Goal: Task Accomplishment & Management: Complete application form

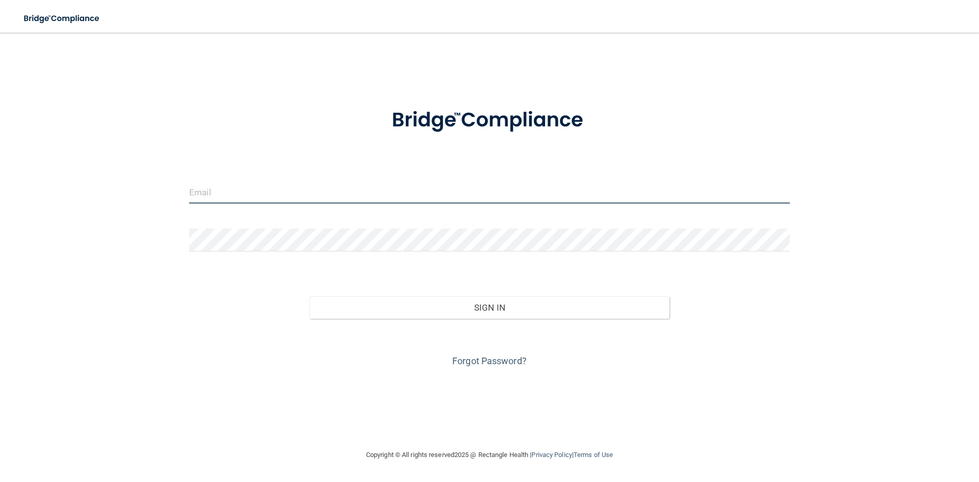
click at [332, 199] on input "email" at bounding box center [489, 191] width 601 height 23
type input "[EMAIL_ADDRESS][DOMAIN_NAME]"
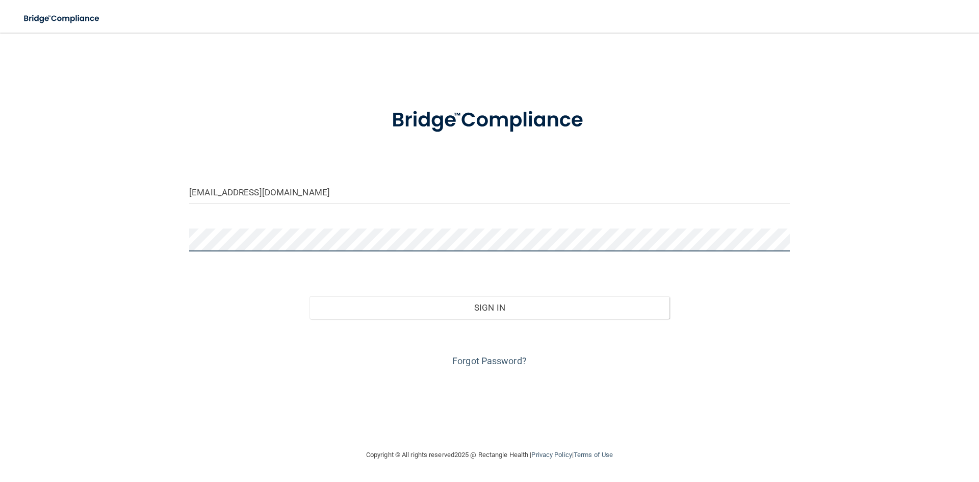
click at [309, 296] on button "Sign In" at bounding box center [489, 307] width 360 height 22
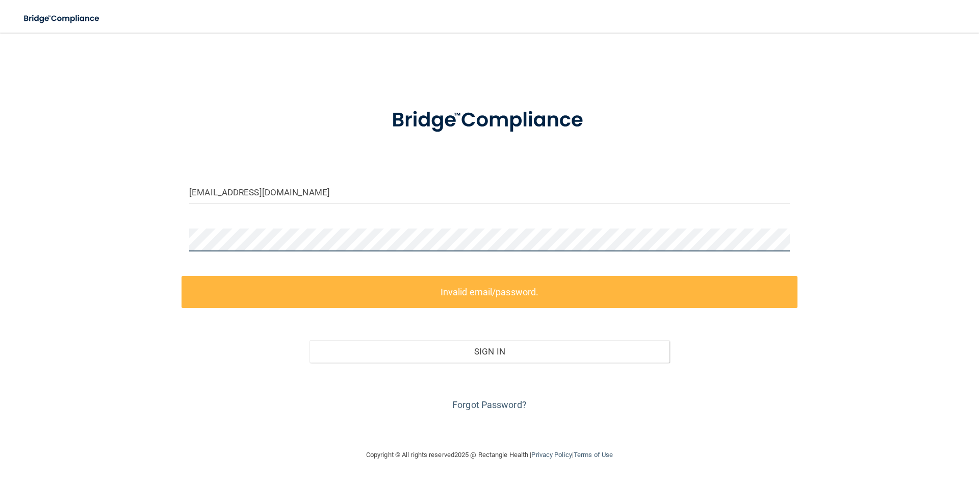
click at [0, 225] on main "ashleylewis@texassedationdental.com Invalid email/password. You don't have perm…" at bounding box center [489, 257] width 979 height 449
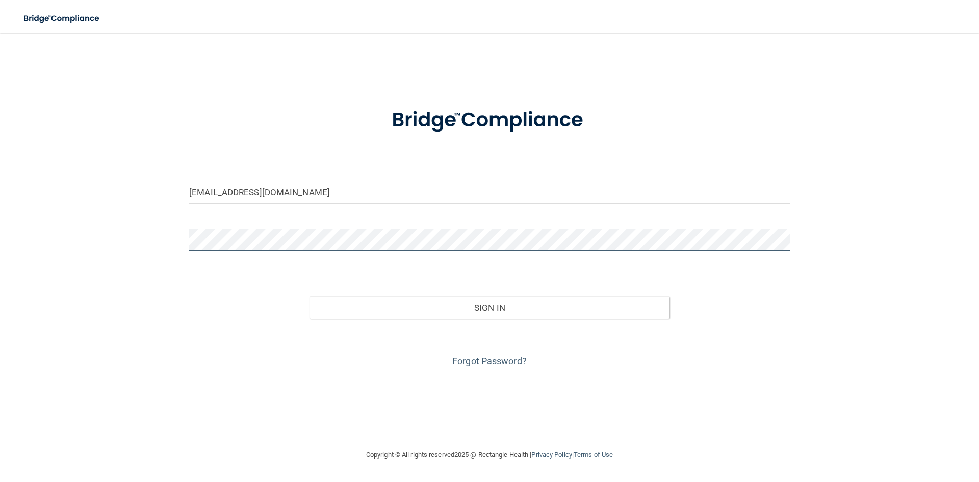
click at [309, 296] on button "Sign In" at bounding box center [489, 307] width 360 height 22
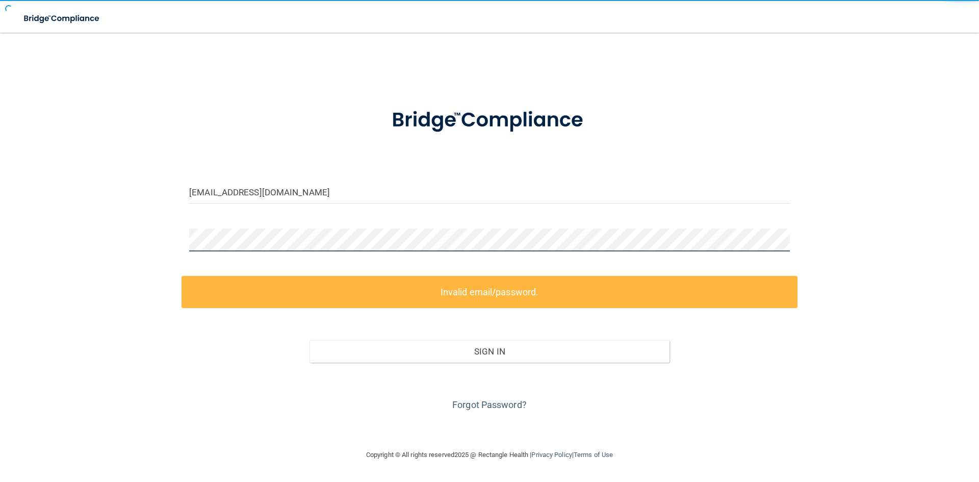
click at [309, 340] on button "Sign In" at bounding box center [489, 351] width 360 height 22
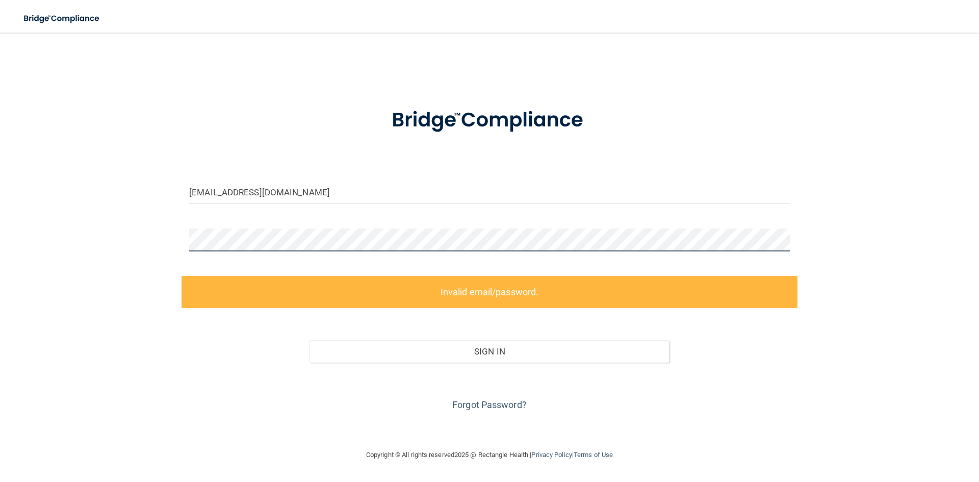
click at [161, 247] on div "ashleylewis@texassedationdental.com Invalid email/password. You don't have perm…" at bounding box center [489, 241] width 938 height 396
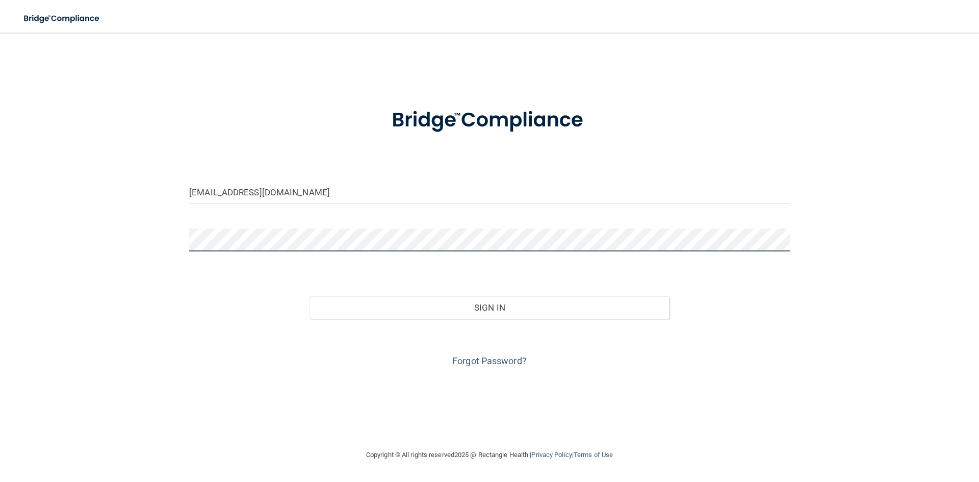
click at [309, 296] on button "Sign In" at bounding box center [489, 307] width 360 height 22
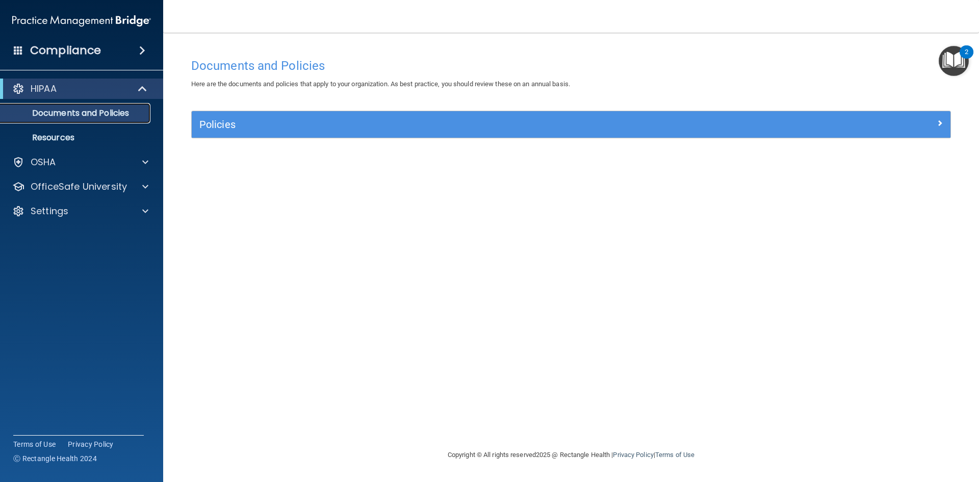
click at [114, 111] on p "Documents and Policies" at bounding box center [76, 113] width 139 height 10
click at [83, 146] on link "Resources" at bounding box center [70, 137] width 161 height 20
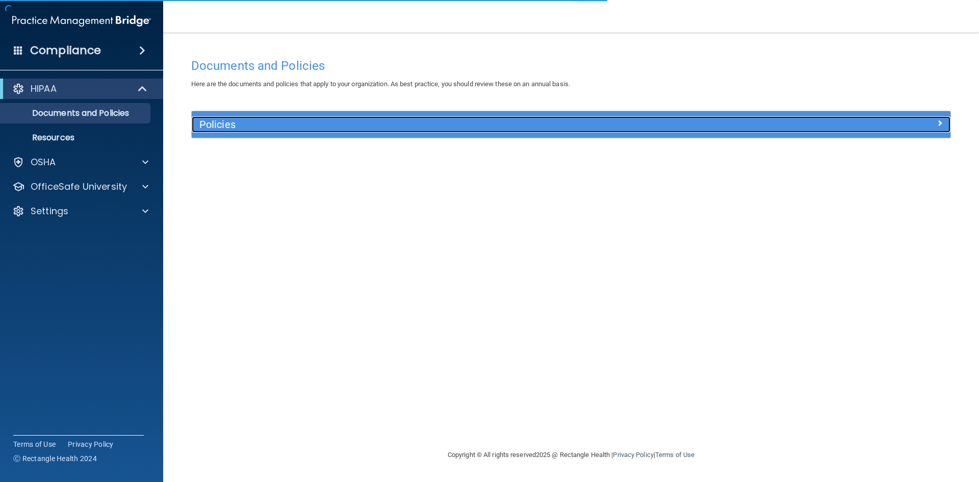
click at [221, 128] on h5 "Policies" at bounding box center [476, 124] width 554 height 11
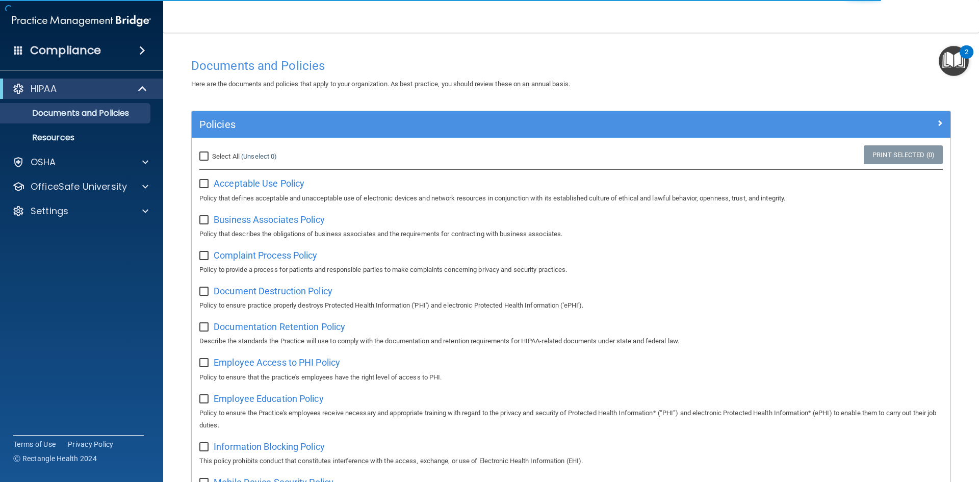
click at [209, 159] on input "Select All (Unselect 0) Unselect All" at bounding box center [205, 156] width 12 height 8
checkbox input "true"
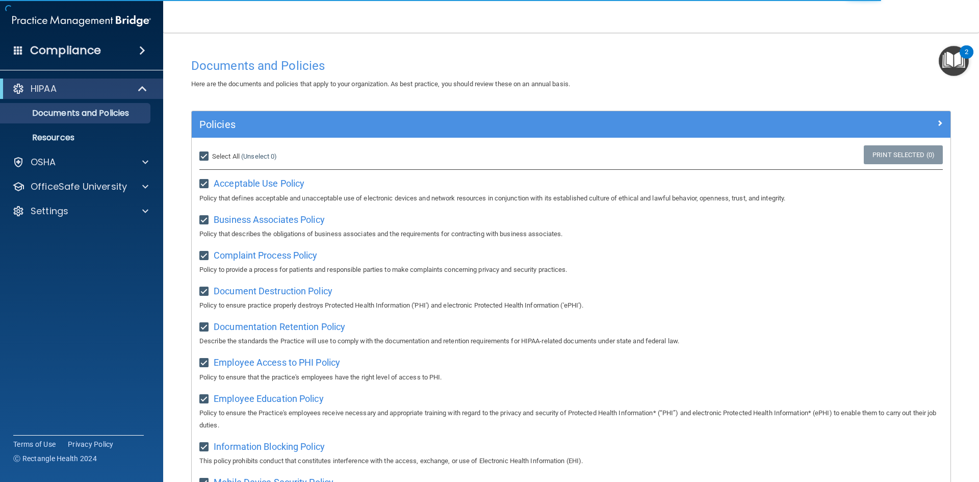
checkbox input "true"
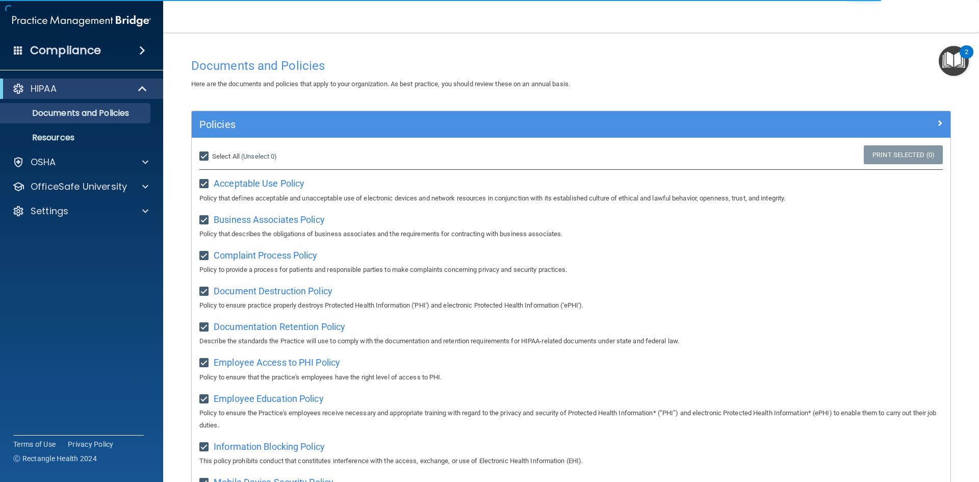
checkbox input "true"
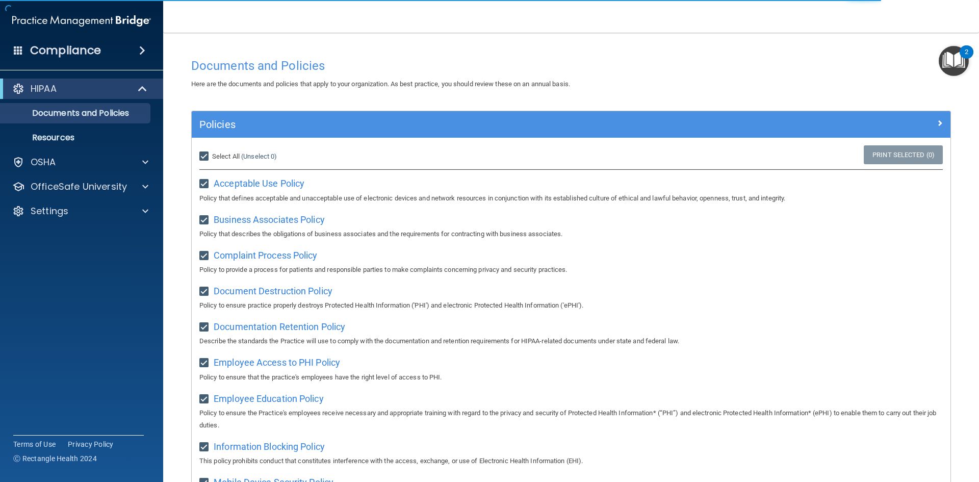
checkbox input "true"
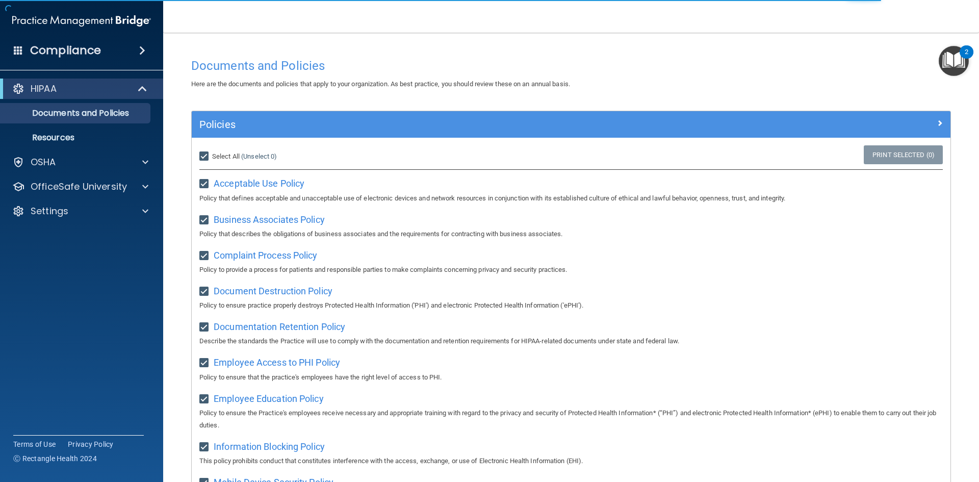
checkbox input "true"
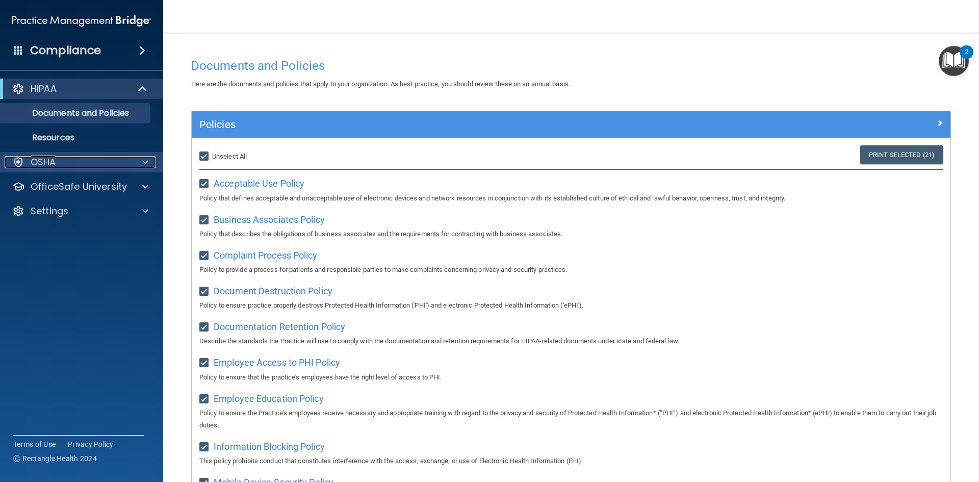
click at [83, 160] on div "OSHA" at bounding box center [68, 162] width 126 height 12
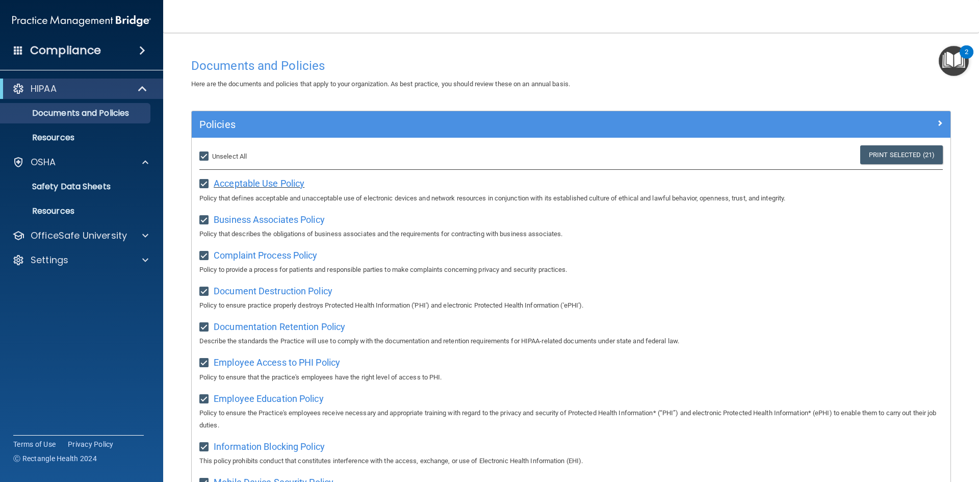
click at [254, 181] on span "Acceptable Use Policy" at bounding box center [259, 183] width 91 height 11
click at [950, 53] on img "Open Resource Center, 2 new notifications" at bounding box center [954, 61] width 30 height 30
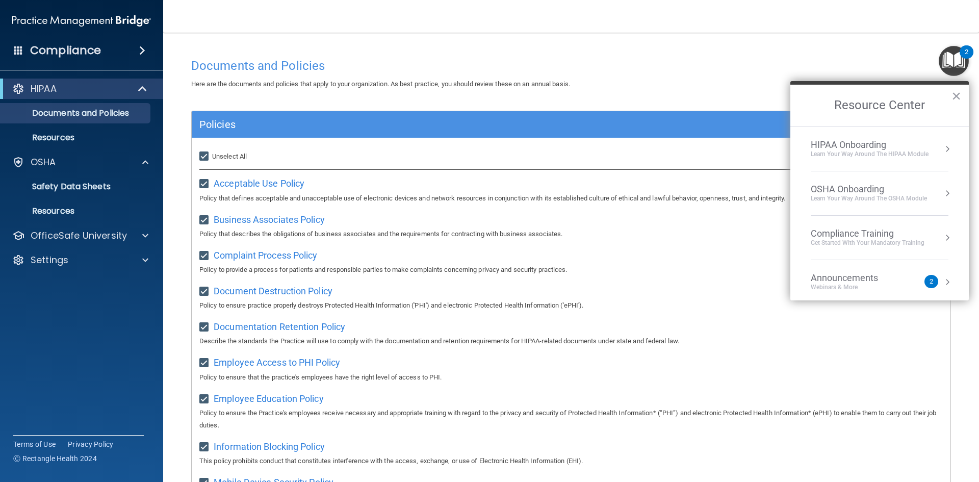
click at [902, 239] on div "Get Started with your mandatory training" at bounding box center [868, 243] width 114 height 9
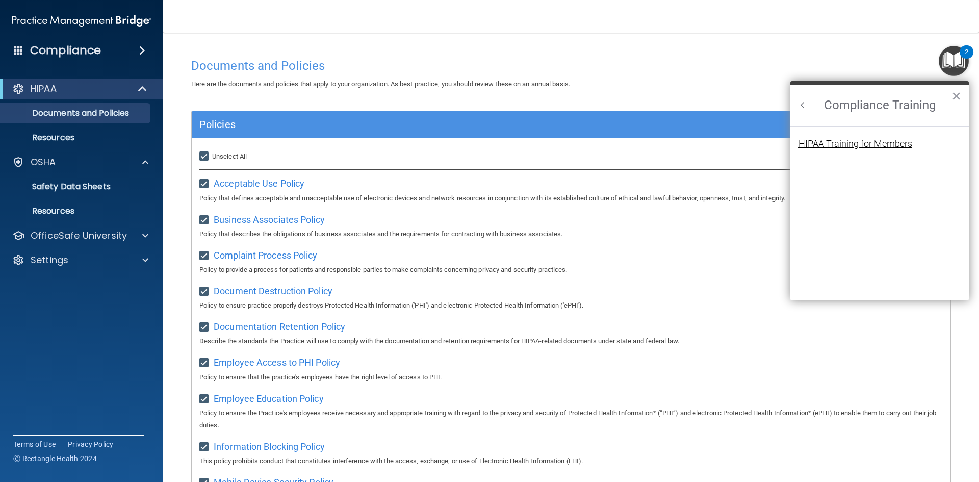
click at [849, 142] on div "HIPAA Training for Members" at bounding box center [855, 143] width 114 height 9
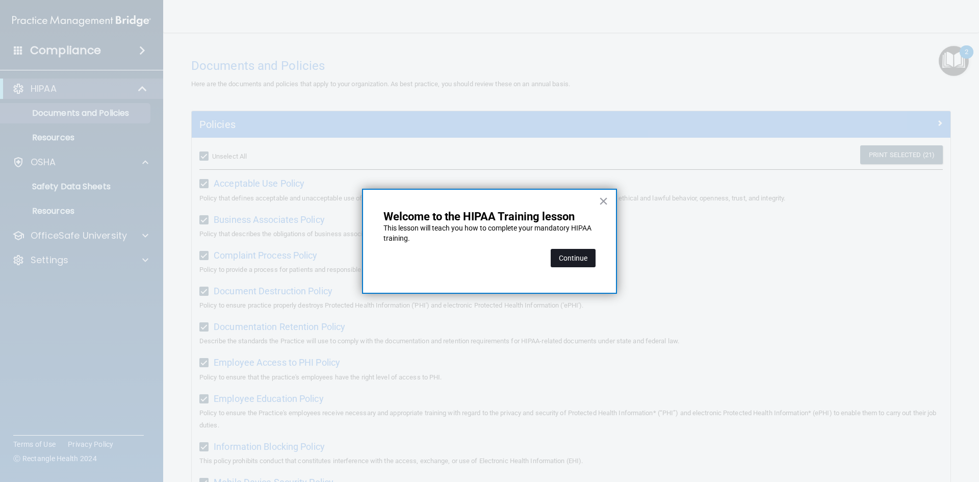
click at [571, 251] on button "Continue" at bounding box center [573, 258] width 45 height 18
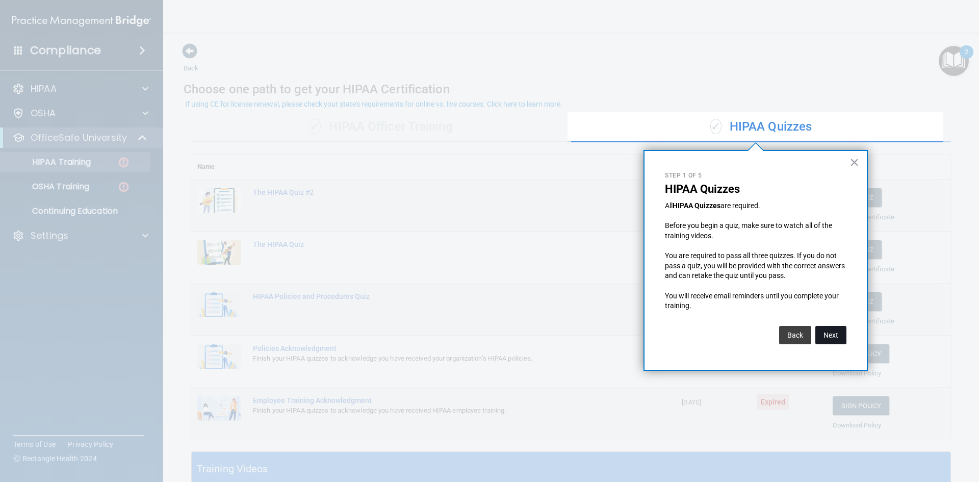
click at [827, 335] on button "Next" at bounding box center [830, 335] width 31 height 18
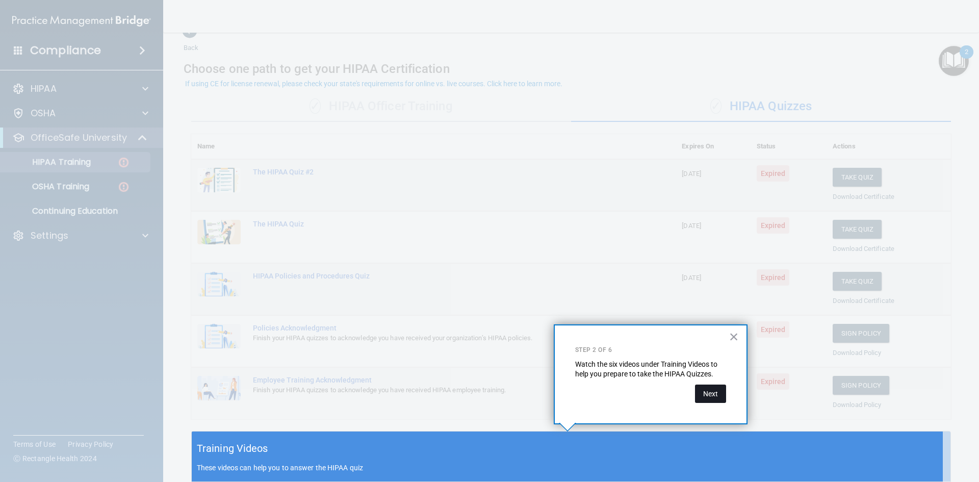
click at [702, 396] on button "Next" at bounding box center [710, 393] width 31 height 18
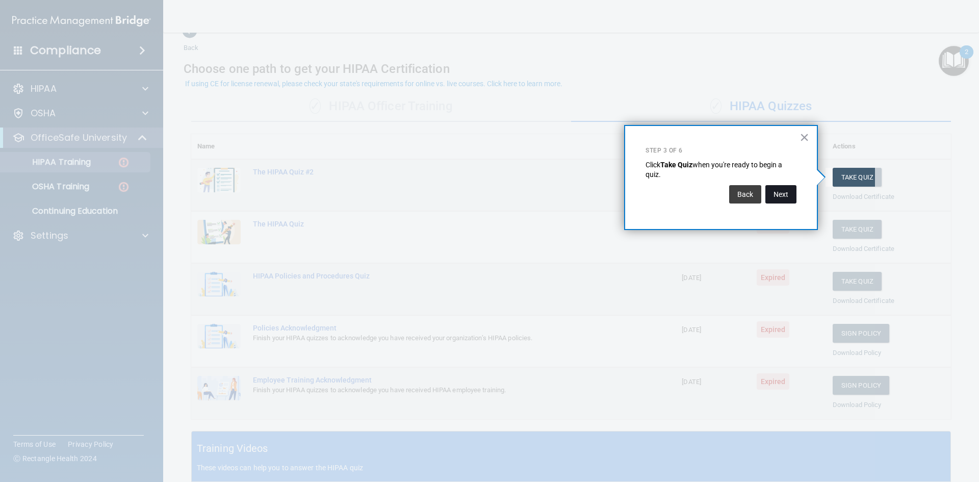
click at [787, 196] on button "Next" at bounding box center [780, 194] width 31 height 18
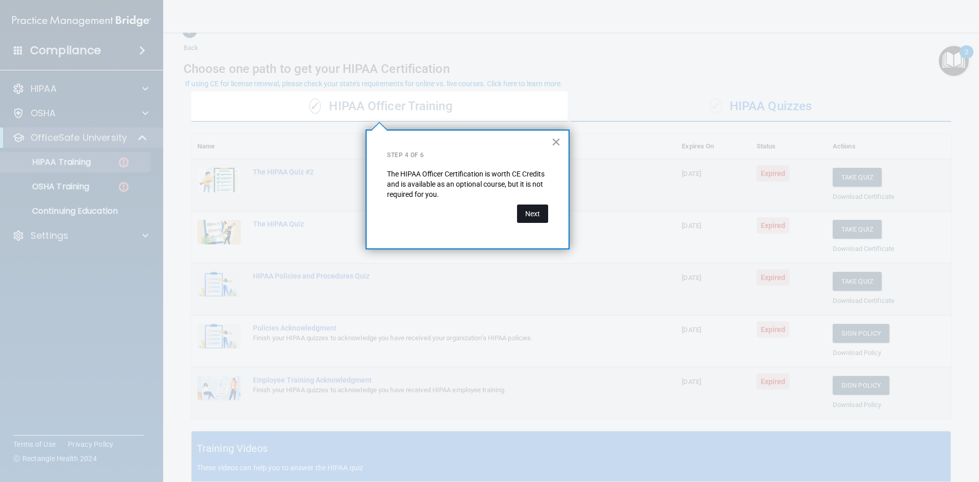
click at [533, 213] on button "Next" at bounding box center [532, 213] width 31 height 18
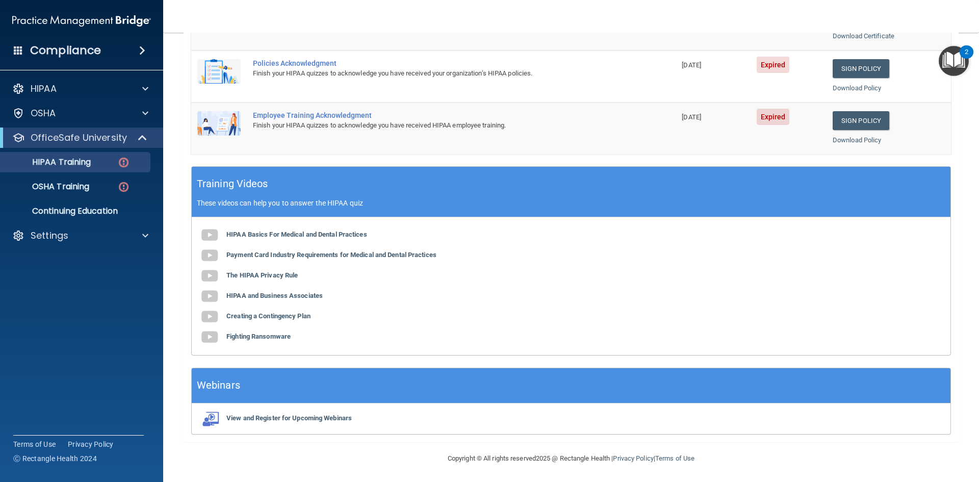
scroll to position [286, 0]
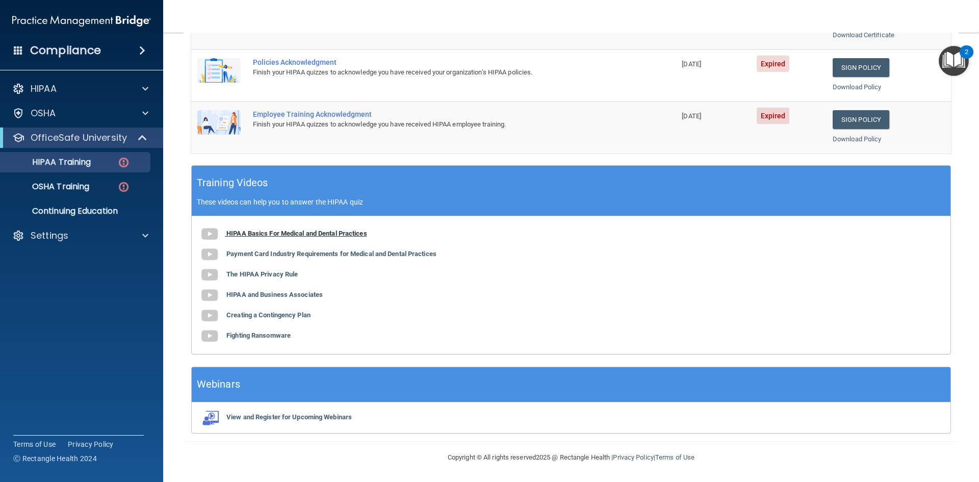
click at [305, 230] on b "HIPAA Basics For Medical and Dental Practices" at bounding box center [296, 233] width 141 height 8
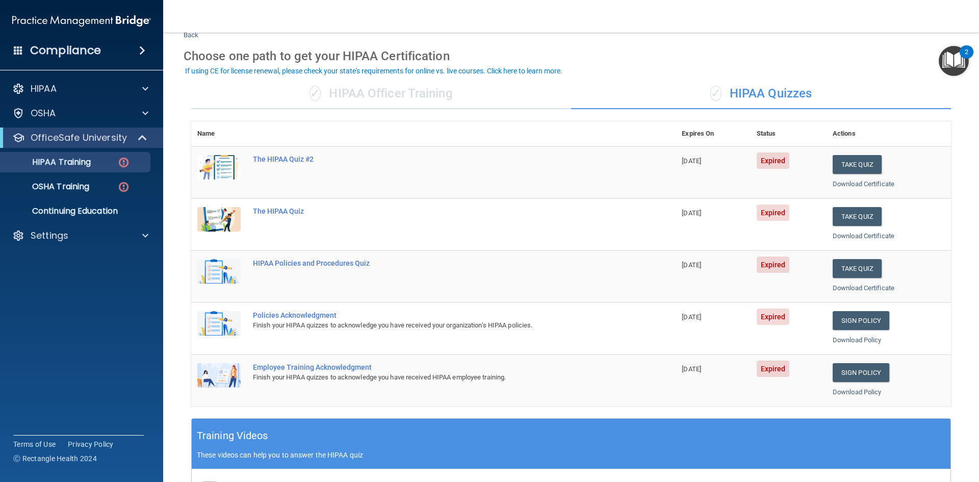
scroll to position [51, 0]
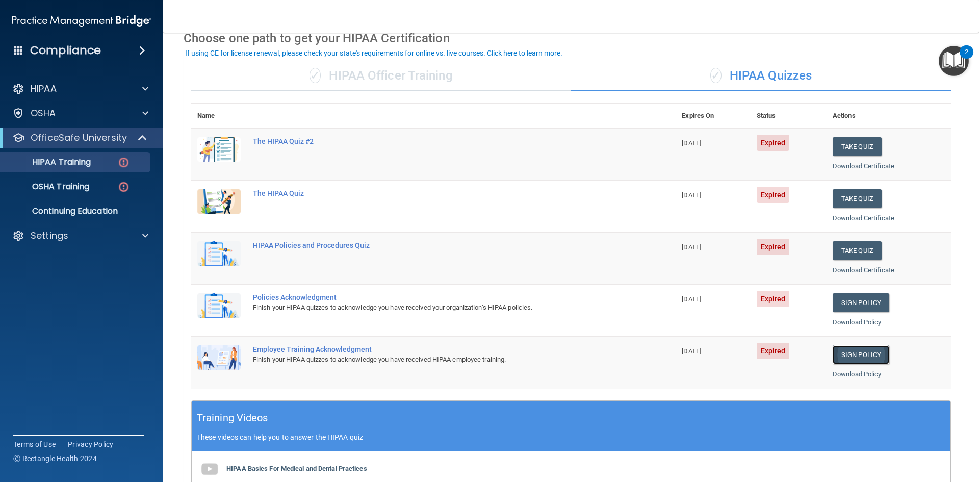
click at [848, 351] on link "Sign Policy" at bounding box center [861, 354] width 57 height 19
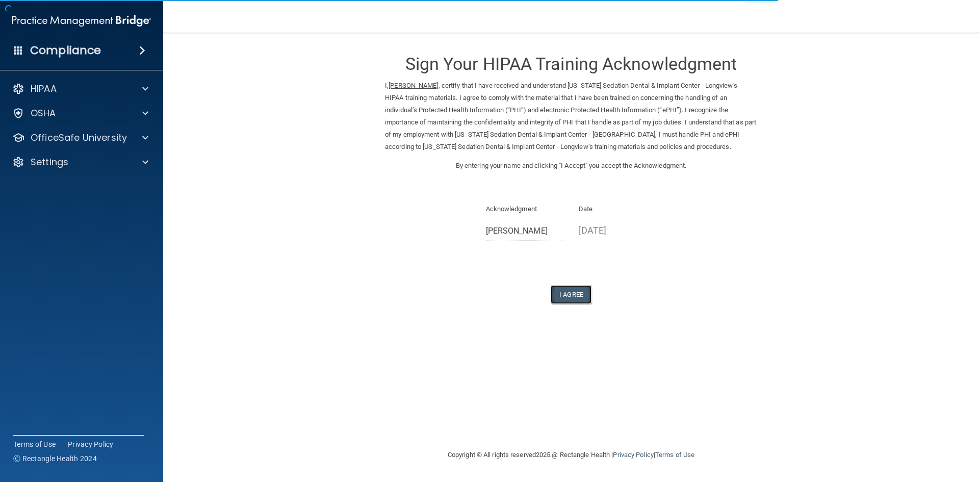
click at [575, 291] on button "I Agree" at bounding box center [571, 294] width 41 height 19
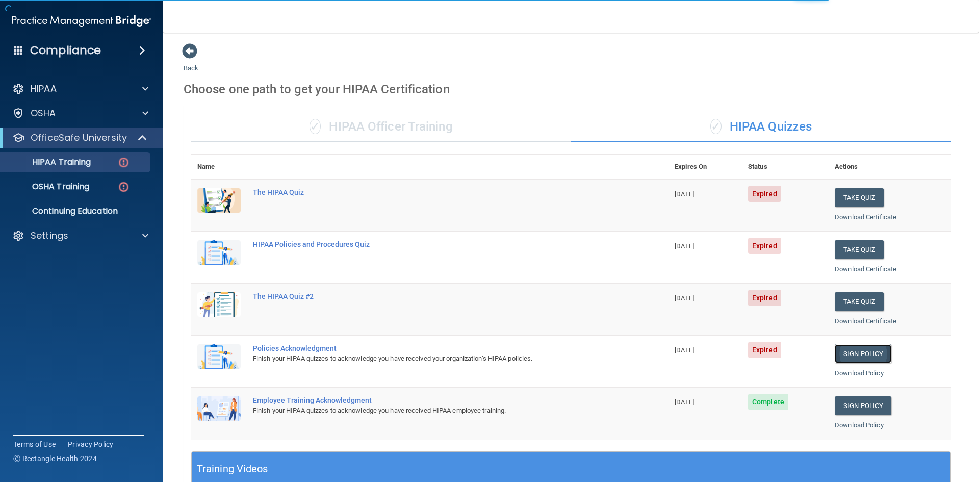
click at [852, 350] on link "Sign Policy" at bounding box center [863, 353] width 57 height 19
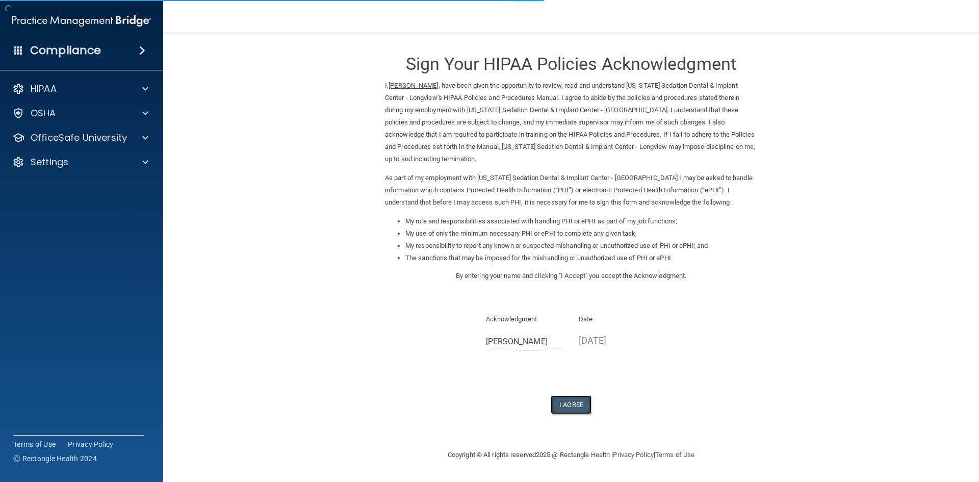
click at [582, 395] on button "I Agree" at bounding box center [571, 404] width 41 height 19
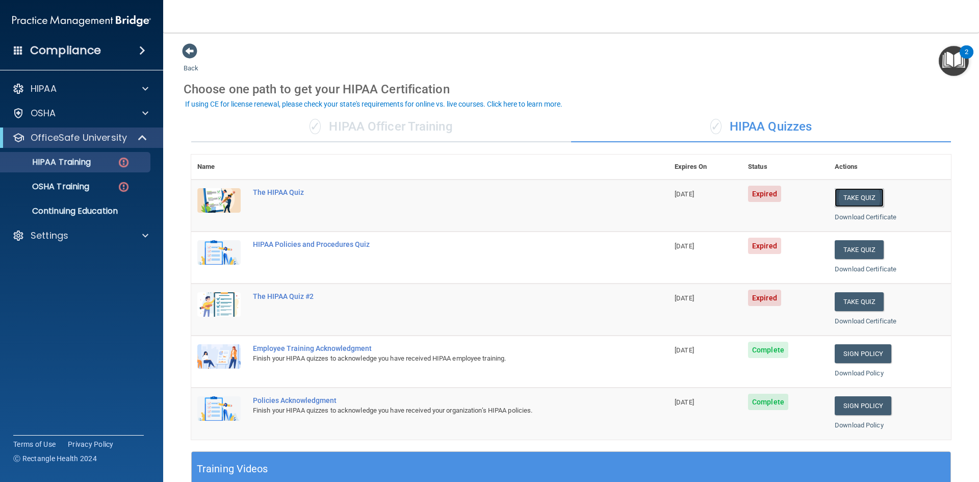
click at [856, 201] on button "Take Quiz" at bounding box center [859, 197] width 49 height 19
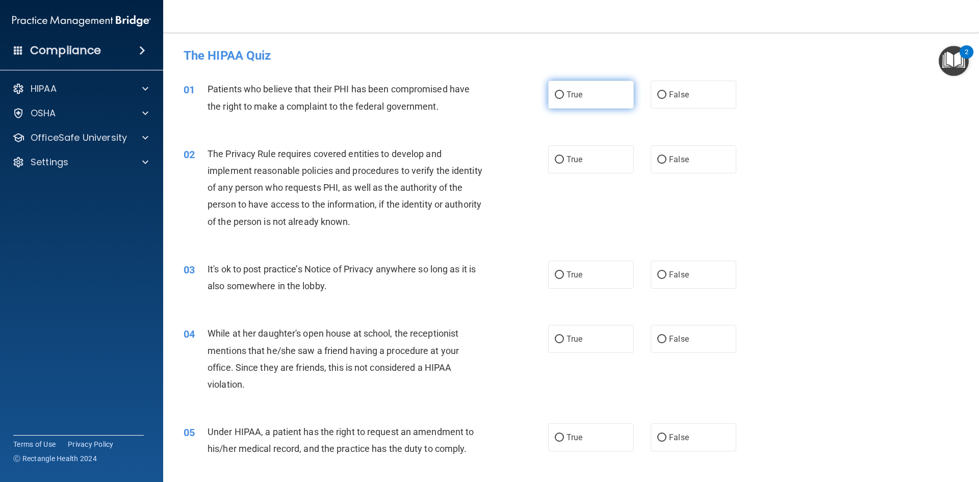
click at [577, 100] on label "True" at bounding box center [591, 95] width 86 height 28
click at [564, 99] on input "True" at bounding box center [559, 95] width 9 height 8
radio input "true"
click at [559, 162] on input "True" at bounding box center [559, 160] width 9 height 8
radio input "true"
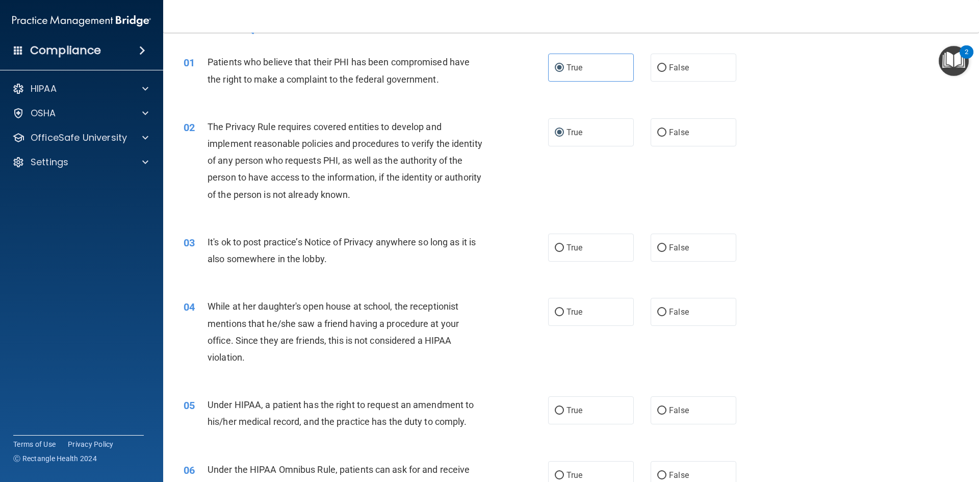
scroll to position [102, 0]
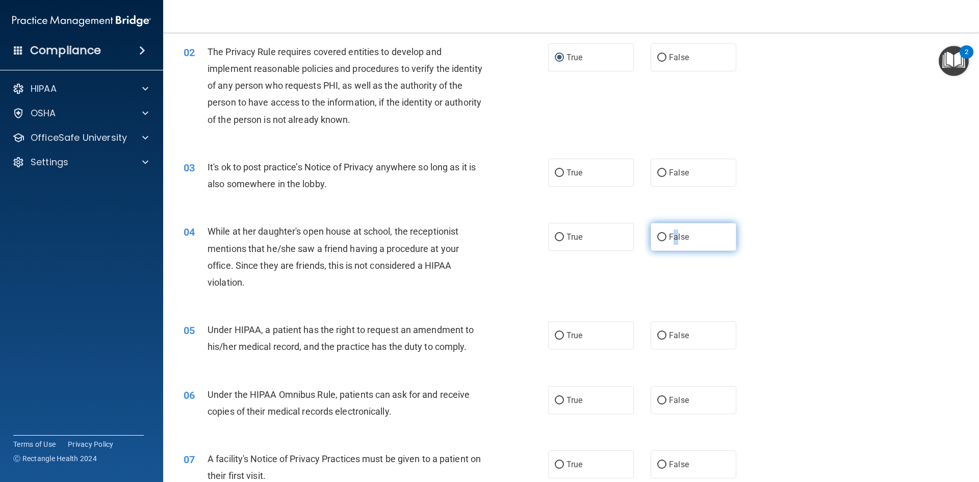
click at [674, 230] on label "False" at bounding box center [694, 237] width 86 height 28
click at [673, 231] on label "False" at bounding box center [694, 237] width 86 height 28
click at [666, 233] on input "False" at bounding box center [661, 237] width 9 height 8
radio input "true"
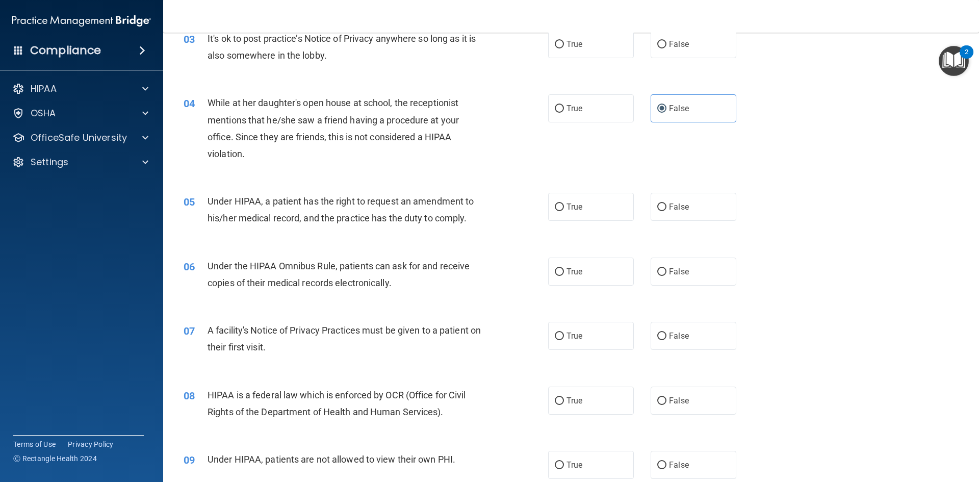
scroll to position [255, 0]
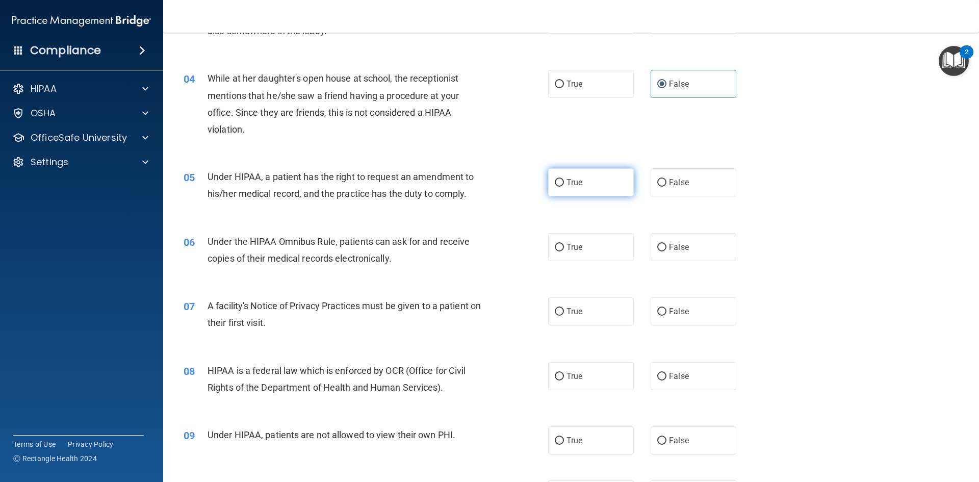
click at [576, 181] on span "True" at bounding box center [574, 182] width 16 height 10
click at [564, 181] on input "True" at bounding box center [559, 183] width 9 height 8
radio input "true"
click at [674, 245] on span "False" at bounding box center [679, 247] width 20 height 10
click at [666, 245] on input "False" at bounding box center [661, 248] width 9 height 8
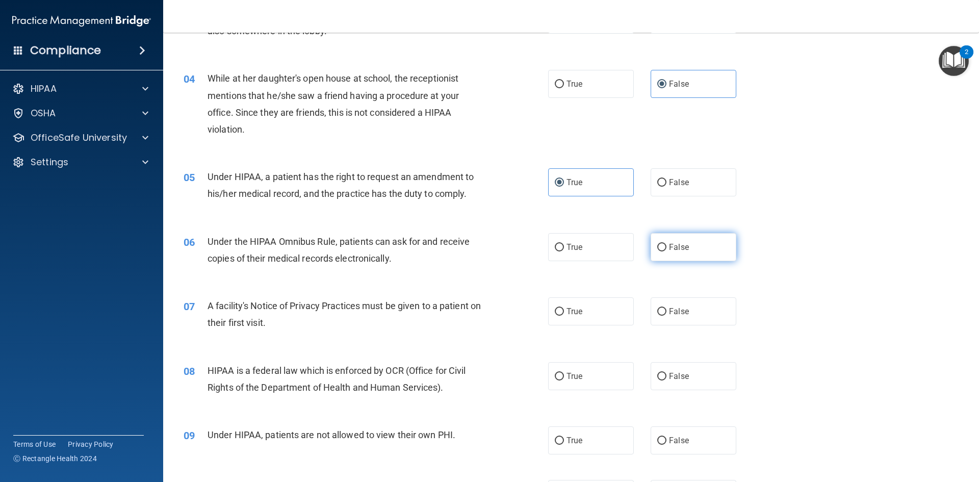
radio input "true"
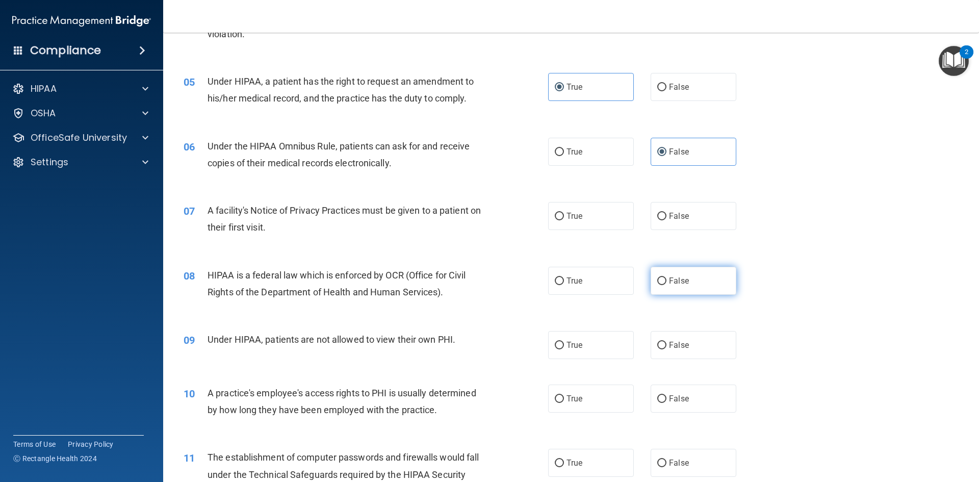
scroll to position [357, 0]
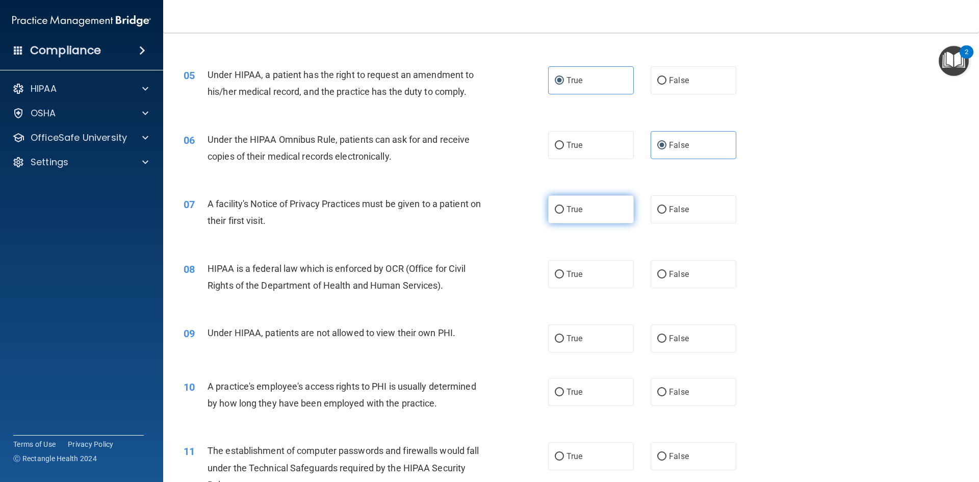
click at [577, 210] on span "True" at bounding box center [574, 209] width 16 height 10
click at [564, 210] on input "True" at bounding box center [559, 210] width 9 height 8
radio input "true"
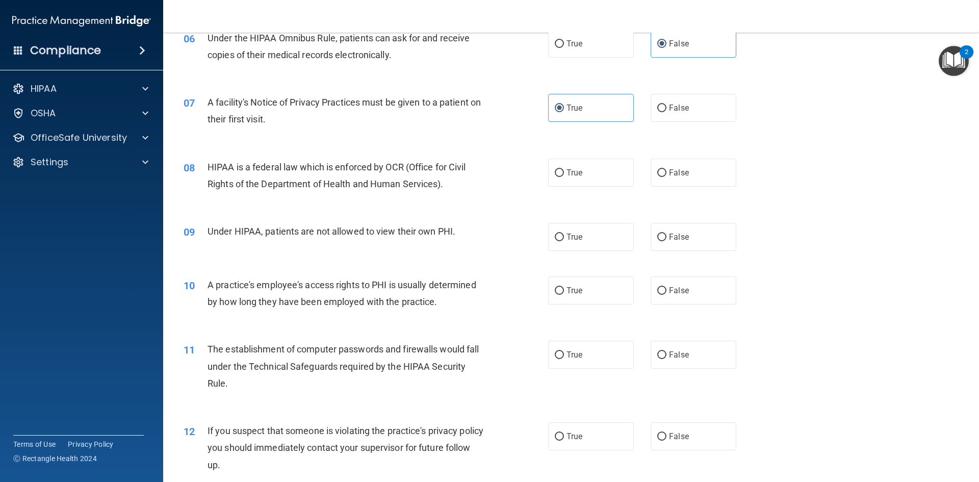
scroll to position [459, 0]
click at [576, 175] on span "True" at bounding box center [574, 172] width 16 height 10
click at [564, 175] on input "True" at bounding box center [559, 173] width 9 height 8
radio input "true"
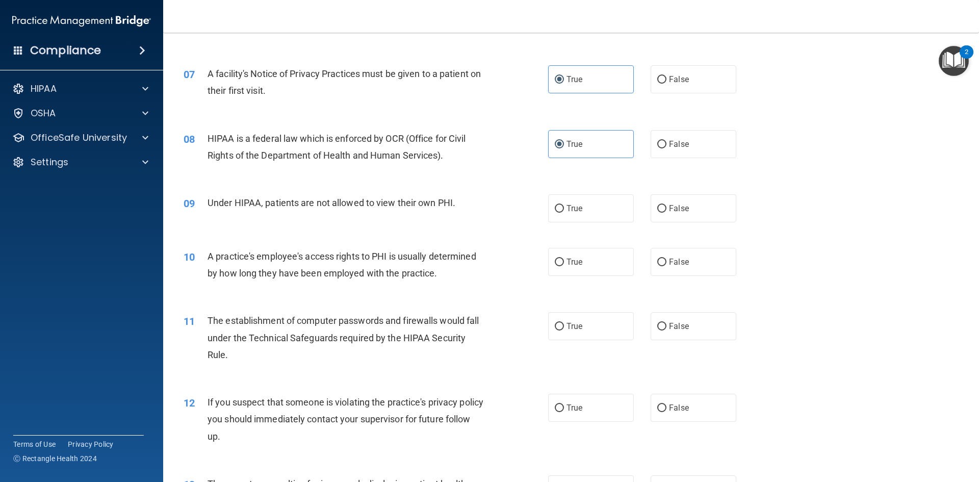
scroll to position [510, 0]
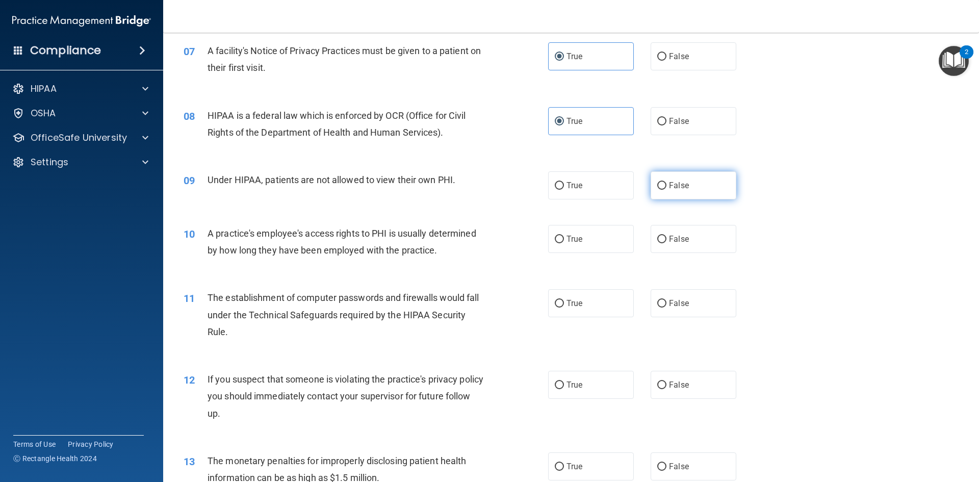
click at [691, 179] on label "False" at bounding box center [694, 185] width 86 height 28
click at [666, 182] on input "False" at bounding box center [661, 186] width 9 height 8
radio input "true"
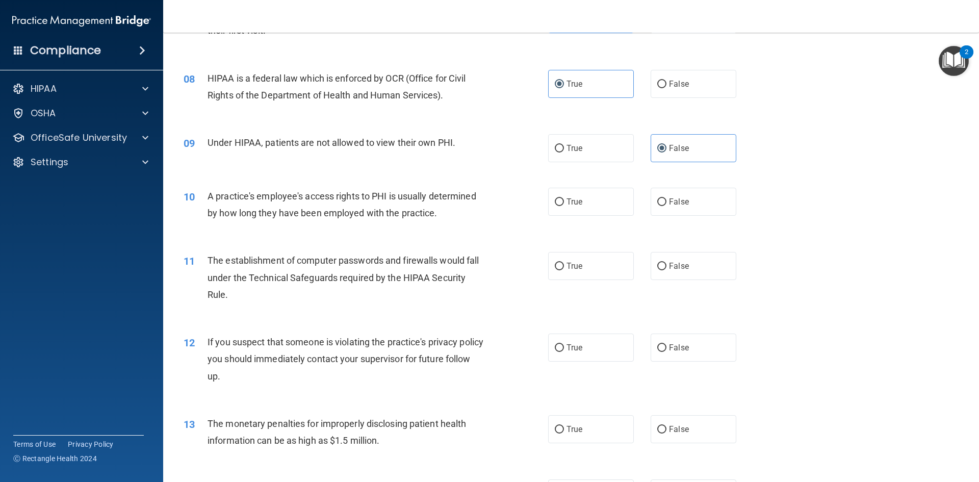
scroll to position [612, 0]
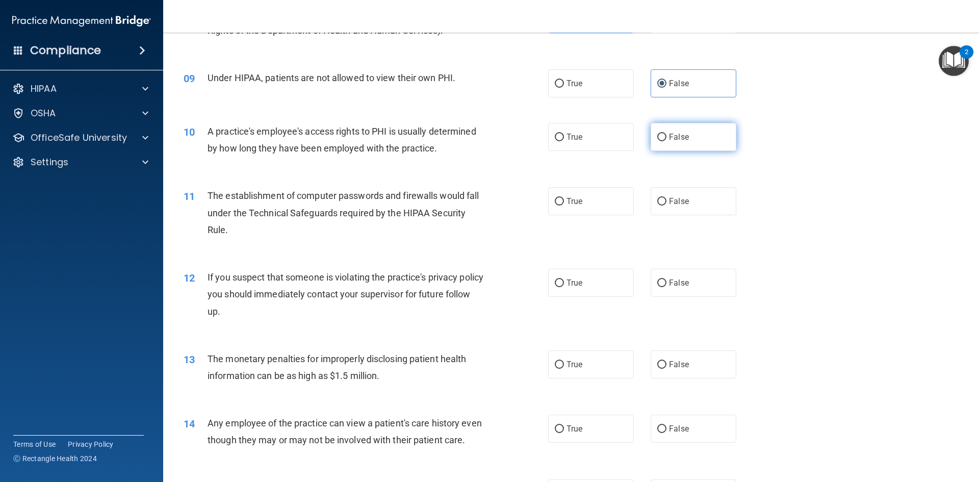
click at [659, 139] on input "False" at bounding box center [661, 138] width 9 height 8
radio input "true"
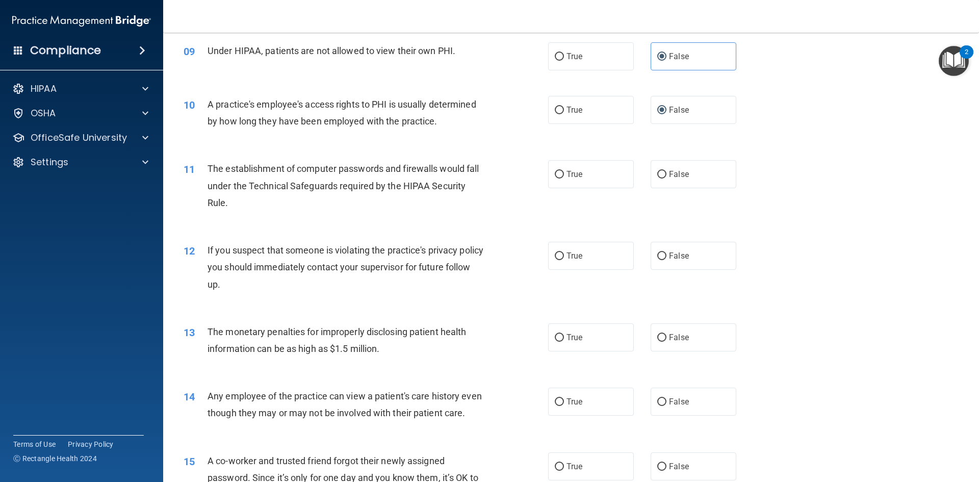
scroll to position [663, 0]
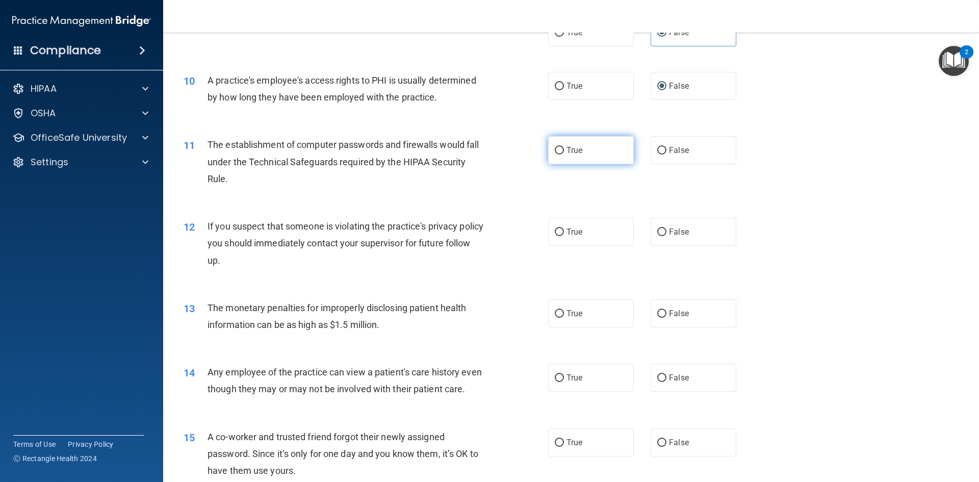
click at [562, 153] on label "True" at bounding box center [591, 150] width 86 height 28
click at [562, 153] on input "True" at bounding box center [559, 151] width 9 height 8
radio input "true"
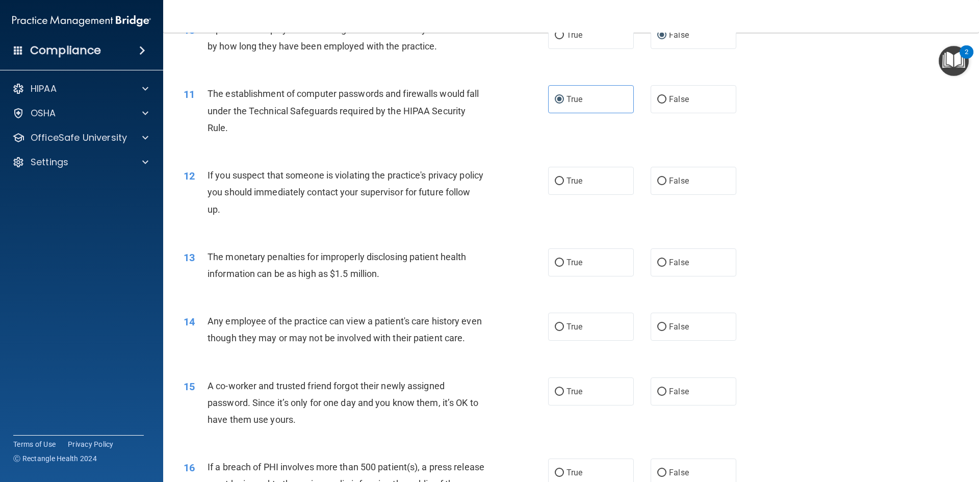
scroll to position [765, 0]
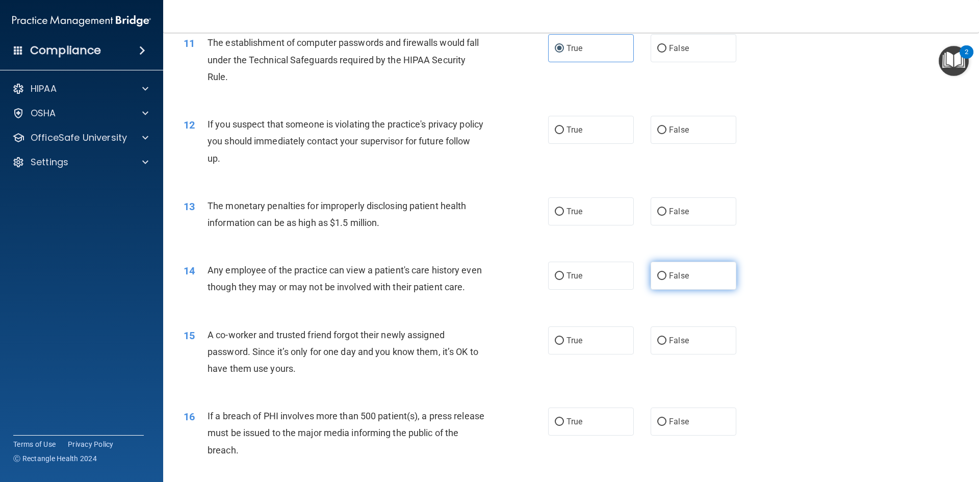
click at [687, 277] on label "False" at bounding box center [694, 276] width 86 height 28
click at [666, 277] on input "False" at bounding box center [661, 276] width 9 height 8
radio input "true"
click at [607, 210] on label "True" at bounding box center [591, 211] width 86 height 28
click at [564, 210] on input "True" at bounding box center [559, 212] width 9 height 8
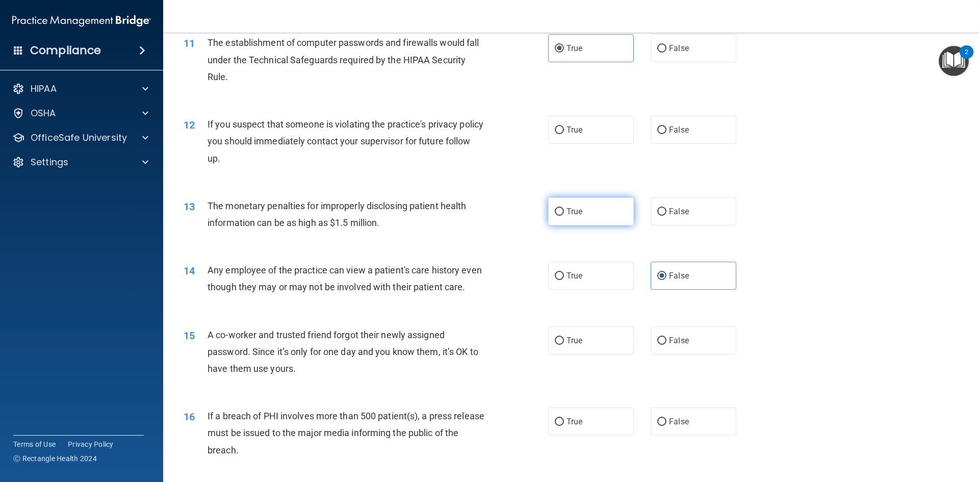
radio input "true"
click at [593, 141] on label "True" at bounding box center [591, 130] width 86 height 28
click at [564, 134] on input "True" at bounding box center [559, 130] width 9 height 8
radio input "true"
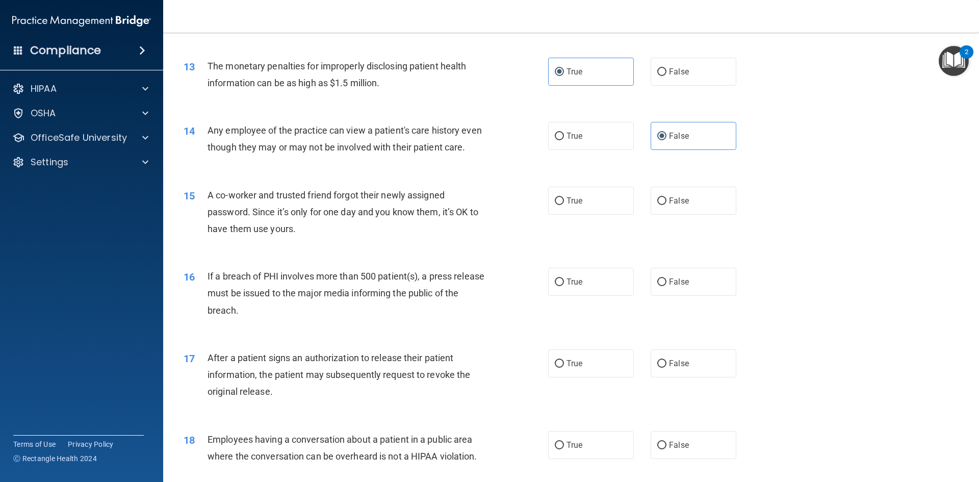
scroll to position [918, 0]
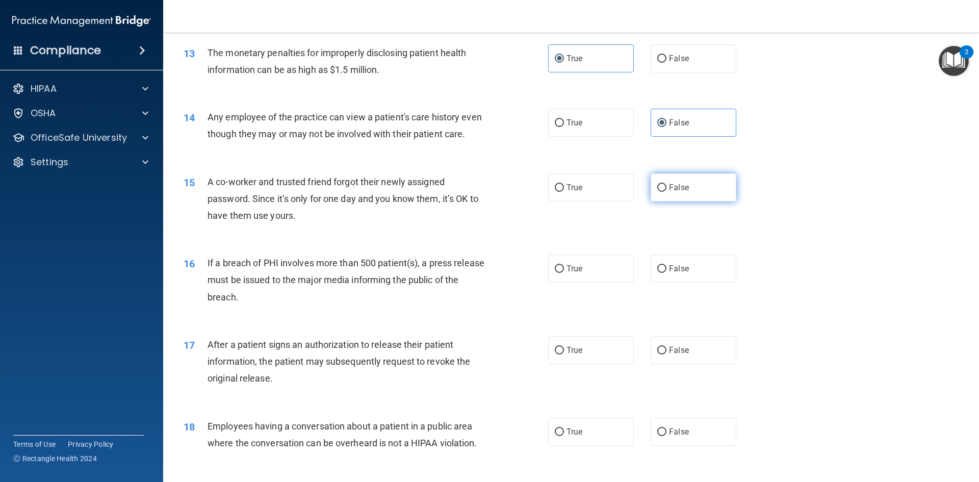
click at [687, 201] on label "False" at bounding box center [694, 187] width 86 height 28
click at [666, 192] on input "False" at bounding box center [661, 188] width 9 height 8
radio input "true"
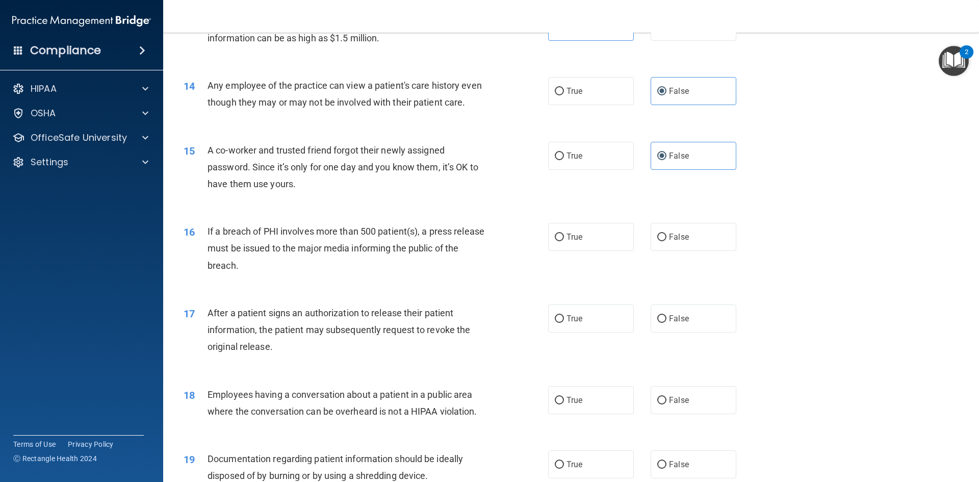
scroll to position [1020, 0]
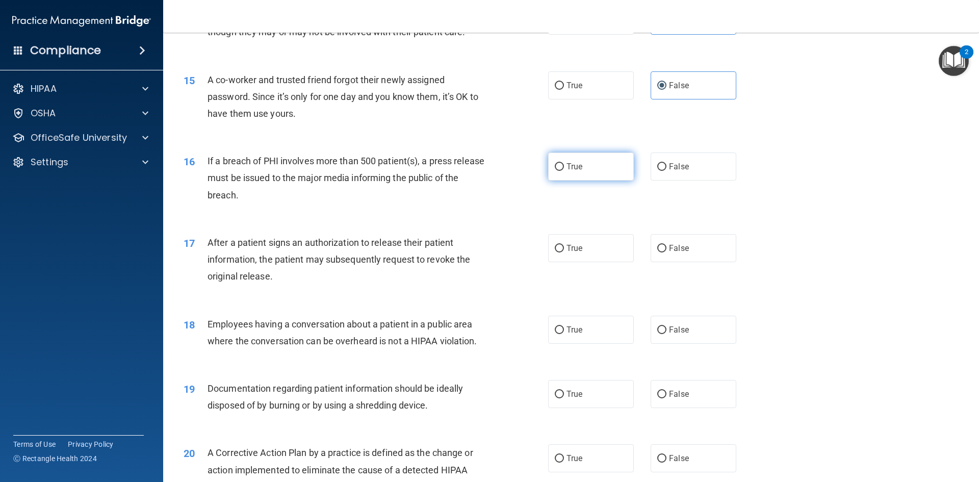
click at [611, 180] on label "True" at bounding box center [591, 166] width 86 height 28
click at [564, 171] on input "True" at bounding box center [559, 167] width 9 height 8
radio input "true"
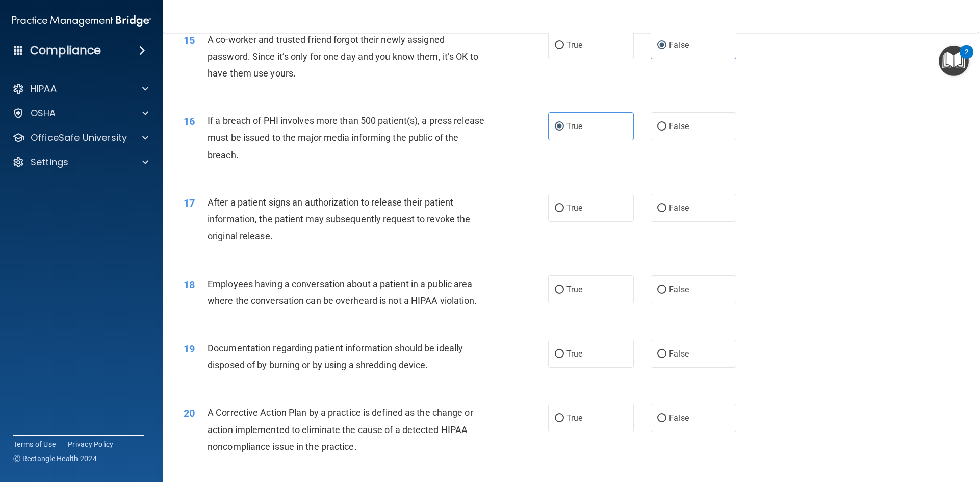
scroll to position [1122, 0]
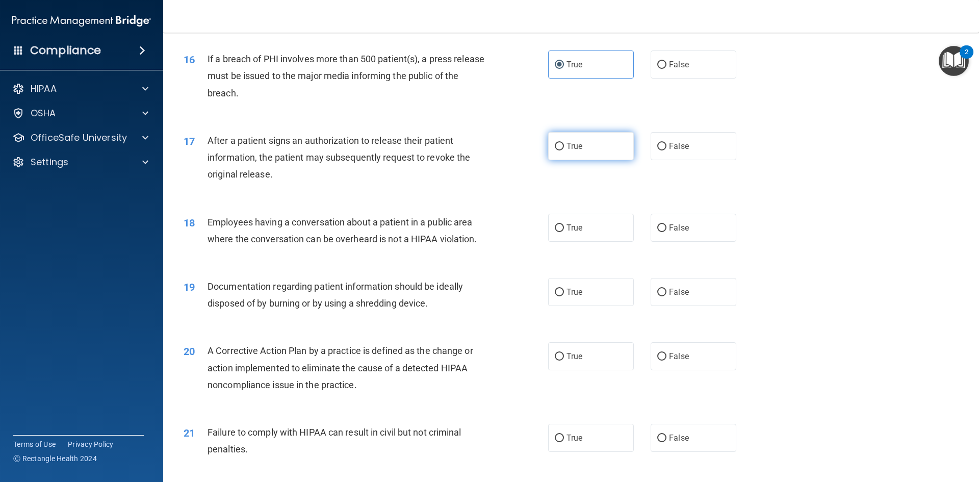
click at [565, 160] on label "True" at bounding box center [591, 146] width 86 height 28
click at [564, 150] on input "True" at bounding box center [559, 147] width 9 height 8
radio input "true"
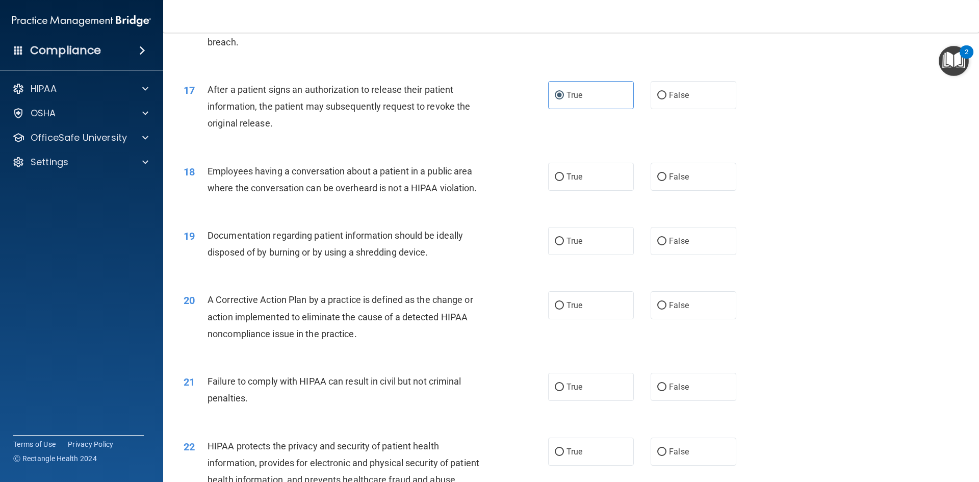
scroll to position [1224, 0]
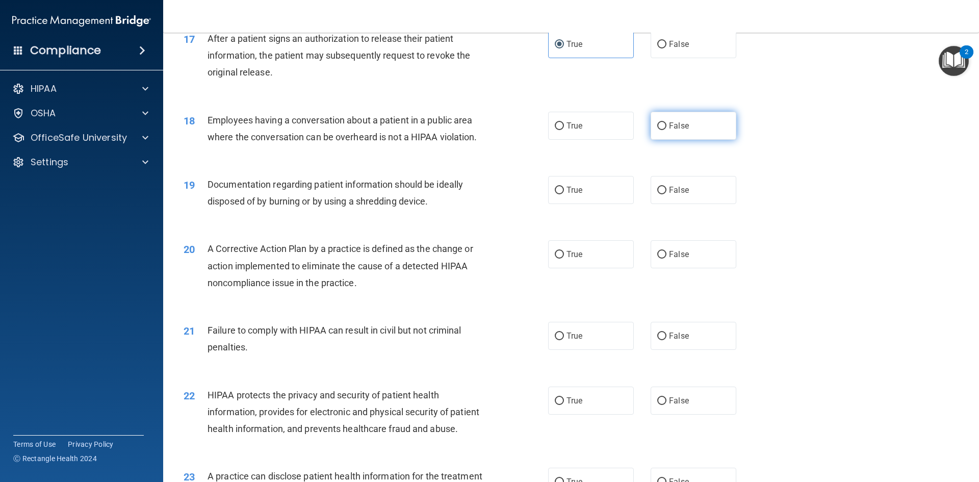
click at [660, 137] on label "False" at bounding box center [694, 126] width 86 height 28
click at [660, 130] on input "False" at bounding box center [661, 126] width 9 height 8
radio input "true"
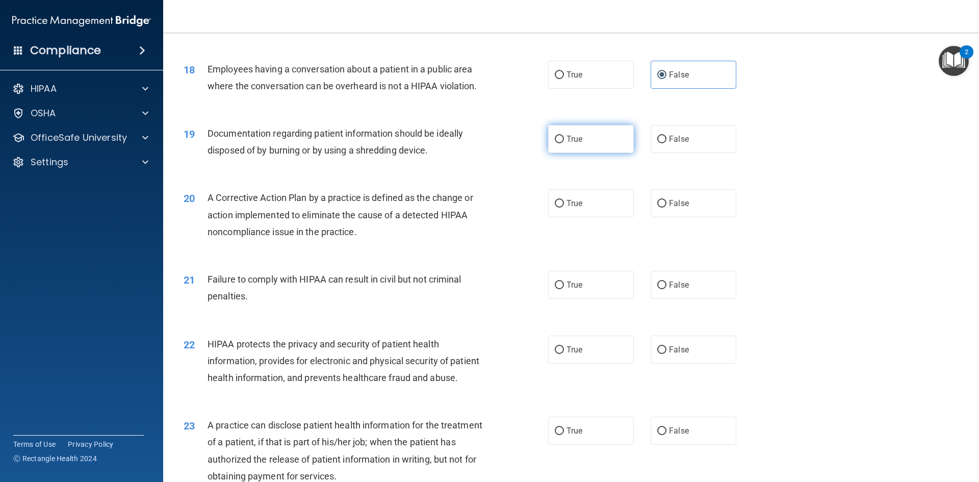
click at [566, 144] on span "True" at bounding box center [574, 139] width 16 height 10
click at [563, 143] on input "True" at bounding box center [559, 140] width 9 height 8
radio input "true"
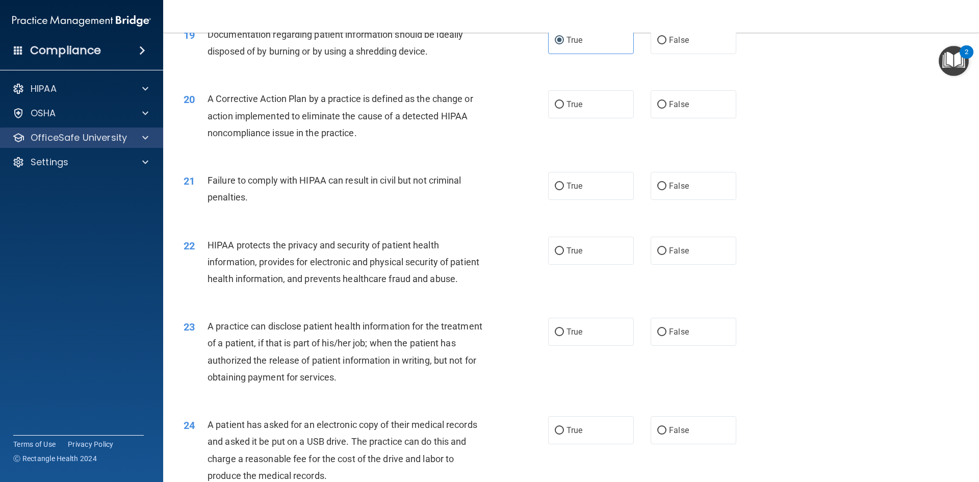
scroll to position [1376, 0]
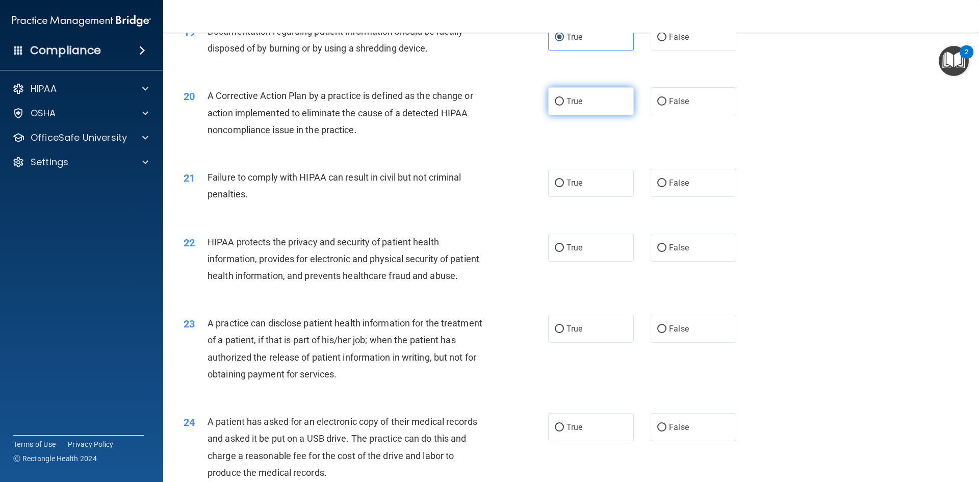
click at [588, 115] on label "True" at bounding box center [591, 101] width 86 height 28
click at [564, 106] on input "True" at bounding box center [559, 102] width 9 height 8
radio input "true"
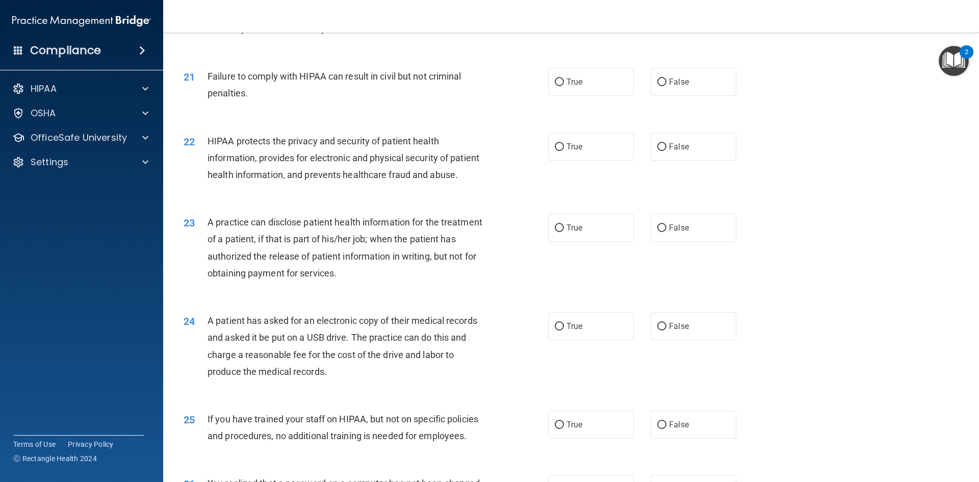
scroll to position [1478, 0]
click at [661, 95] on label "False" at bounding box center [694, 81] width 86 height 28
click at [661, 85] on input "False" at bounding box center [661, 81] width 9 height 8
radio input "true"
click at [567, 160] on label "True" at bounding box center [591, 146] width 86 height 28
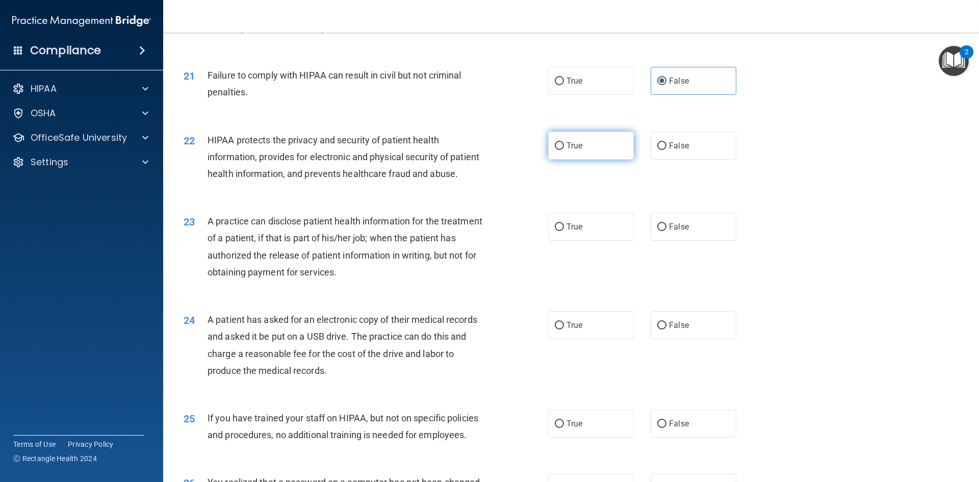
click at [564, 150] on input "True" at bounding box center [559, 146] width 9 height 8
radio input "true"
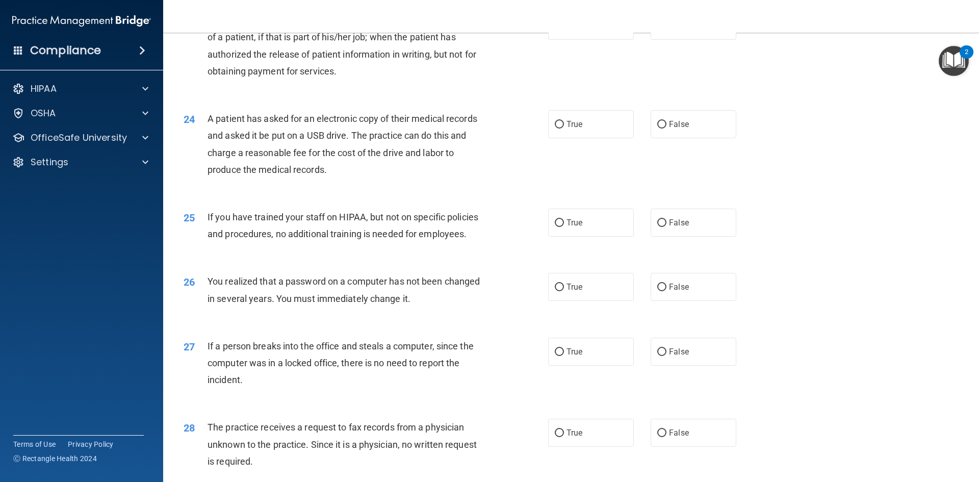
scroll to position [1682, 0]
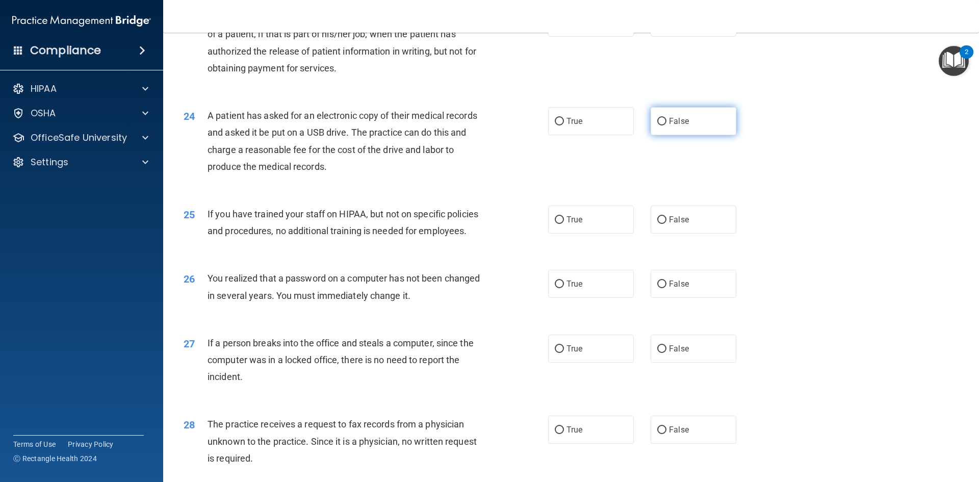
click at [693, 135] on label "False" at bounding box center [694, 121] width 86 height 28
click at [666, 125] on input "False" at bounding box center [661, 122] width 9 height 8
radio input "true"
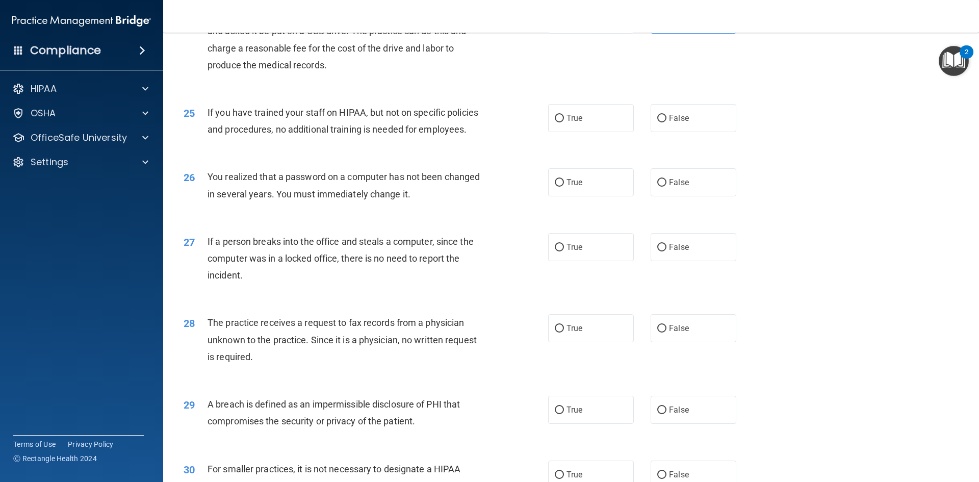
scroll to position [1784, 0]
click at [651, 132] on label "False" at bounding box center [694, 117] width 86 height 28
click at [657, 122] on input "False" at bounding box center [661, 118] width 9 height 8
radio input "true"
click at [569, 187] on span "True" at bounding box center [574, 182] width 16 height 10
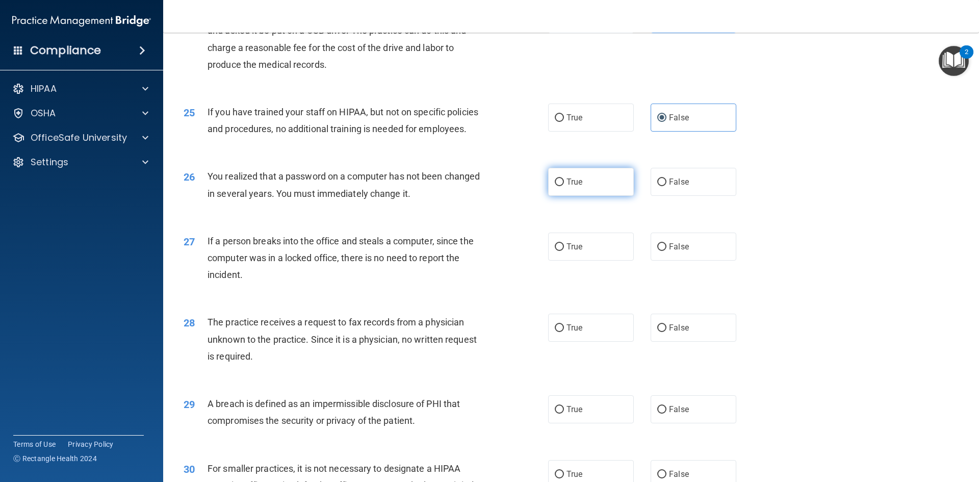
click at [564, 186] on input "True" at bounding box center [559, 182] width 9 height 8
radio input "true"
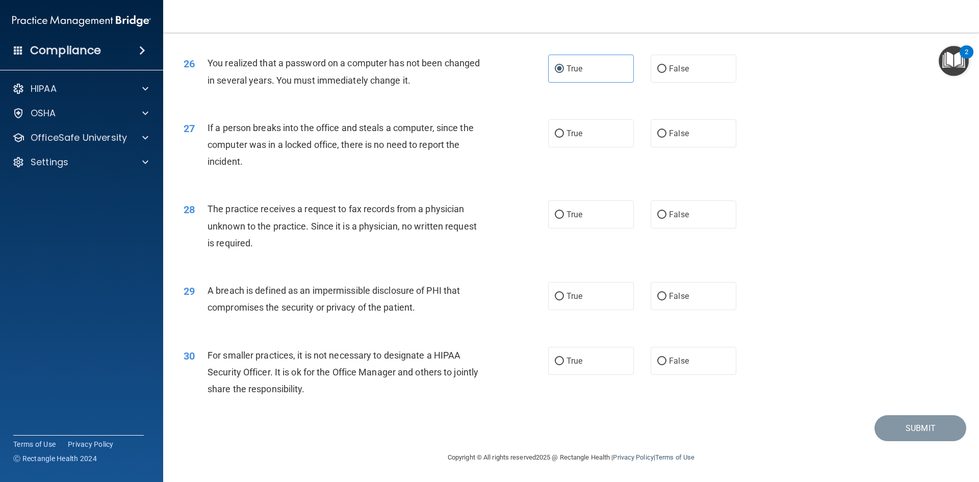
scroll to position [1931, 0]
click at [671, 137] on span "False" at bounding box center [679, 133] width 20 height 10
click at [666, 137] on input "False" at bounding box center [661, 134] width 9 height 8
radio input "true"
click at [652, 219] on label "False" at bounding box center [694, 214] width 86 height 28
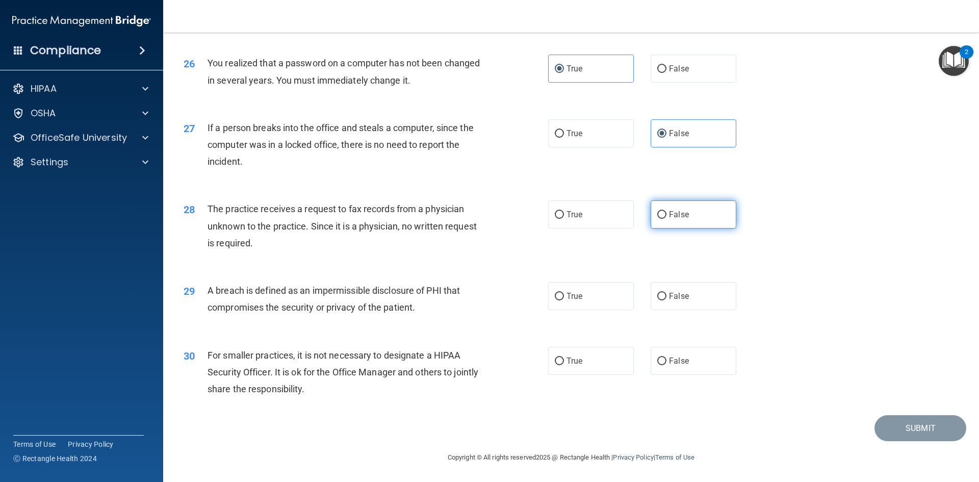
click at [657, 212] on input "False" at bounding box center [661, 215] width 9 height 8
radio input "true"
click at [593, 301] on label "True" at bounding box center [591, 296] width 86 height 28
click at [564, 300] on input "True" at bounding box center [559, 297] width 9 height 8
radio input "true"
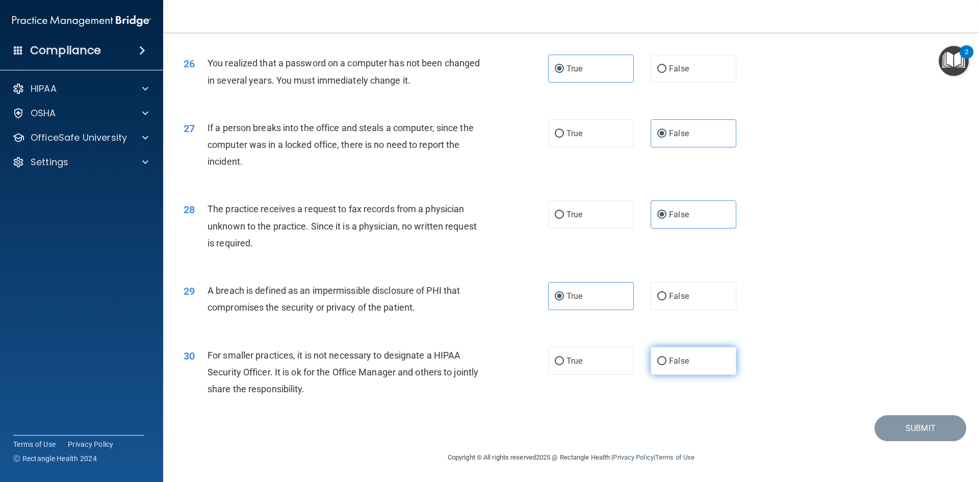
click at [672, 355] on label "False" at bounding box center [694, 361] width 86 height 28
click at [666, 357] on input "False" at bounding box center [661, 361] width 9 height 8
radio input "true"
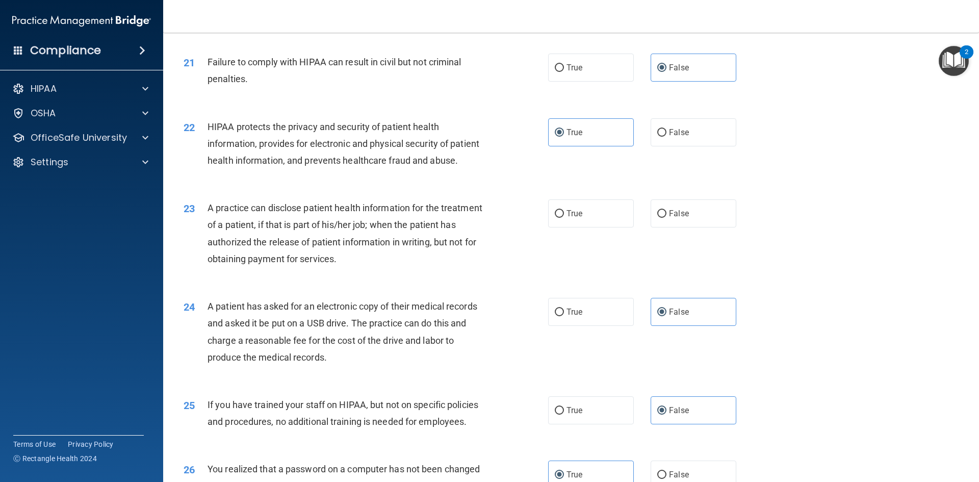
scroll to position [1472, 0]
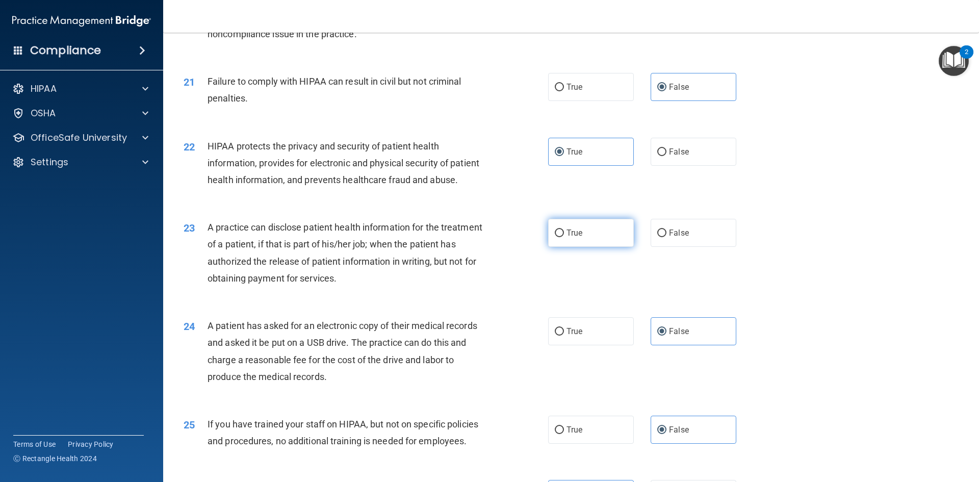
click at [606, 247] on label "True" at bounding box center [591, 233] width 86 height 28
click at [564, 237] on input "True" at bounding box center [559, 233] width 9 height 8
radio input "true"
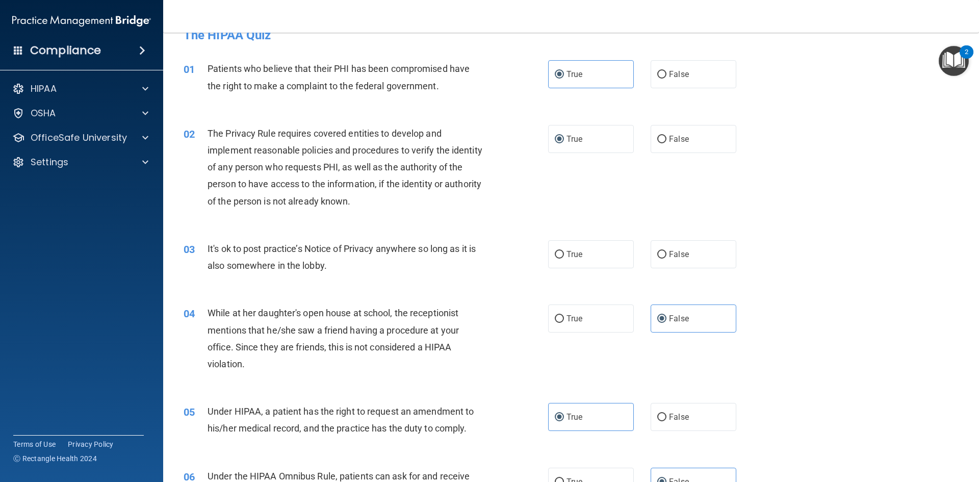
scroll to position [0, 0]
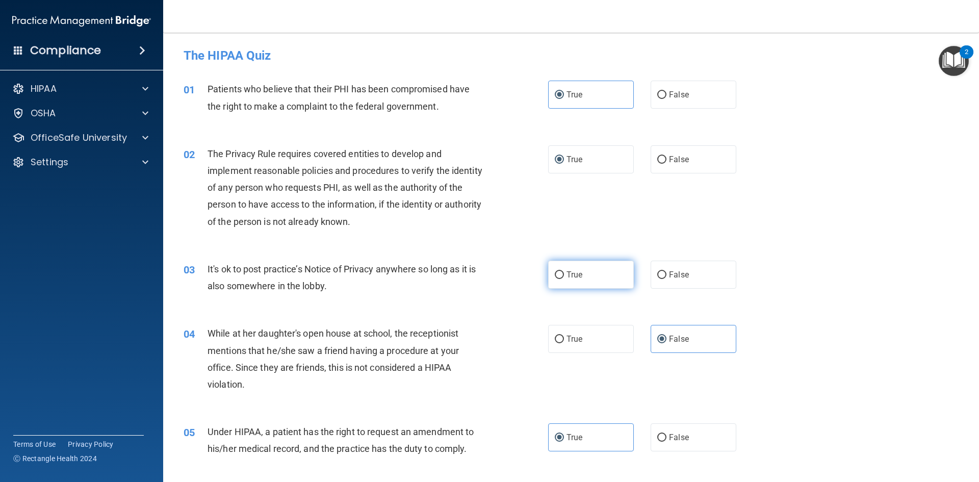
click at [583, 276] on label "True" at bounding box center [591, 275] width 86 height 28
click at [564, 276] on input "True" at bounding box center [559, 275] width 9 height 8
radio input "true"
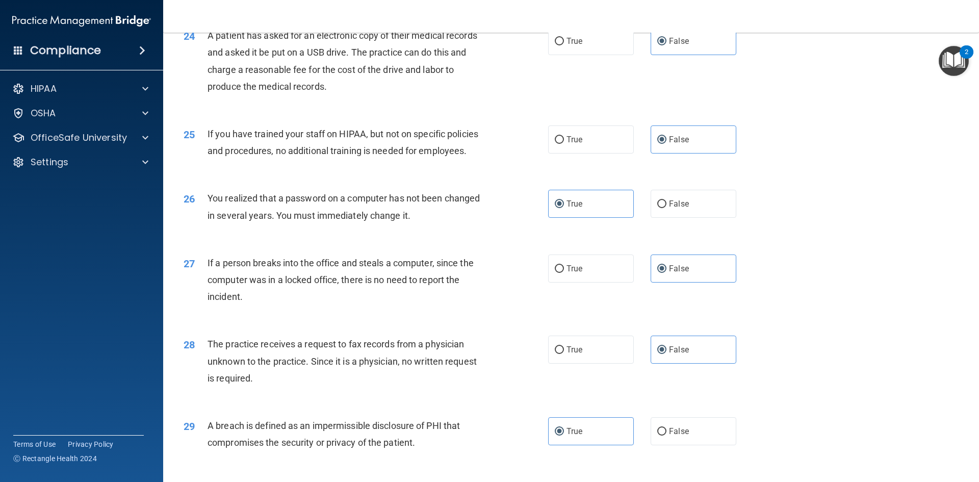
scroll to position [1931, 0]
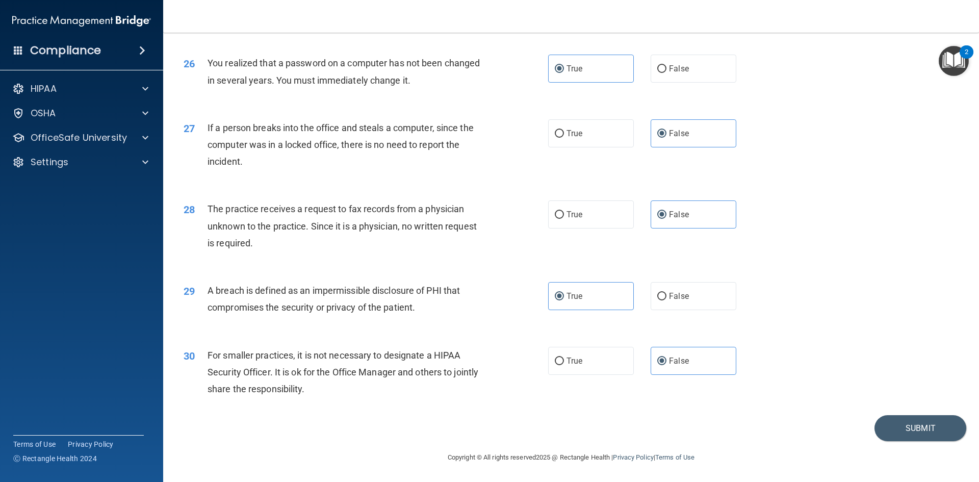
click at [926, 441] on footer "Copyright © All rights reserved 2025 @ Rectangle Health | Privacy Policy | Term…" at bounding box center [571, 456] width 775 height 31
click at [926, 432] on button "Submit" at bounding box center [920, 428] width 92 height 26
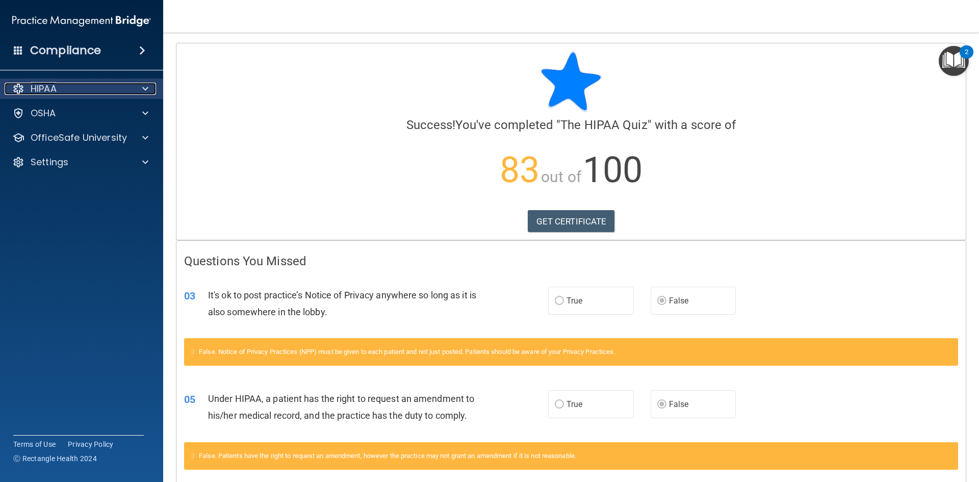
click at [126, 89] on div "HIPAA" at bounding box center [68, 89] width 126 height 12
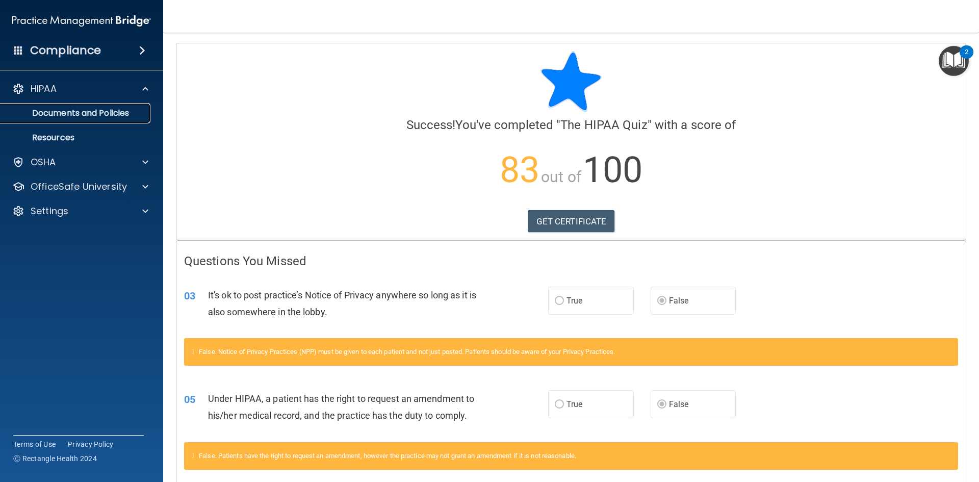
click at [104, 108] on p "Documents and Policies" at bounding box center [76, 113] width 139 height 10
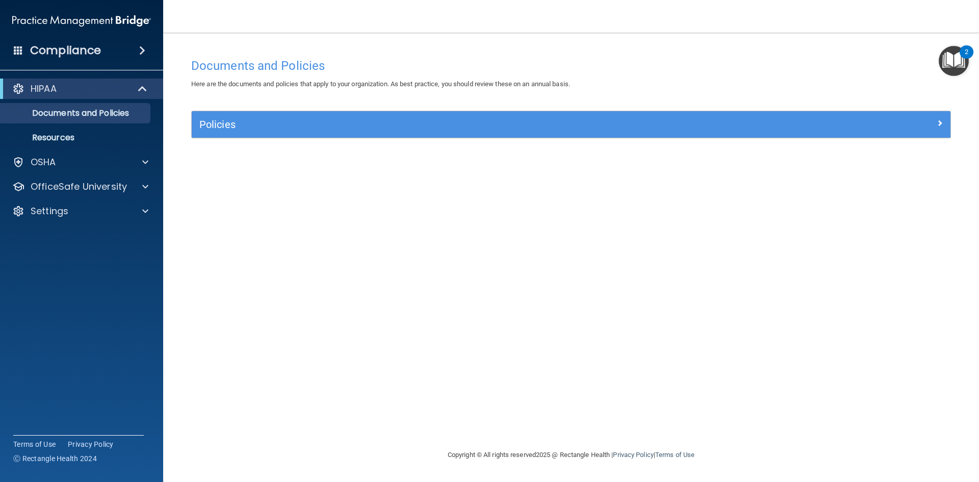
click at [949, 55] on img "Open Resource Center, 2 new notifications" at bounding box center [954, 61] width 30 height 30
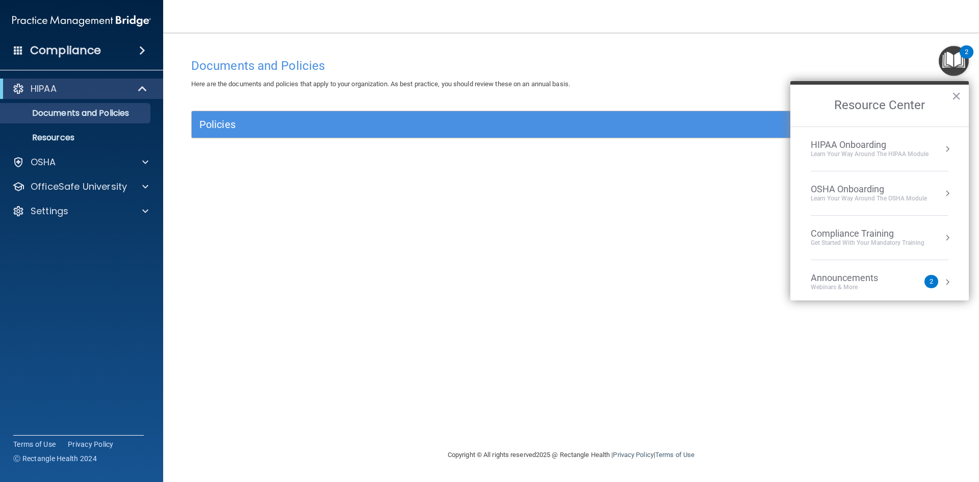
click at [855, 244] on div "Get Started with your mandatory training" at bounding box center [868, 243] width 114 height 9
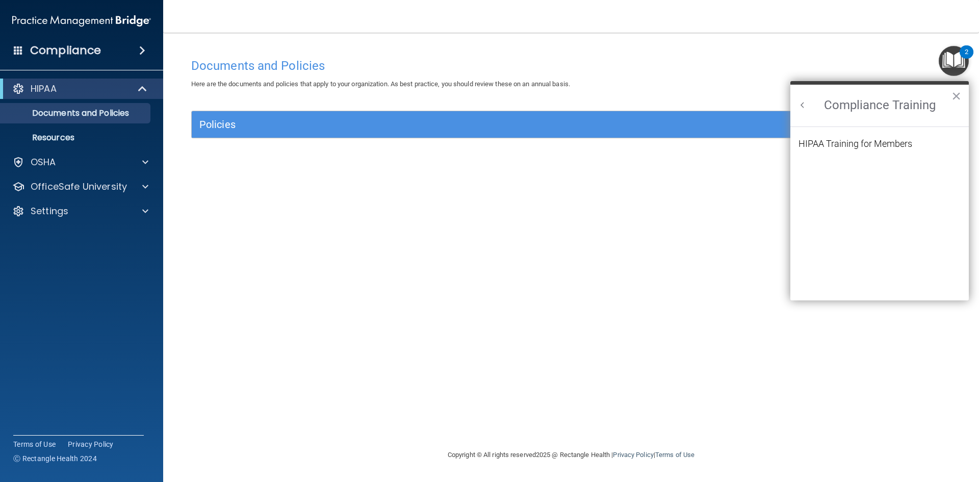
click at [872, 132] on ol "HIPAA Training for Members" at bounding box center [879, 214] width 162 height 174
click at [865, 146] on div "HIPAA Training for Members" at bounding box center [855, 143] width 114 height 9
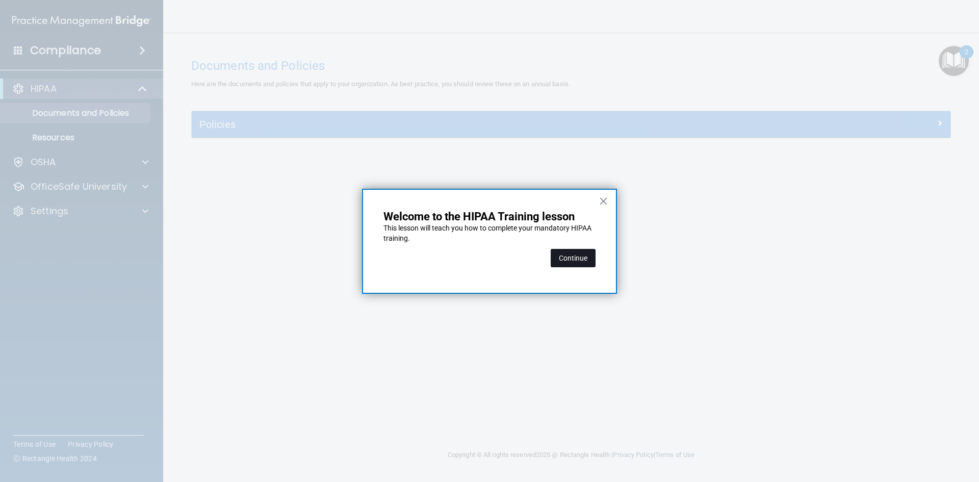
click at [566, 259] on button "Continue" at bounding box center [573, 258] width 45 height 18
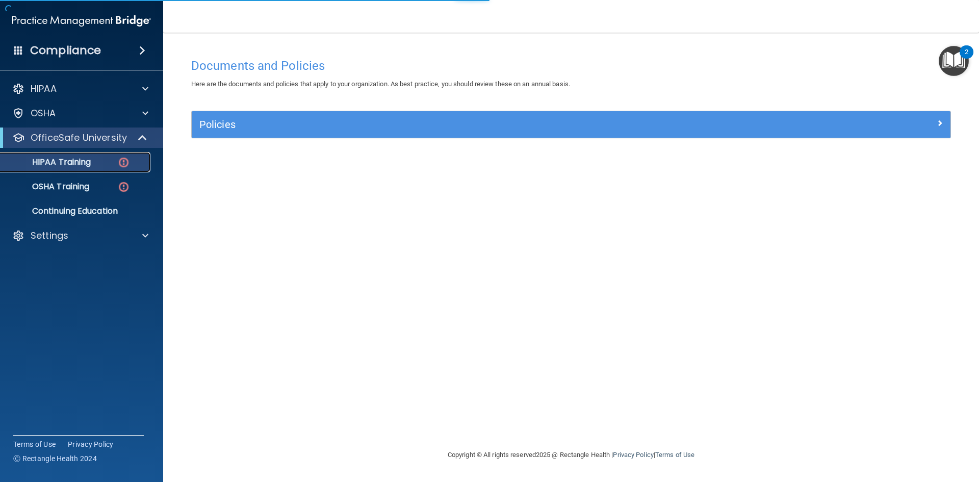
click at [68, 163] on p "HIPAA Training" at bounding box center [49, 162] width 84 height 10
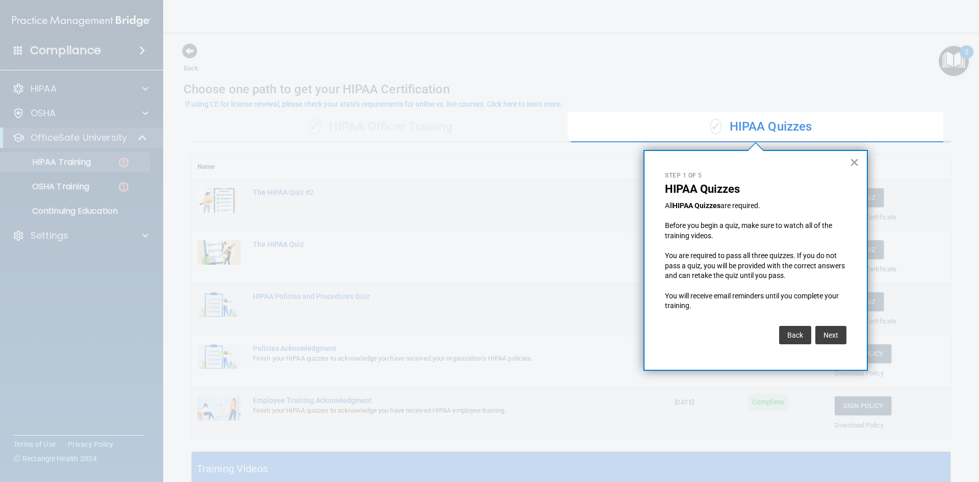
click at [850, 160] on button "×" at bounding box center [854, 162] width 10 height 16
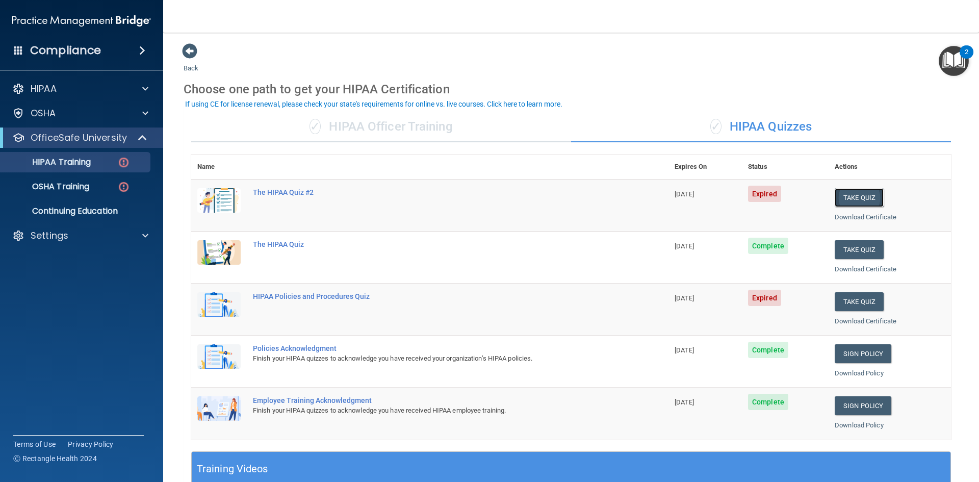
click at [841, 197] on button "Take Quiz" at bounding box center [859, 197] width 49 height 19
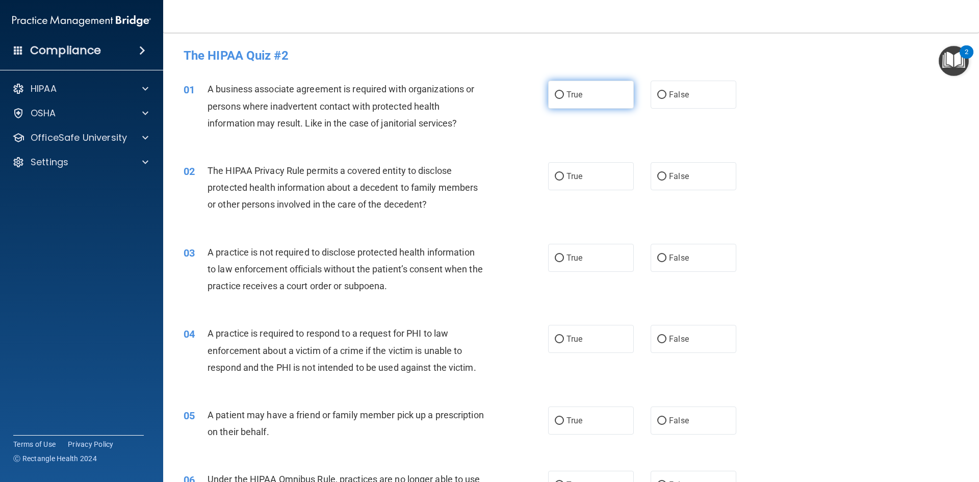
click at [563, 100] on label "True" at bounding box center [591, 95] width 86 height 28
click at [563, 99] on input "True" at bounding box center [559, 95] width 9 height 8
radio input "true"
click at [555, 174] on input "True" at bounding box center [559, 177] width 9 height 8
radio input "true"
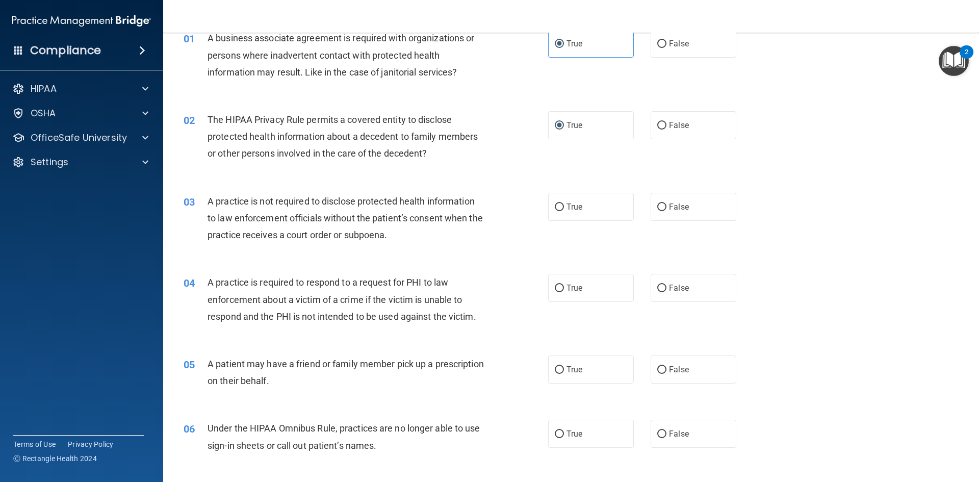
scroll to position [102, 0]
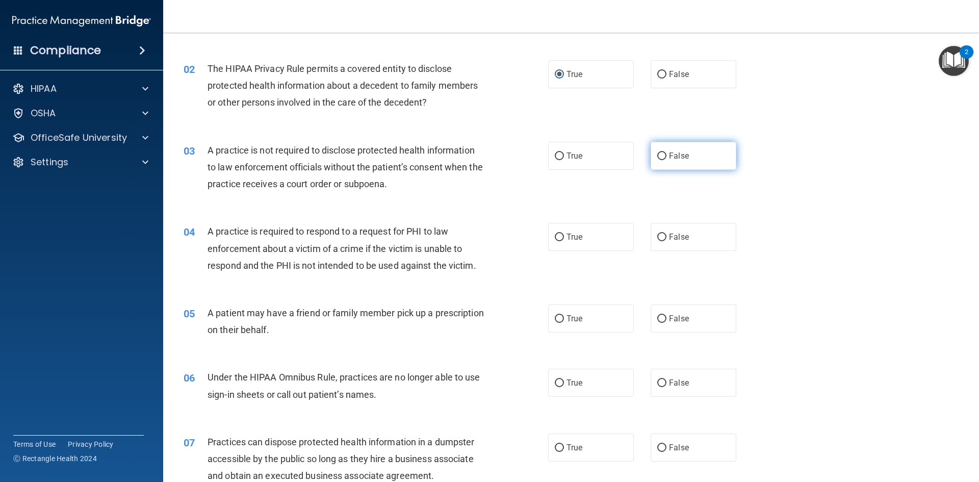
click at [679, 166] on label "False" at bounding box center [694, 156] width 86 height 28
click at [666, 160] on input "False" at bounding box center [661, 156] width 9 height 8
radio input "true"
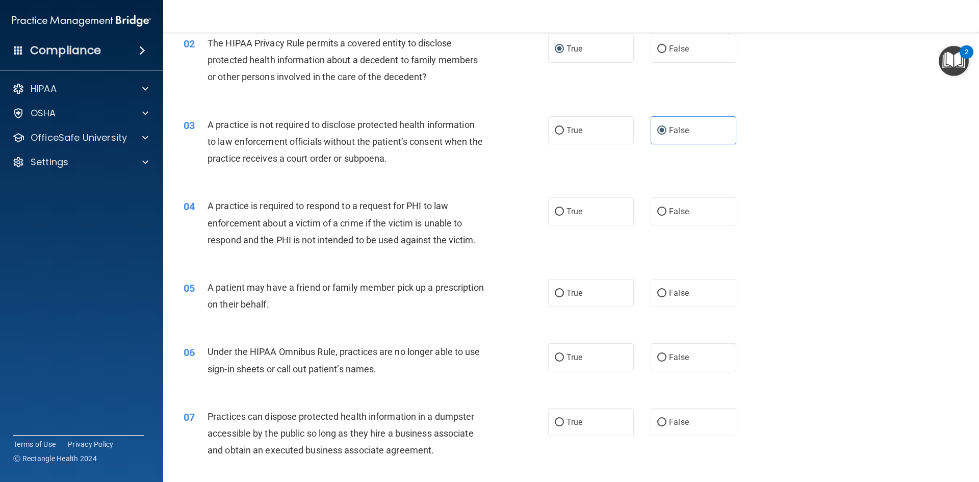
scroll to position [153, 0]
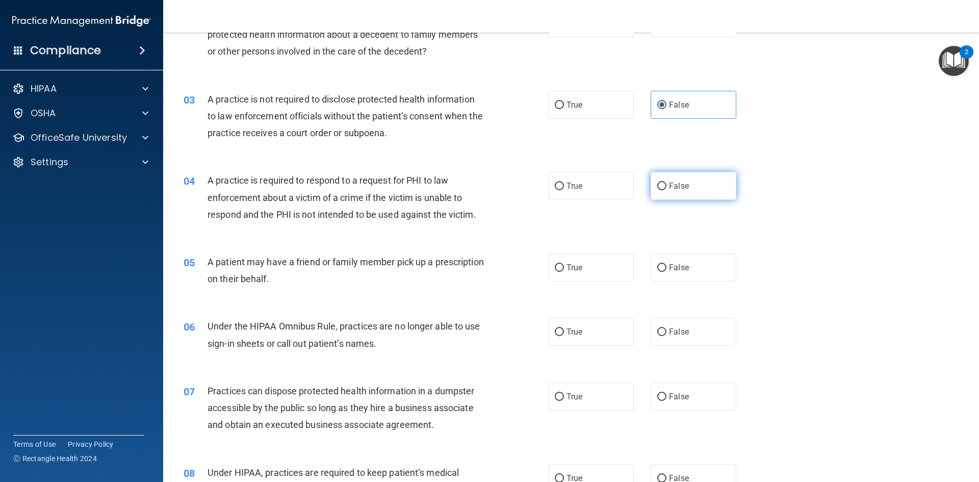
click at [687, 178] on label "False" at bounding box center [694, 186] width 86 height 28
click at [666, 183] on input "False" at bounding box center [661, 187] width 9 height 8
radio input "true"
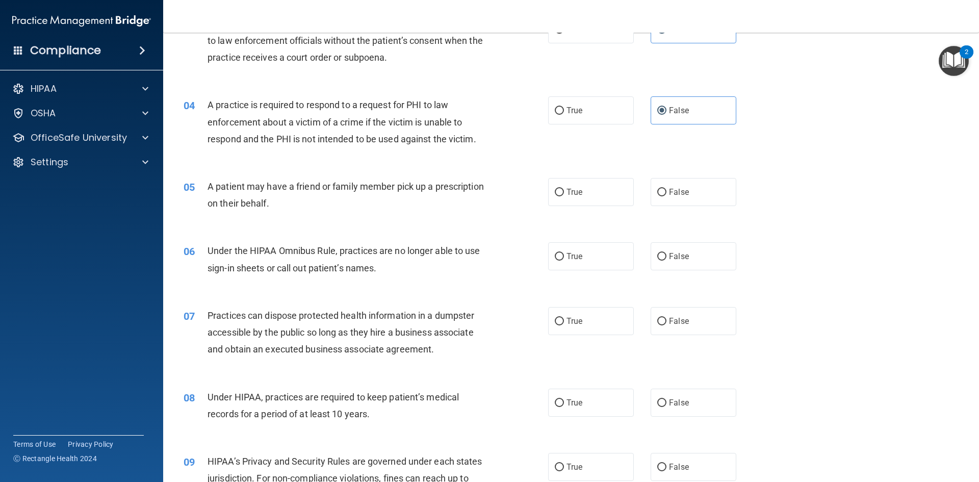
scroll to position [255, 0]
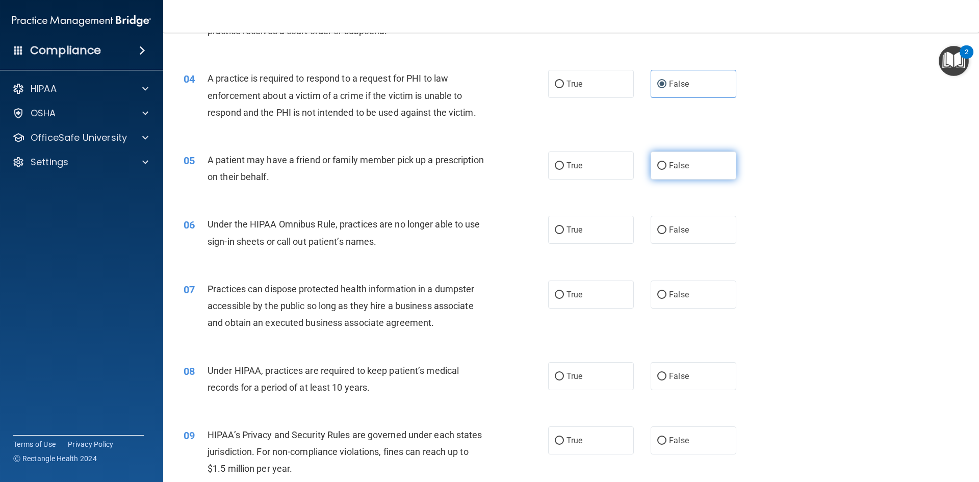
click at [675, 165] on span "False" at bounding box center [679, 166] width 20 height 10
click at [666, 165] on input "False" at bounding box center [661, 166] width 9 height 8
radio input "true"
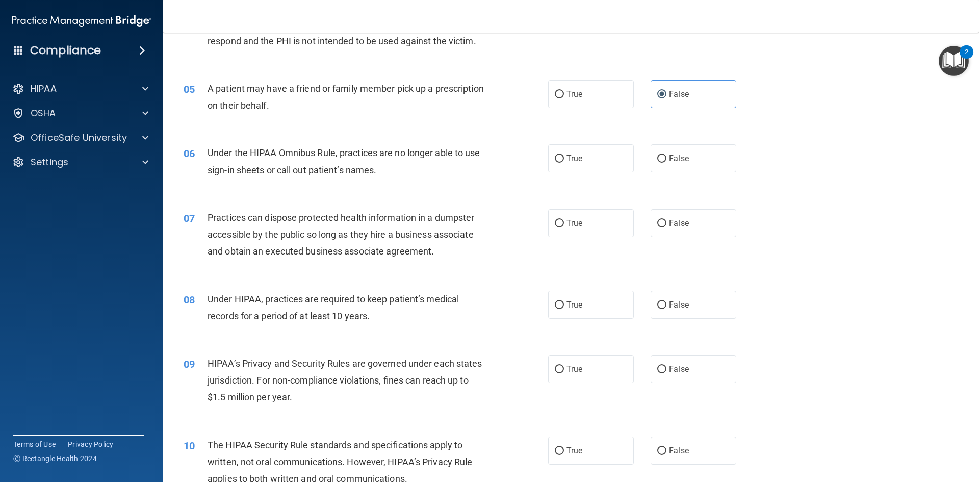
scroll to position [357, 0]
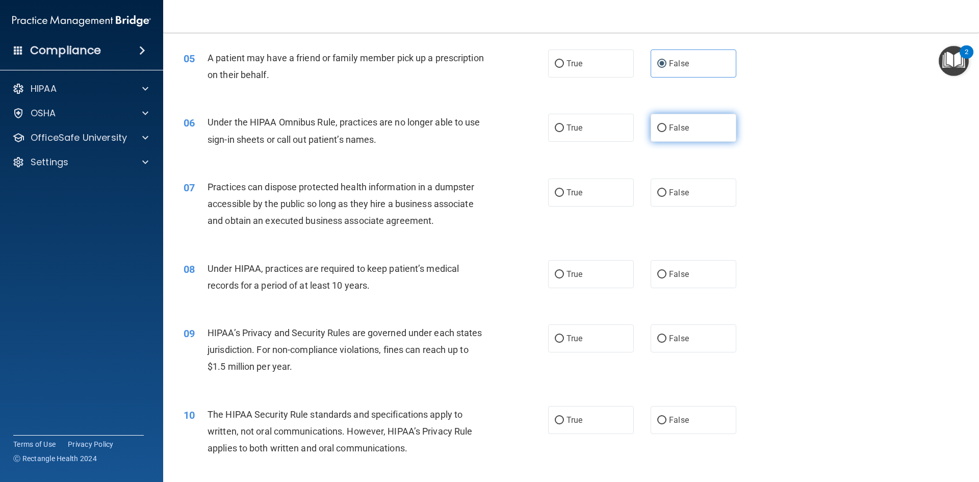
click at [658, 133] on label "False" at bounding box center [694, 128] width 86 height 28
click at [658, 132] on input "False" at bounding box center [661, 128] width 9 height 8
radio input "true"
click at [670, 189] on span "False" at bounding box center [679, 193] width 20 height 10
click at [666, 189] on input "False" at bounding box center [661, 193] width 9 height 8
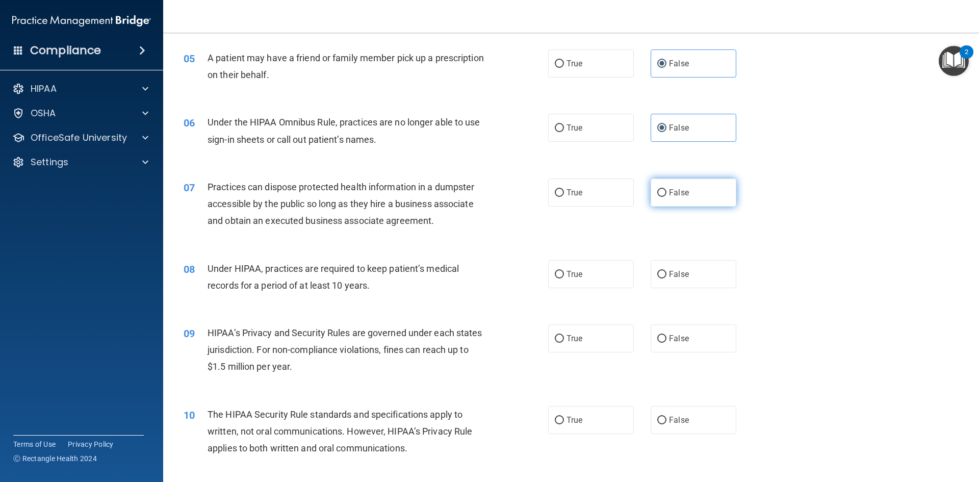
radio input "true"
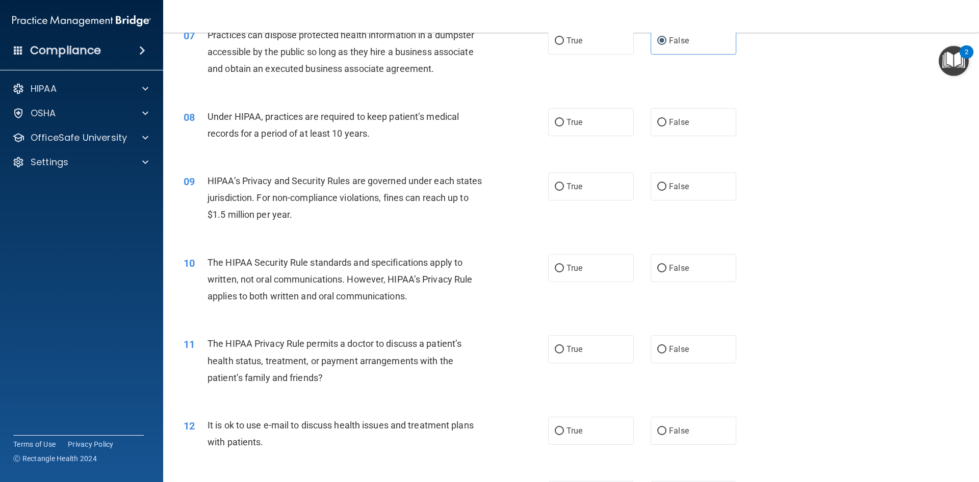
scroll to position [510, 0]
click at [585, 124] on label "True" at bounding box center [591, 121] width 86 height 28
click at [564, 124] on input "True" at bounding box center [559, 122] width 9 height 8
radio input "true"
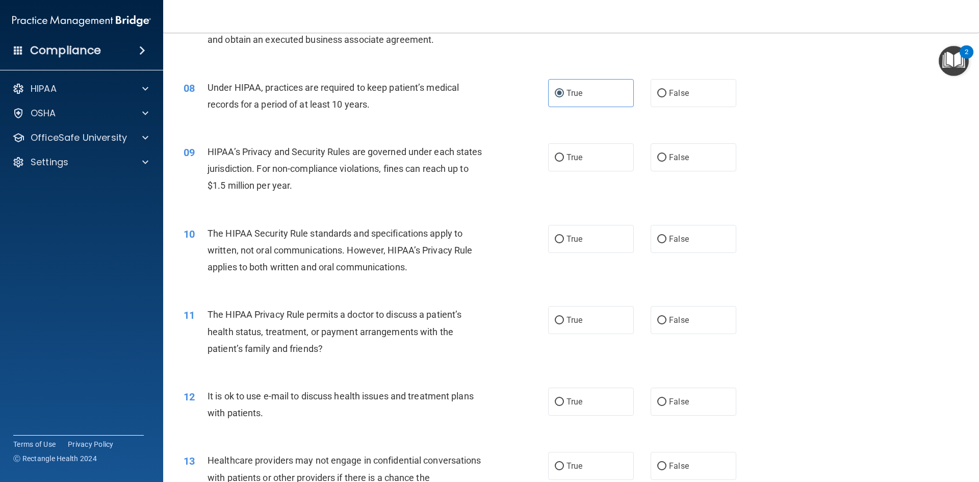
scroll to position [561, 0]
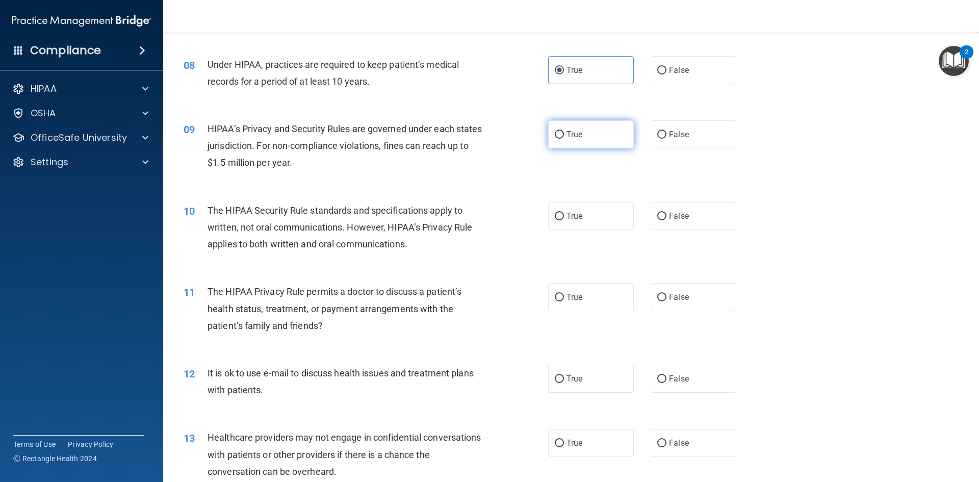
click at [548, 142] on label "True" at bounding box center [591, 134] width 86 height 28
click at [555, 139] on input "True" at bounding box center [559, 135] width 9 height 8
radio input "true"
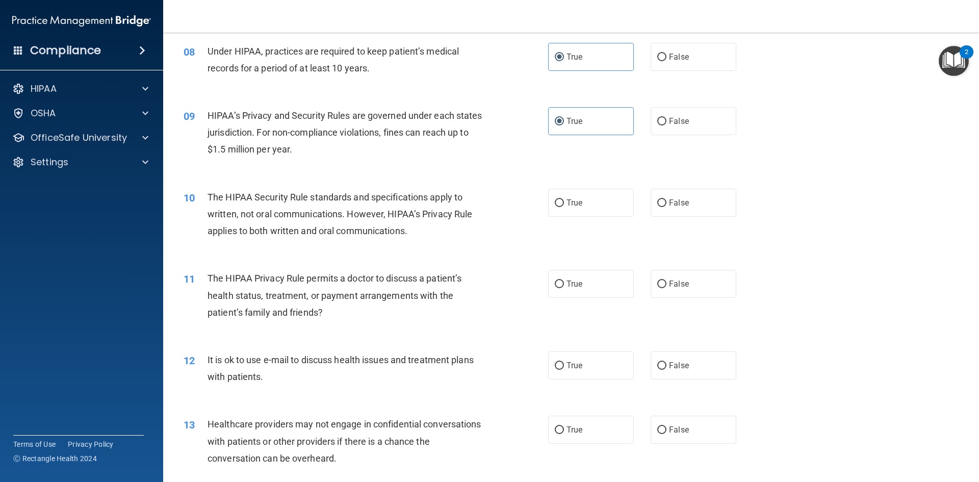
scroll to position [612, 0]
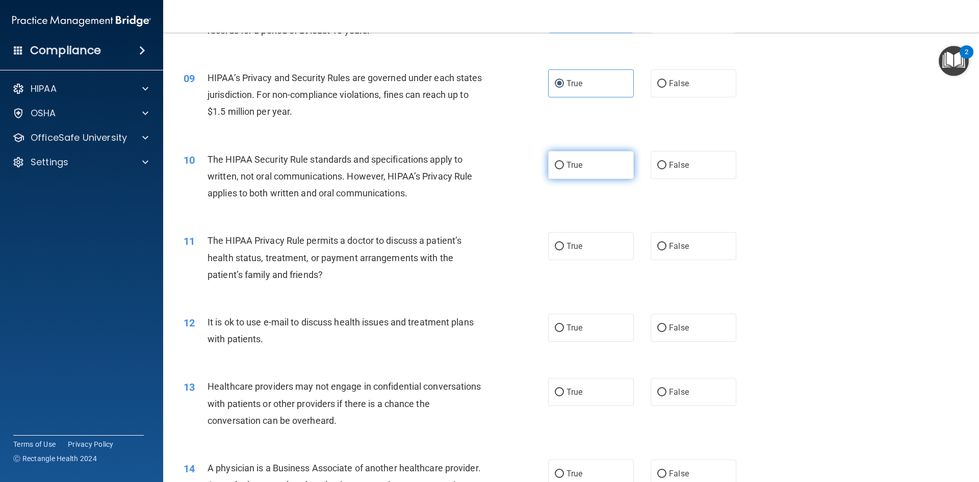
click at [582, 175] on label "True" at bounding box center [591, 165] width 86 height 28
click at [564, 169] on input "True" at bounding box center [559, 166] width 9 height 8
radio input "true"
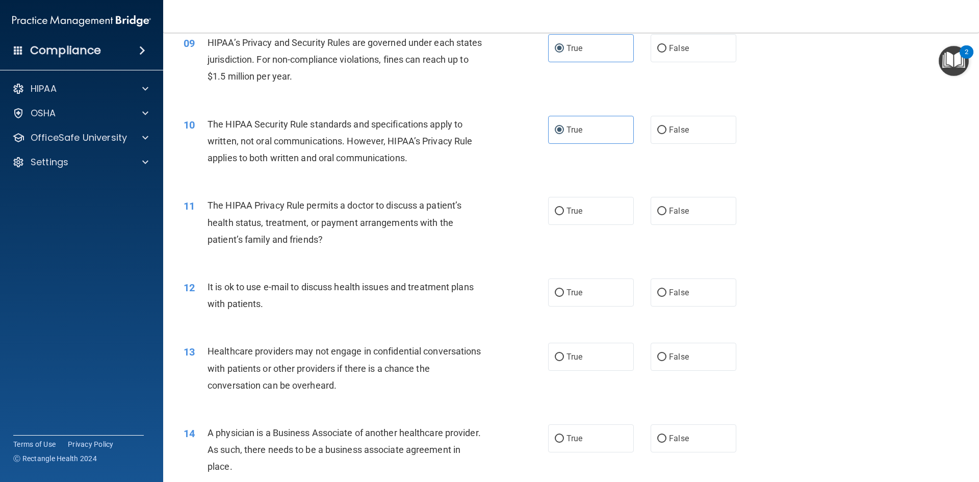
scroll to position [765, 0]
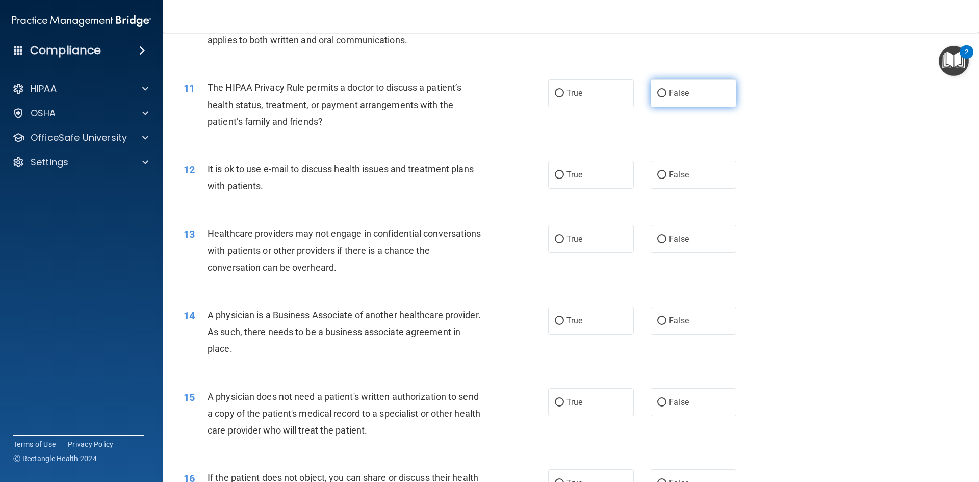
click at [688, 97] on label "False" at bounding box center [694, 93] width 86 height 28
click at [666, 97] on input "False" at bounding box center [661, 94] width 9 height 8
radio input "true"
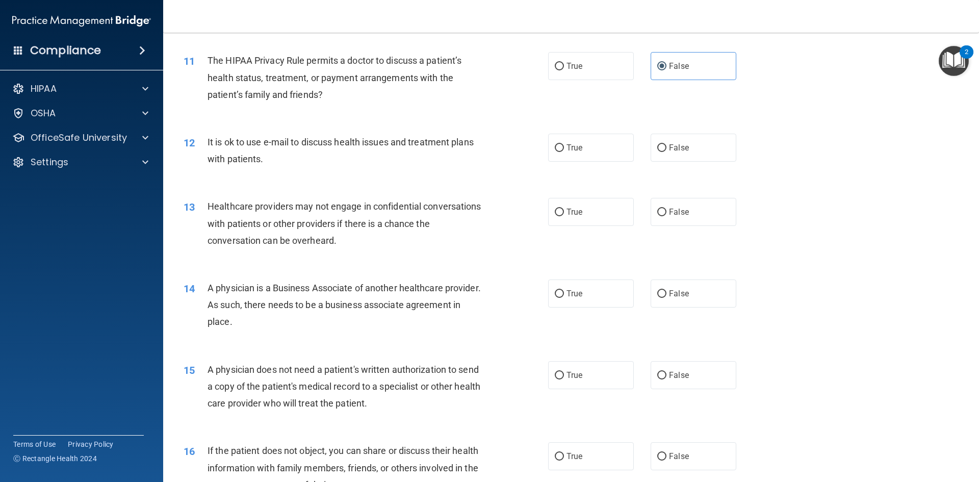
scroll to position [816, 0]
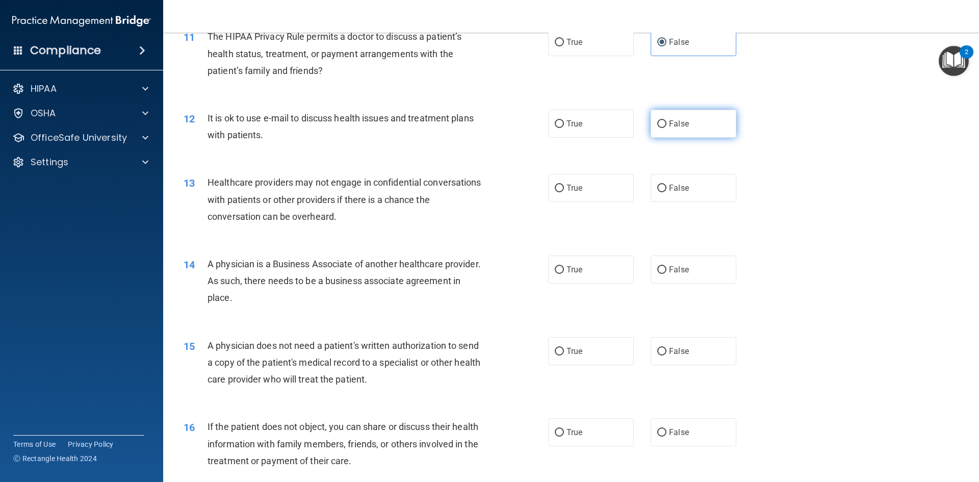
click at [657, 124] on input "False" at bounding box center [661, 124] width 9 height 8
radio input "true"
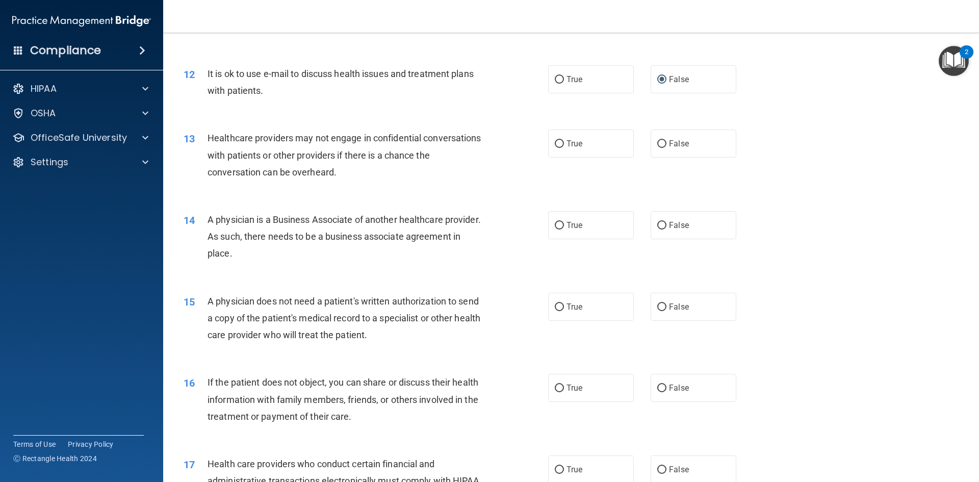
scroll to position [918, 0]
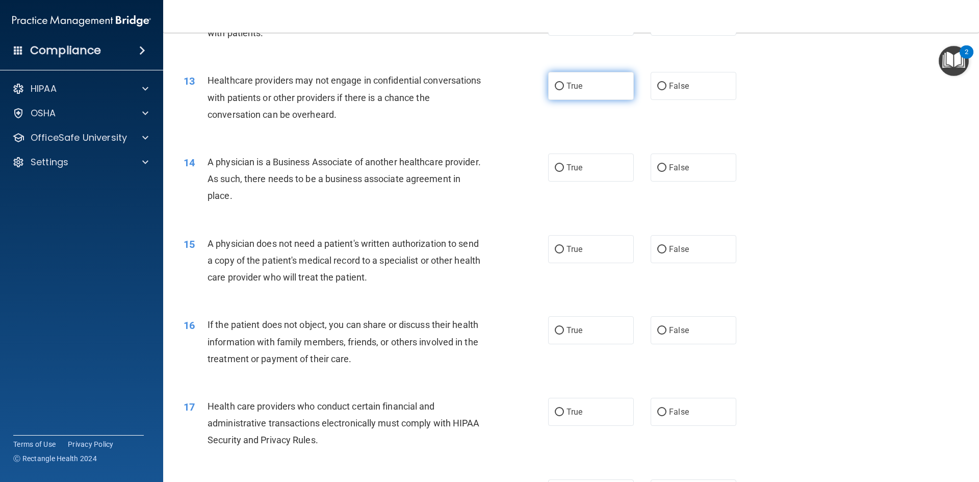
click at [603, 83] on label "True" at bounding box center [591, 86] width 86 height 28
click at [564, 83] on input "True" at bounding box center [559, 87] width 9 height 8
radio input "true"
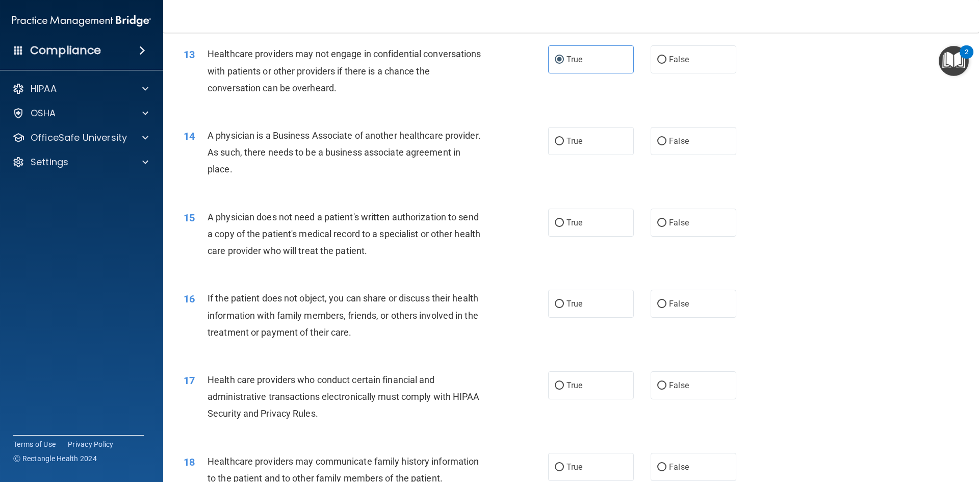
scroll to position [969, 0]
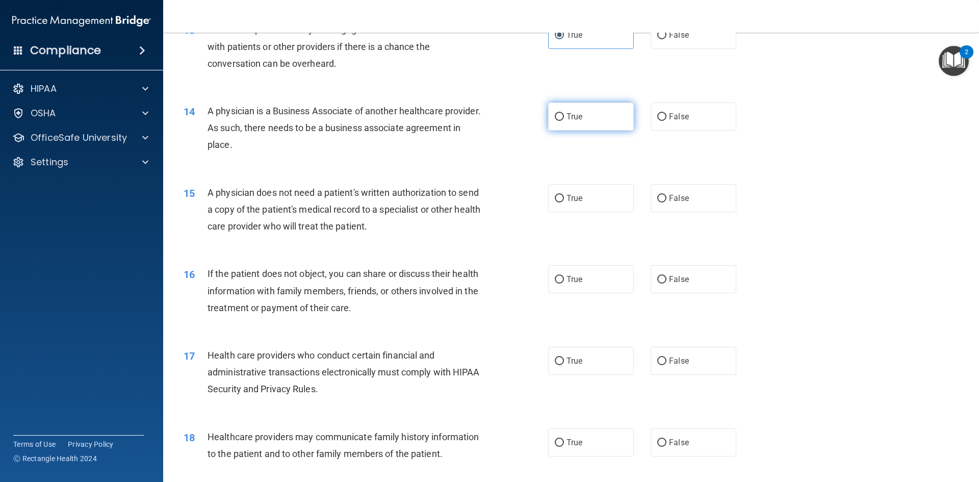
click at [548, 112] on label "True" at bounding box center [591, 116] width 86 height 28
click at [555, 113] on input "True" at bounding box center [559, 117] width 9 height 8
radio input "true"
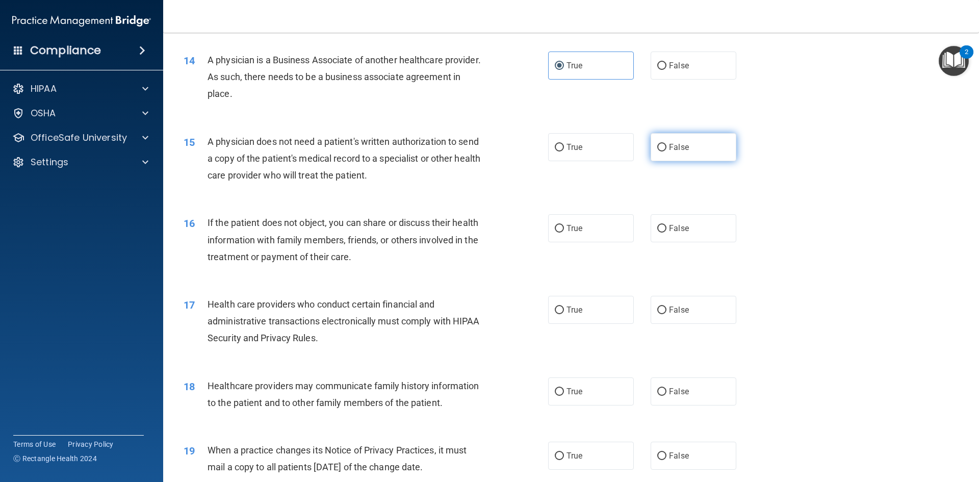
click at [657, 151] on input "False" at bounding box center [661, 148] width 9 height 8
radio input "true"
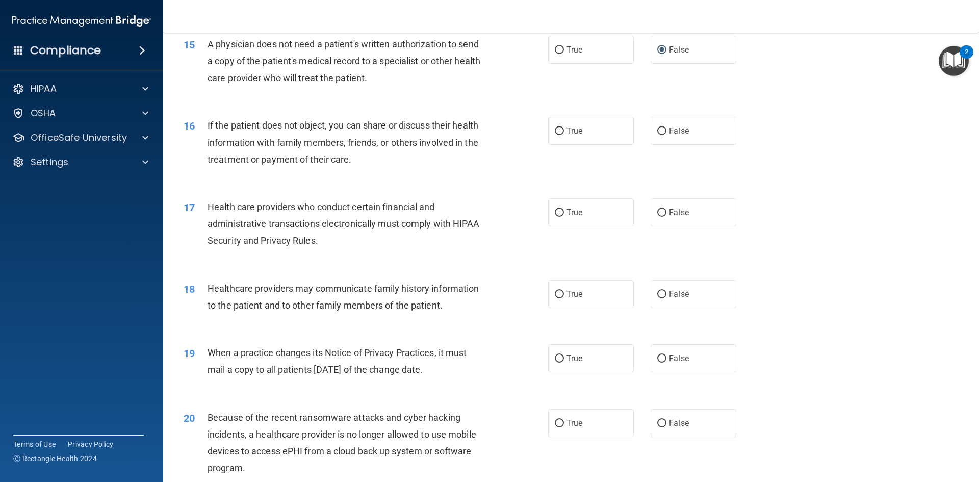
scroll to position [1122, 0]
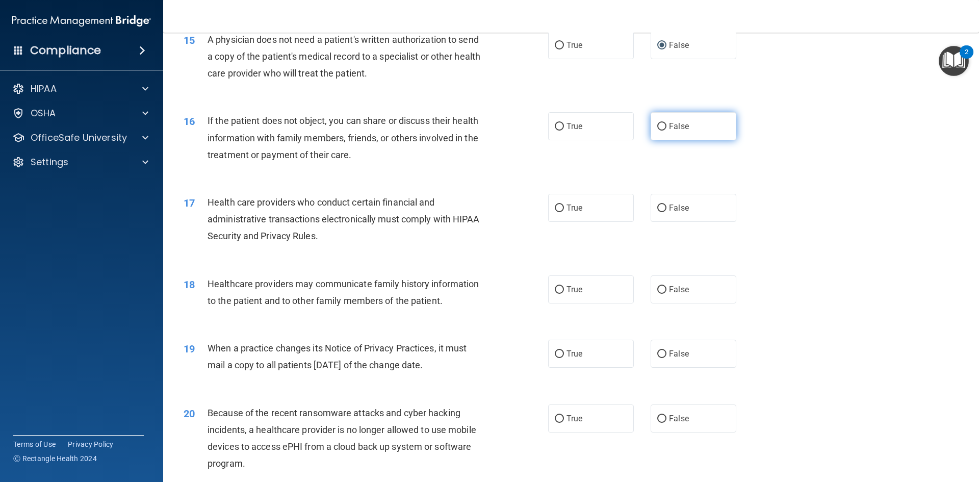
click at [690, 122] on label "False" at bounding box center [694, 126] width 86 height 28
click at [666, 123] on input "False" at bounding box center [661, 127] width 9 height 8
radio input "true"
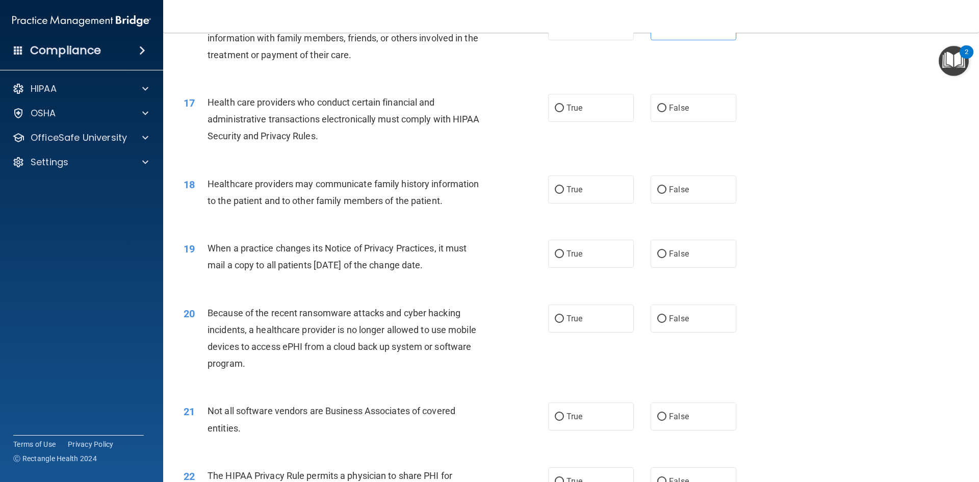
scroll to position [1224, 0]
click at [570, 107] on span "True" at bounding box center [574, 106] width 16 height 10
click at [564, 107] on input "True" at bounding box center [559, 106] width 9 height 8
radio input "true"
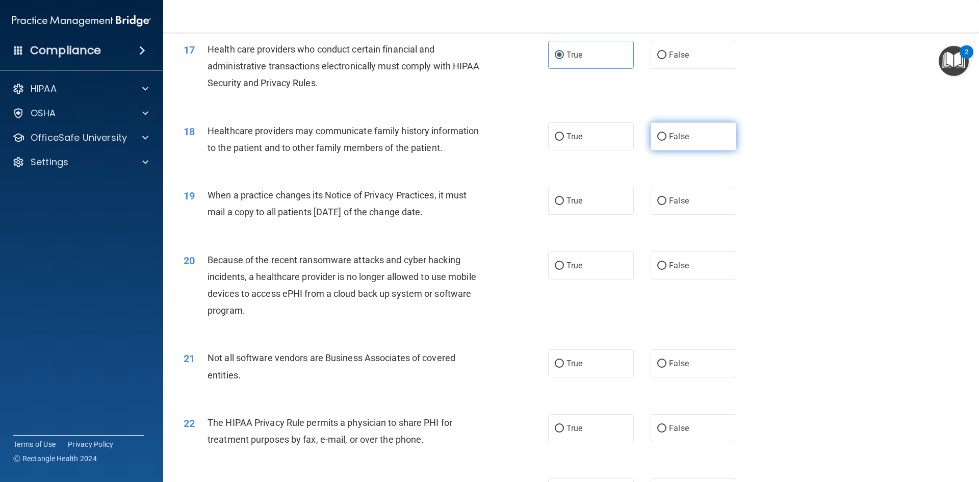
click at [707, 133] on label "False" at bounding box center [694, 136] width 86 height 28
click at [666, 133] on input "False" at bounding box center [661, 137] width 9 height 8
radio input "true"
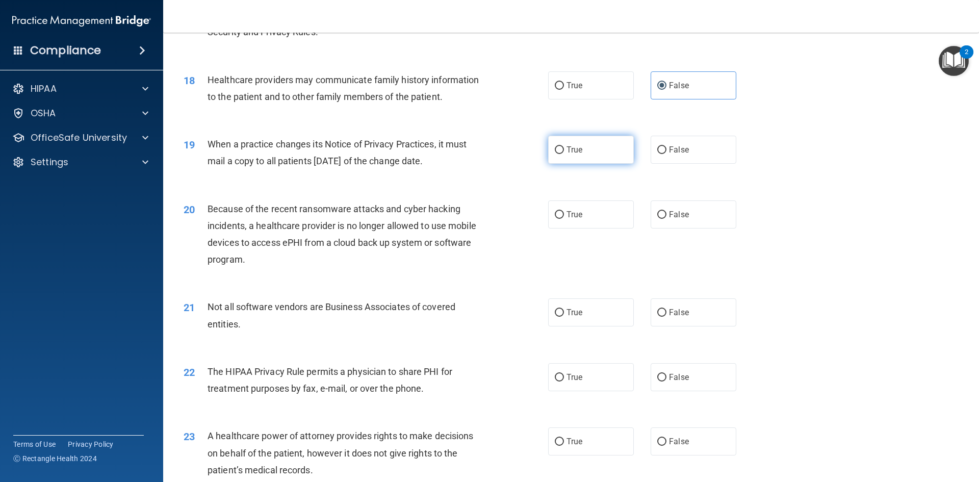
click at [561, 149] on label "True" at bounding box center [591, 150] width 86 height 28
click at [561, 149] on input "True" at bounding box center [559, 150] width 9 height 8
radio input "true"
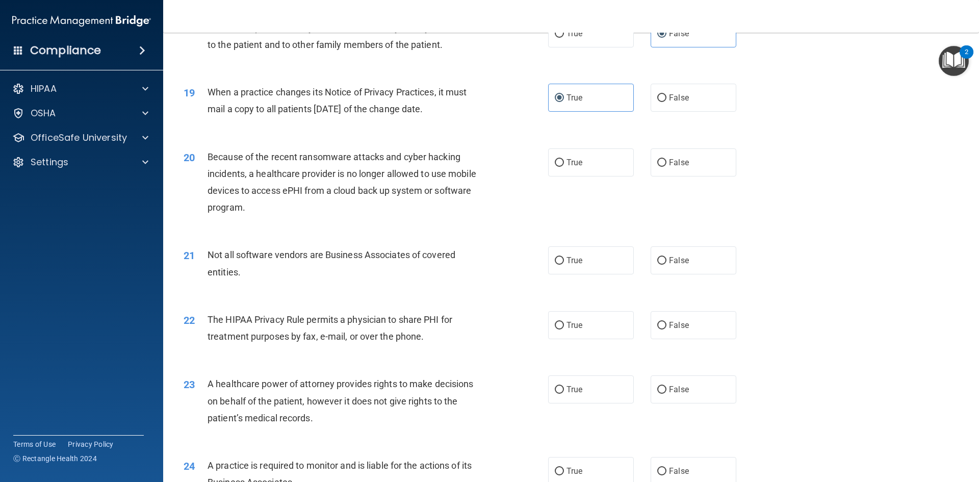
scroll to position [1427, 0]
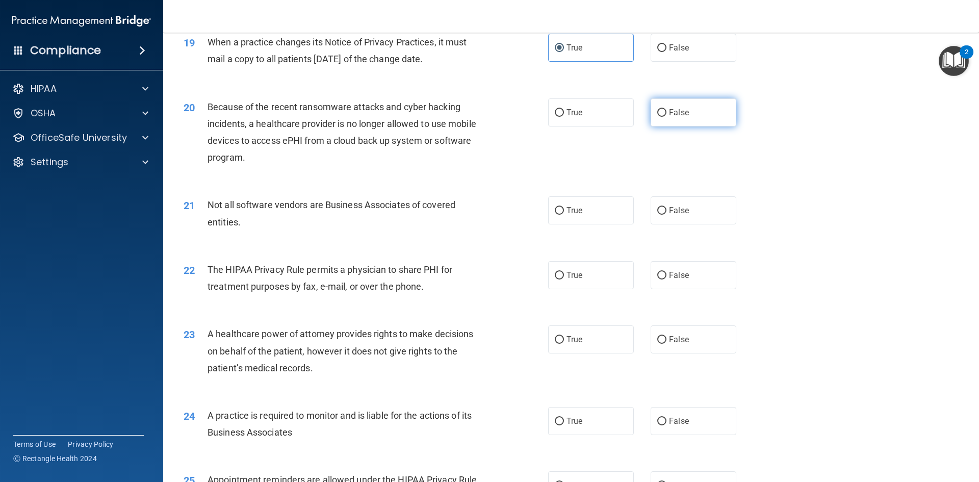
click at [696, 107] on label "False" at bounding box center [694, 112] width 86 height 28
click at [666, 109] on input "False" at bounding box center [661, 113] width 9 height 8
radio input "true"
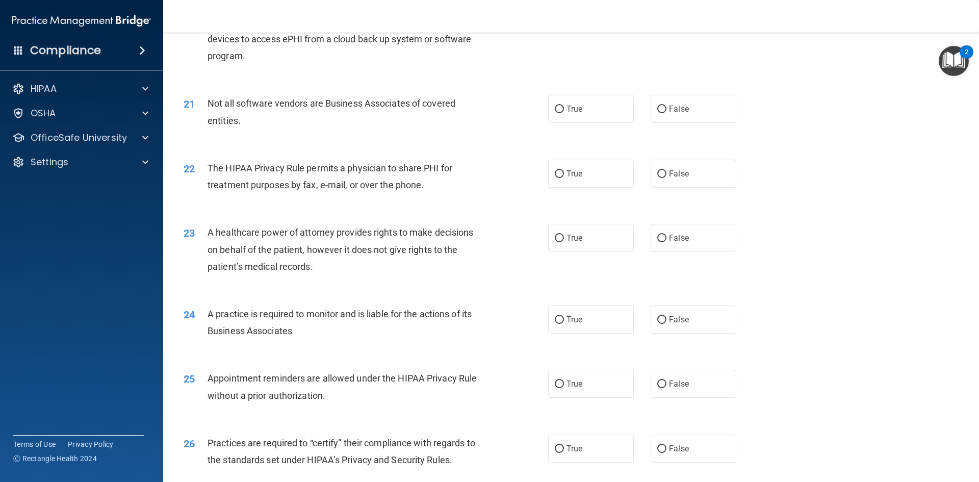
scroll to position [1529, 0]
click at [572, 119] on label "True" at bounding box center [591, 108] width 86 height 28
click at [564, 113] on input "True" at bounding box center [559, 109] width 9 height 8
radio input "true"
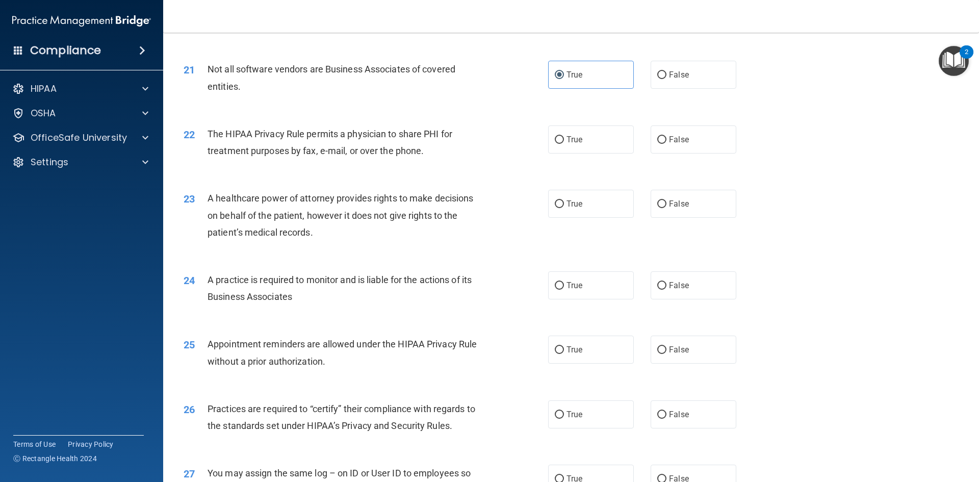
scroll to position [1631, 0]
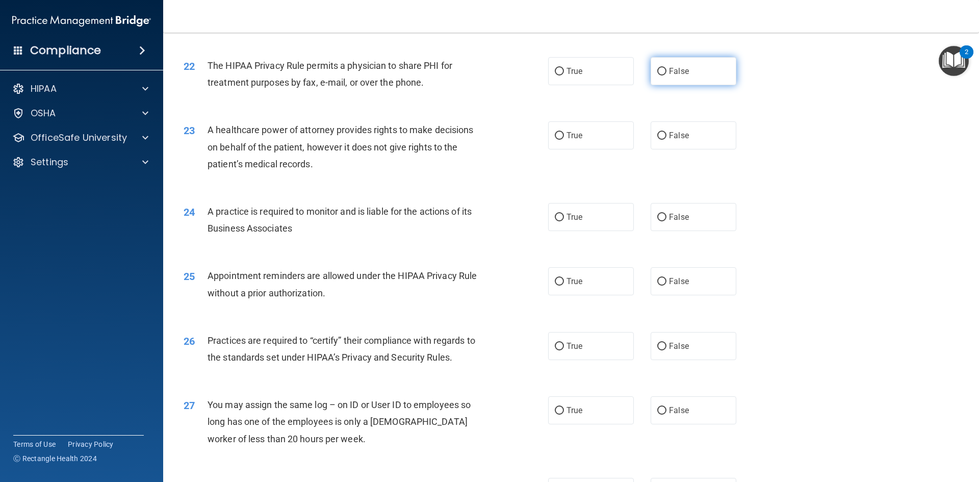
click at [673, 71] on span "False" at bounding box center [679, 71] width 20 height 10
click at [666, 71] on input "False" at bounding box center [661, 72] width 9 height 8
radio input "true"
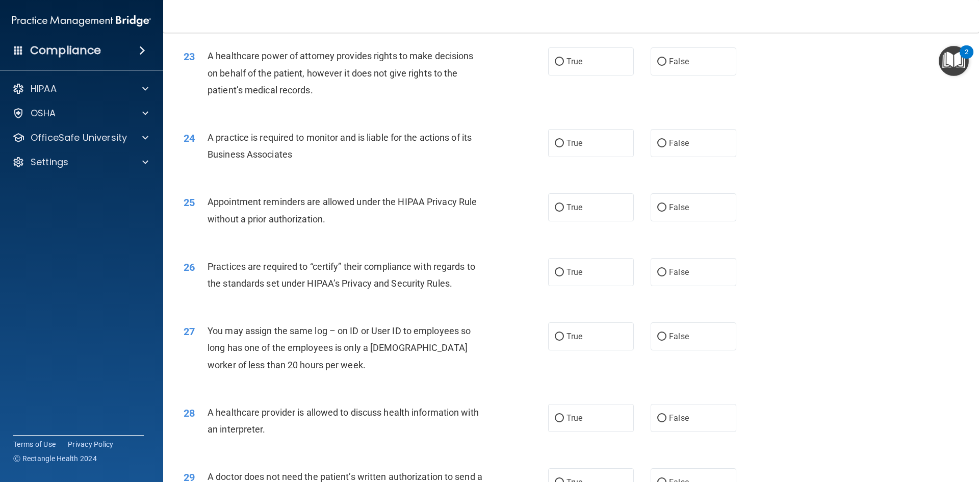
scroll to position [1682, 0]
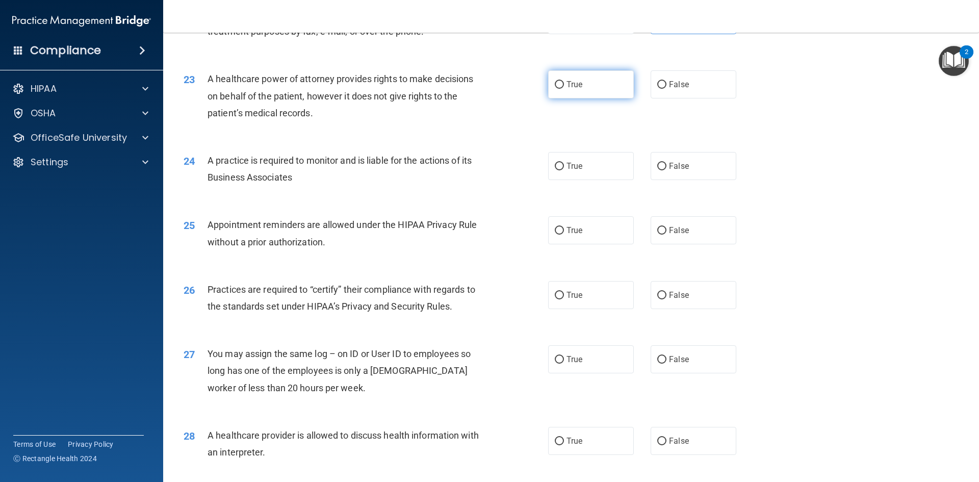
click at [550, 82] on label "True" at bounding box center [591, 84] width 86 height 28
click at [555, 82] on input "True" at bounding box center [559, 85] width 9 height 8
radio input "true"
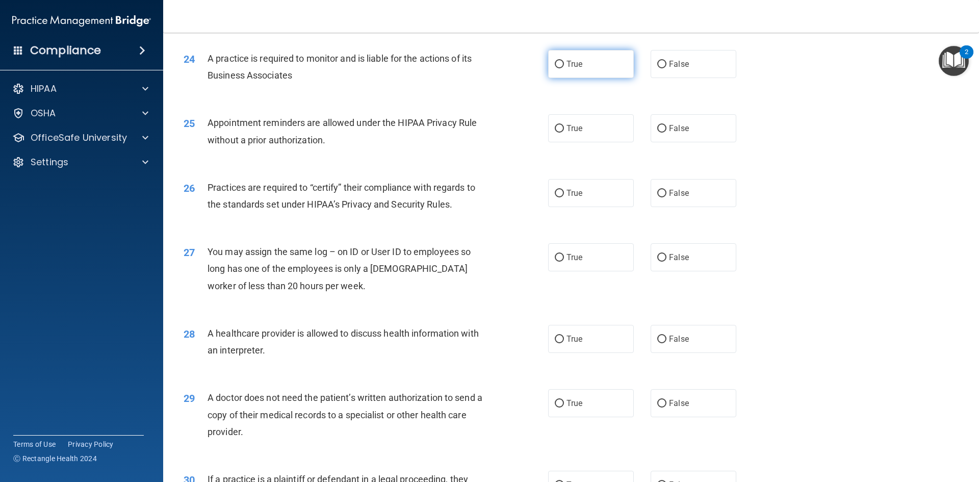
click at [577, 70] on label "True" at bounding box center [591, 64] width 86 height 28
click at [564, 68] on input "True" at bounding box center [559, 65] width 9 height 8
radio input "true"
click at [582, 135] on label "True" at bounding box center [591, 128] width 86 height 28
click at [564, 133] on input "True" at bounding box center [559, 129] width 9 height 8
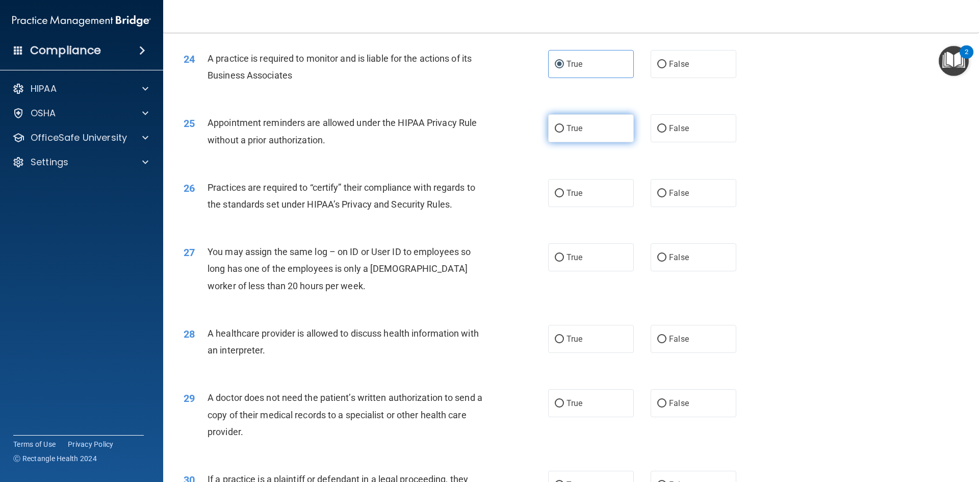
radio input "true"
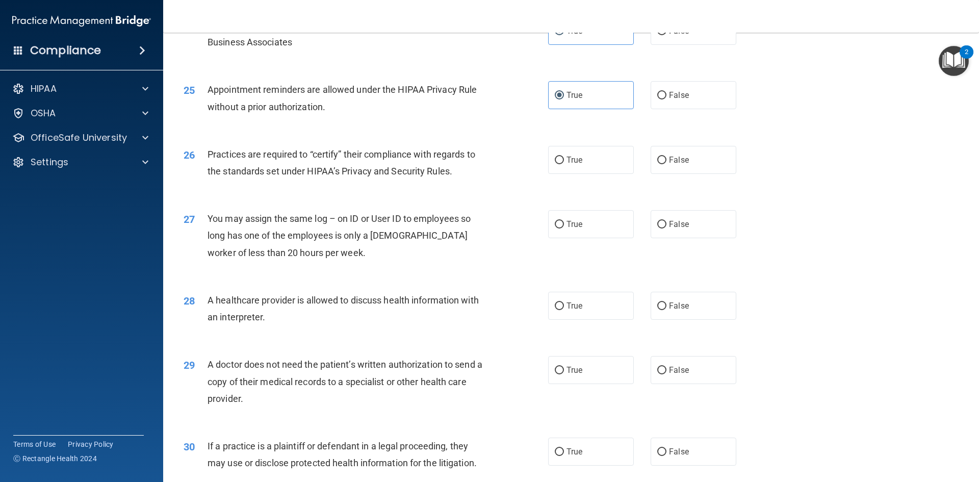
scroll to position [1835, 0]
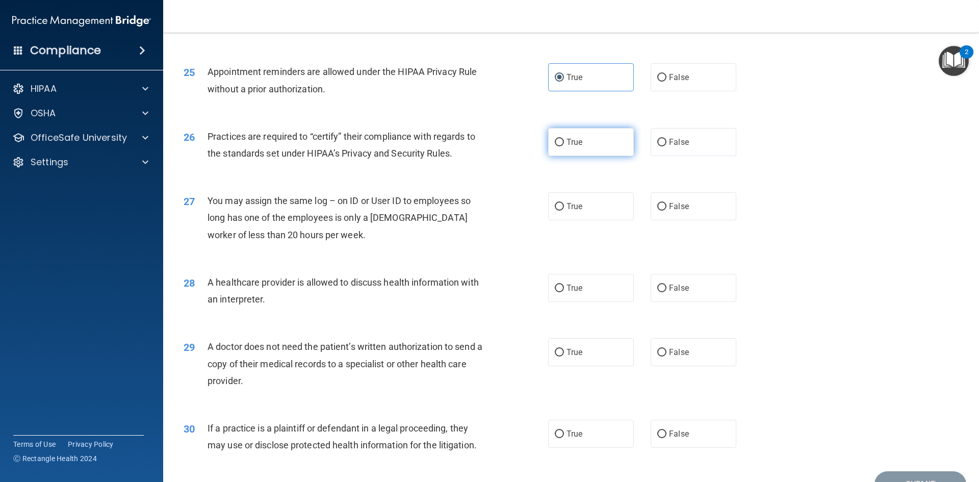
click at [566, 142] on span "True" at bounding box center [574, 142] width 16 height 10
click at [563, 142] on input "True" at bounding box center [559, 143] width 9 height 8
radio input "true"
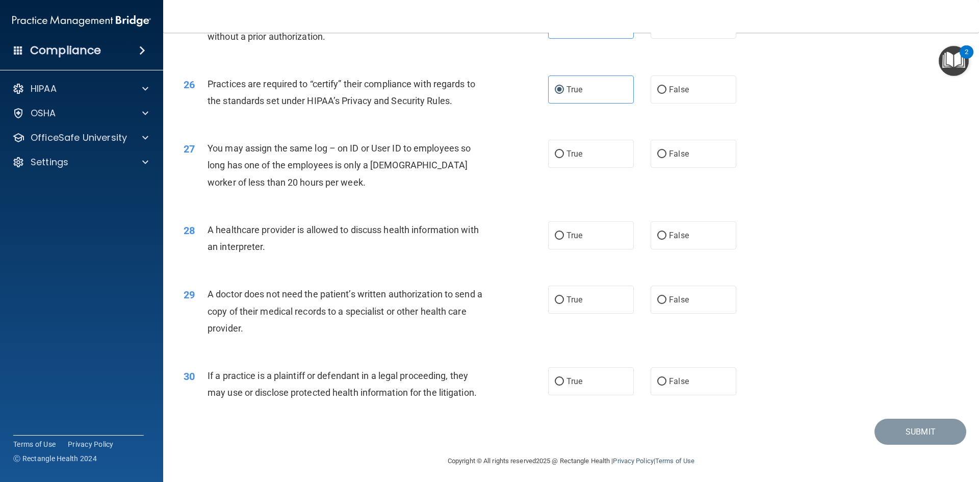
scroll to position [1891, 0]
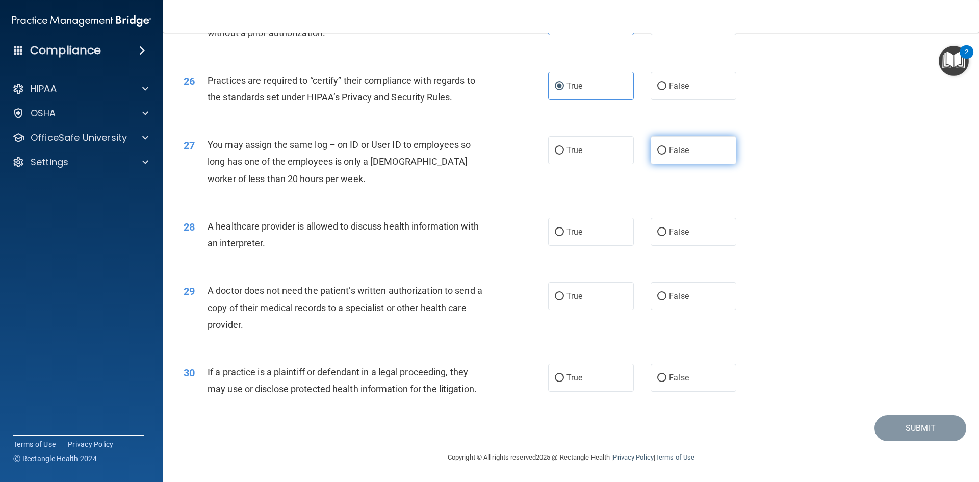
click at [672, 145] on label "False" at bounding box center [694, 150] width 86 height 28
click at [666, 147] on input "False" at bounding box center [661, 151] width 9 height 8
radio input "true"
click at [589, 238] on label "True" at bounding box center [591, 232] width 86 height 28
click at [564, 236] on input "True" at bounding box center [559, 232] width 9 height 8
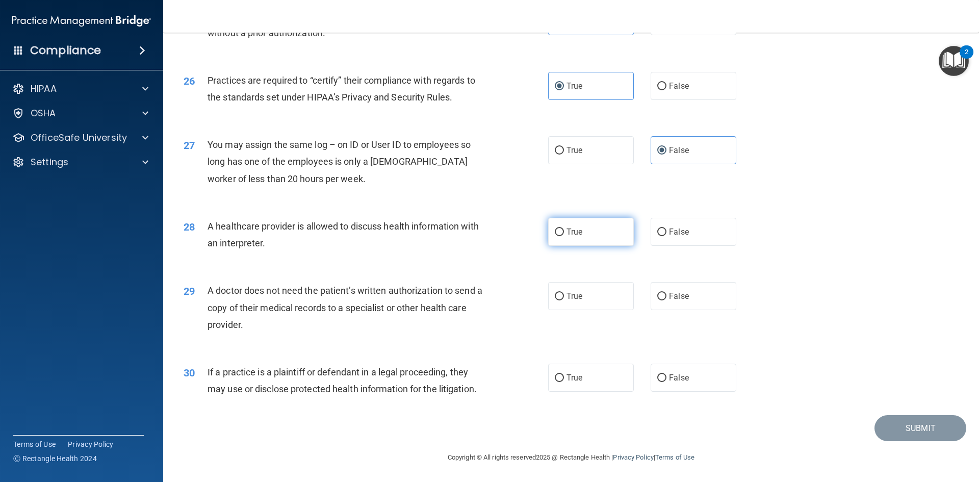
radio input "true"
click at [687, 233] on label "False" at bounding box center [694, 232] width 86 height 28
click at [666, 233] on input "False" at bounding box center [661, 232] width 9 height 8
radio input "true"
click at [597, 233] on label "True" at bounding box center [591, 232] width 86 height 28
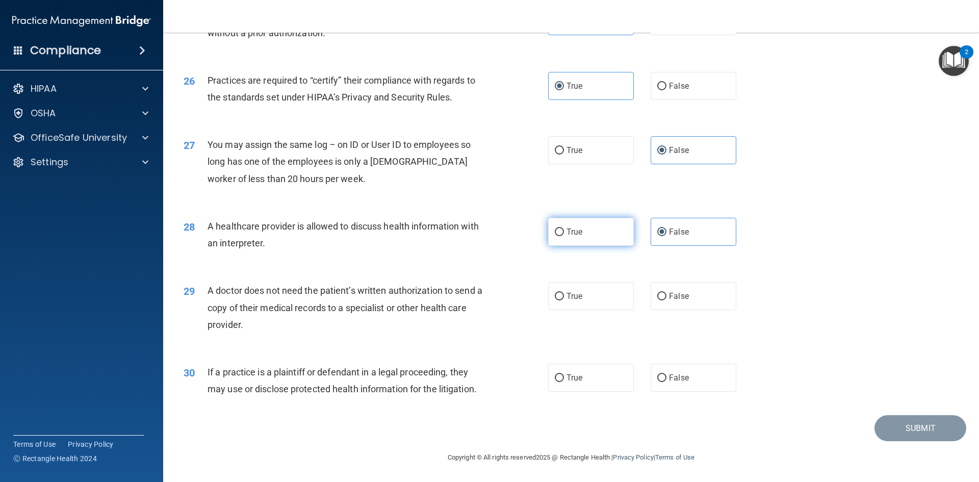
click at [564, 233] on input "True" at bounding box center [559, 232] width 9 height 8
radio input "true"
radio input "false"
click at [679, 298] on span "False" at bounding box center [679, 296] width 20 height 10
click at [666, 298] on input "False" at bounding box center [661, 297] width 9 height 8
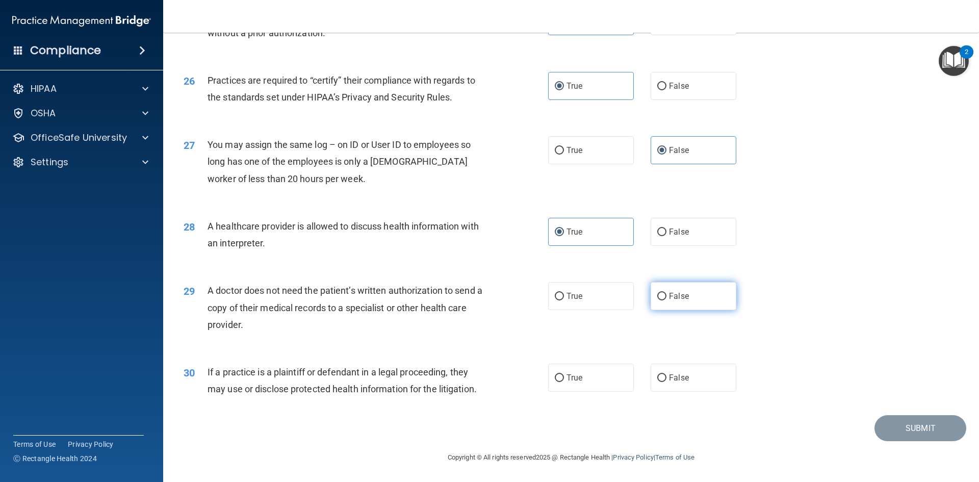
radio input "true"
click at [697, 383] on label "False" at bounding box center [694, 377] width 86 height 28
click at [666, 382] on input "False" at bounding box center [661, 378] width 9 height 8
radio input "true"
click at [928, 431] on button "Submit" at bounding box center [920, 428] width 92 height 26
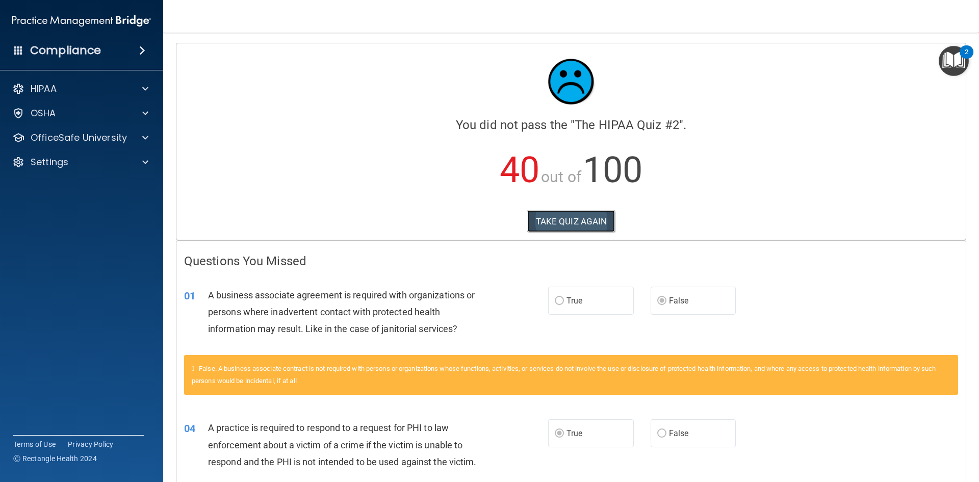
click at [562, 220] on button "TAKE QUIZ AGAIN" at bounding box center [571, 221] width 88 height 22
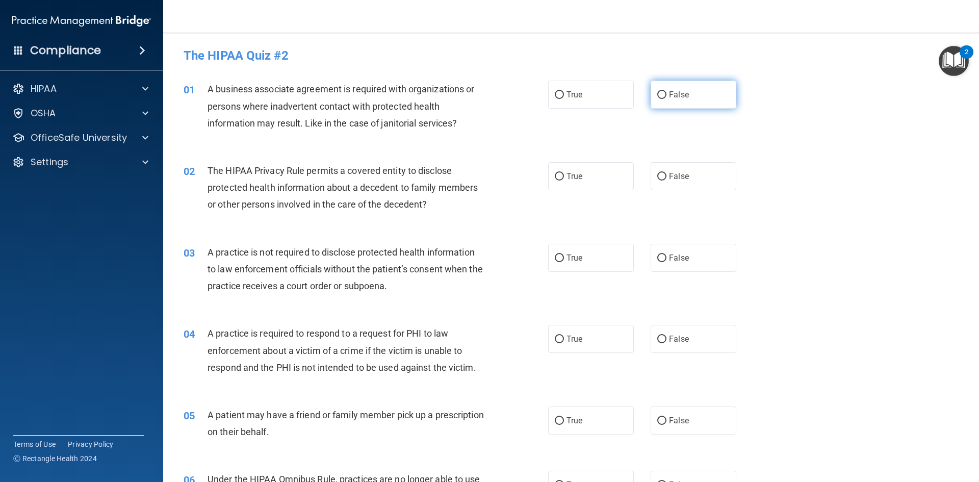
click at [665, 102] on label "False" at bounding box center [694, 95] width 86 height 28
click at [665, 99] on input "False" at bounding box center [661, 95] width 9 height 8
radio input "true"
click at [575, 341] on span "True" at bounding box center [574, 339] width 16 height 10
click at [564, 341] on input "True" at bounding box center [559, 339] width 9 height 8
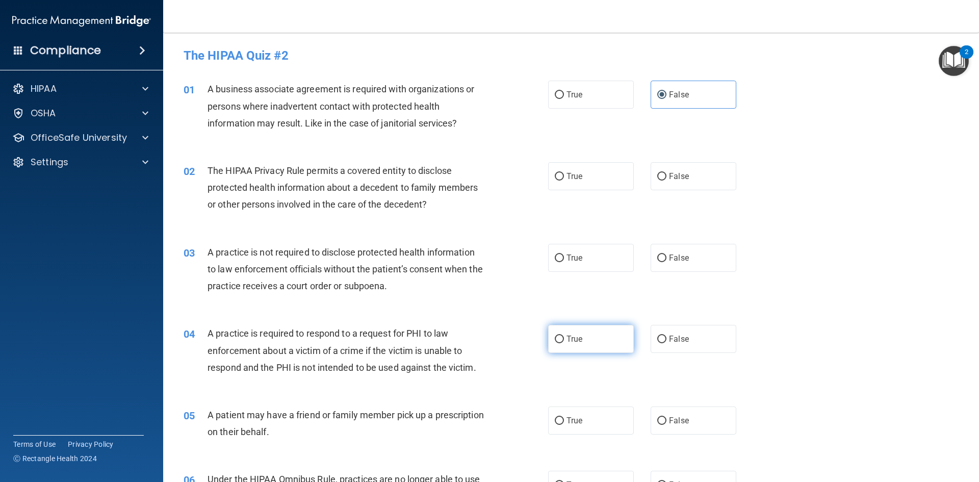
radio input "true"
click at [562, 424] on label "True" at bounding box center [591, 420] width 86 height 28
click at [562, 424] on input "True" at bounding box center [559, 421] width 9 height 8
radio input "true"
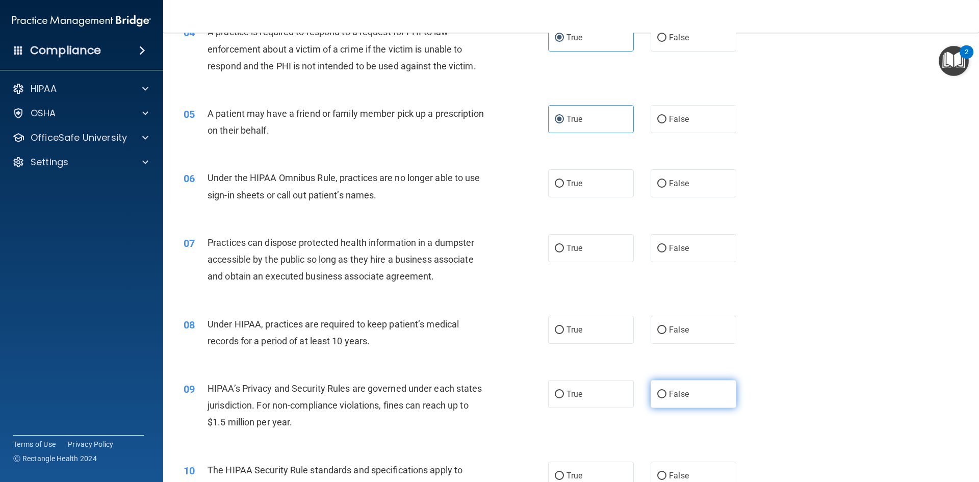
scroll to position [306, 0]
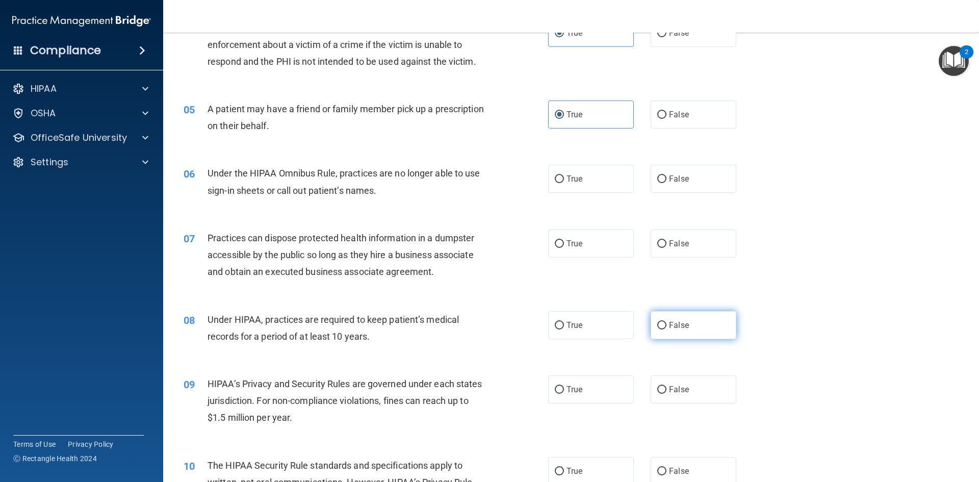
click at [687, 326] on label "False" at bounding box center [694, 325] width 86 height 28
click at [666, 326] on input "False" at bounding box center [661, 326] width 9 height 8
radio input "true"
click at [690, 396] on label "False" at bounding box center [694, 389] width 86 height 28
click at [666, 394] on input "False" at bounding box center [661, 390] width 9 height 8
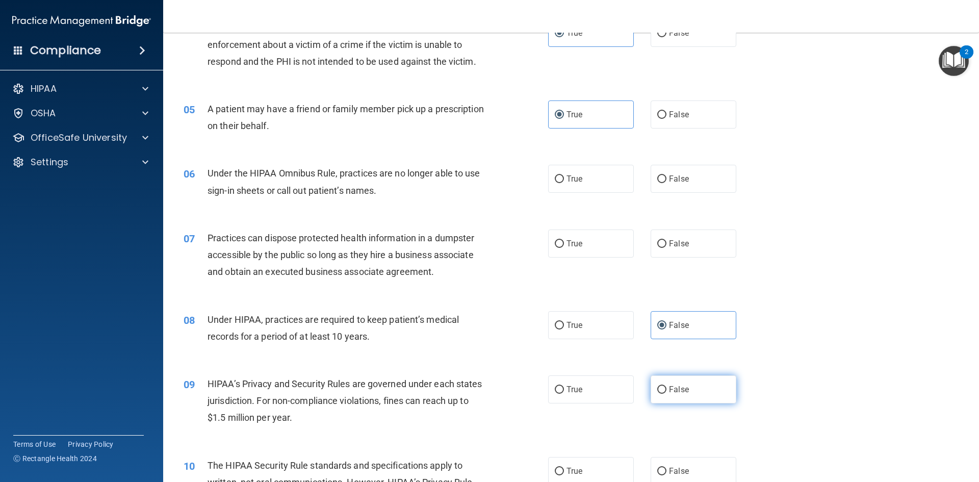
radio input "true"
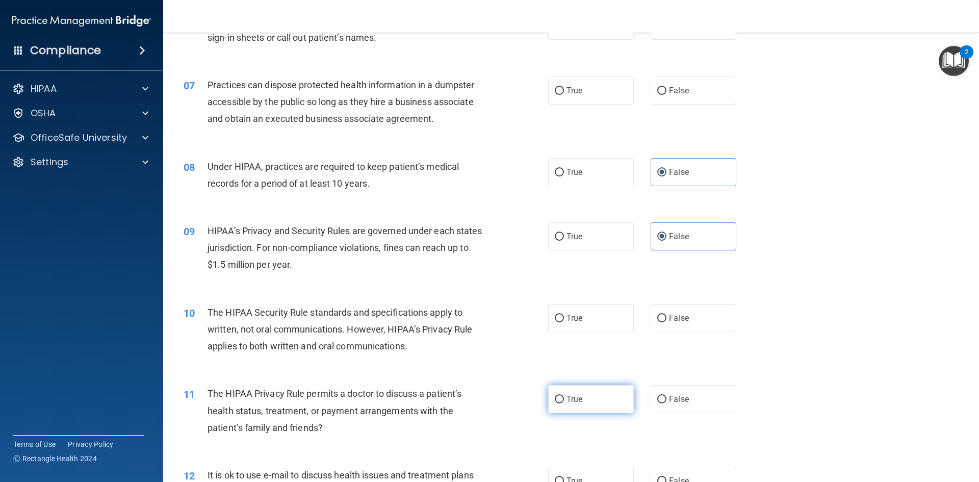
scroll to position [510, 0]
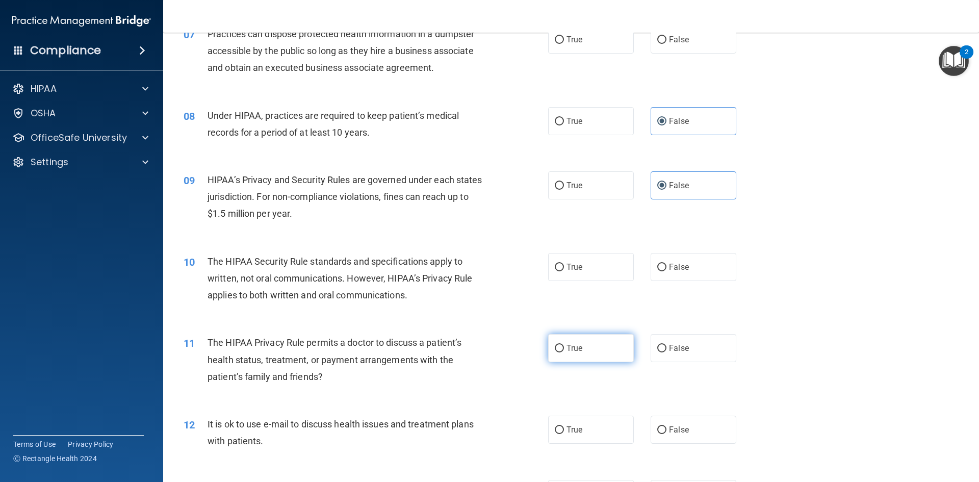
click at [580, 352] on label "True" at bounding box center [591, 348] width 86 height 28
click at [564, 352] on input "True" at bounding box center [559, 349] width 9 height 8
radio input "true"
click at [568, 441] on label "True" at bounding box center [591, 429] width 86 height 28
click at [564, 434] on input "True" at bounding box center [559, 430] width 9 height 8
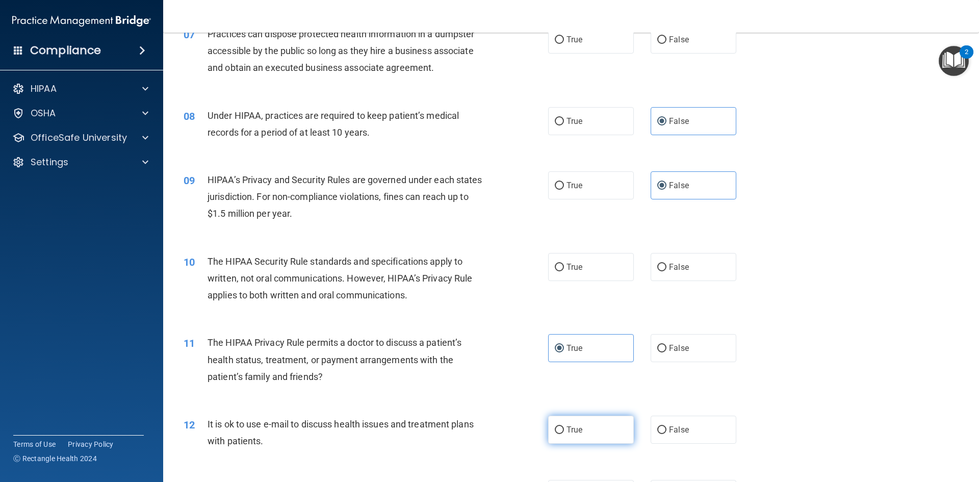
radio input "true"
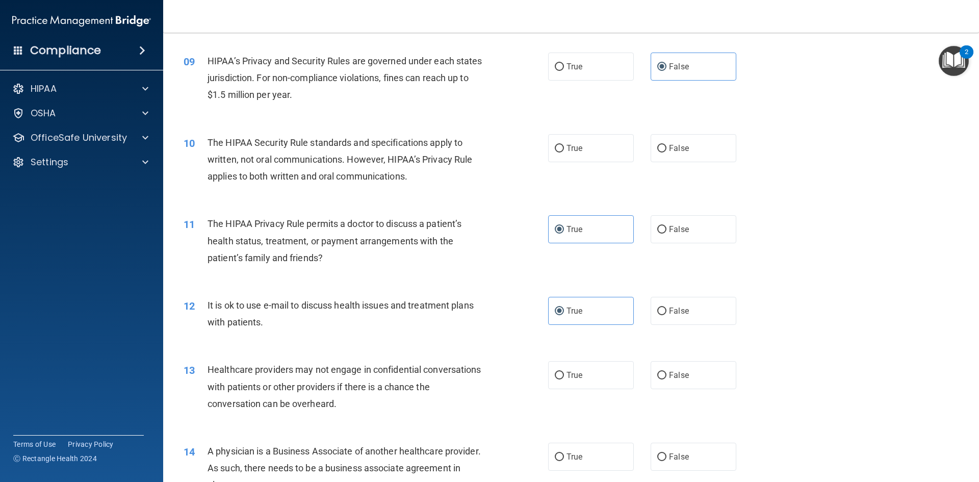
scroll to position [663, 0]
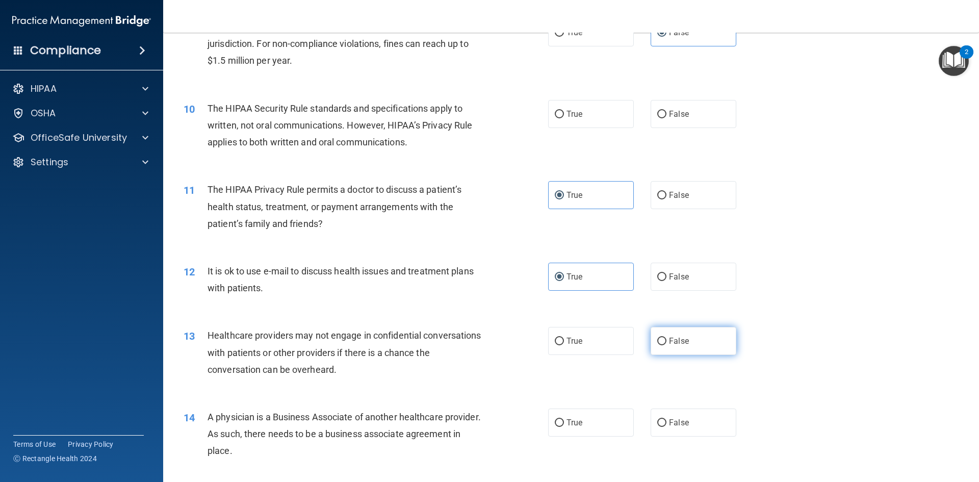
click at [671, 334] on label "False" at bounding box center [694, 341] width 86 height 28
click at [666, 337] on input "False" at bounding box center [661, 341] width 9 height 8
radio input "true"
click at [669, 423] on span "False" at bounding box center [679, 423] width 20 height 10
click at [666, 423] on input "False" at bounding box center [661, 423] width 9 height 8
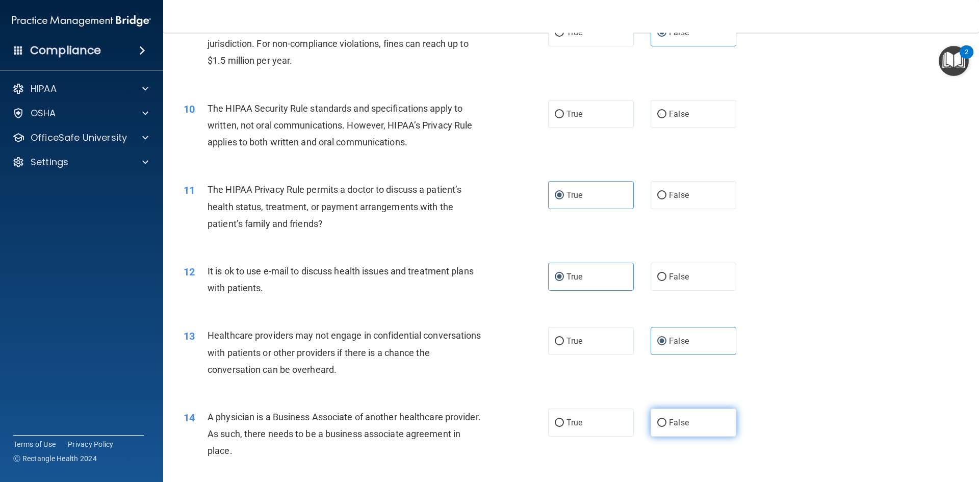
radio input "true"
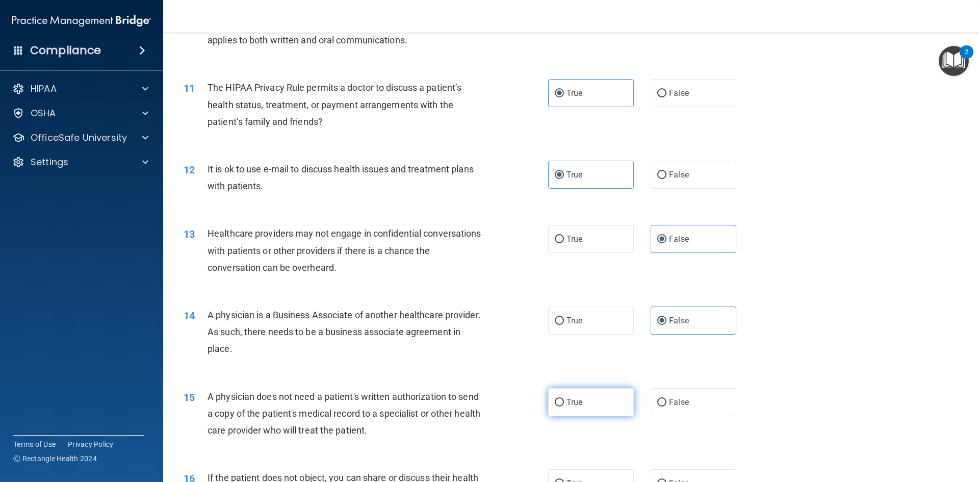
scroll to position [816, 0]
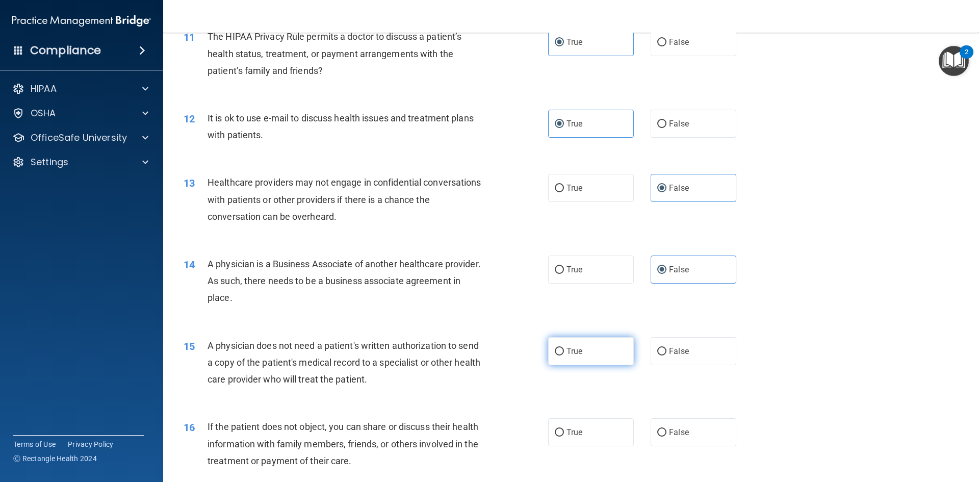
click at [589, 353] on label "True" at bounding box center [591, 351] width 86 height 28
click at [564, 353] on input "True" at bounding box center [559, 352] width 9 height 8
radio input "true"
click at [589, 432] on label "True" at bounding box center [591, 432] width 86 height 28
click at [564, 432] on input "True" at bounding box center [559, 433] width 9 height 8
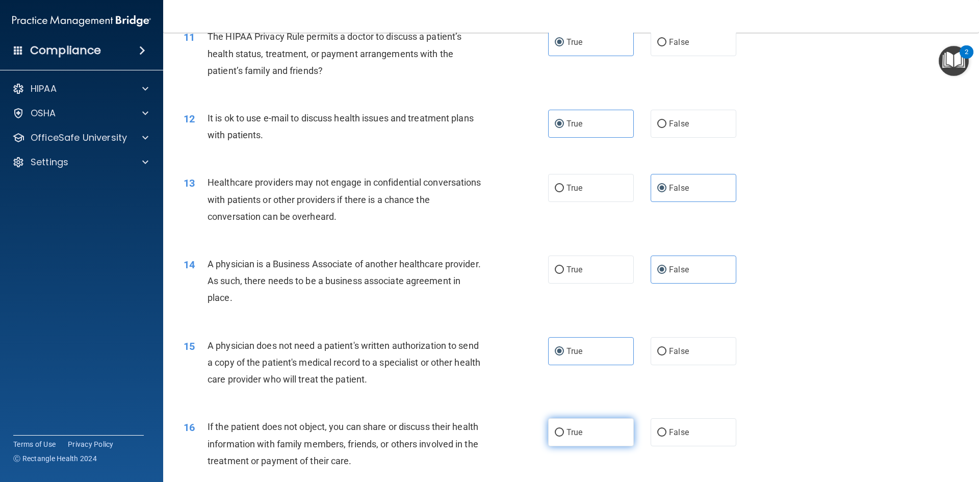
radio input "true"
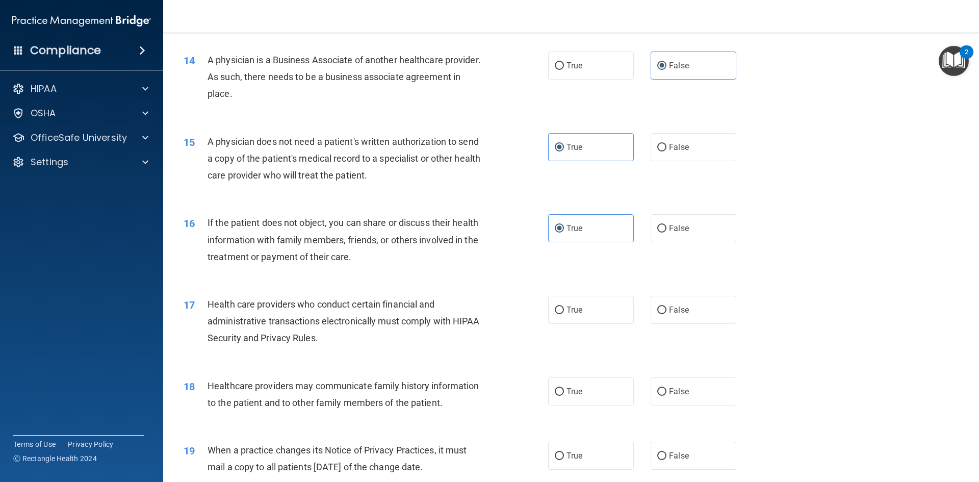
scroll to position [1071, 0]
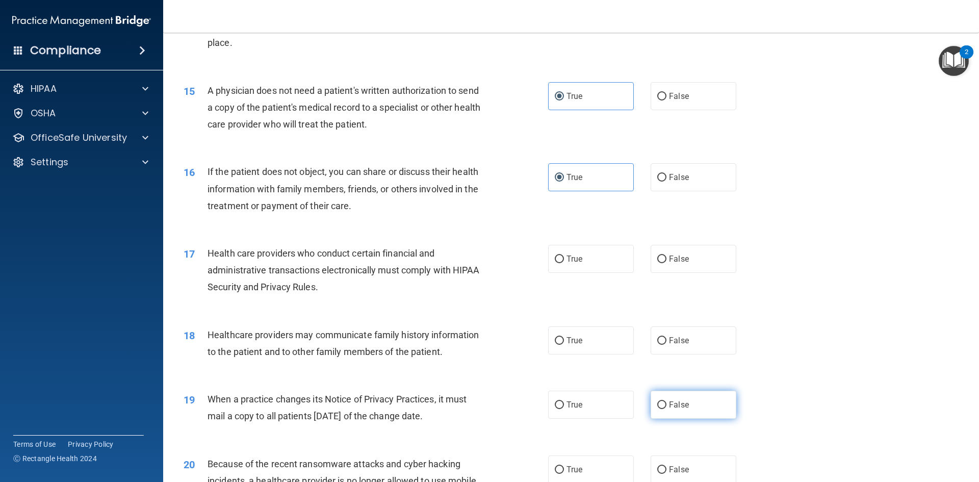
click at [668, 409] on label "False" at bounding box center [694, 405] width 86 height 28
click at [666, 409] on input "False" at bounding box center [661, 405] width 9 height 8
radio input "true"
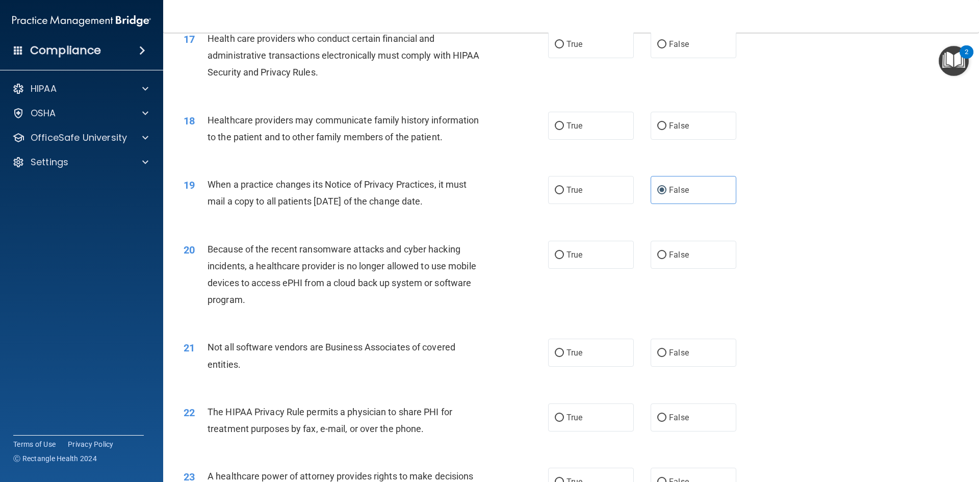
scroll to position [1326, 0]
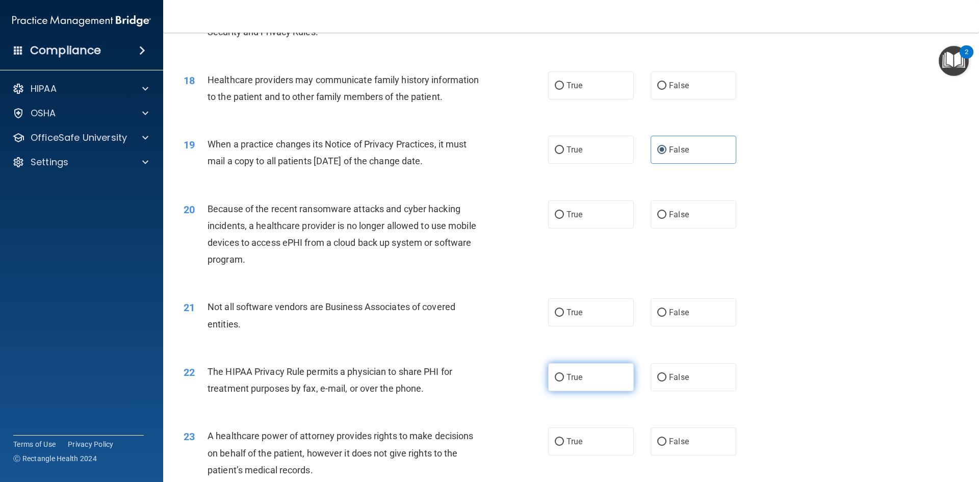
click at [581, 384] on label "True" at bounding box center [591, 377] width 86 height 28
click at [564, 381] on input "True" at bounding box center [559, 378] width 9 height 8
radio input "true"
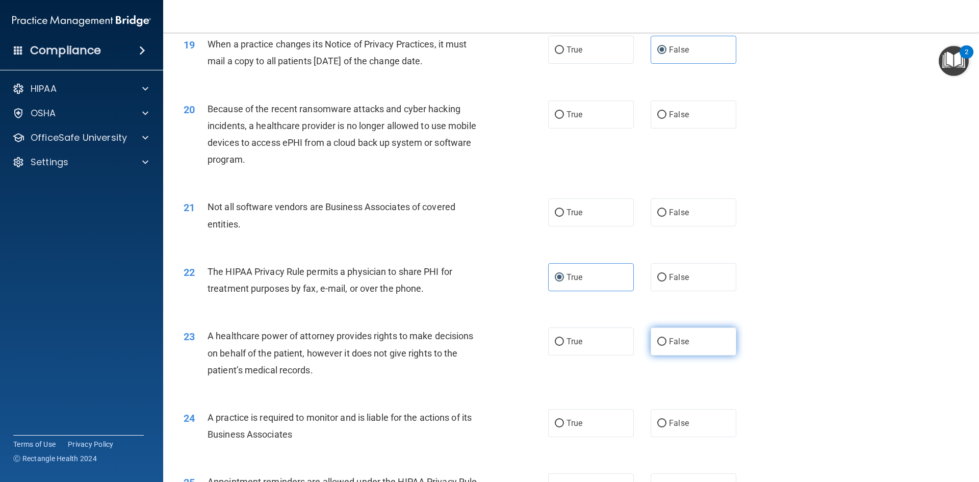
scroll to position [1427, 0]
click at [670, 343] on span "False" at bounding box center [679, 339] width 20 height 10
click at [666, 343] on input "False" at bounding box center [661, 340] width 9 height 8
radio input "true"
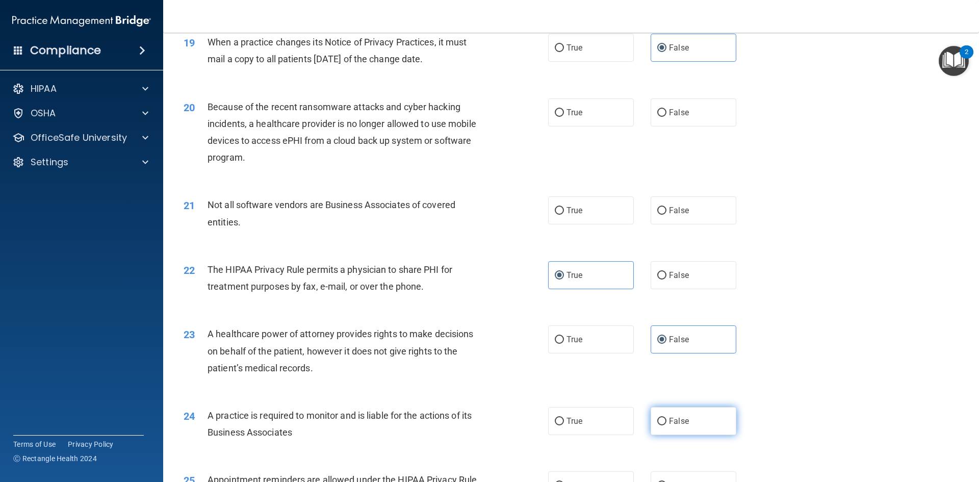
click at [680, 414] on label "False" at bounding box center [694, 421] width 86 height 28
click at [666, 418] on input "False" at bounding box center [661, 422] width 9 height 8
radio input "true"
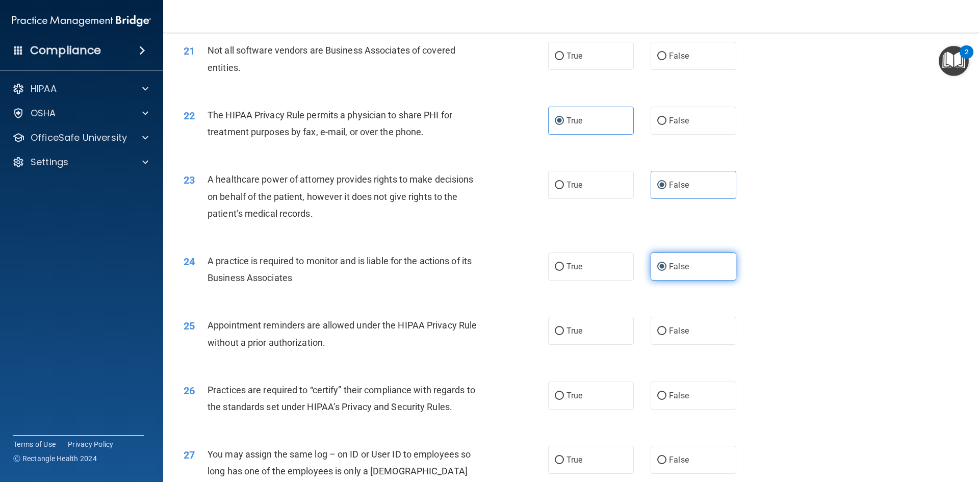
scroll to position [1631, 0]
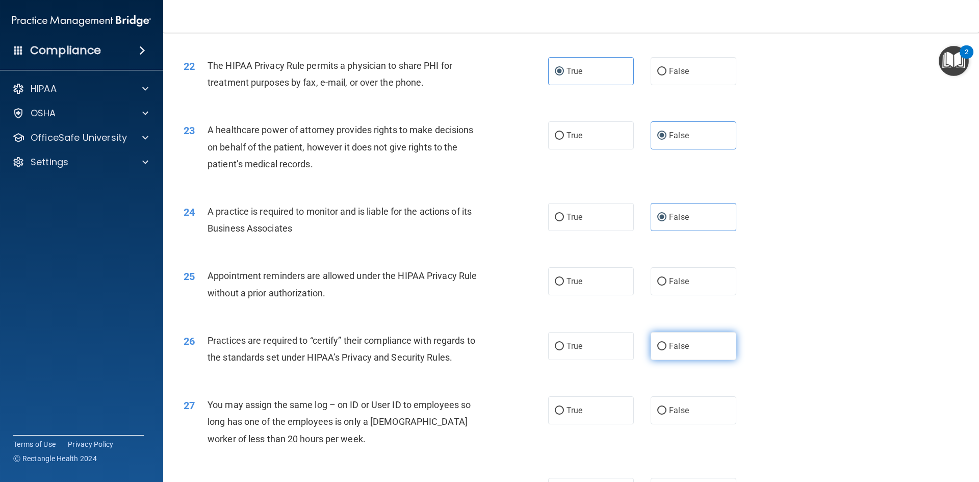
click at [682, 343] on span "False" at bounding box center [679, 346] width 20 height 10
click at [666, 343] on input "False" at bounding box center [661, 347] width 9 height 8
radio input "true"
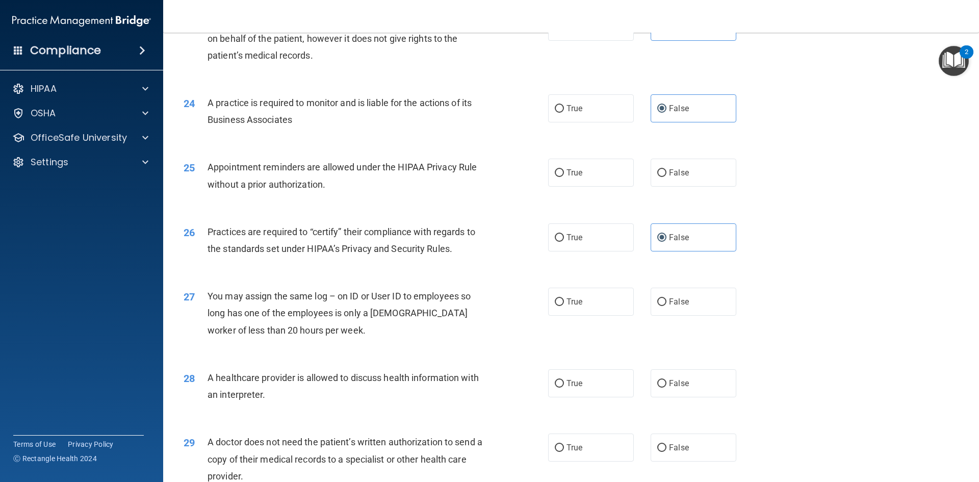
scroll to position [1784, 0]
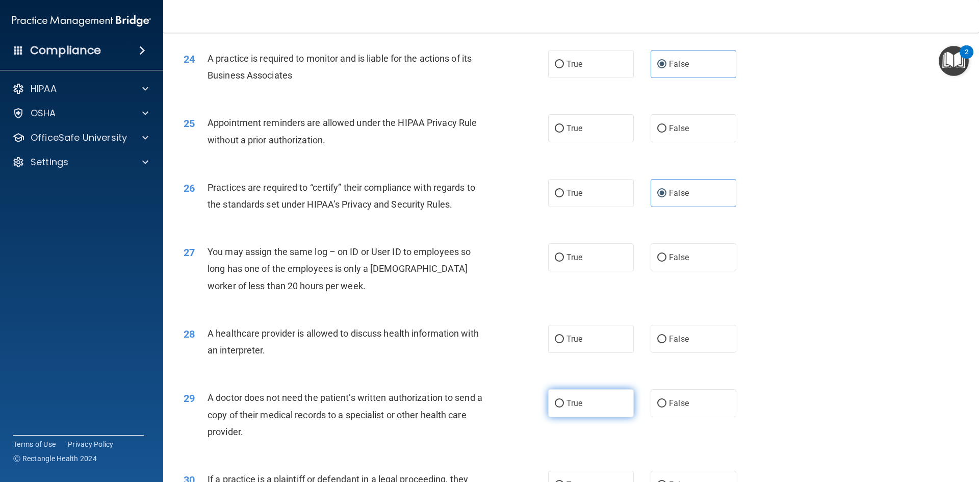
click at [574, 406] on span "True" at bounding box center [574, 403] width 16 height 10
click at [564, 406] on input "True" at bounding box center [559, 404] width 9 height 8
radio input "true"
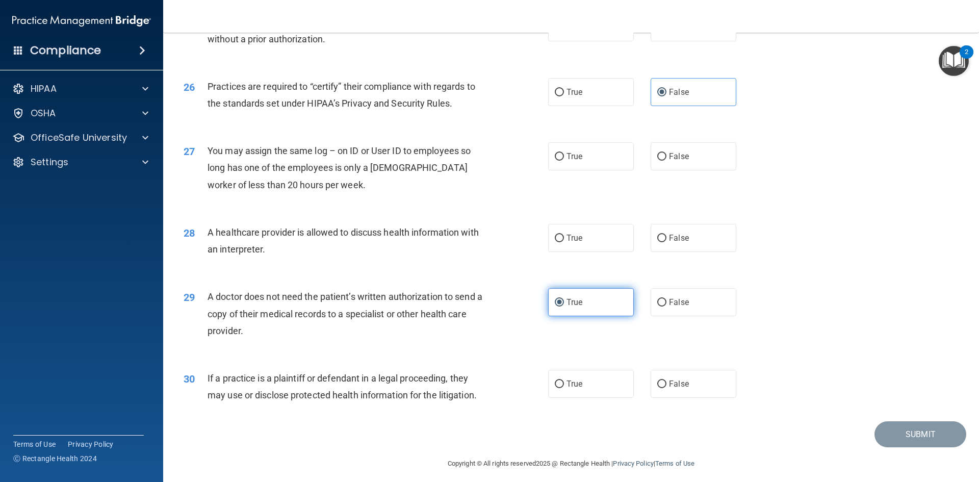
scroll to position [1891, 0]
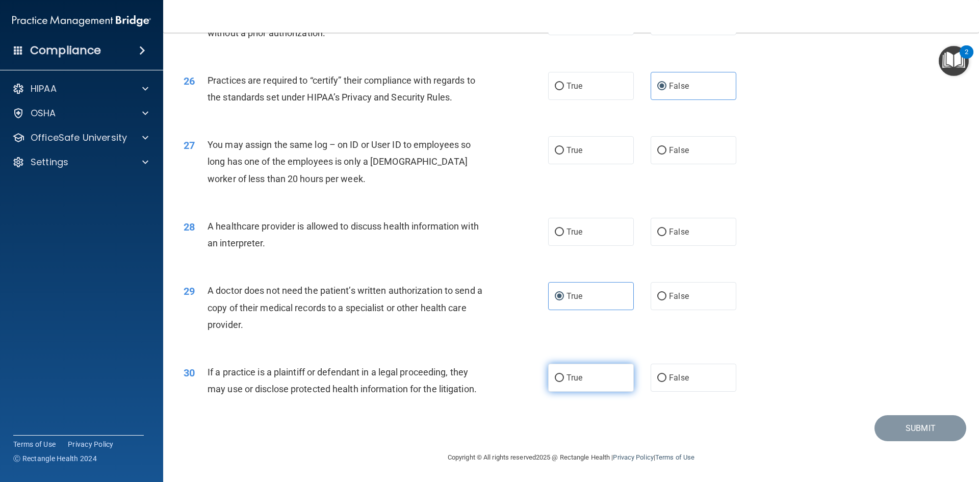
click at [577, 383] on label "True" at bounding box center [591, 377] width 86 height 28
click at [564, 382] on input "True" at bounding box center [559, 378] width 9 height 8
radio input "true"
click at [581, 244] on label "True" at bounding box center [591, 232] width 86 height 28
click at [564, 236] on input "True" at bounding box center [559, 232] width 9 height 8
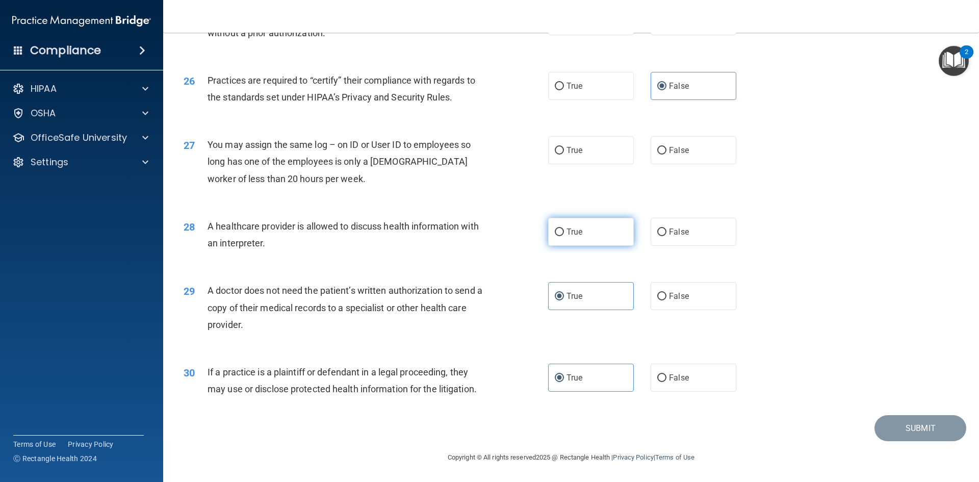
radio input "true"
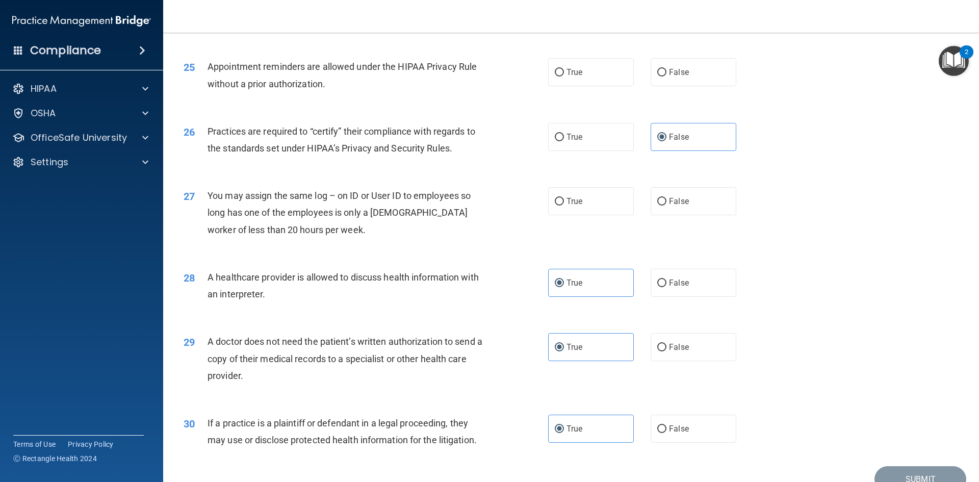
scroll to position [1789, 0]
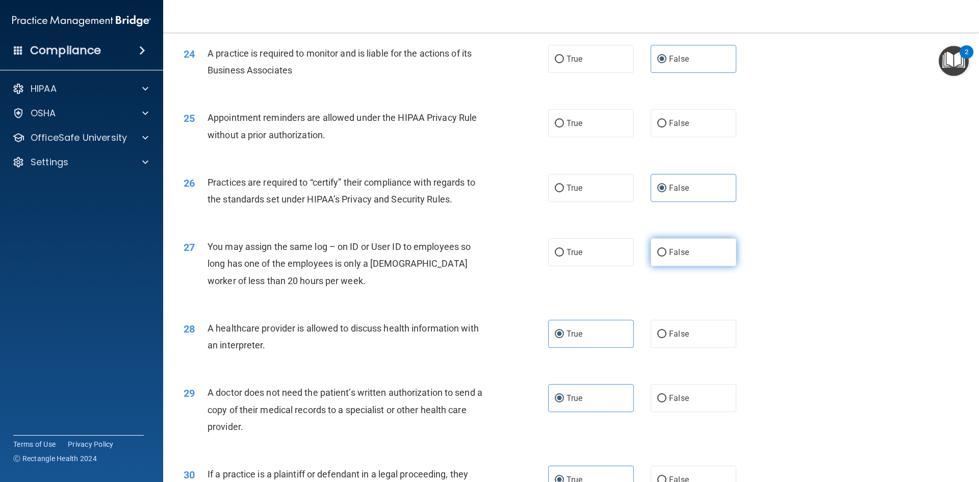
click at [670, 265] on label "False" at bounding box center [694, 252] width 86 height 28
click at [666, 256] on input "False" at bounding box center [661, 253] width 9 height 8
radio input "true"
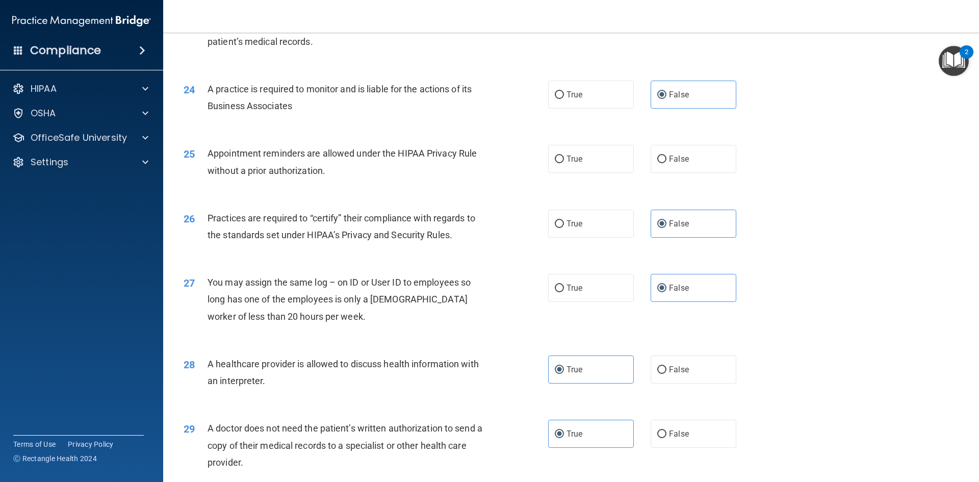
scroll to position [1687, 0]
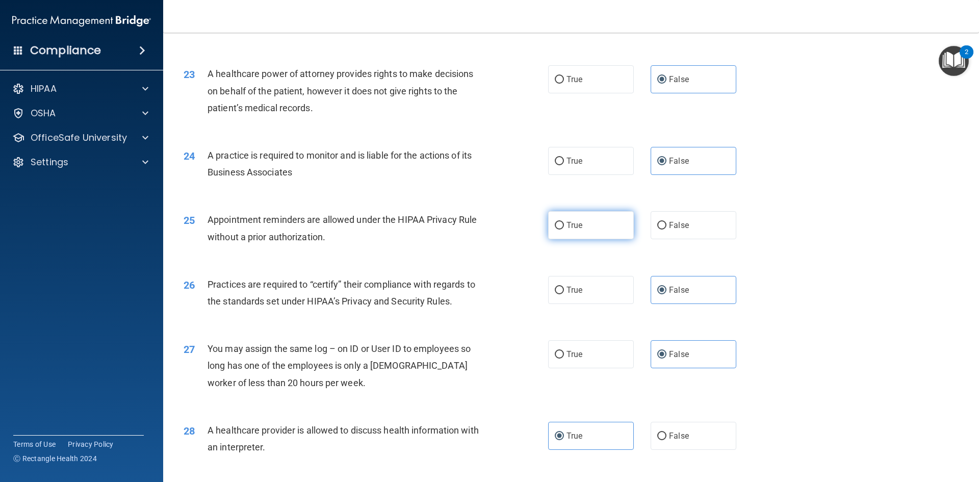
click at [556, 222] on input "True" at bounding box center [559, 226] width 9 height 8
radio input "true"
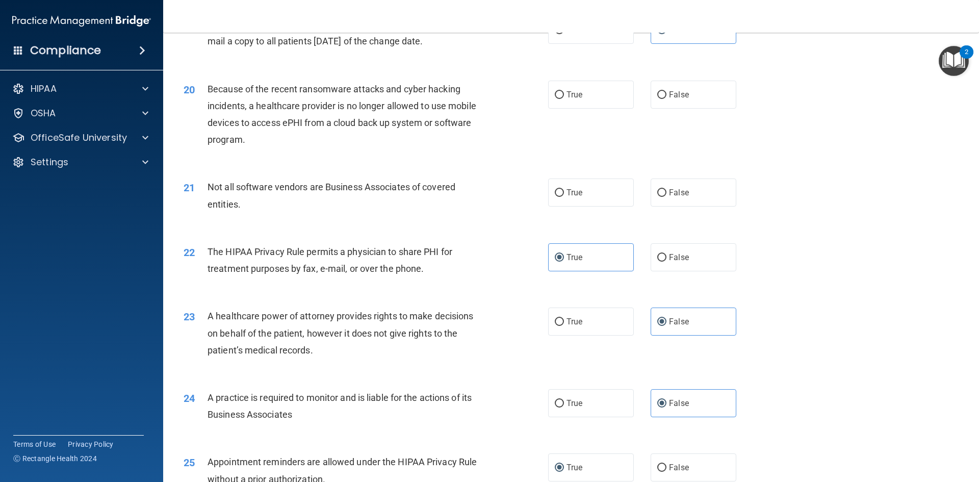
scroll to position [1433, 0]
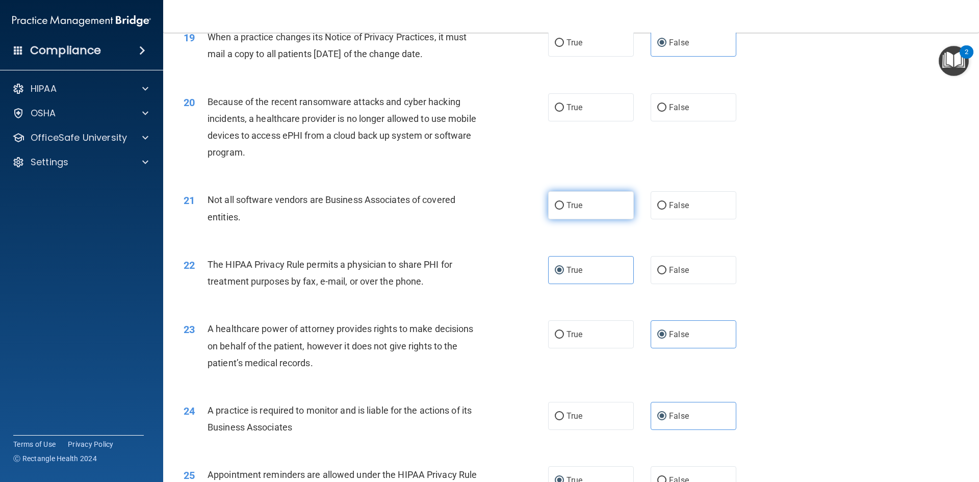
click at [608, 210] on label "True" at bounding box center [591, 205] width 86 height 28
click at [564, 210] on input "True" at bounding box center [559, 206] width 9 height 8
radio input "true"
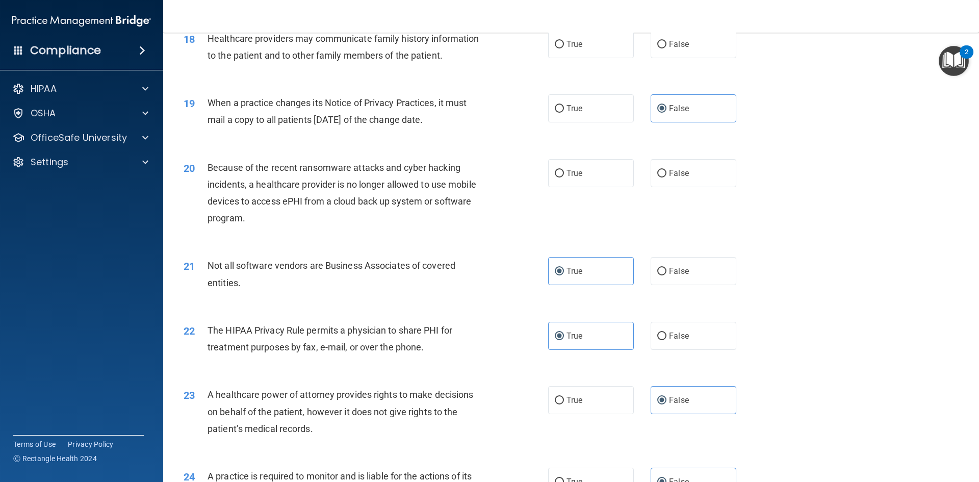
scroll to position [1331, 0]
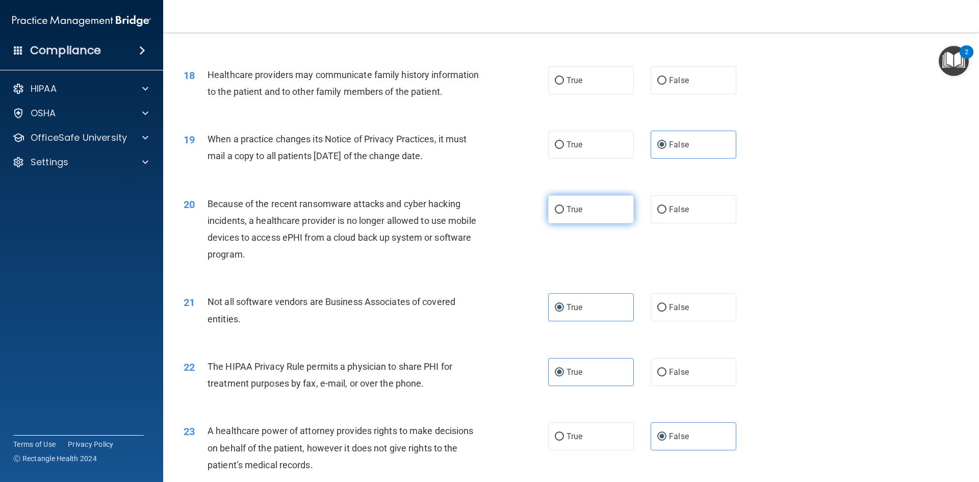
click at [578, 219] on label "True" at bounding box center [591, 209] width 86 height 28
click at [564, 214] on input "True" at bounding box center [559, 210] width 9 height 8
radio input "true"
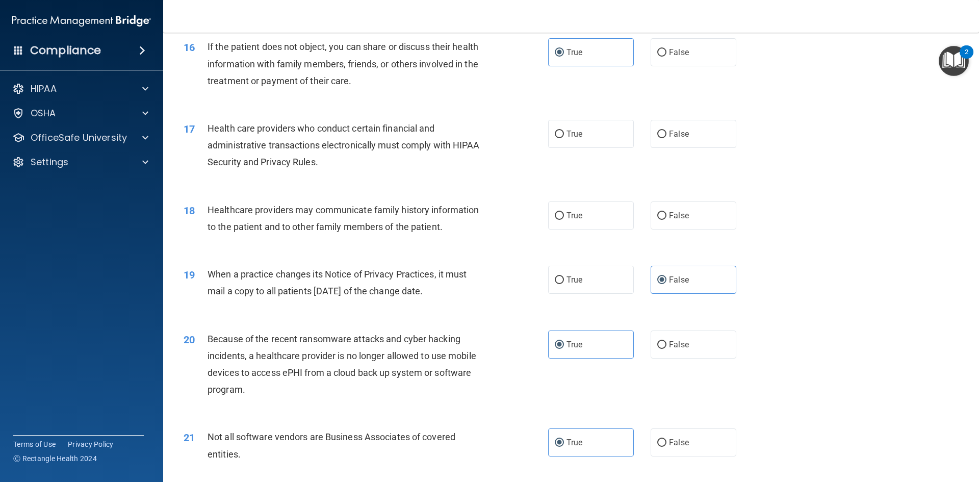
scroll to position [1178, 0]
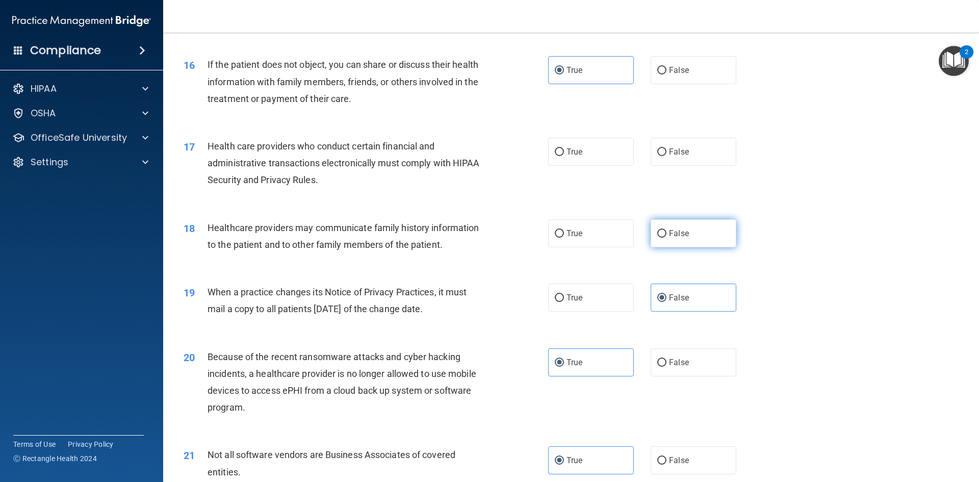
click at [669, 230] on span "False" at bounding box center [679, 233] width 20 height 10
click at [666, 230] on input "False" at bounding box center [661, 234] width 9 height 8
radio input "true"
click at [587, 161] on label "True" at bounding box center [591, 152] width 86 height 28
click at [564, 156] on input "True" at bounding box center [559, 152] width 9 height 8
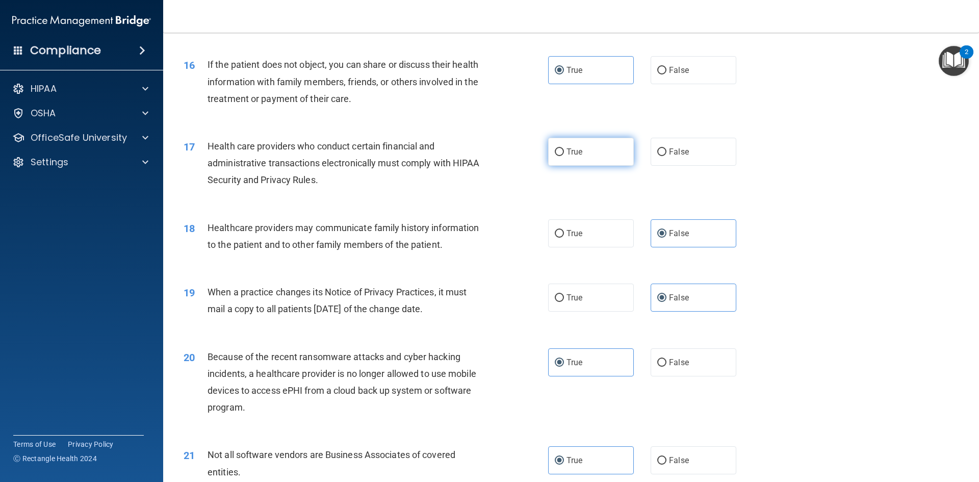
radio input "true"
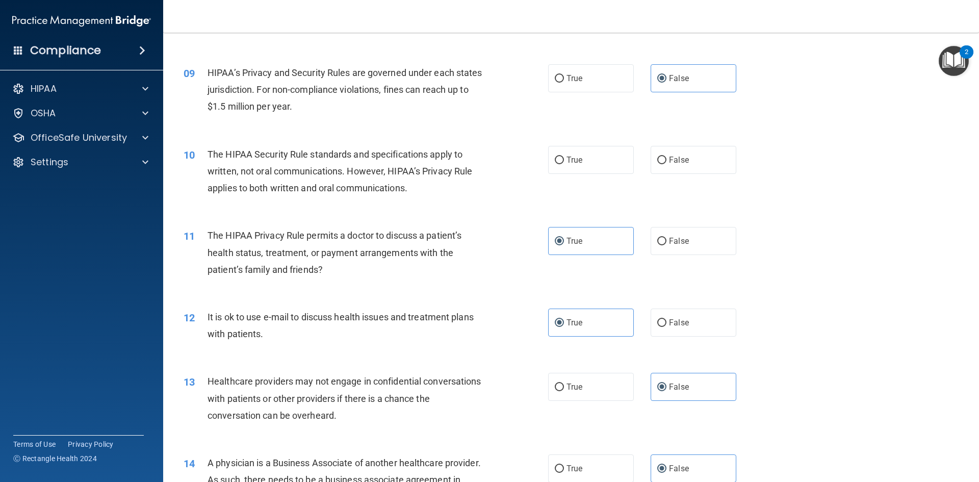
scroll to position [566, 0]
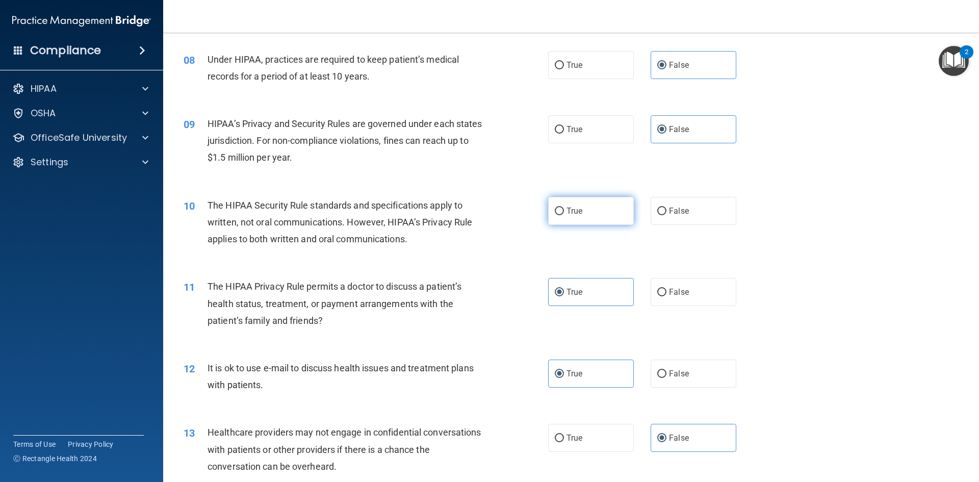
click at [612, 222] on label "True" at bounding box center [591, 211] width 86 height 28
click at [564, 215] on input "True" at bounding box center [559, 211] width 9 height 8
radio input "true"
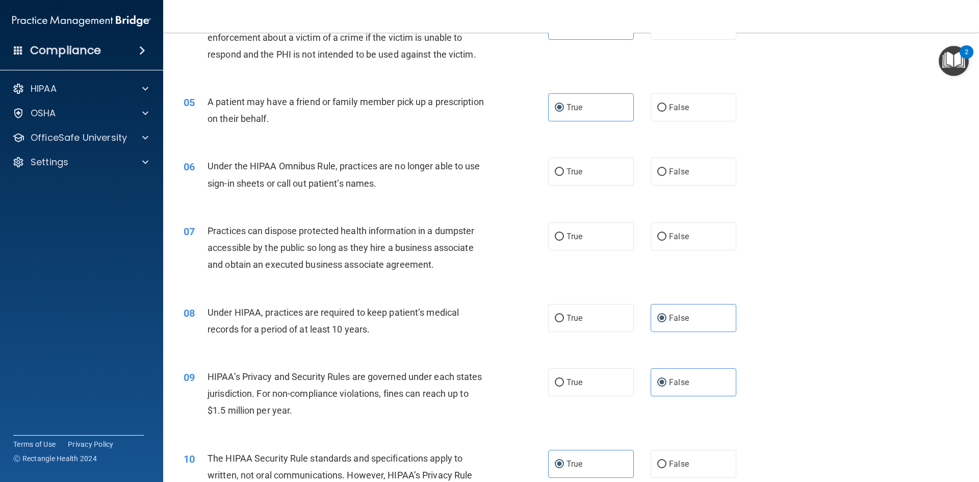
scroll to position [311, 0]
click at [669, 236] on span "False" at bounding box center [679, 238] width 20 height 10
click at [666, 236] on input "False" at bounding box center [661, 239] width 9 height 8
radio input "true"
click at [669, 171] on span "False" at bounding box center [679, 174] width 20 height 10
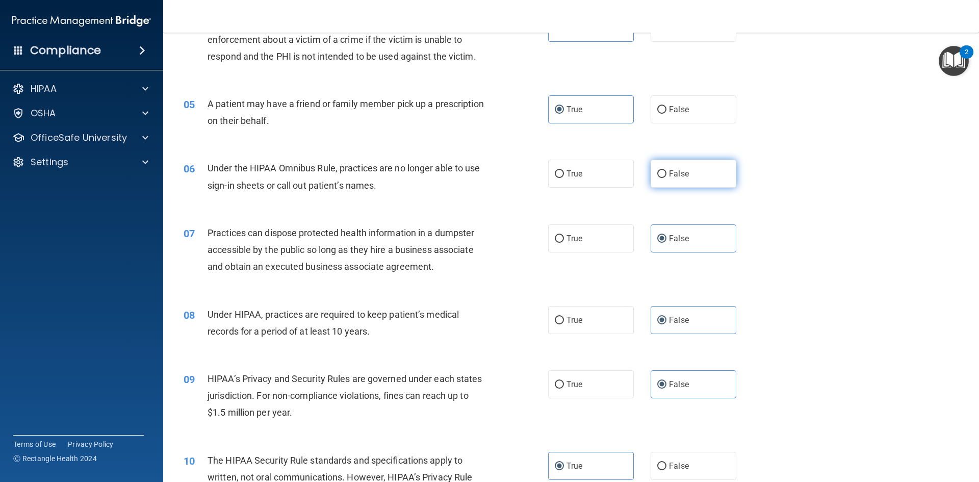
click at [666, 171] on input "False" at bounding box center [661, 174] width 9 height 8
radio input "true"
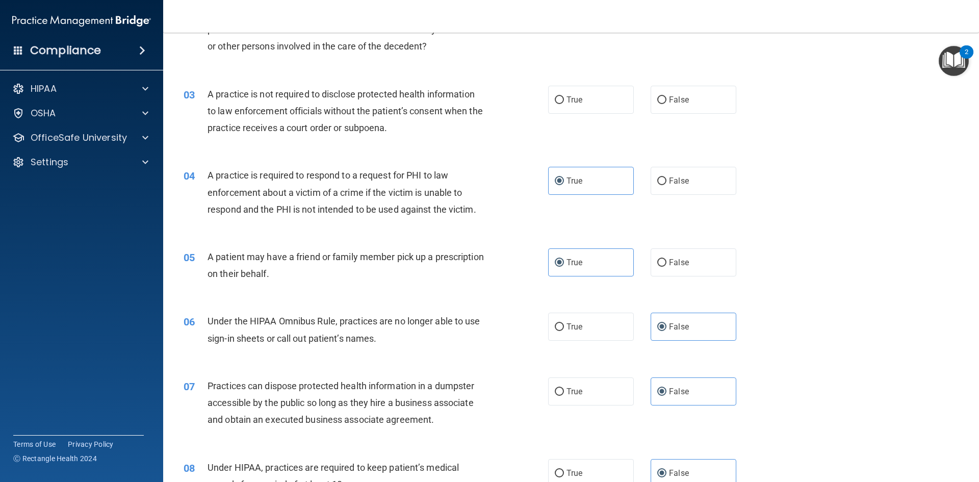
scroll to position [5, 0]
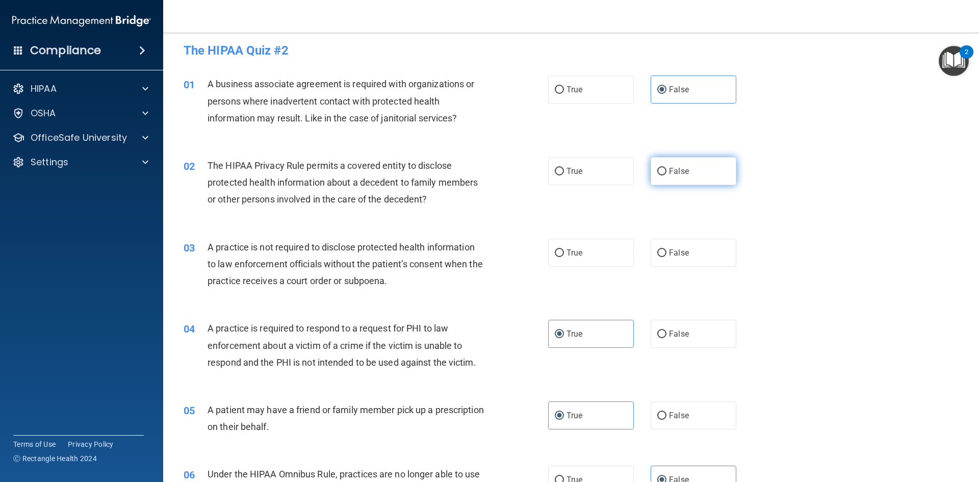
click at [695, 170] on label "False" at bounding box center [694, 171] width 86 height 28
click at [666, 170] on input "False" at bounding box center [661, 172] width 9 height 8
radio input "true"
click at [597, 249] on label "True" at bounding box center [591, 253] width 86 height 28
click at [564, 249] on input "True" at bounding box center [559, 253] width 9 height 8
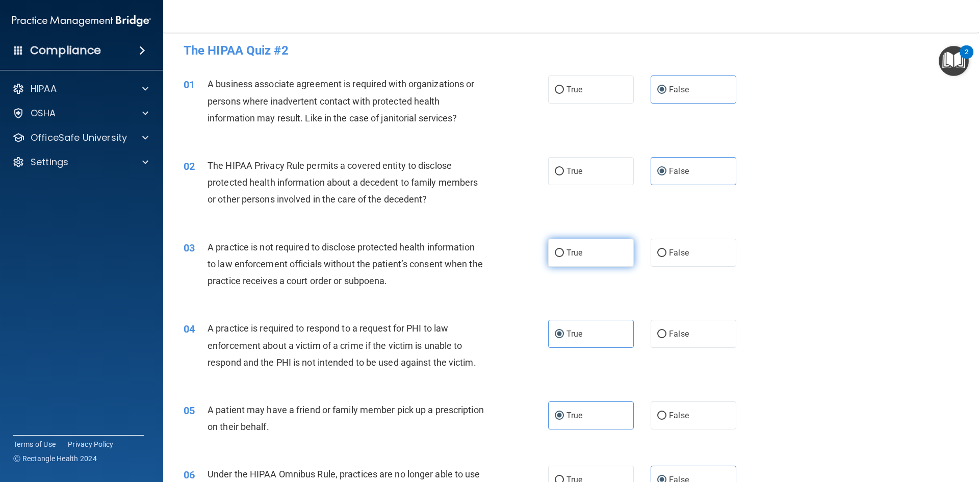
radio input "true"
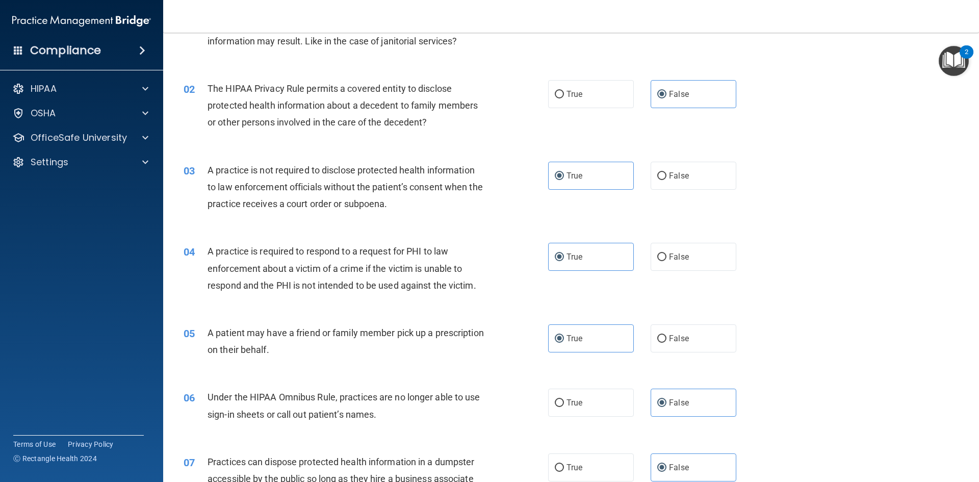
scroll to position [107, 0]
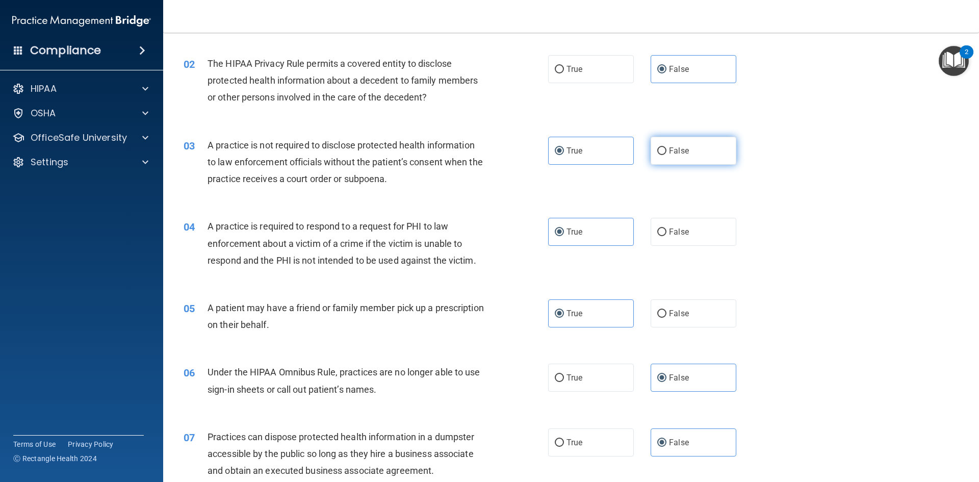
click at [669, 149] on span "False" at bounding box center [679, 151] width 20 height 10
click at [688, 159] on label "False" at bounding box center [694, 151] width 86 height 28
click at [666, 155] on input "False" at bounding box center [661, 151] width 9 height 8
radio input "true"
radio input "false"
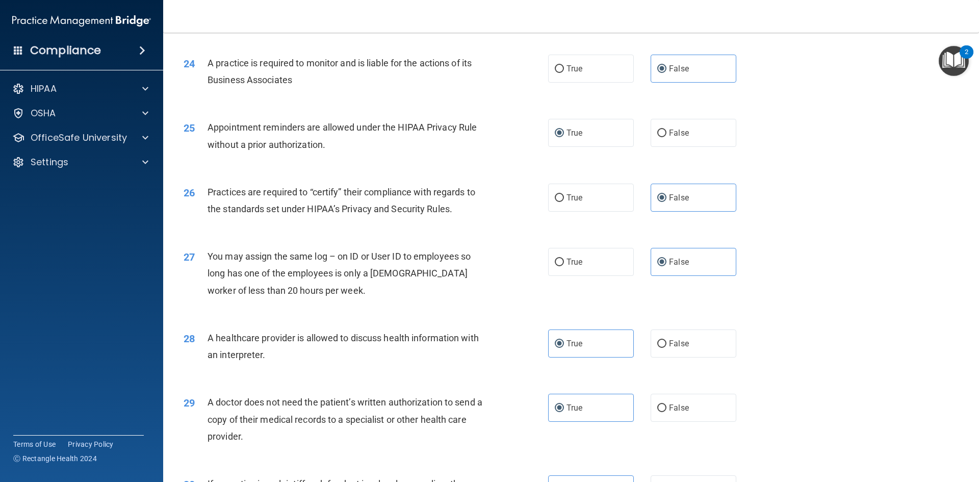
scroll to position [1891, 0]
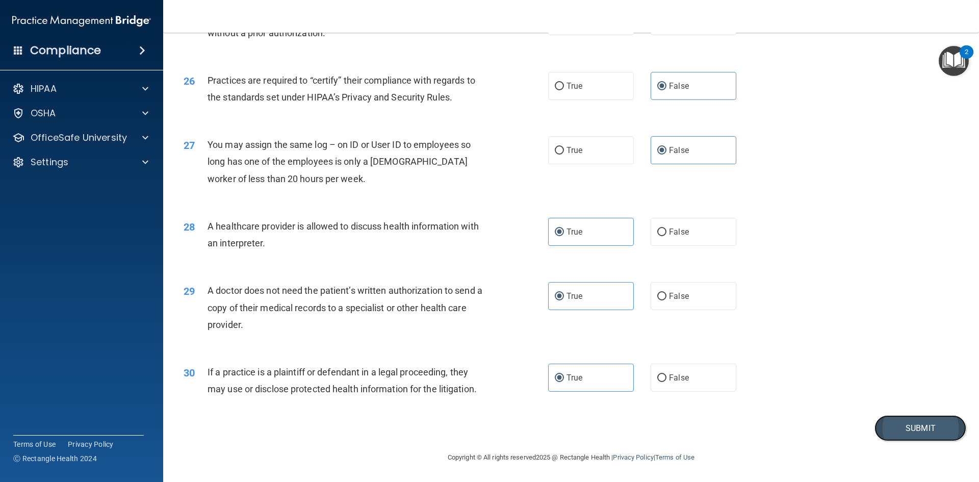
click at [924, 429] on button "Submit" at bounding box center [920, 428] width 92 height 26
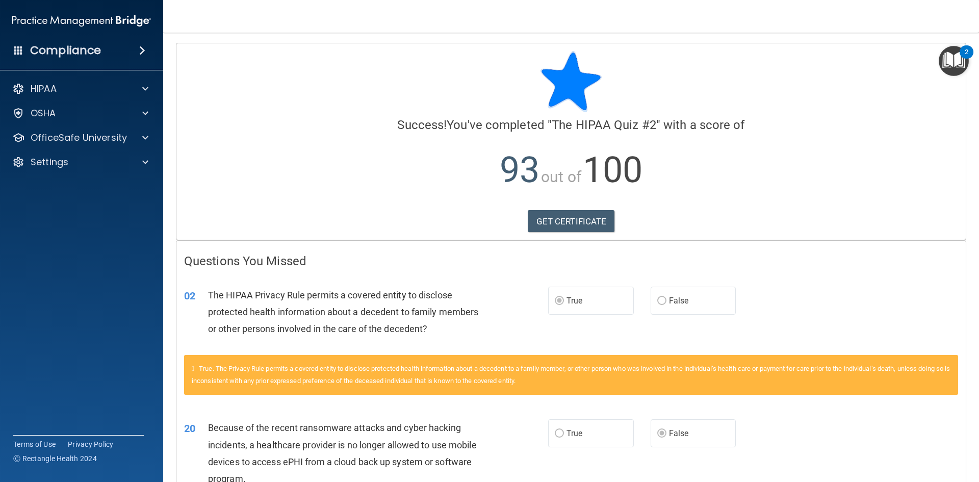
click at [946, 65] on img "Open Resource Center, 2 new notifications" at bounding box center [954, 61] width 30 height 30
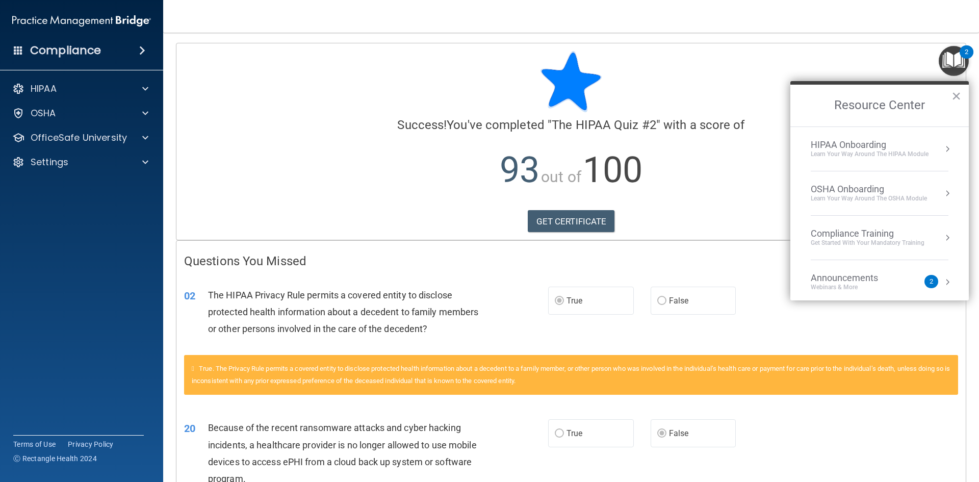
click at [863, 246] on div "Get Started with your mandatory training" at bounding box center [868, 243] width 114 height 9
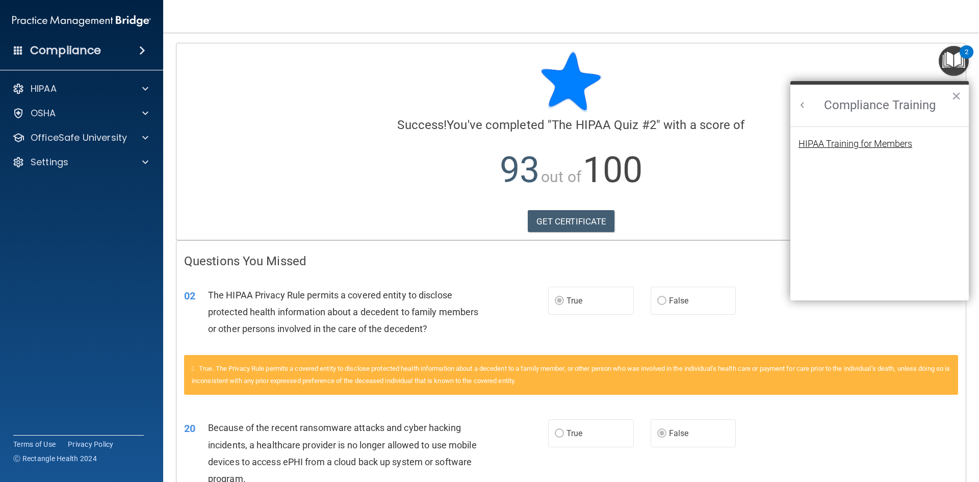
click at [834, 141] on div "HIPAA Training for Members" at bounding box center [855, 143] width 114 height 9
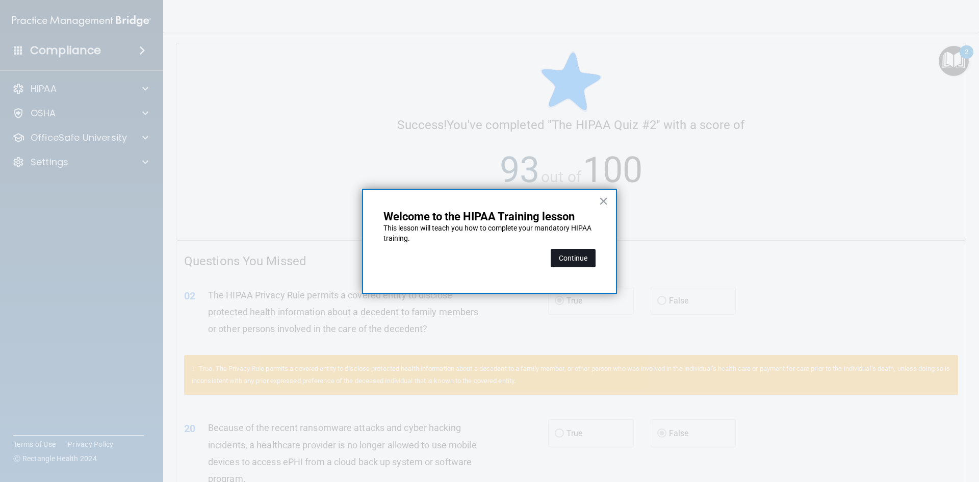
click at [580, 259] on button "Continue" at bounding box center [573, 258] width 45 height 18
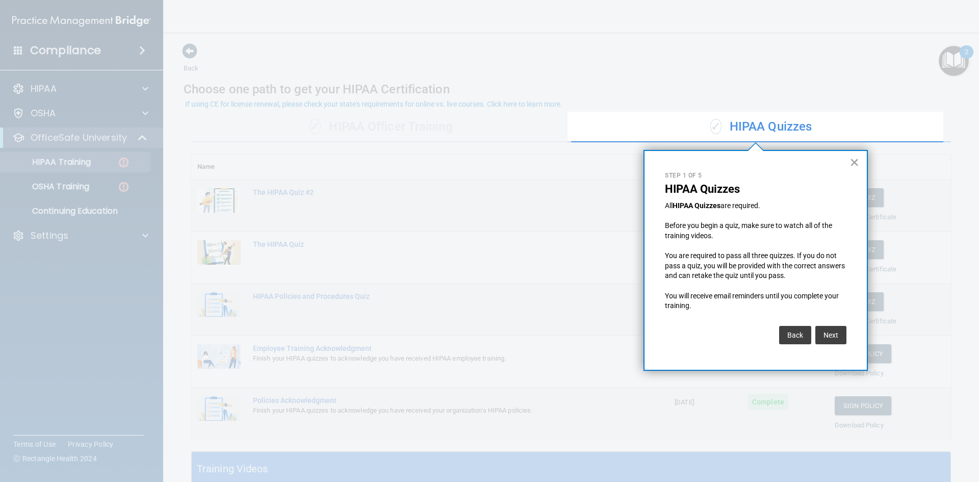
click at [852, 161] on button "×" at bounding box center [854, 162] width 10 height 16
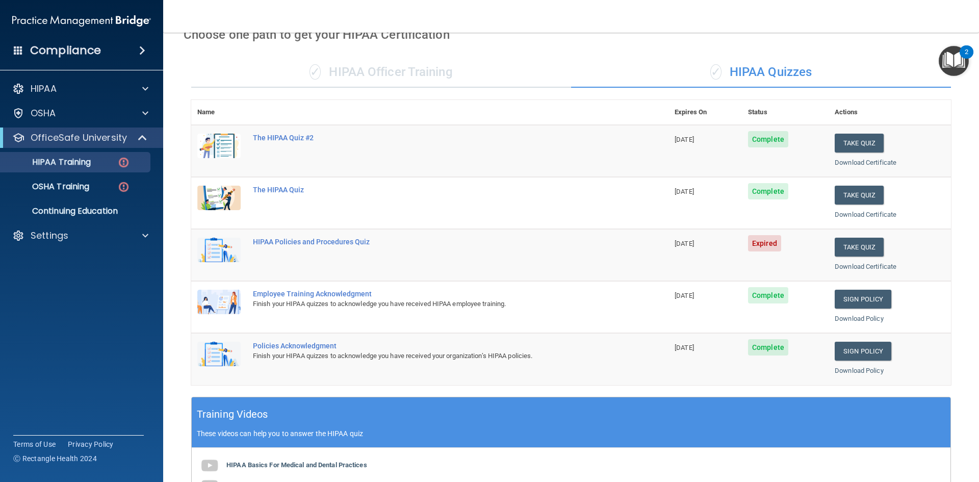
scroll to position [31, 0]
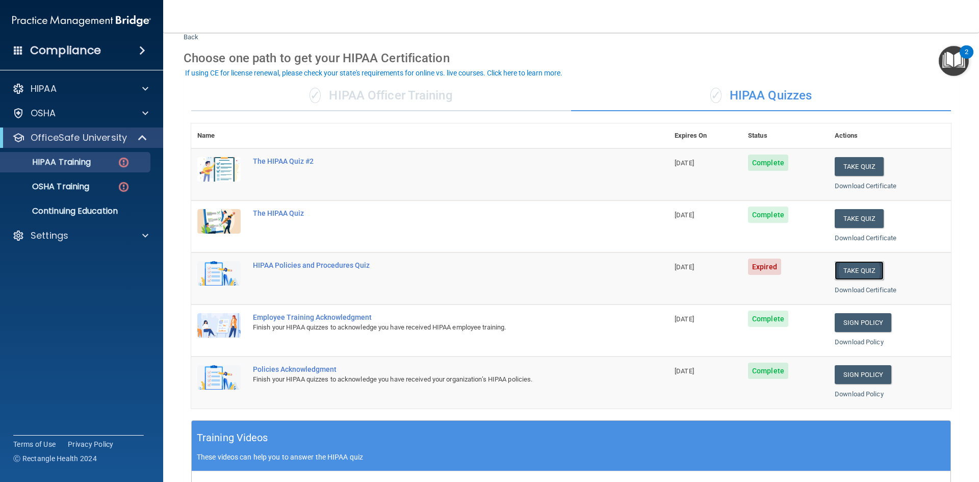
click at [846, 270] on button "Take Quiz" at bounding box center [859, 270] width 49 height 19
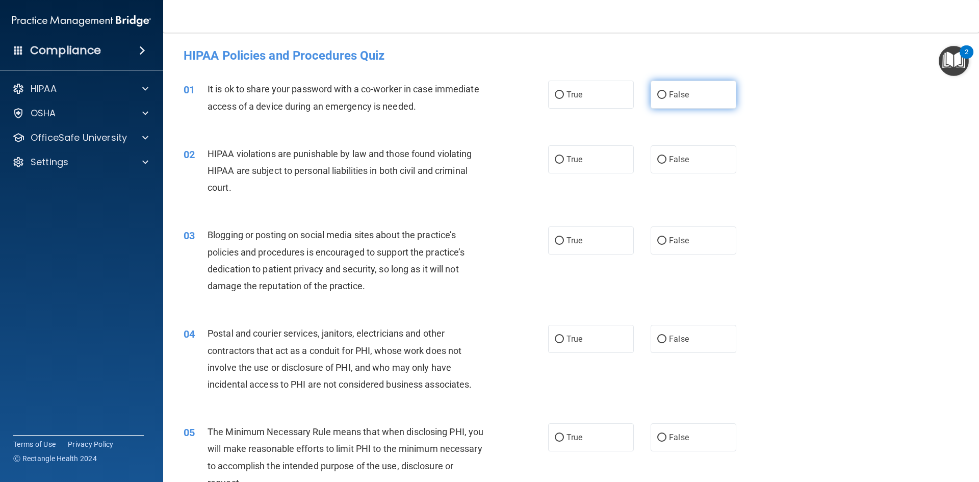
click at [661, 95] on input "False" at bounding box center [661, 95] width 9 height 8
radio input "true"
click at [576, 159] on span "True" at bounding box center [574, 159] width 16 height 10
click at [564, 159] on input "True" at bounding box center [559, 160] width 9 height 8
radio input "true"
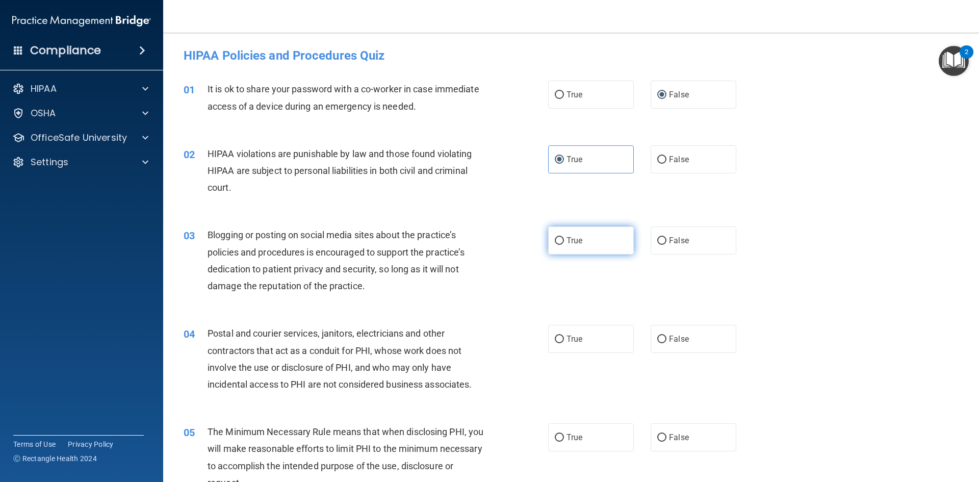
click at [566, 239] on span "True" at bounding box center [574, 241] width 16 height 10
click at [564, 239] on input "True" at bounding box center [559, 241] width 9 height 8
radio input "true"
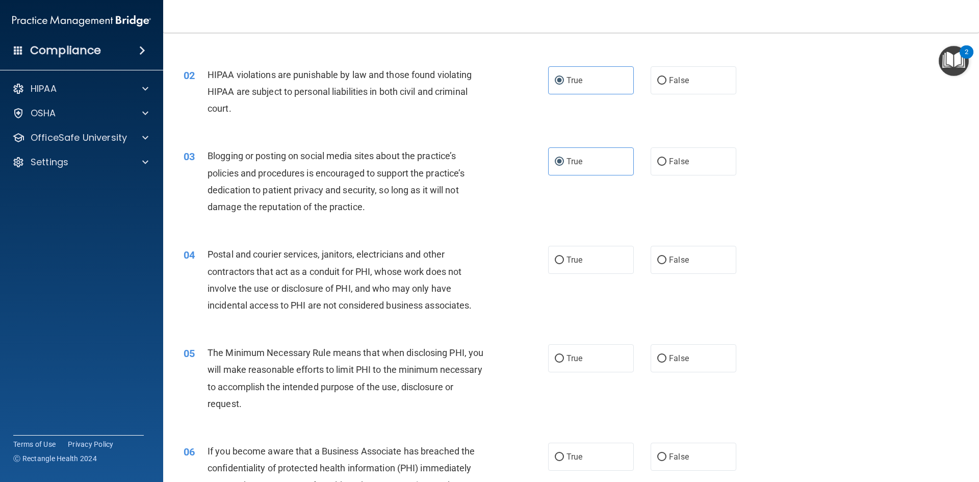
scroll to position [102, 0]
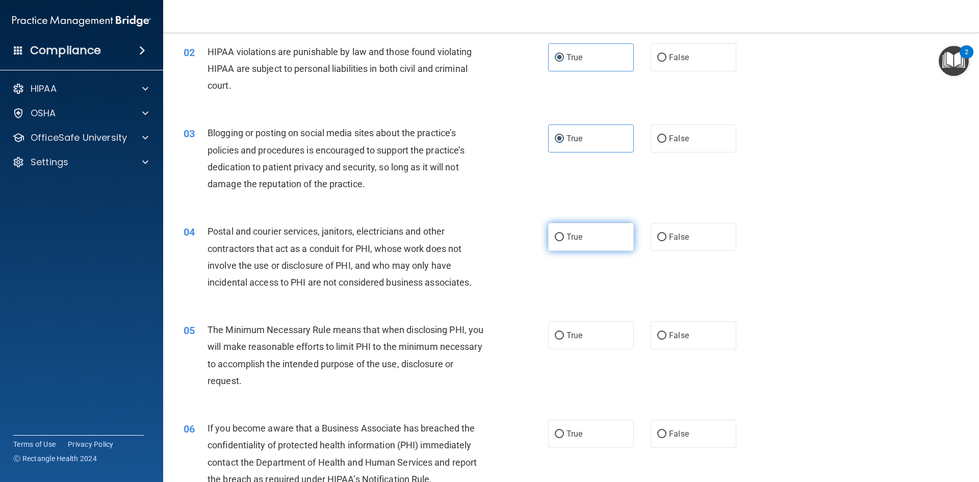
click at [591, 244] on label "True" at bounding box center [591, 237] width 86 height 28
click at [564, 241] on input "True" at bounding box center [559, 237] width 9 height 8
radio input "true"
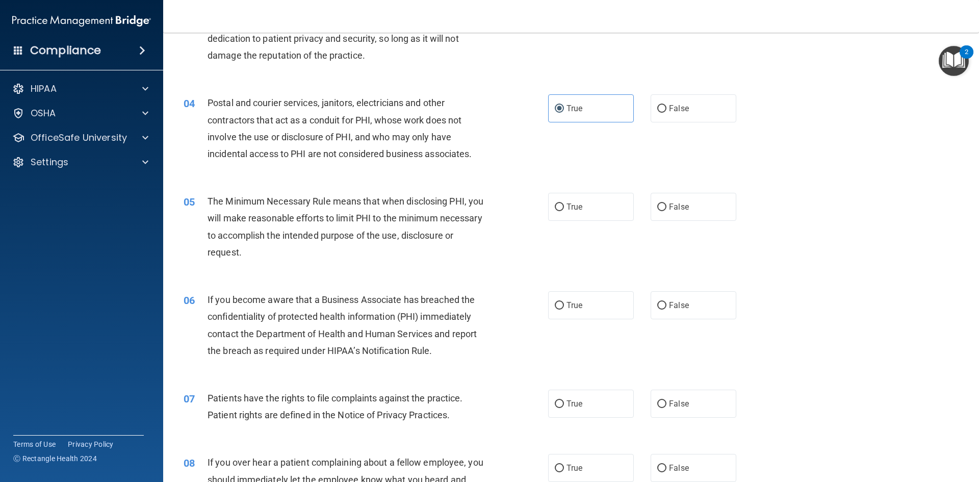
scroll to position [255, 0]
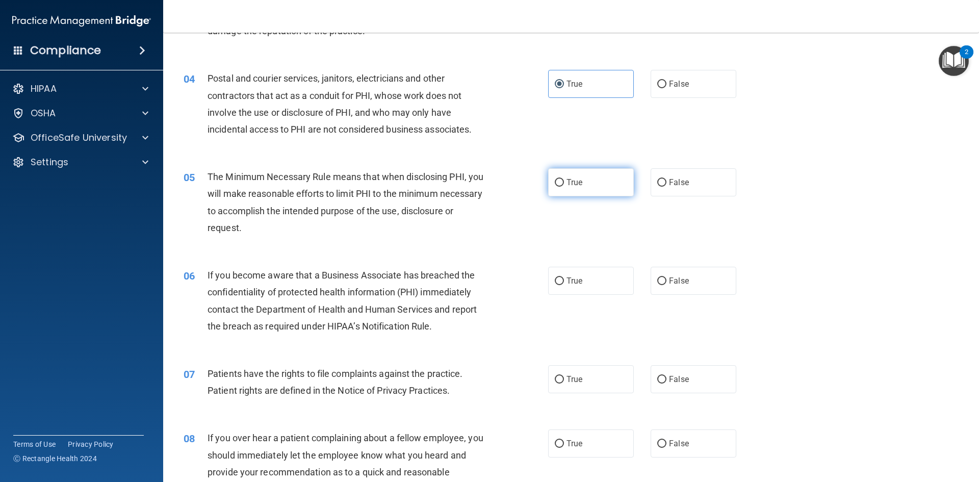
click at [566, 186] on span "True" at bounding box center [574, 182] width 16 height 10
click at [564, 186] on input "True" at bounding box center [559, 183] width 9 height 8
radio input "true"
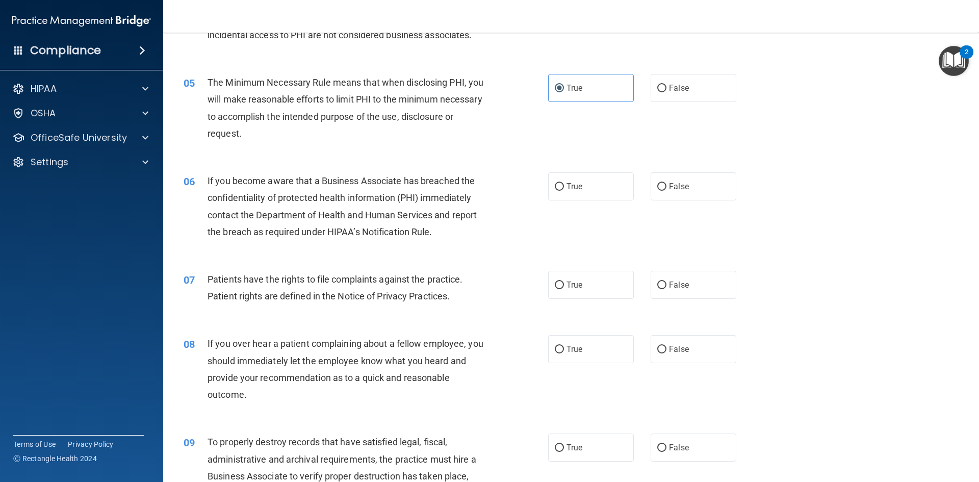
scroll to position [357, 0]
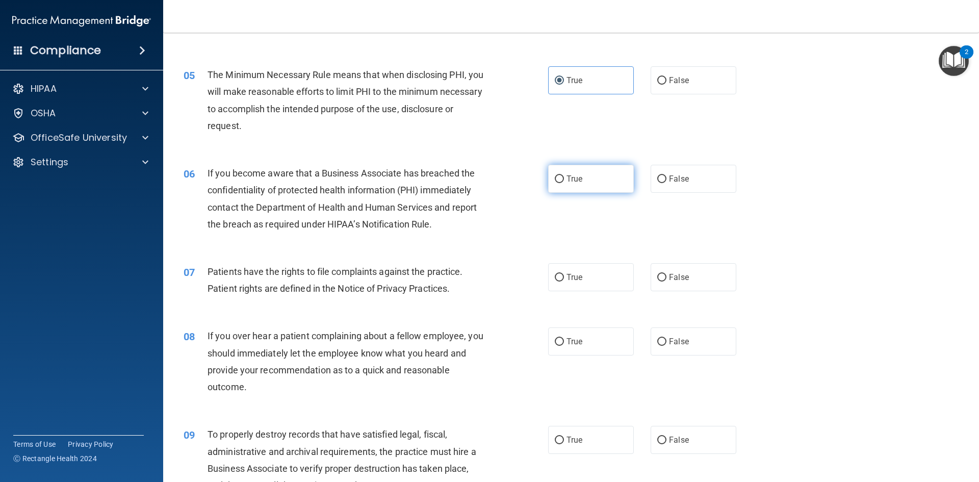
click at [599, 178] on label "True" at bounding box center [591, 179] width 86 height 28
click at [564, 178] on input "True" at bounding box center [559, 179] width 9 height 8
radio input "true"
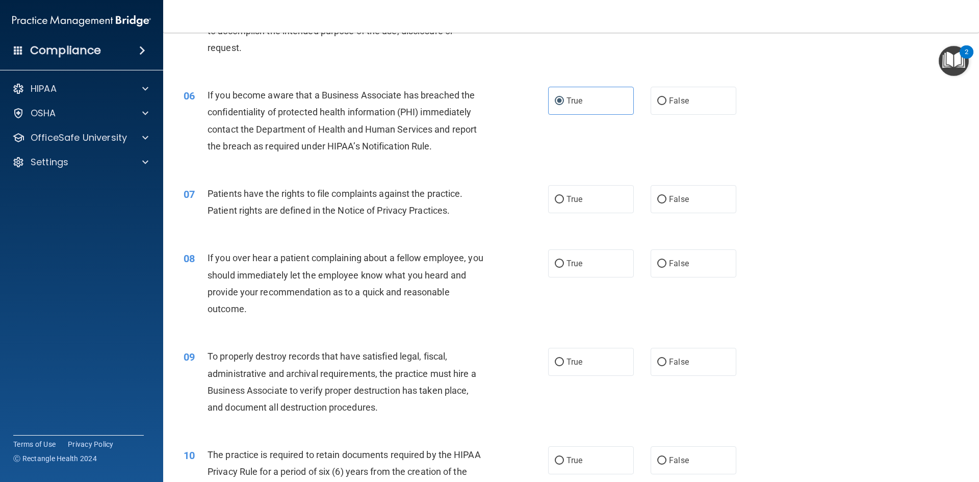
scroll to position [459, 0]
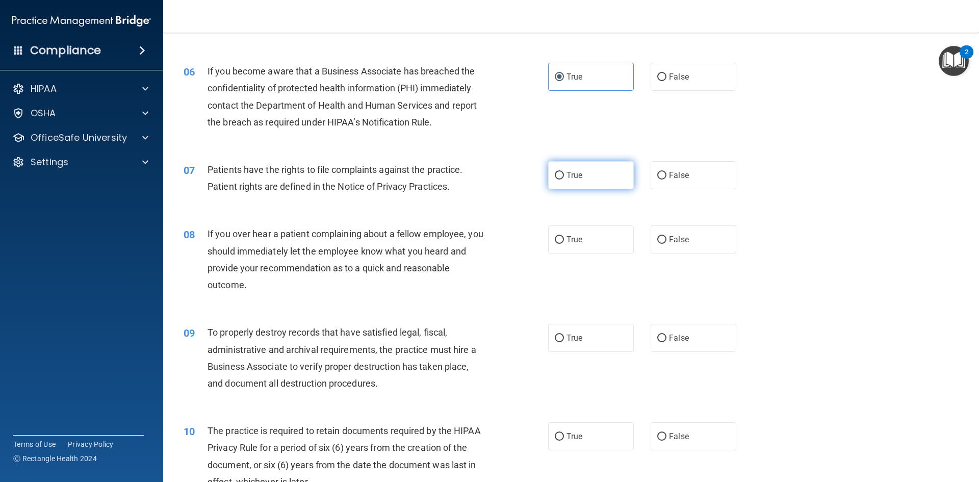
click at [566, 178] on span "True" at bounding box center [574, 175] width 16 height 10
click at [564, 178] on input "True" at bounding box center [559, 176] width 9 height 8
radio input "true"
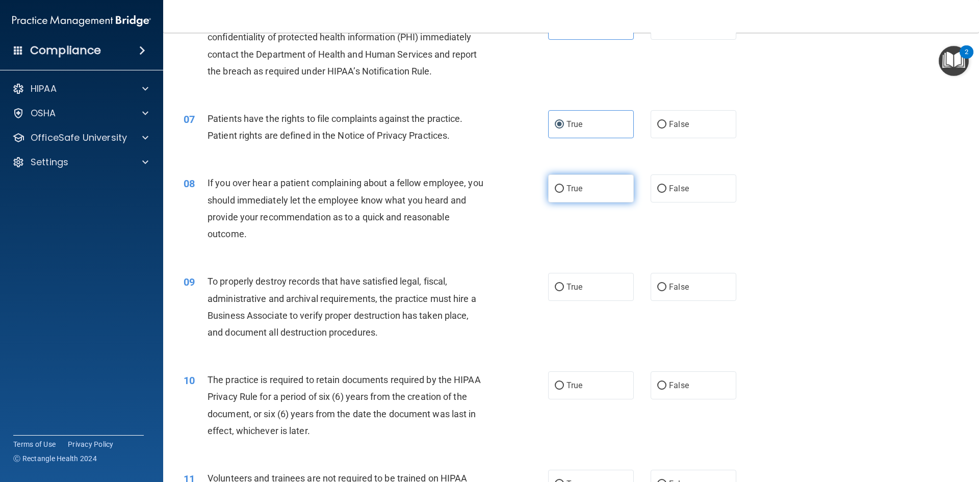
click at [585, 184] on label "True" at bounding box center [591, 188] width 86 height 28
click at [564, 185] on input "True" at bounding box center [559, 189] width 9 height 8
radio input "true"
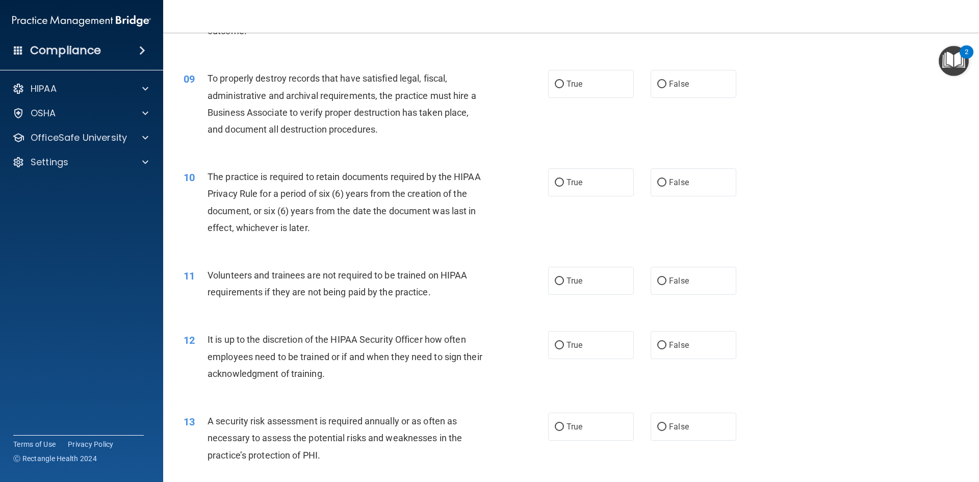
scroll to position [714, 0]
click at [716, 80] on label "False" at bounding box center [694, 83] width 86 height 28
click at [666, 80] on input "False" at bounding box center [661, 84] width 9 height 8
radio input "true"
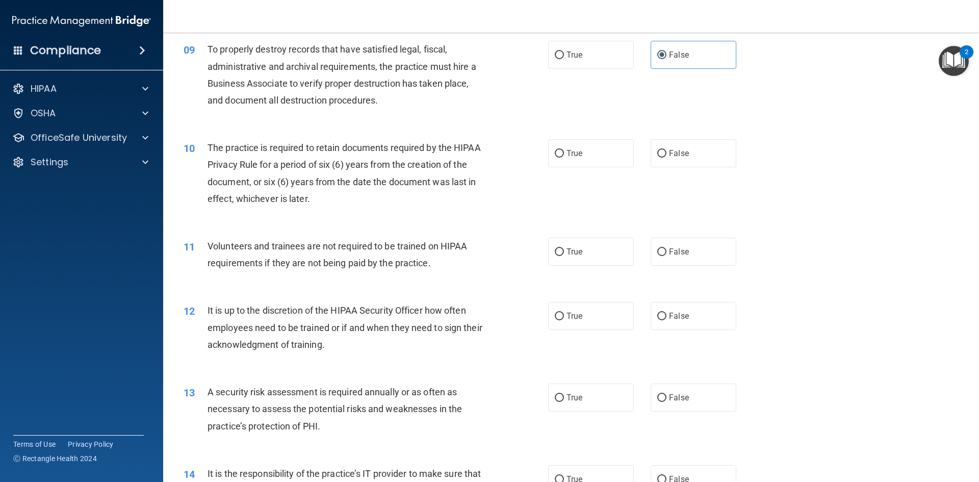
scroll to position [765, 0]
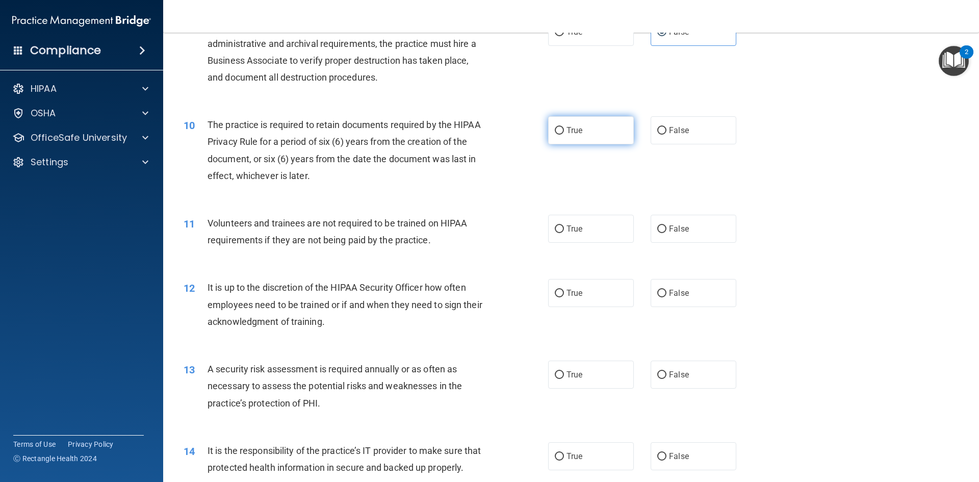
click at [555, 133] on input "True" at bounding box center [559, 131] width 9 height 8
radio input "true"
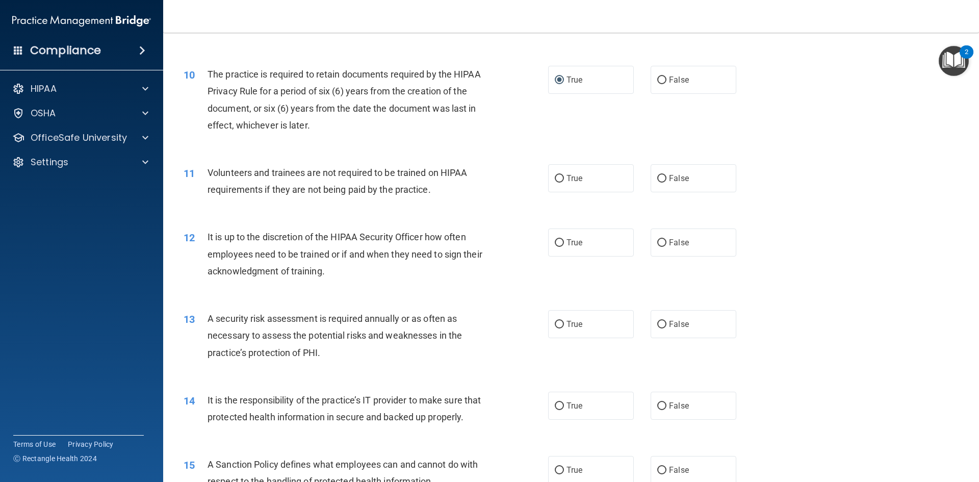
scroll to position [816, 0]
click at [660, 180] on input "False" at bounding box center [661, 178] width 9 height 8
radio input "true"
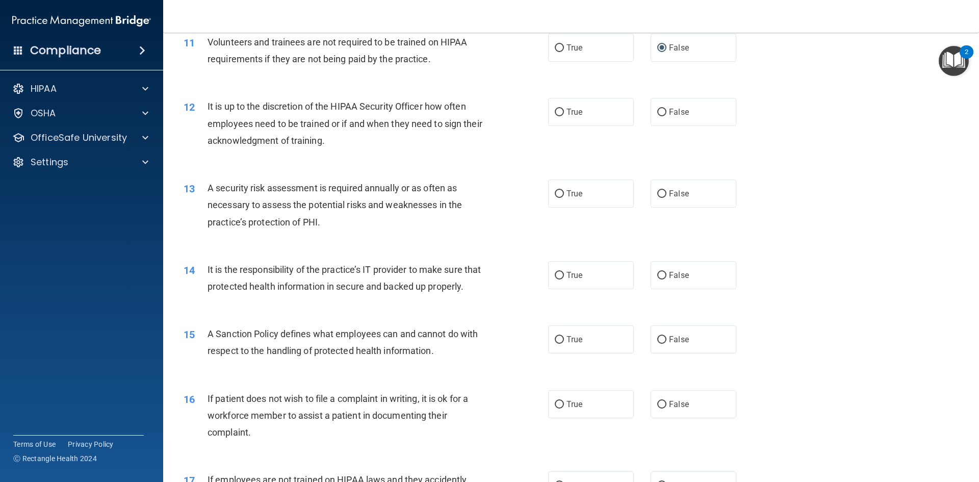
scroll to position [969, 0]
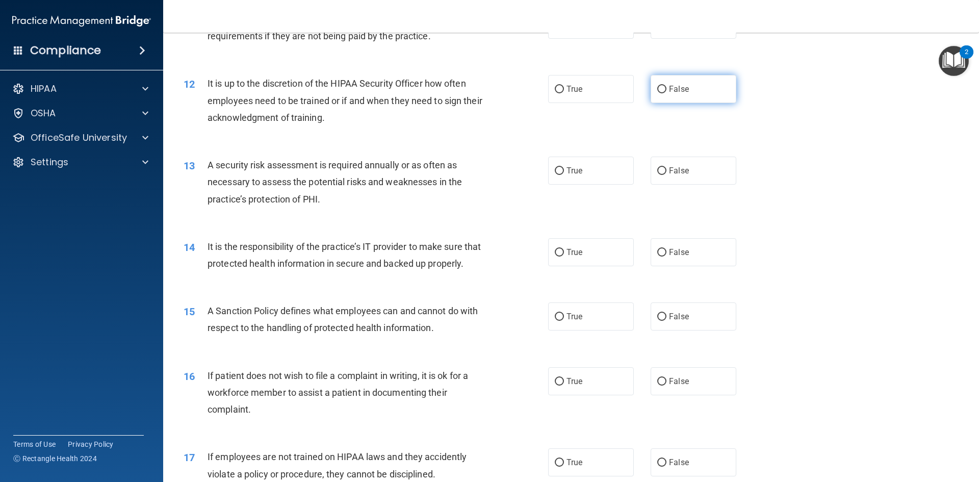
click at [662, 91] on label "False" at bounding box center [694, 89] width 86 height 28
click at [662, 91] on input "False" at bounding box center [661, 90] width 9 height 8
radio input "true"
click at [602, 172] on label "True" at bounding box center [591, 171] width 86 height 28
click at [564, 172] on input "True" at bounding box center [559, 171] width 9 height 8
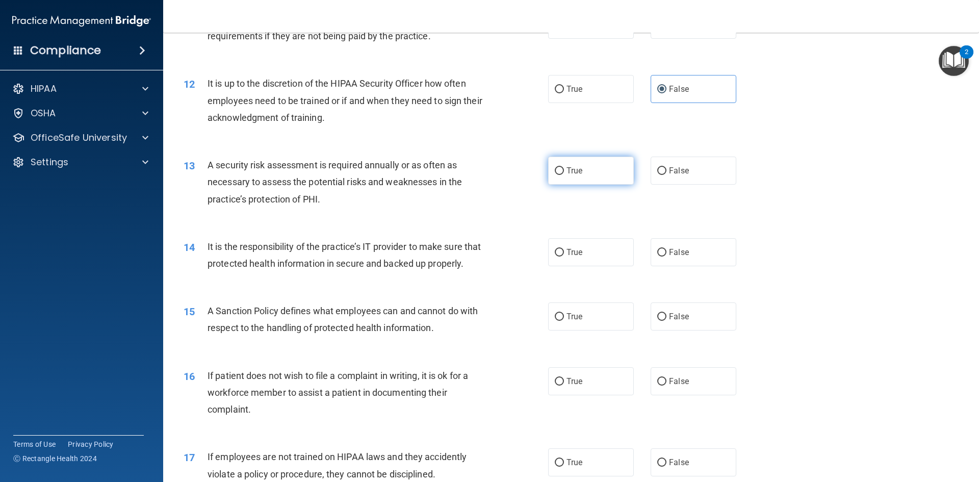
radio input "true"
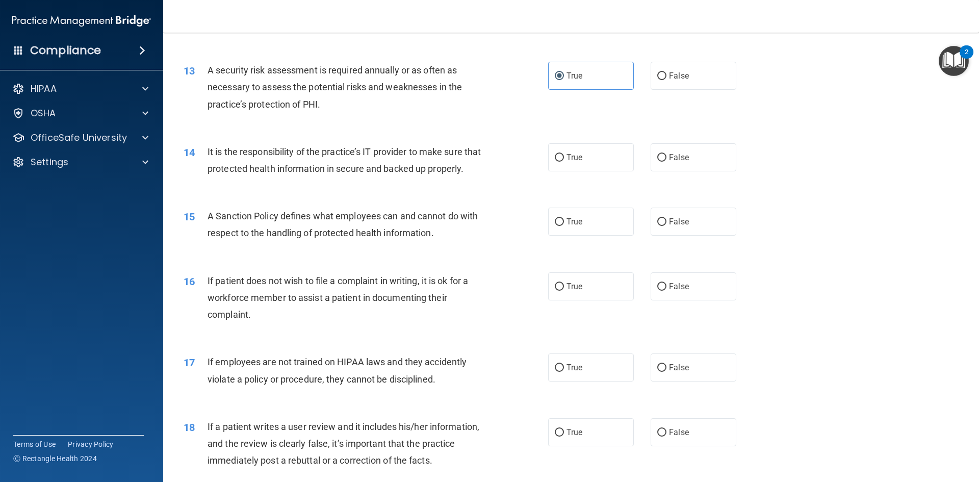
scroll to position [1071, 0]
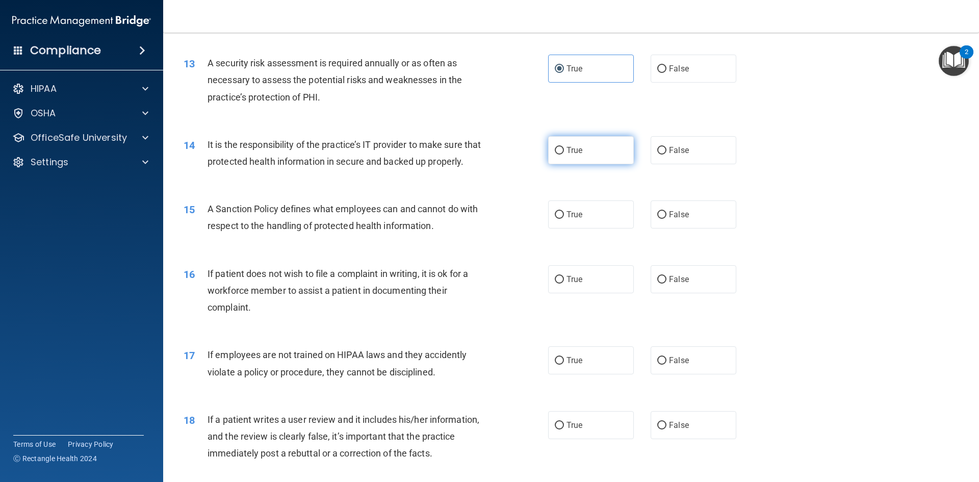
click at [571, 152] on span "True" at bounding box center [574, 150] width 16 height 10
click at [564, 152] on input "True" at bounding box center [559, 151] width 9 height 8
radio input "true"
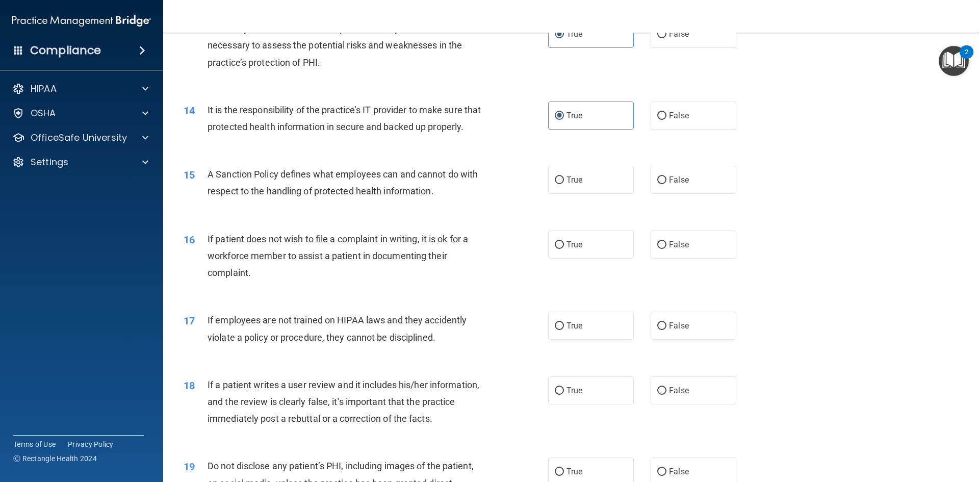
scroll to position [1122, 0]
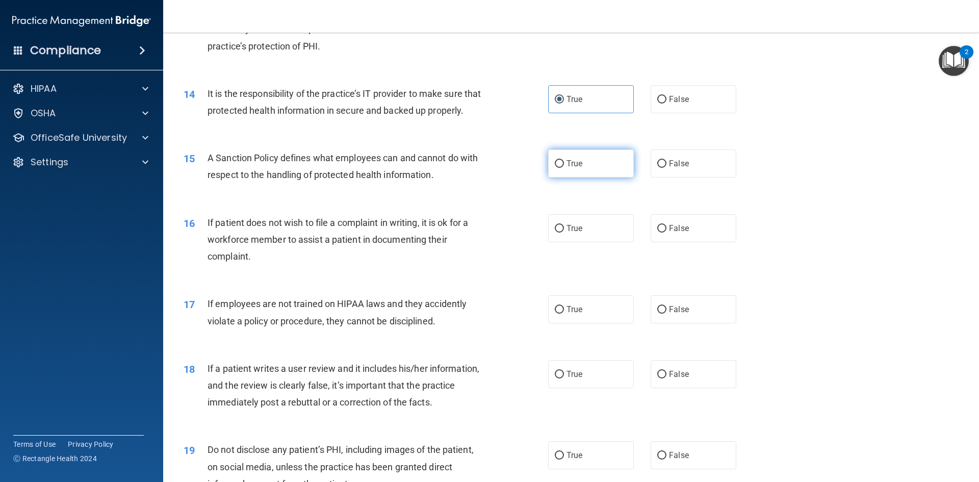
click at [567, 171] on label "True" at bounding box center [591, 163] width 86 height 28
click at [564, 168] on input "True" at bounding box center [559, 164] width 9 height 8
radio input "true"
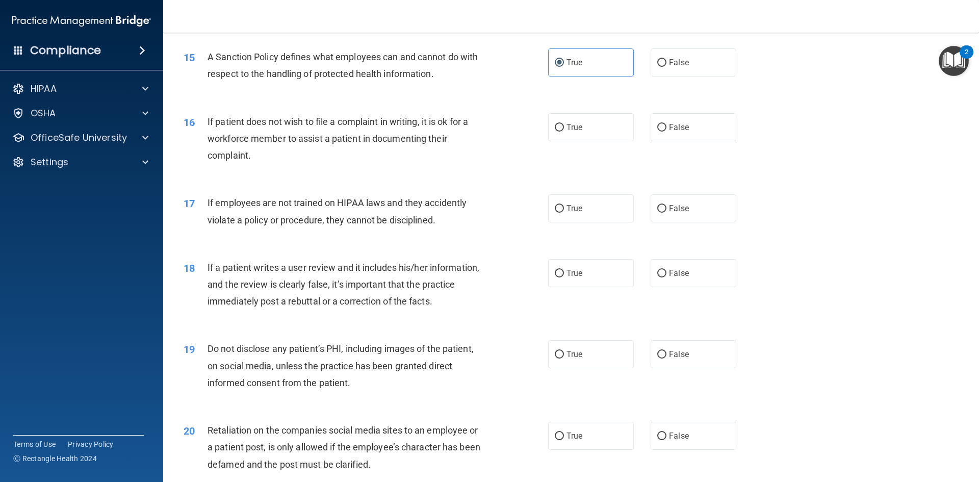
scroll to position [1224, 0]
click at [672, 138] on label "False" at bounding box center [694, 126] width 86 height 28
click at [666, 131] on input "False" at bounding box center [661, 127] width 9 height 8
radio input "true"
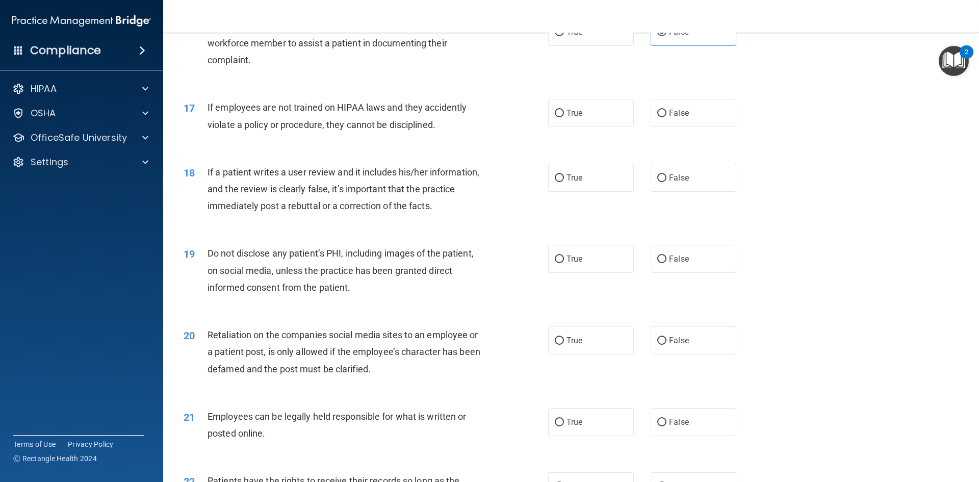
scroll to position [1326, 0]
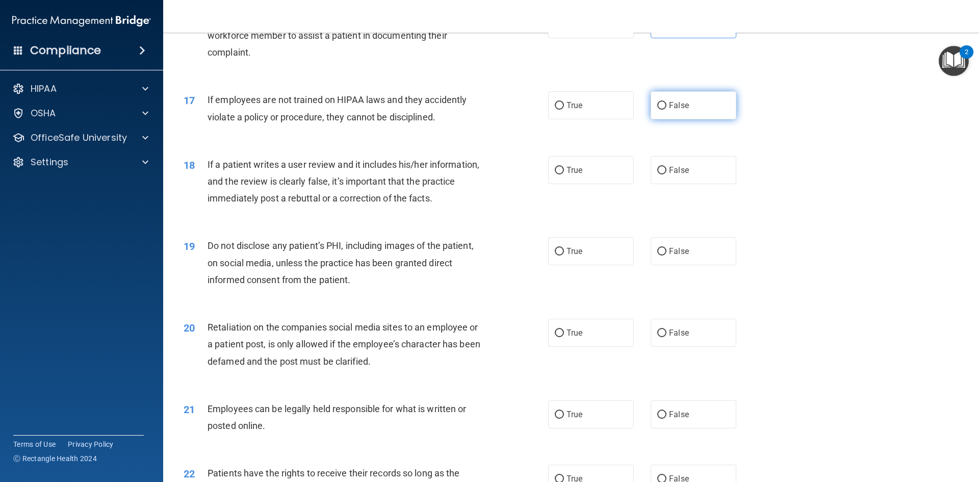
click at [669, 110] on span "False" at bounding box center [679, 105] width 20 height 10
click at [665, 110] on input "False" at bounding box center [661, 106] width 9 height 8
radio input "true"
click at [575, 179] on label "True" at bounding box center [591, 170] width 86 height 28
click at [564, 174] on input "True" at bounding box center [559, 171] width 9 height 8
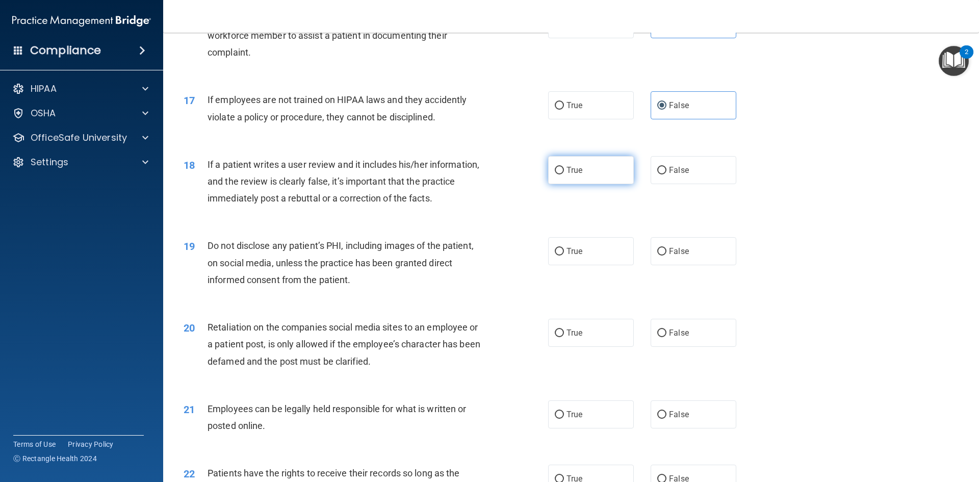
radio input "true"
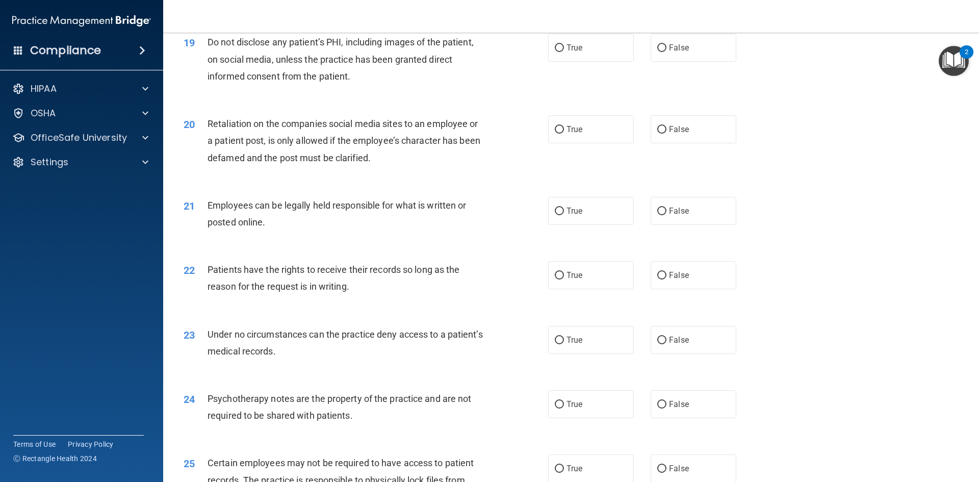
scroll to position [1529, 0]
click at [577, 52] on span "True" at bounding box center [574, 47] width 16 height 10
click at [564, 51] on input "True" at bounding box center [559, 48] width 9 height 8
radio input "true"
click at [655, 143] on label "False" at bounding box center [694, 129] width 86 height 28
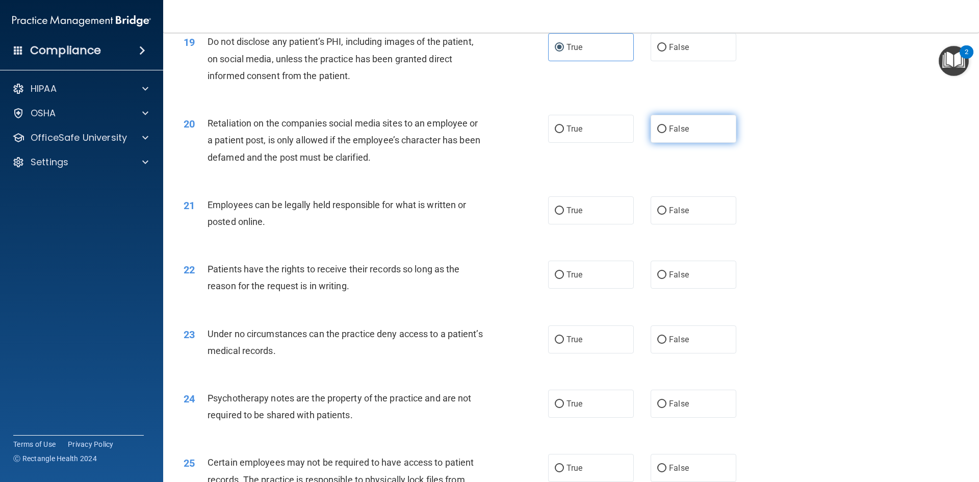
click at [657, 133] on input "False" at bounding box center [661, 129] width 9 height 8
radio input "true"
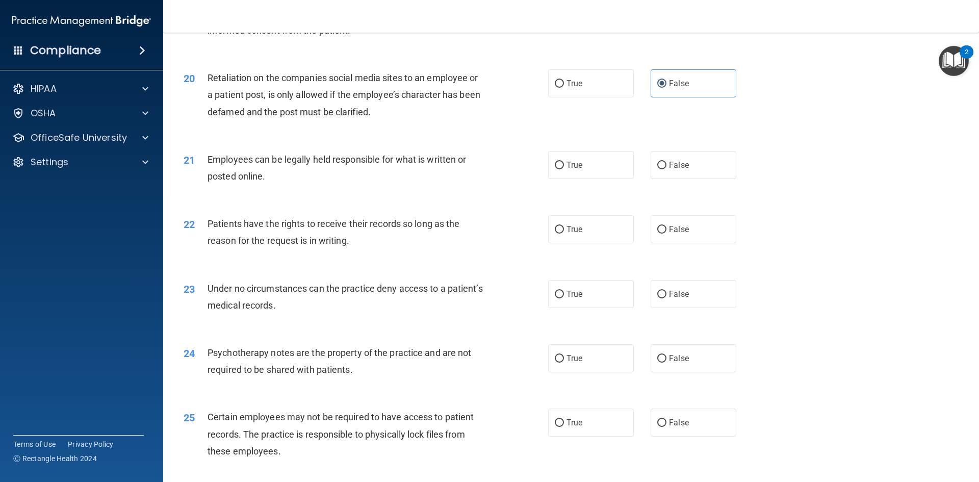
scroll to position [1631, 0]
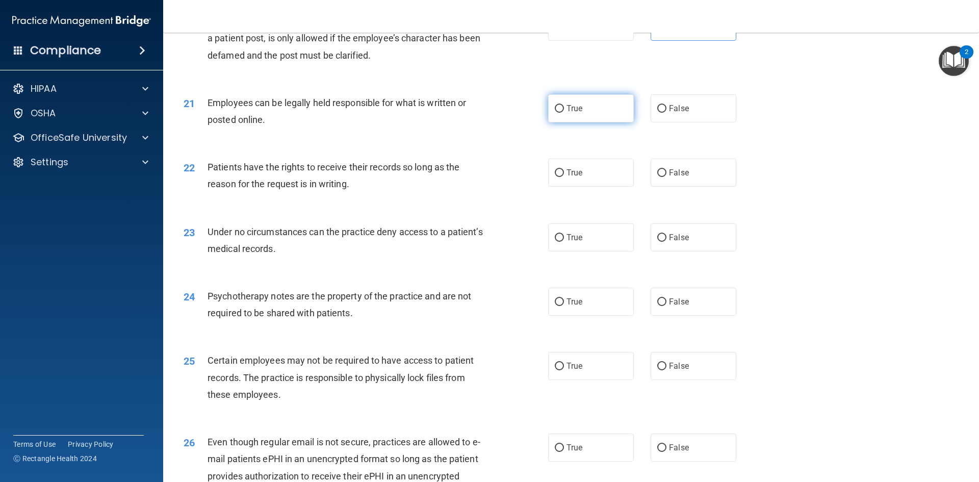
click at [580, 120] on label "True" at bounding box center [591, 108] width 86 height 28
click at [564, 113] on input "True" at bounding box center [559, 109] width 9 height 8
radio input "true"
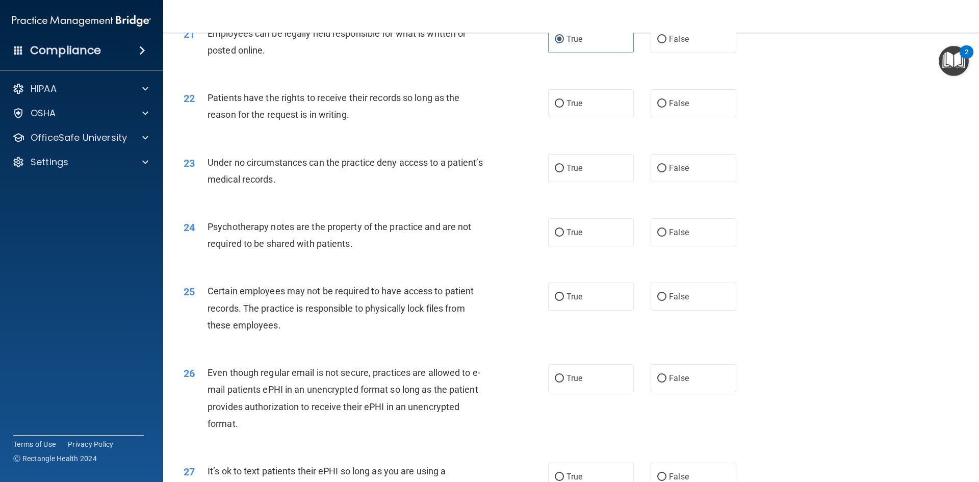
scroll to position [1733, 0]
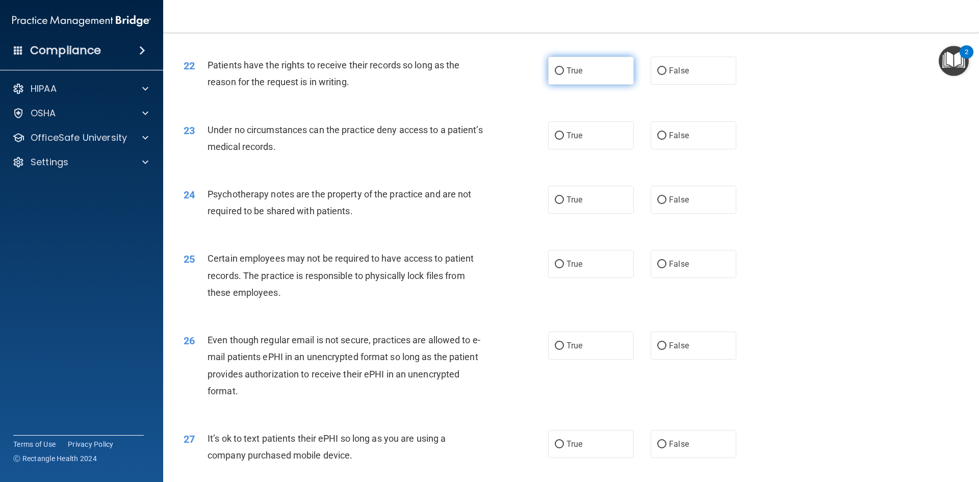
click at [576, 85] on label "True" at bounding box center [591, 71] width 86 height 28
click at [564, 75] on input "True" at bounding box center [559, 71] width 9 height 8
radio input "true"
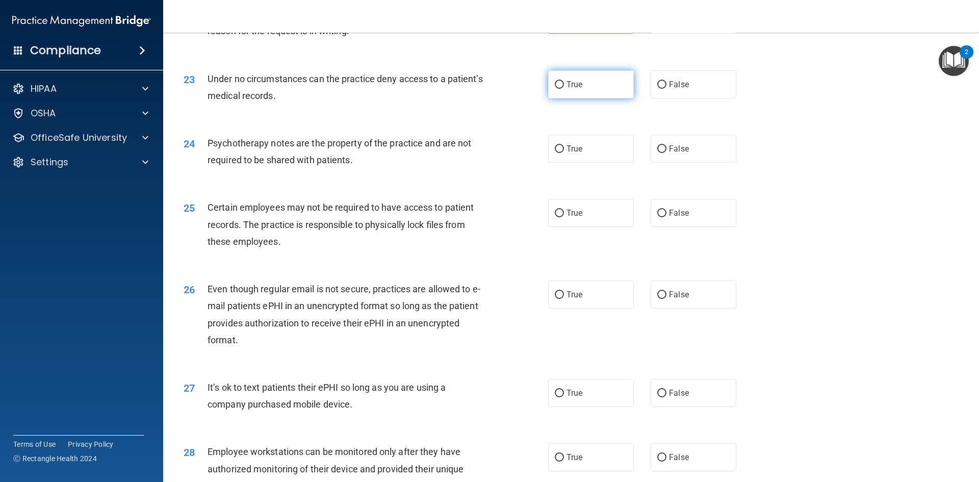
click at [580, 98] on label "True" at bounding box center [591, 84] width 86 height 28
click at [564, 89] on input "True" at bounding box center [559, 85] width 9 height 8
radio input "true"
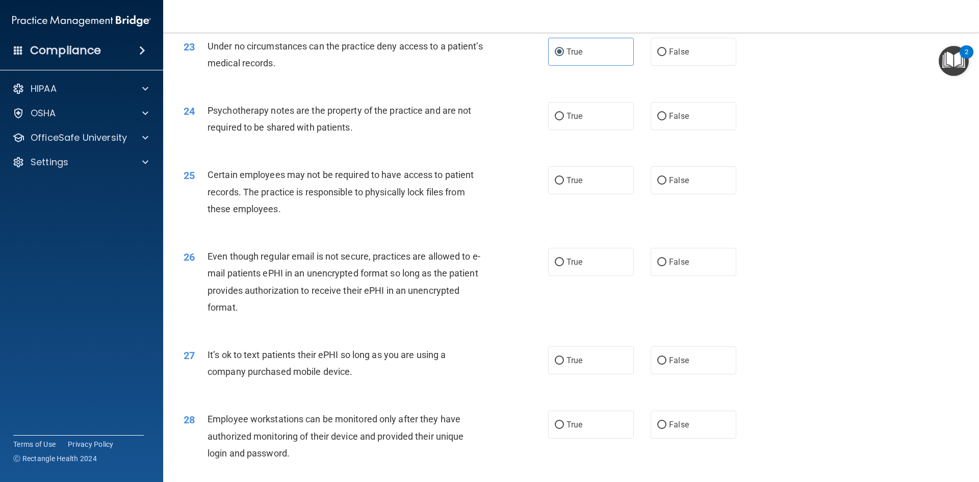
scroll to position [1835, 0]
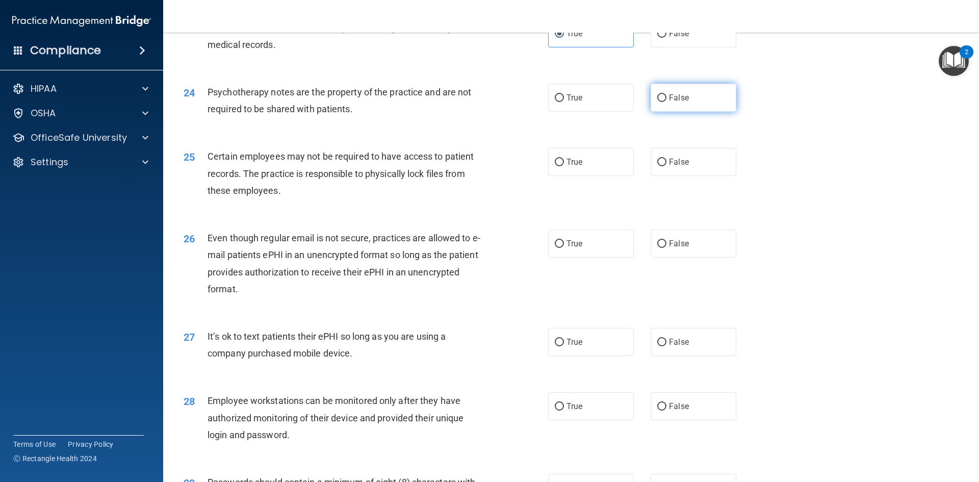
click at [686, 112] on label "False" at bounding box center [694, 98] width 86 height 28
click at [666, 102] on input "False" at bounding box center [661, 98] width 9 height 8
radio input "true"
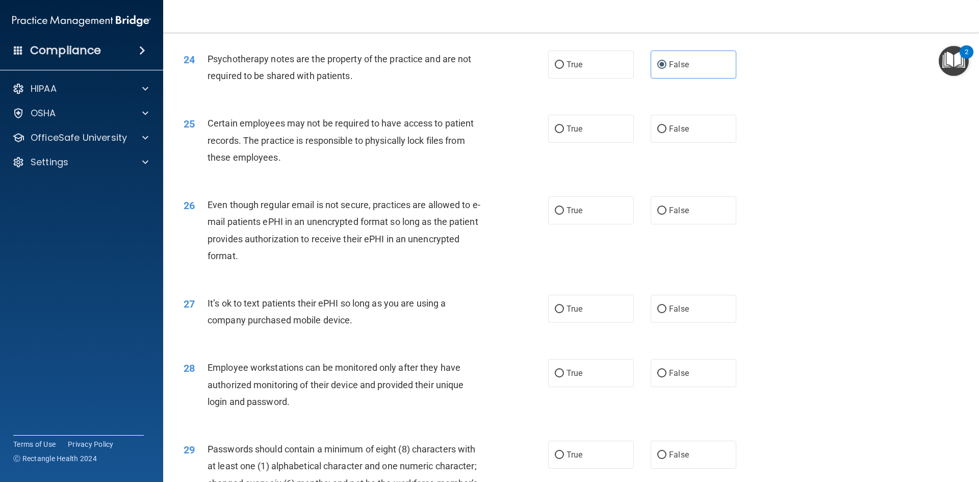
scroll to position [1886, 0]
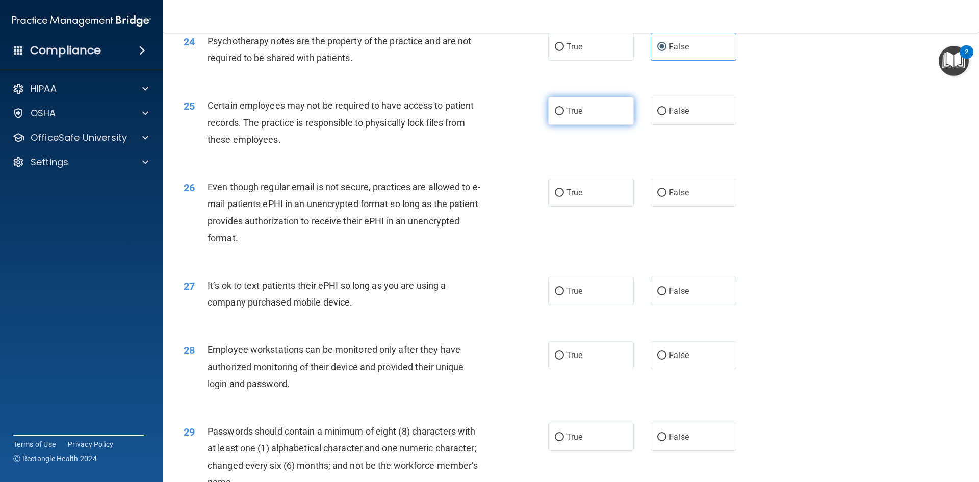
click at [582, 125] on label "True" at bounding box center [591, 111] width 86 height 28
click at [564, 115] on input "True" at bounding box center [559, 112] width 9 height 8
radio input "true"
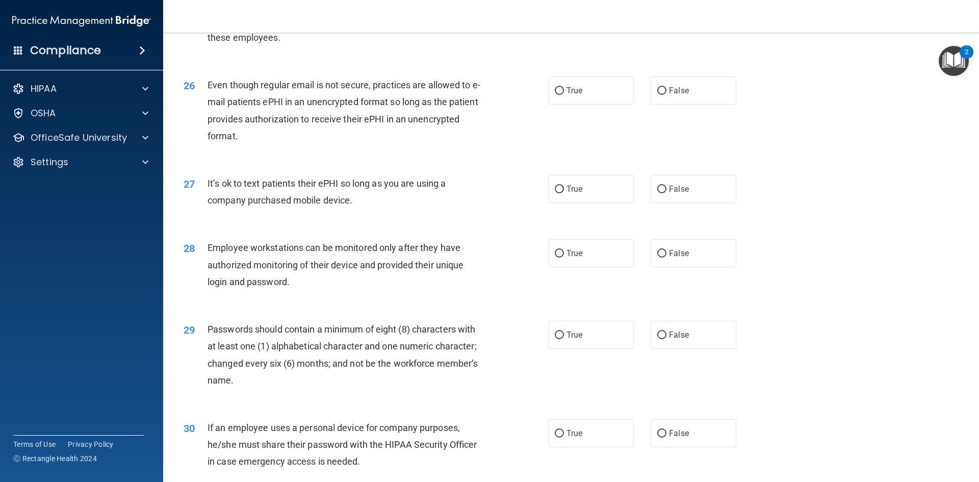
scroll to position [2039, 0]
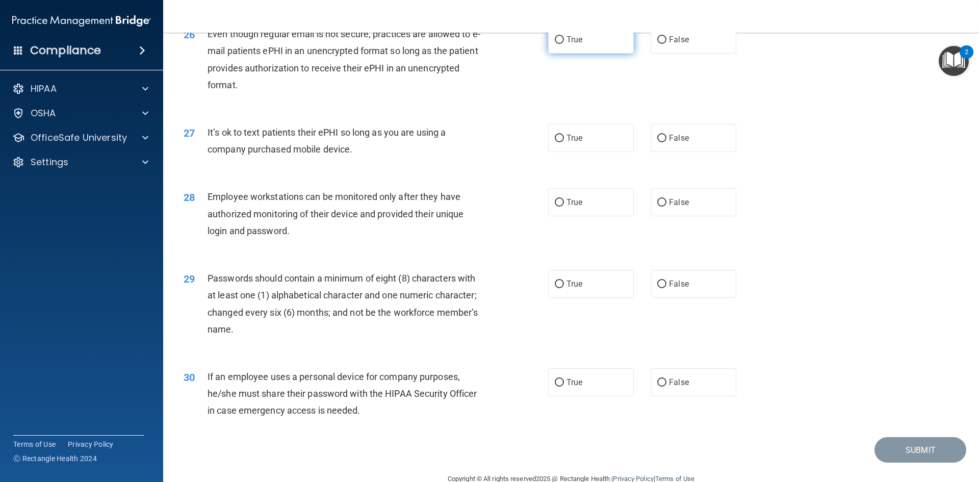
click at [605, 54] on label "True" at bounding box center [591, 39] width 86 height 28
click at [564, 44] on input "True" at bounding box center [559, 40] width 9 height 8
radio input "true"
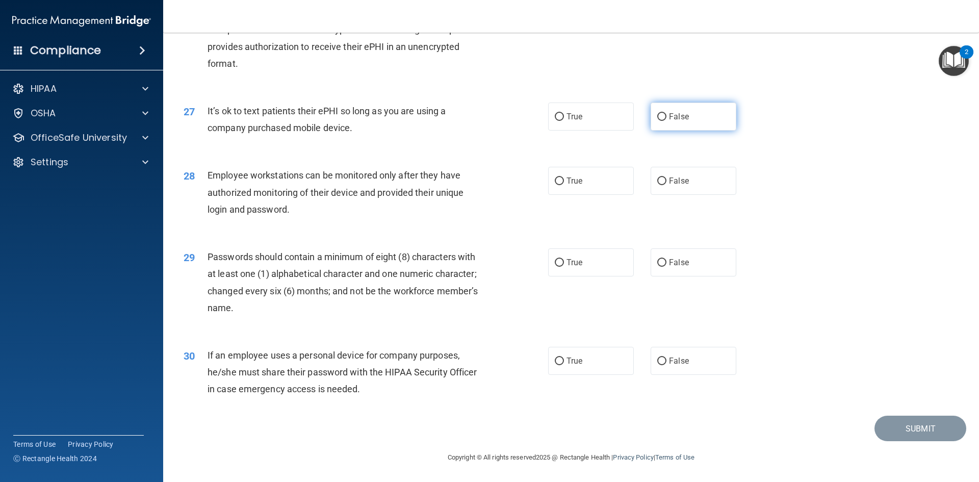
click at [680, 123] on label "False" at bounding box center [694, 116] width 86 height 28
click at [666, 121] on input "False" at bounding box center [661, 117] width 9 height 8
radio input "true"
click at [579, 188] on label "True" at bounding box center [591, 181] width 86 height 28
click at [564, 185] on input "True" at bounding box center [559, 181] width 9 height 8
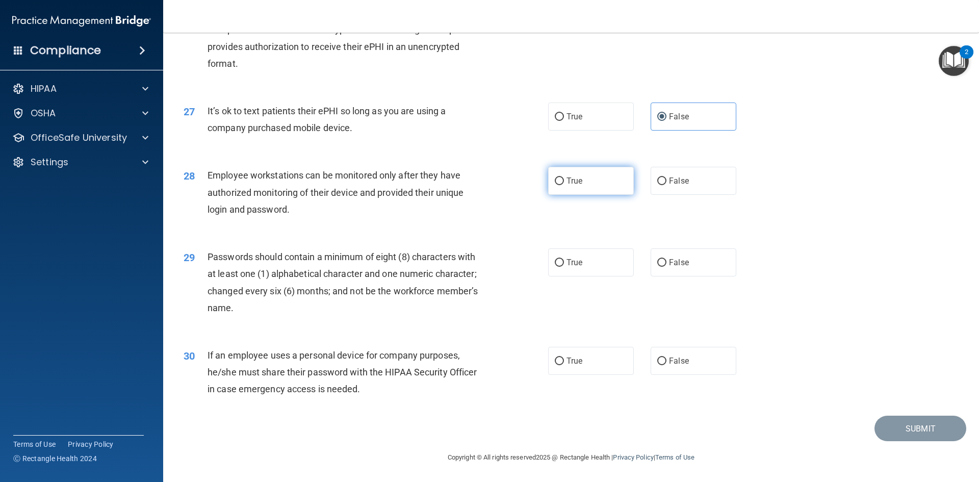
radio input "true"
click at [598, 261] on label "True" at bounding box center [591, 262] width 86 height 28
click at [564, 261] on input "True" at bounding box center [559, 263] width 9 height 8
radio input "true"
click at [594, 366] on label "True" at bounding box center [591, 361] width 86 height 28
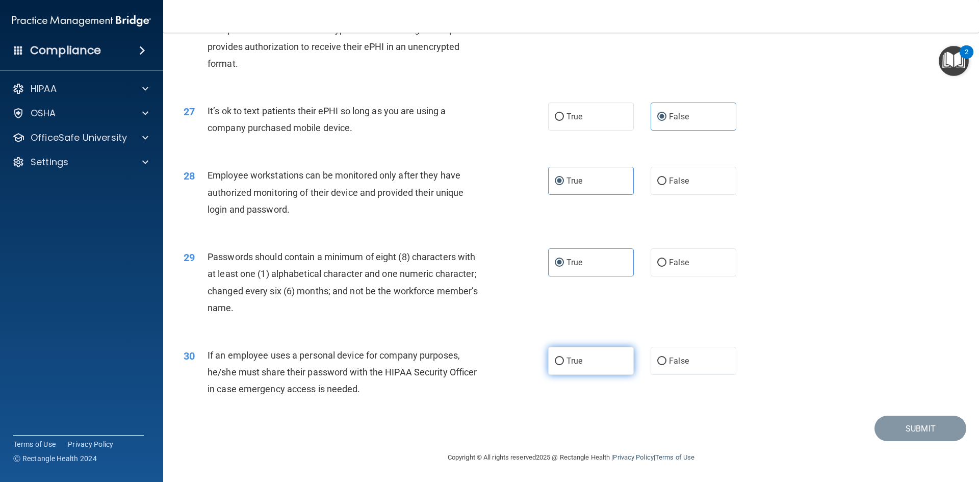
click at [564, 365] on input "True" at bounding box center [559, 361] width 9 height 8
radio input "true"
click at [940, 424] on button "Submit" at bounding box center [920, 428] width 92 height 26
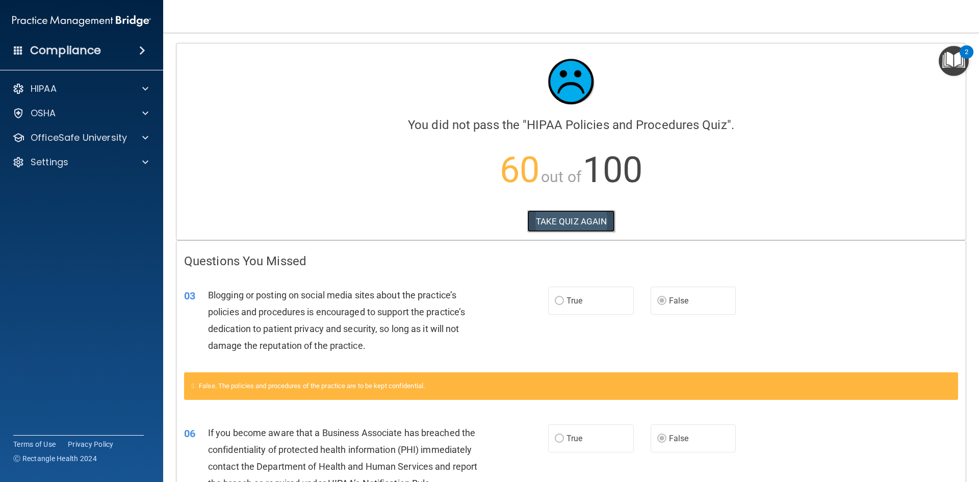
click at [599, 226] on button "TAKE QUIZ AGAIN" at bounding box center [571, 221] width 88 height 22
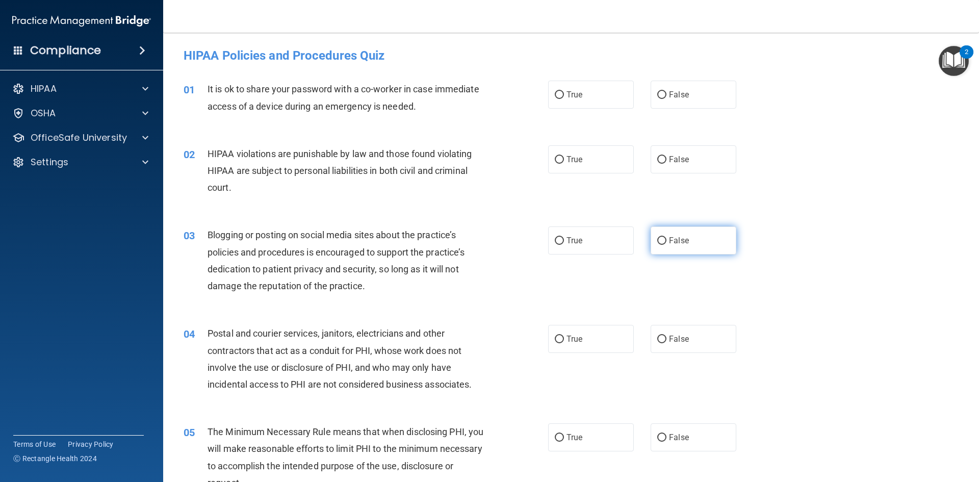
click at [669, 242] on span "False" at bounding box center [679, 241] width 20 height 10
click at [665, 242] on input "False" at bounding box center [661, 241] width 9 height 8
radio input "true"
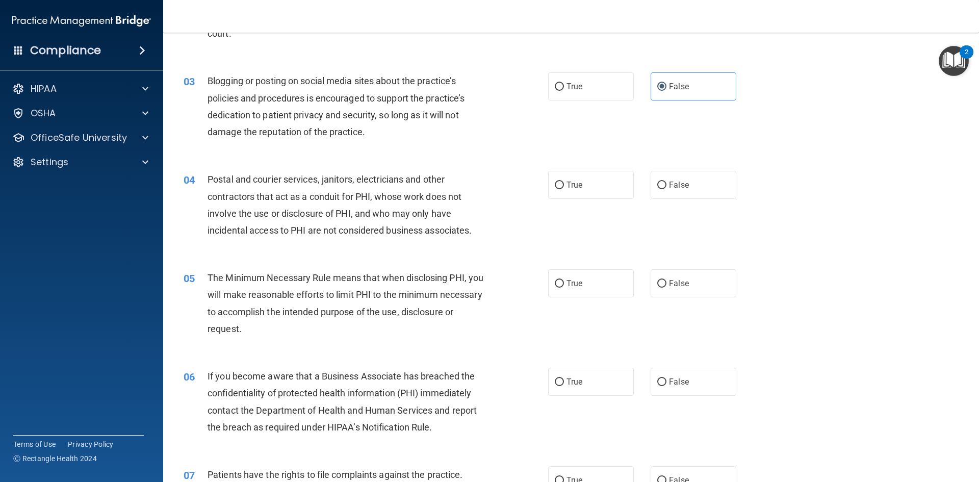
scroll to position [204, 0]
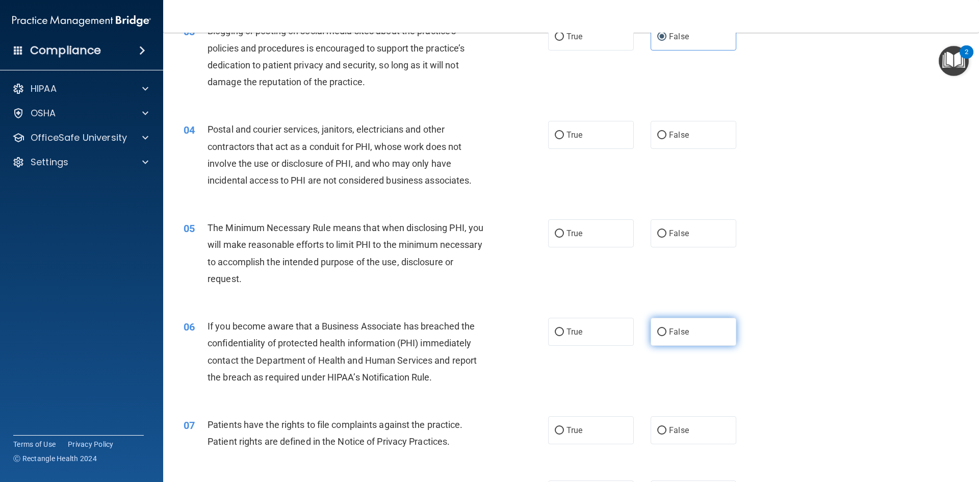
click at [674, 337] on label "False" at bounding box center [694, 332] width 86 height 28
click at [666, 336] on input "False" at bounding box center [661, 332] width 9 height 8
radio input "true"
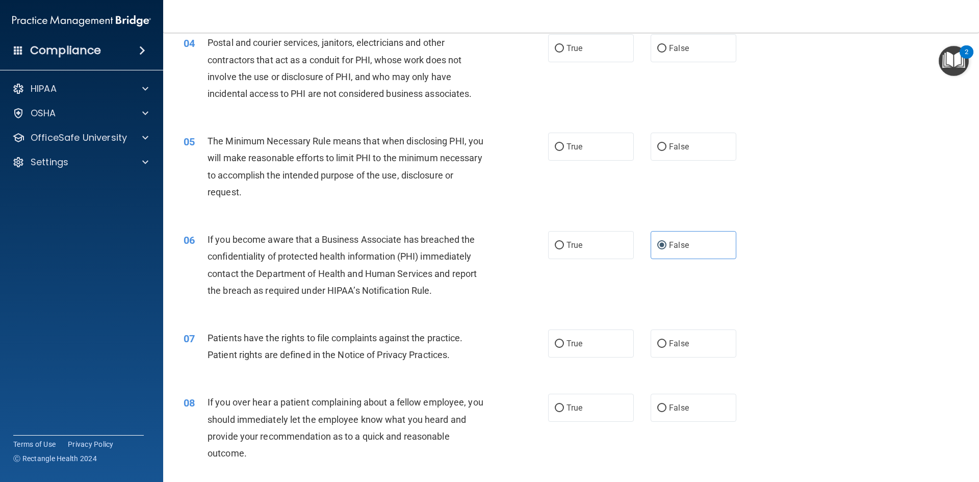
scroll to position [306, 0]
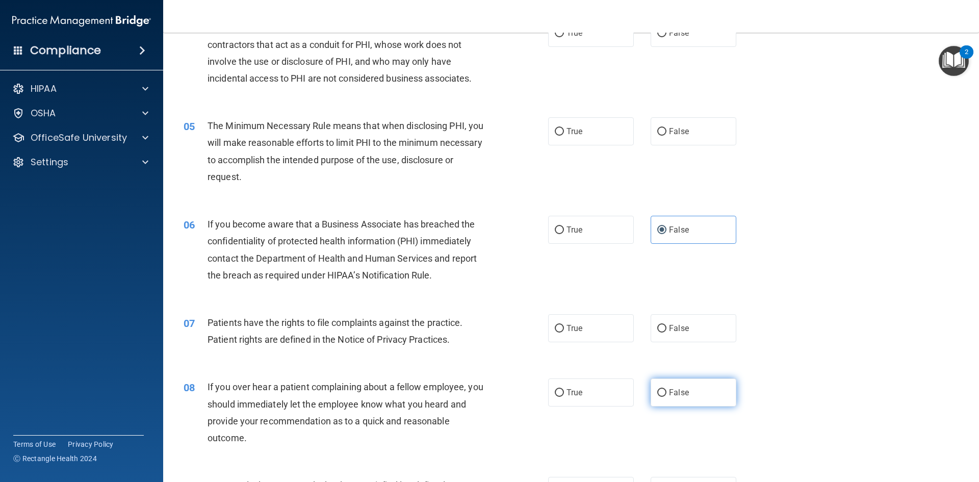
click at [698, 387] on label "False" at bounding box center [694, 392] width 86 height 28
click at [666, 389] on input "False" at bounding box center [661, 393] width 9 height 8
radio input "true"
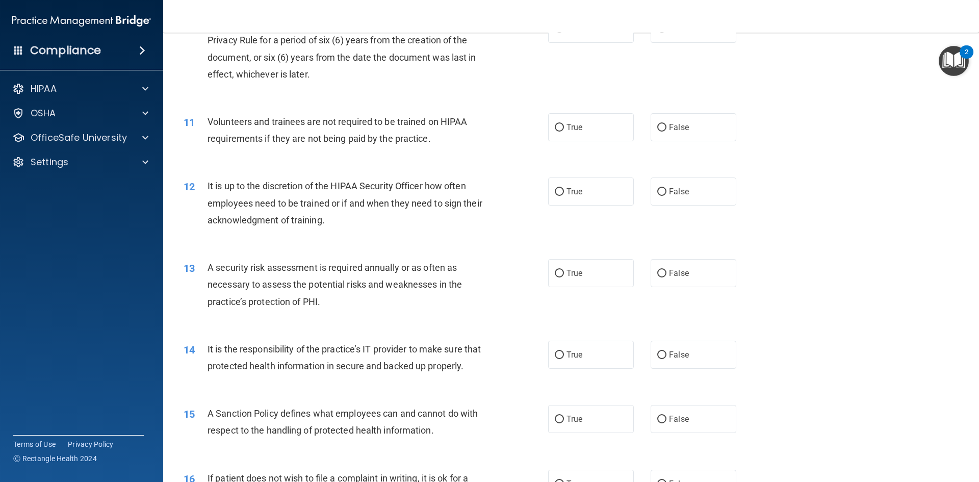
scroll to position [867, 0]
click at [651, 357] on label "False" at bounding box center [694, 354] width 86 height 28
click at [657, 357] on input "False" at bounding box center [661, 355] width 9 height 8
radio input "true"
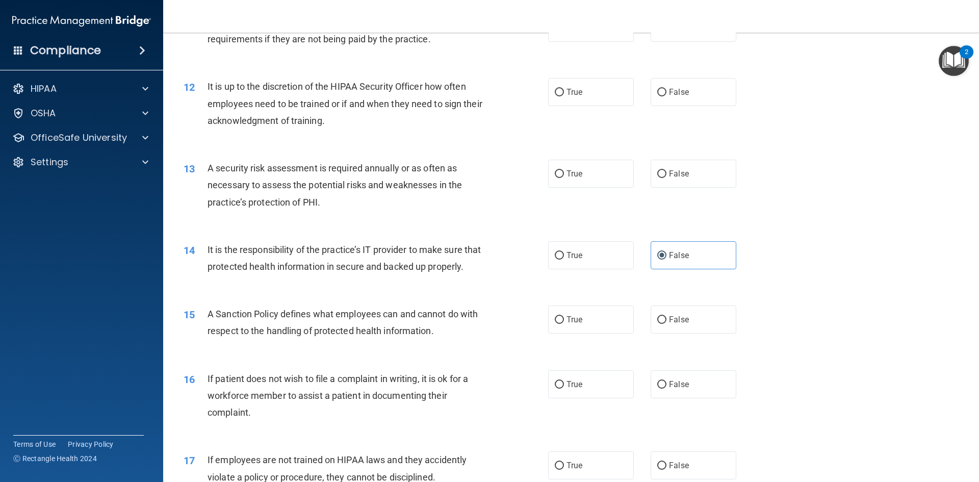
scroll to position [969, 0]
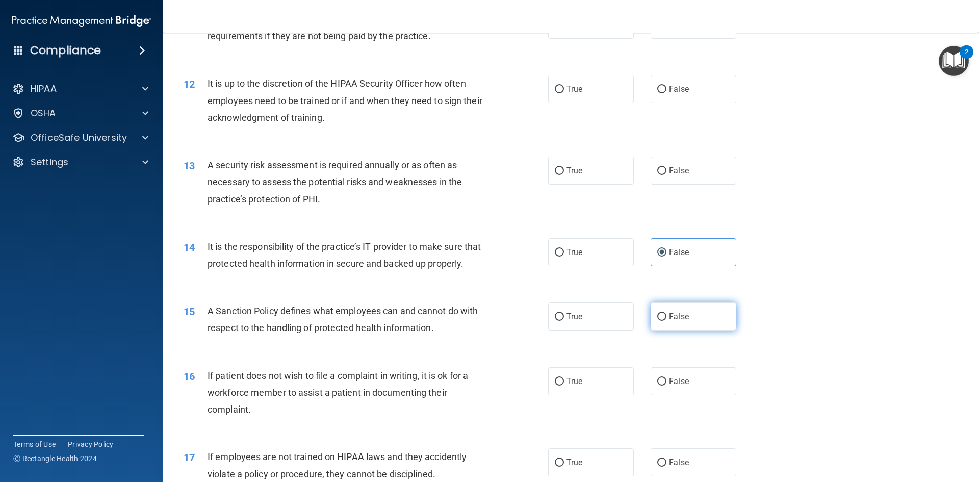
click at [675, 326] on label "False" at bounding box center [694, 316] width 86 height 28
click at [666, 321] on input "False" at bounding box center [661, 317] width 9 height 8
radio input "true"
click at [564, 395] on label "True" at bounding box center [591, 381] width 86 height 28
click at [564, 385] on input "True" at bounding box center [559, 382] width 9 height 8
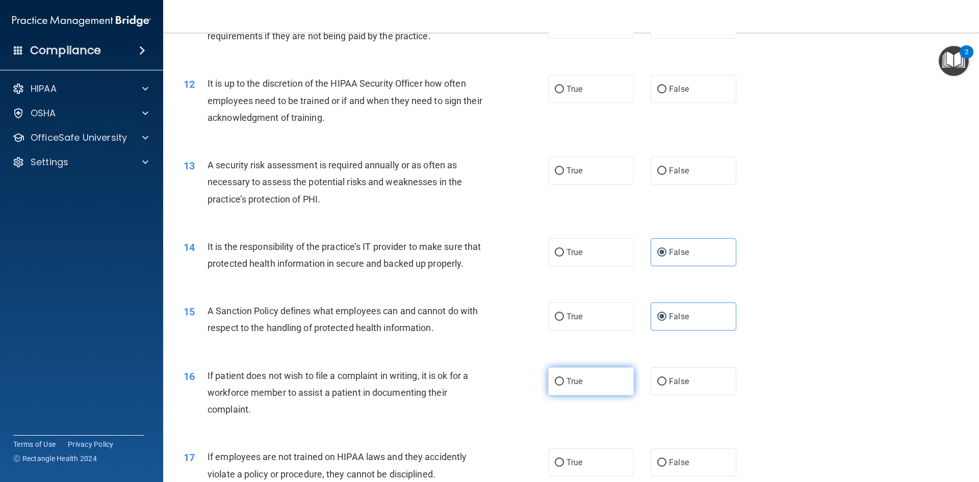
radio input "true"
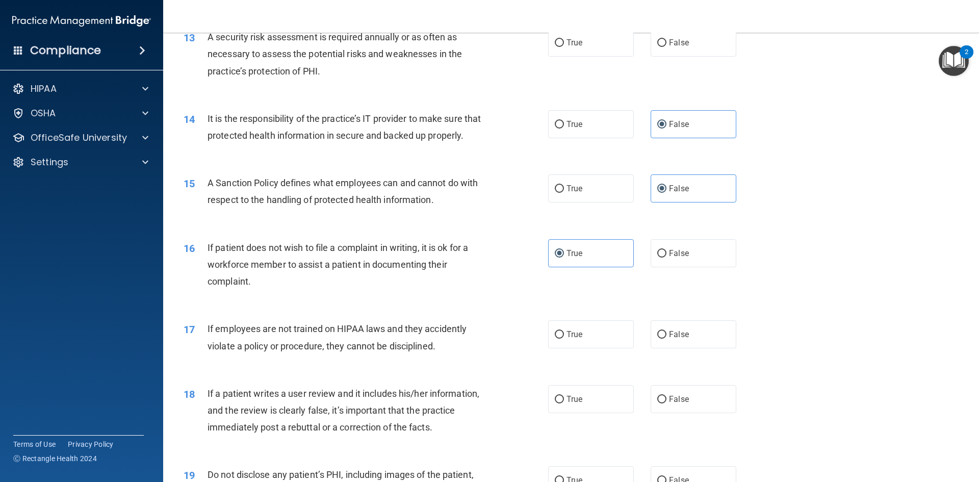
scroll to position [1122, 0]
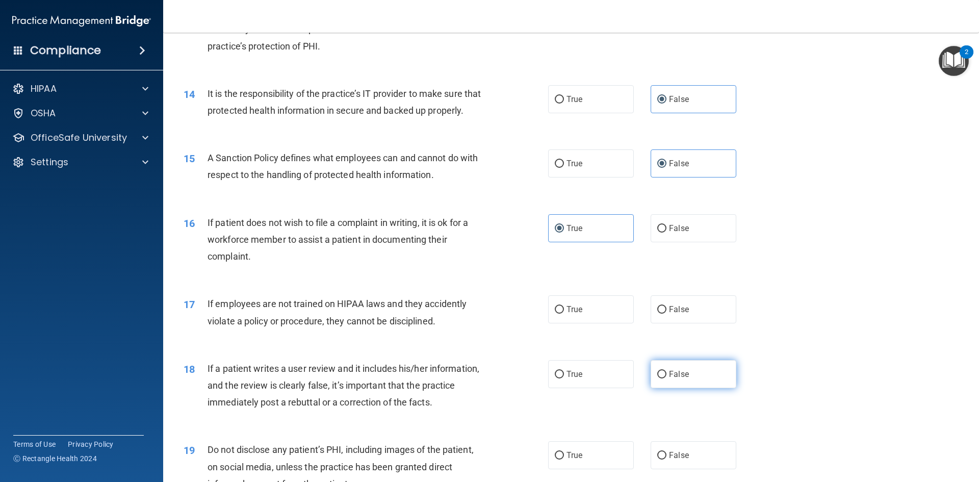
click at [675, 388] on label "False" at bounding box center [694, 374] width 86 height 28
click at [666, 378] on input "False" at bounding box center [661, 375] width 9 height 8
radio input "true"
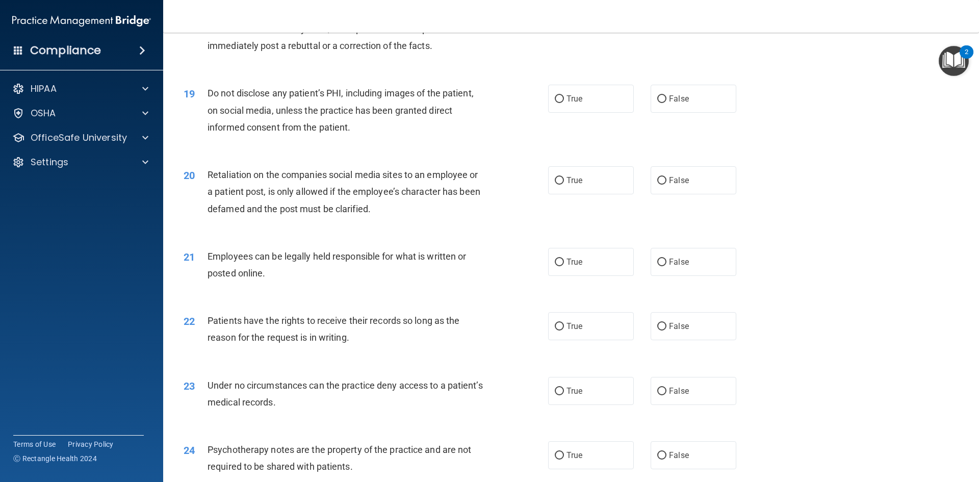
scroll to position [1478, 0]
click at [660, 340] on label "False" at bounding box center [694, 325] width 86 height 28
click at [660, 330] on input "False" at bounding box center [661, 326] width 9 height 8
radio input "true"
click at [716, 404] on label "False" at bounding box center [694, 390] width 86 height 28
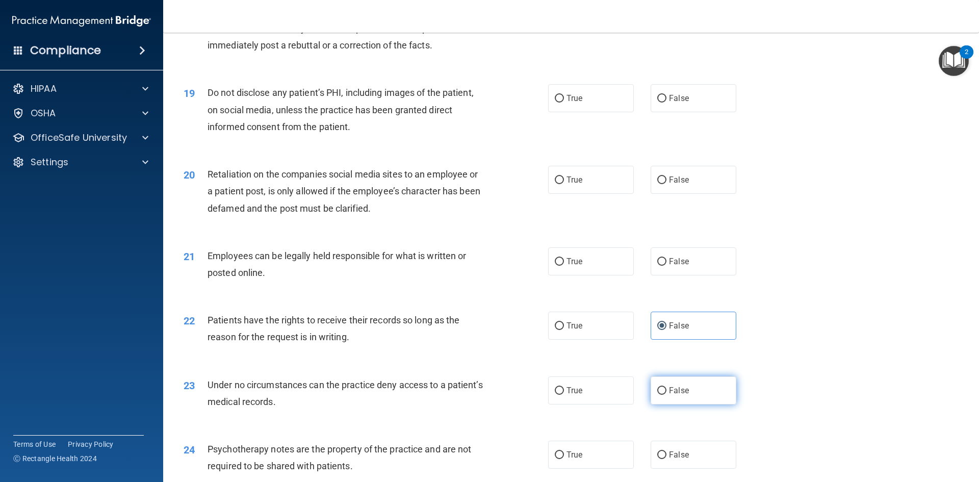
click at [666, 395] on input "False" at bounding box center [661, 391] width 9 height 8
radio input "true"
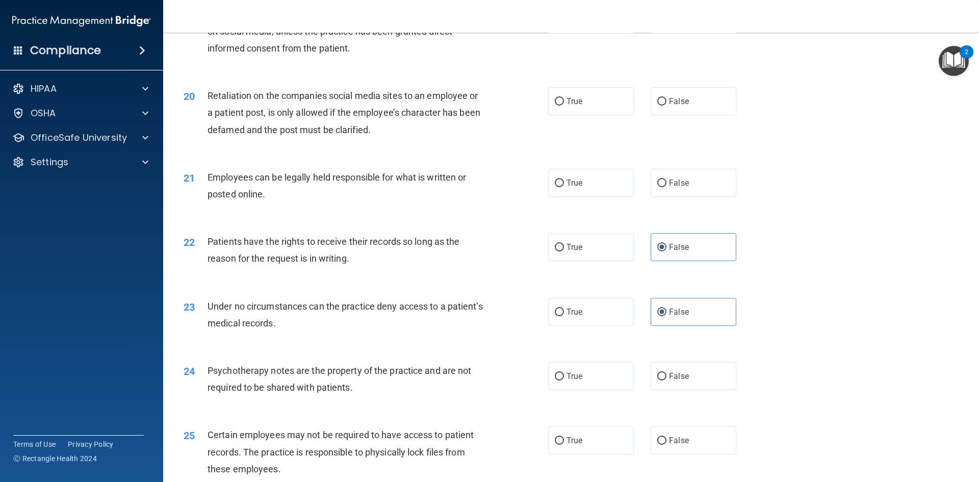
scroll to position [1580, 0]
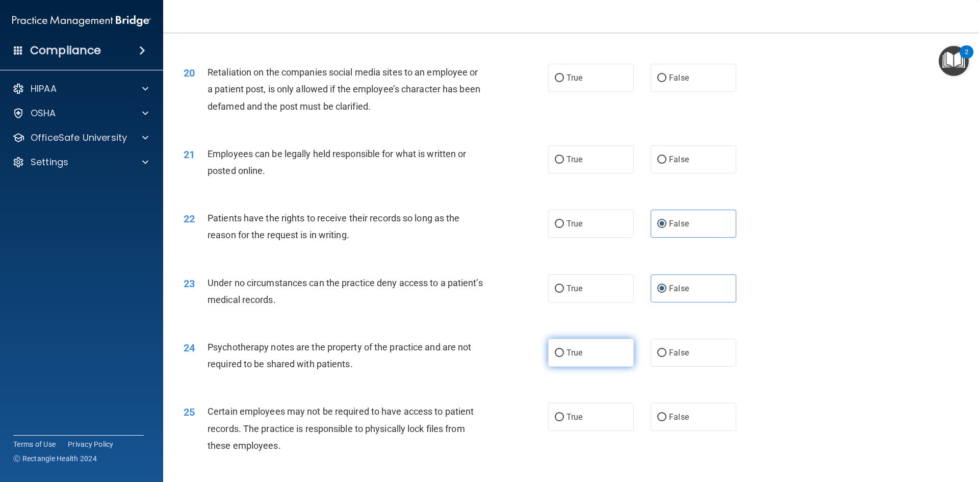
click at [555, 357] on input "True" at bounding box center [559, 353] width 9 height 8
radio input "true"
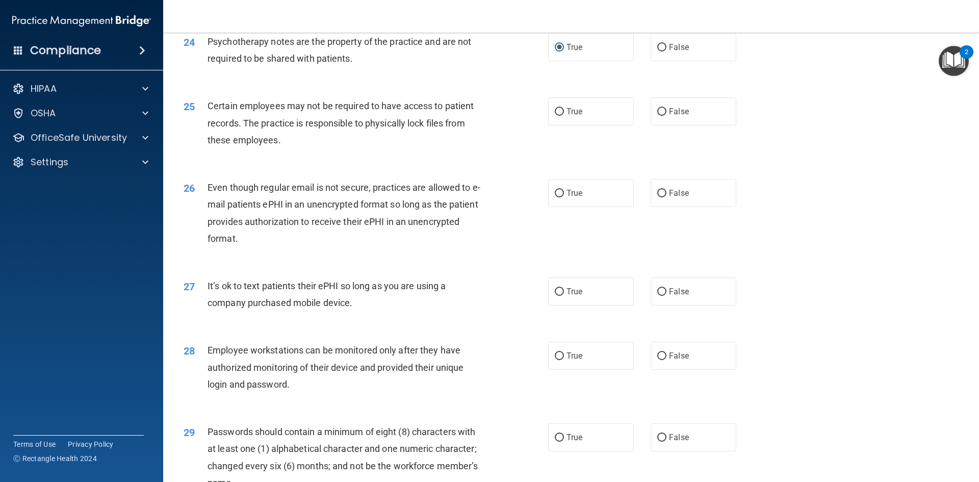
scroll to position [1886, 0]
click at [697, 369] on label "False" at bounding box center [694, 355] width 86 height 28
click at [666, 359] on input "False" at bounding box center [661, 356] width 9 height 8
radio input "true"
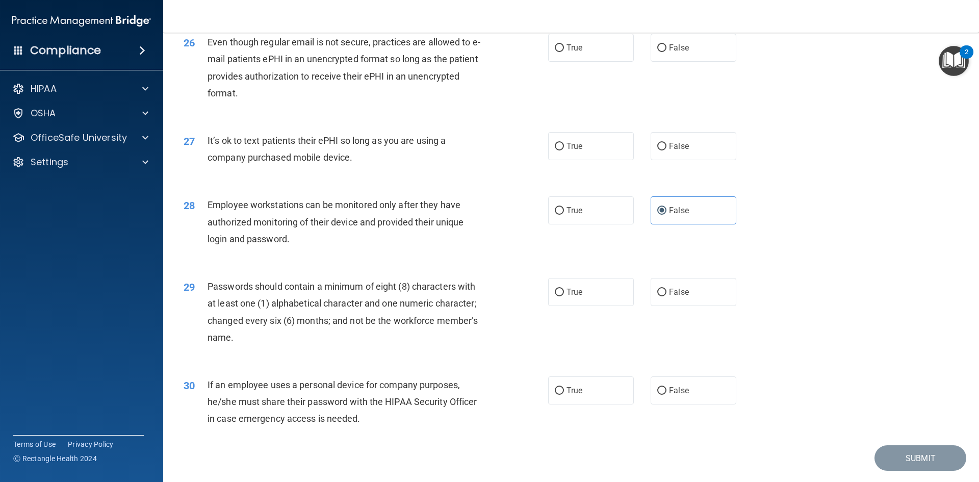
scroll to position [2039, 0]
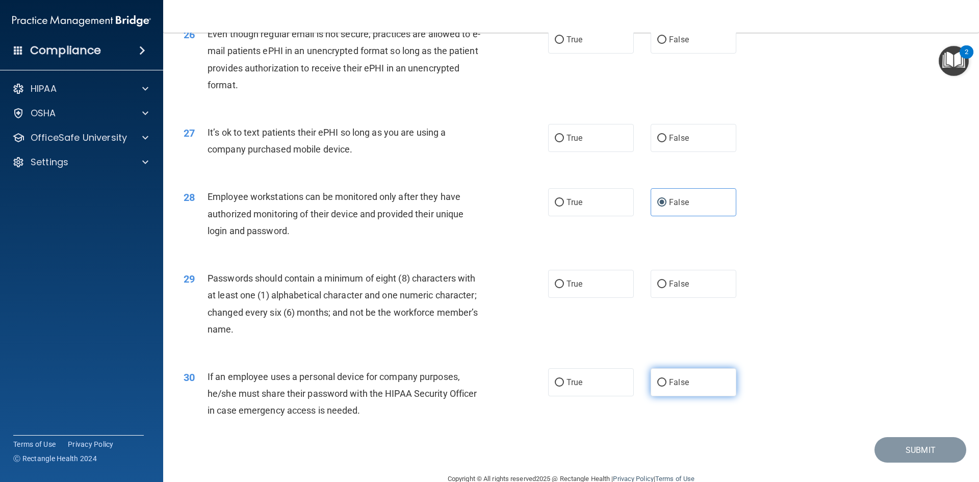
click at [685, 392] on label "False" at bounding box center [694, 382] width 86 height 28
click at [666, 386] on input "False" at bounding box center [661, 383] width 9 height 8
radio input "true"
click at [600, 298] on label "True" at bounding box center [591, 284] width 86 height 28
click at [564, 288] on input "True" at bounding box center [559, 284] width 9 height 8
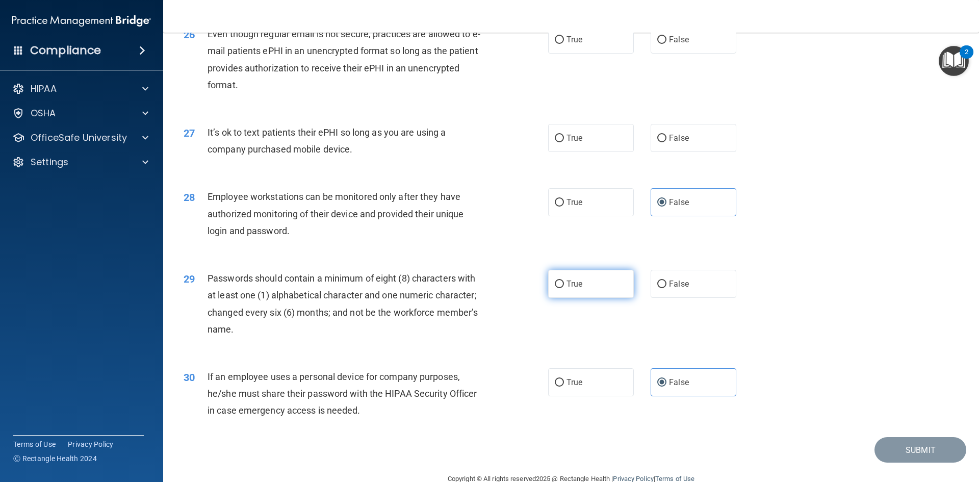
radio input "true"
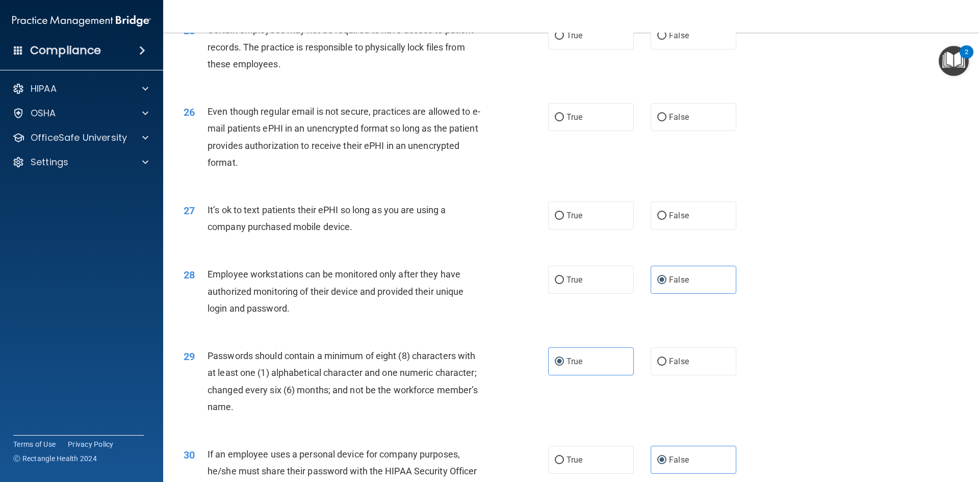
scroll to position [1937, 0]
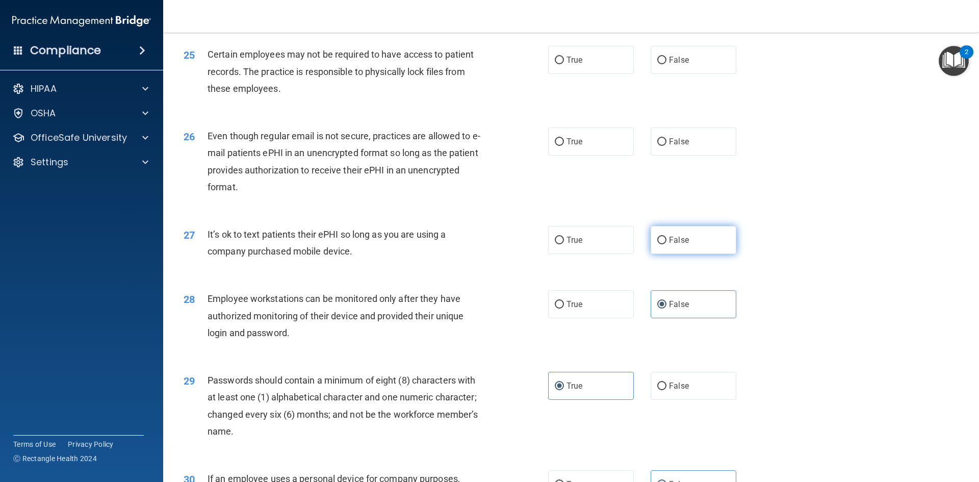
click at [671, 254] on label "False" at bounding box center [694, 240] width 86 height 28
click at [666, 244] on input "False" at bounding box center [661, 241] width 9 height 8
radio input "true"
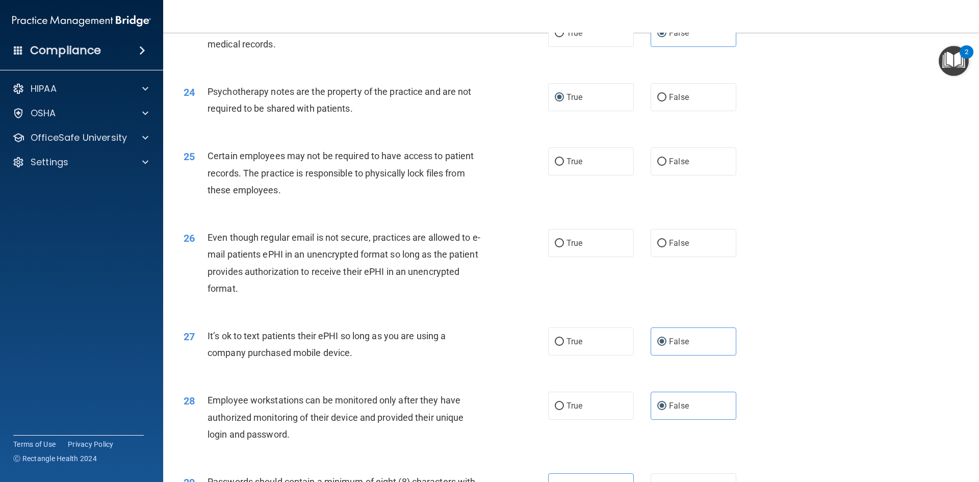
scroll to position [1835, 0]
click at [681, 248] on span "False" at bounding box center [679, 244] width 20 height 10
click at [591, 176] on label "True" at bounding box center [591, 162] width 86 height 28
click at [564, 166] on input "True" at bounding box center [559, 163] width 9 height 8
radio input "true"
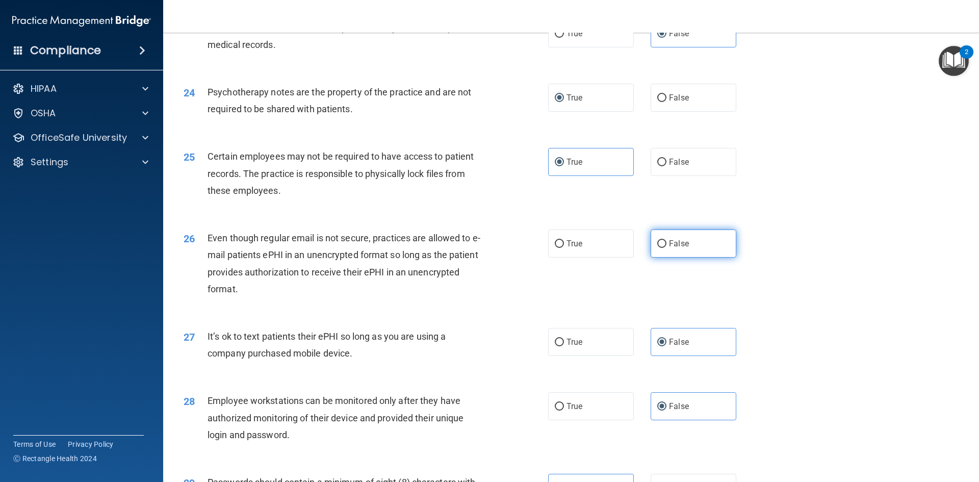
click at [664, 253] on label "False" at bounding box center [694, 243] width 86 height 28
click at [664, 248] on input "False" at bounding box center [661, 244] width 9 height 8
radio input "true"
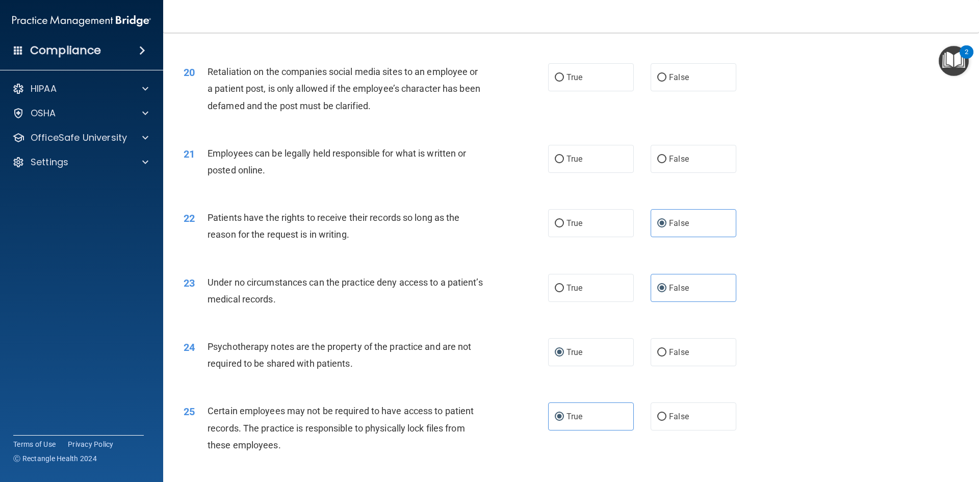
scroll to position [1580, 0]
click at [565, 173] on label "True" at bounding box center [591, 159] width 86 height 28
click at [564, 164] on input "True" at bounding box center [559, 160] width 9 height 8
radio input "true"
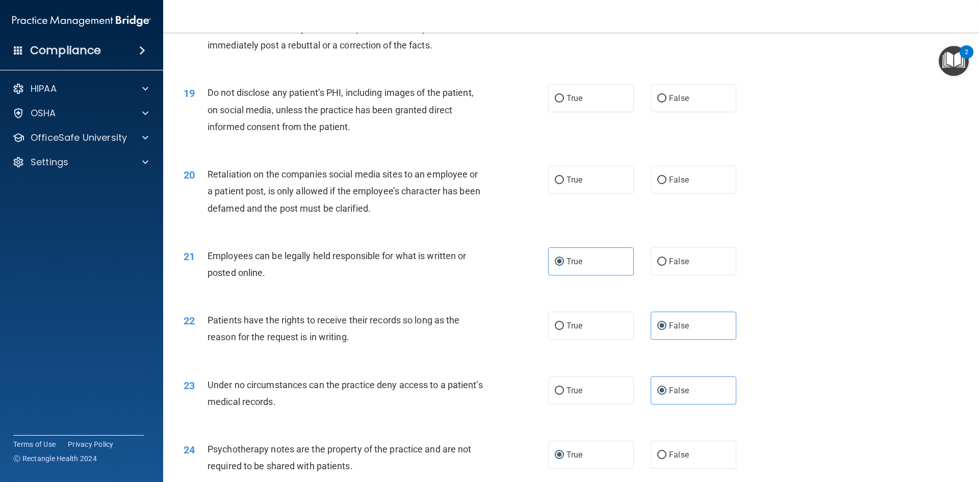
scroll to position [1427, 0]
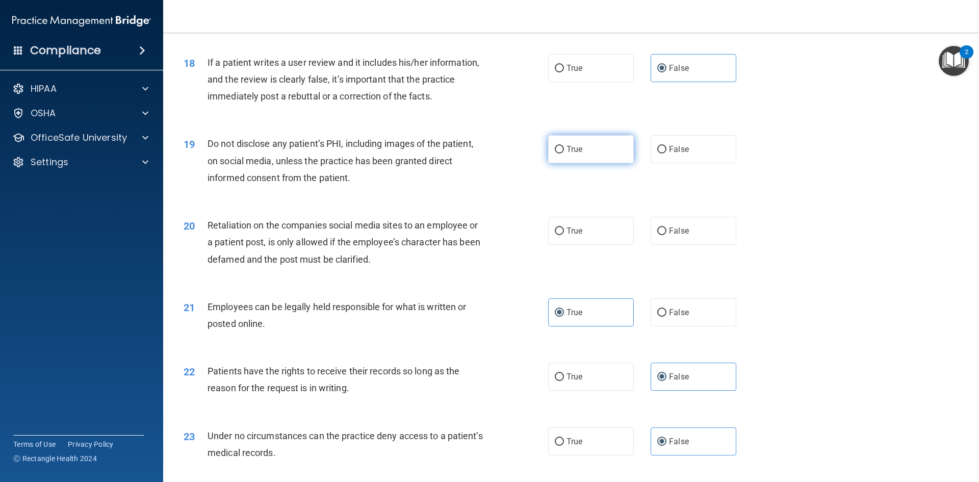
click at [565, 163] on label "True" at bounding box center [591, 149] width 86 height 28
click at [564, 153] on input "True" at bounding box center [559, 150] width 9 height 8
radio input "true"
click at [596, 245] on label "True" at bounding box center [591, 231] width 86 height 28
click at [564, 235] on input "True" at bounding box center [559, 231] width 9 height 8
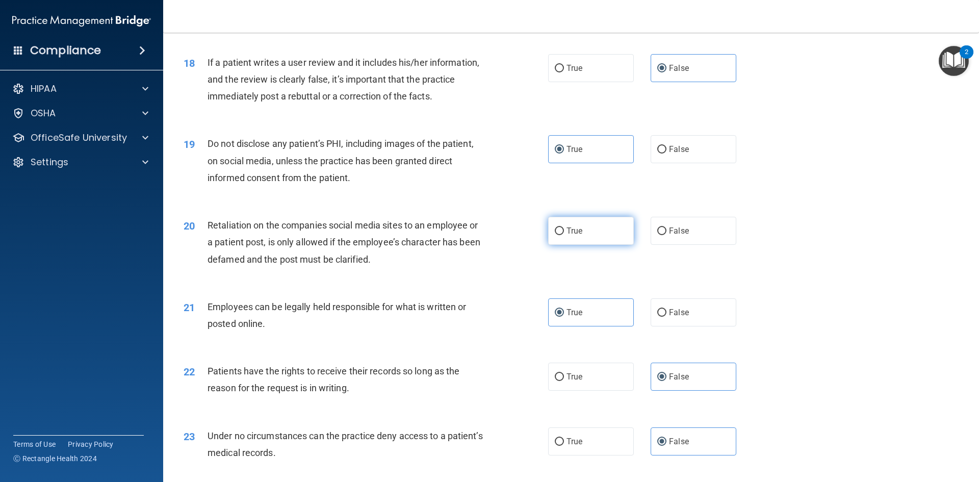
radio input "true"
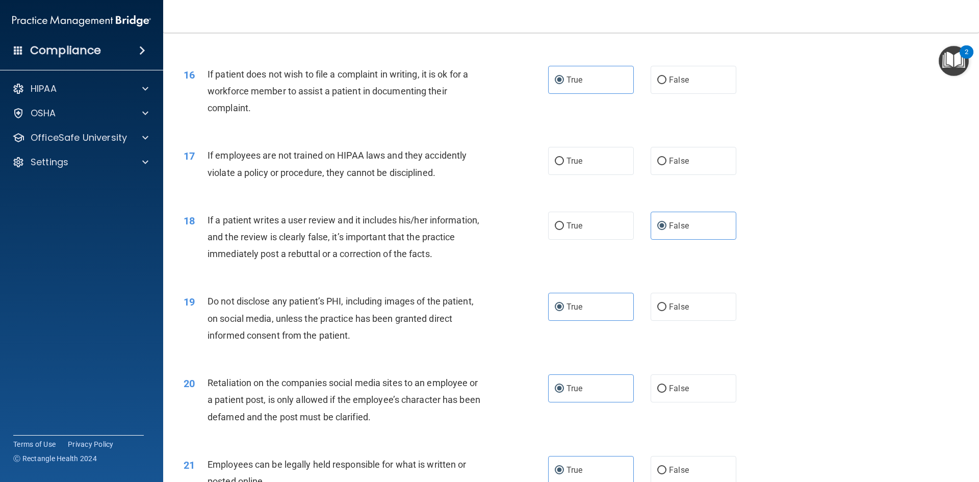
scroll to position [1275, 0]
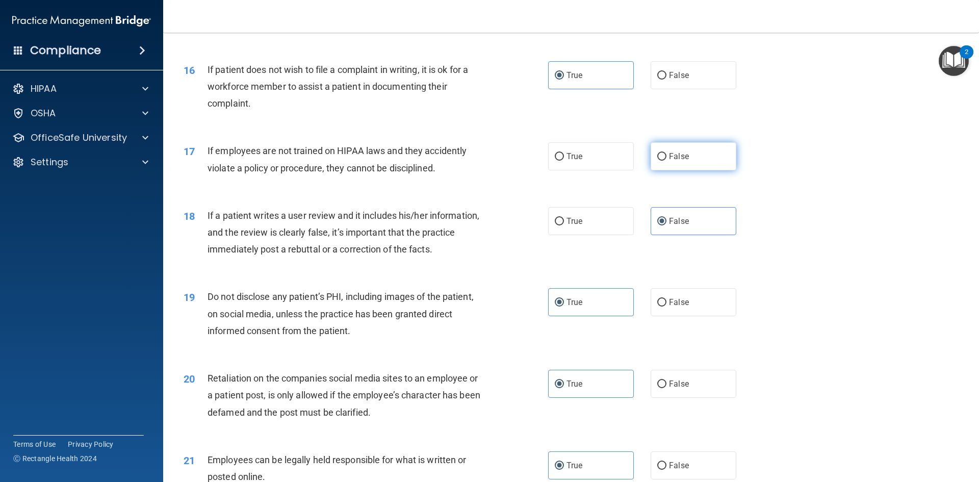
click at [669, 161] on span "False" at bounding box center [679, 156] width 20 height 10
click at [666, 161] on input "False" at bounding box center [661, 157] width 9 height 8
radio input "true"
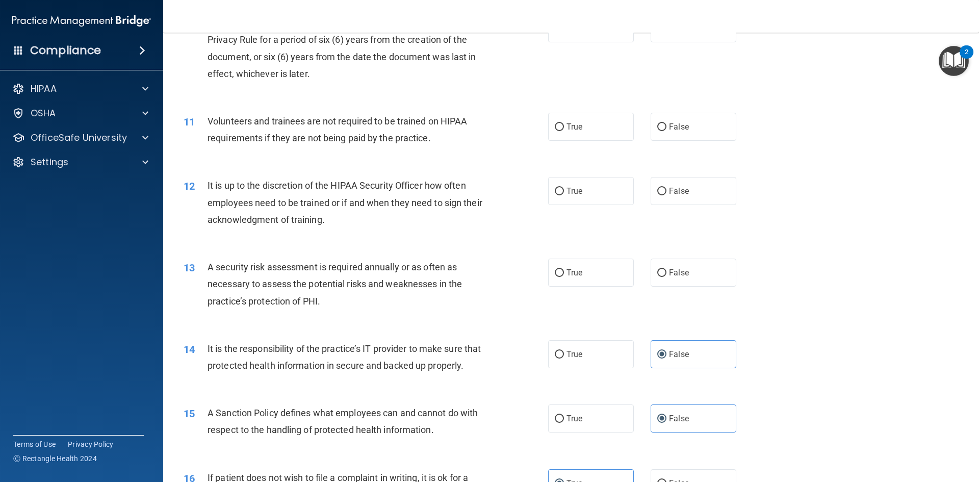
scroll to position [816, 0]
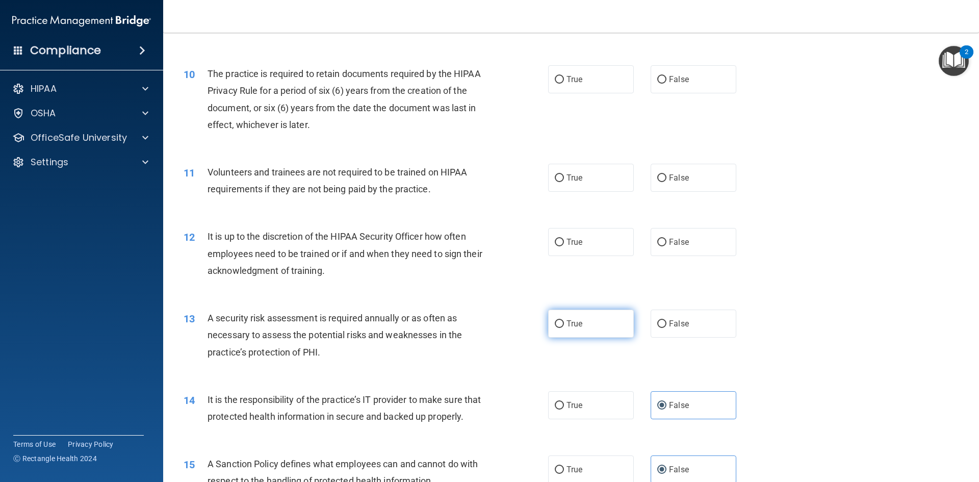
click at [572, 327] on span "True" at bounding box center [574, 324] width 16 height 10
click at [564, 327] on input "True" at bounding box center [559, 324] width 9 height 8
radio input "true"
click at [664, 248] on label "False" at bounding box center [694, 242] width 86 height 28
click at [664, 246] on input "False" at bounding box center [661, 243] width 9 height 8
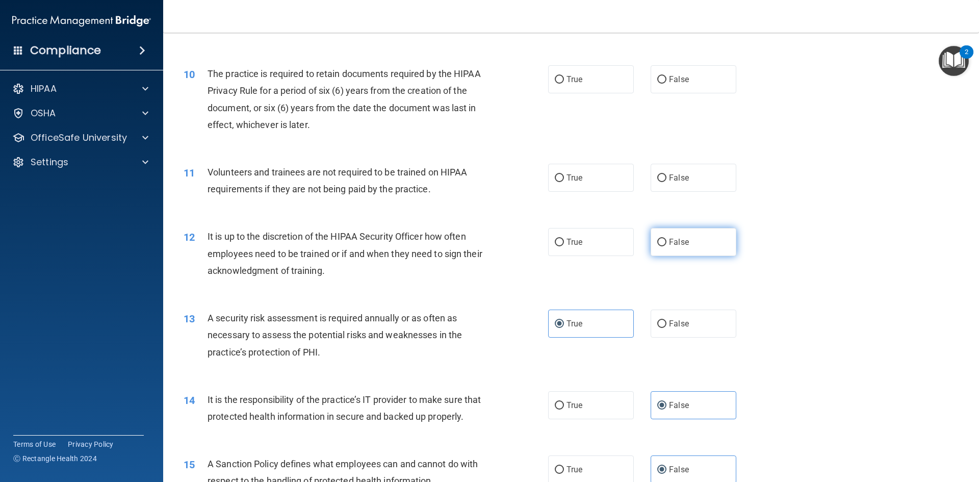
radio input "true"
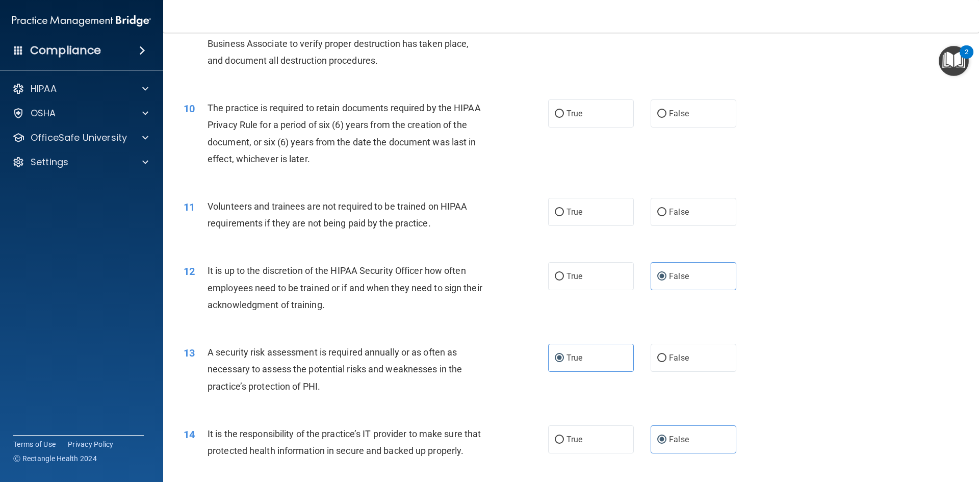
scroll to position [765, 0]
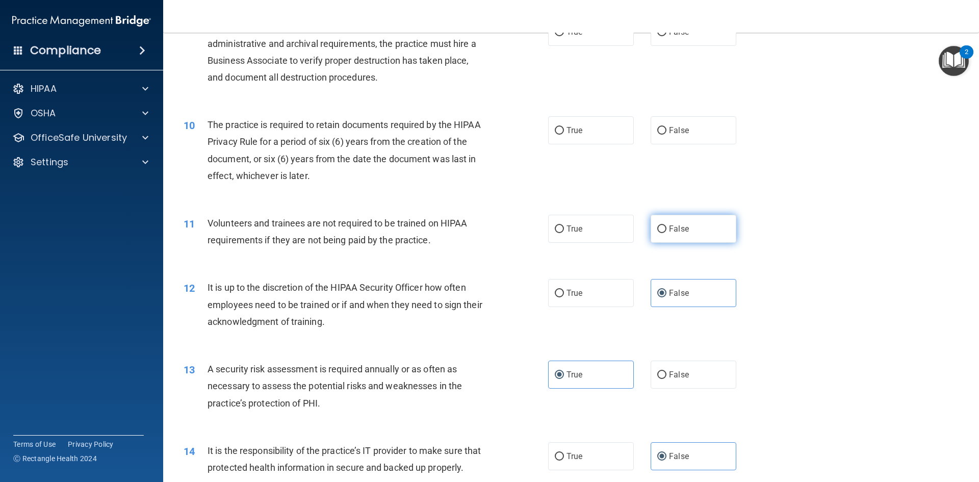
click at [664, 227] on label "False" at bounding box center [694, 229] width 86 height 28
click at [664, 227] on input "False" at bounding box center [661, 229] width 9 height 8
radio input "true"
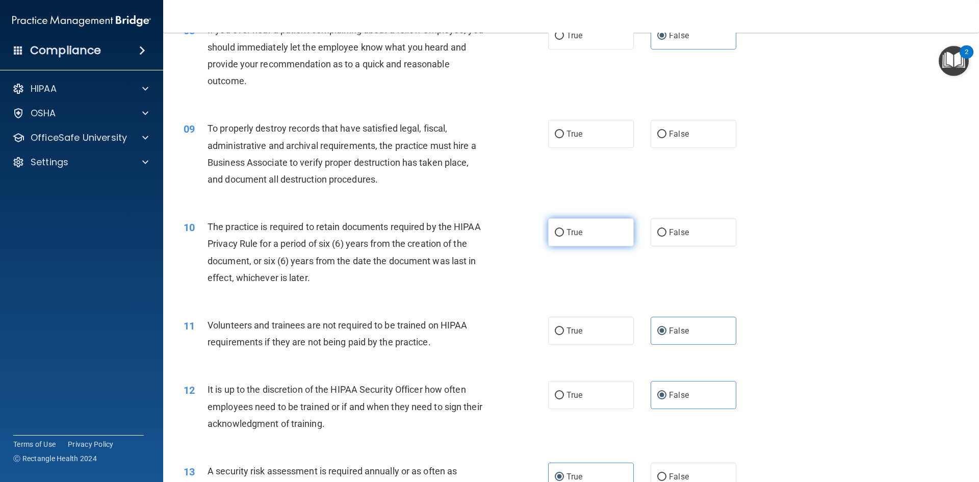
click at [601, 237] on label "True" at bounding box center [591, 232] width 86 height 28
click at [564, 237] on input "True" at bounding box center [559, 233] width 9 height 8
radio input "true"
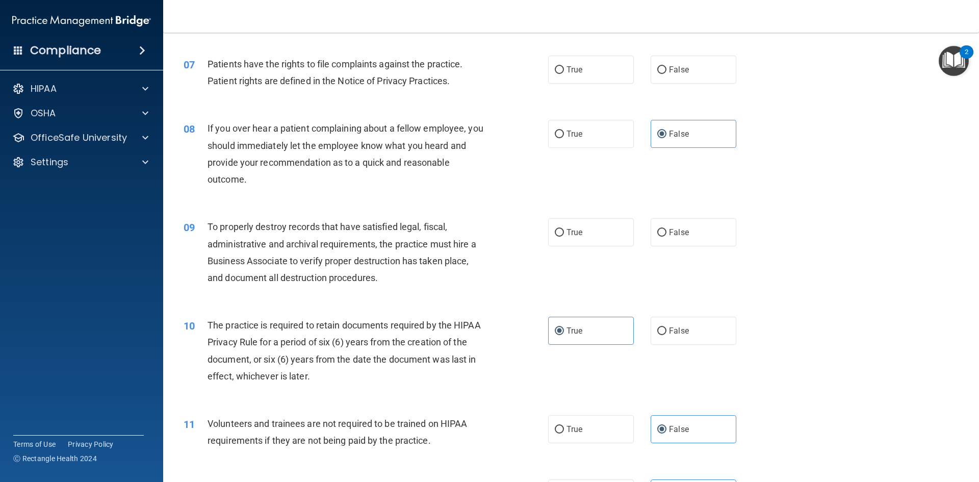
scroll to position [561, 0]
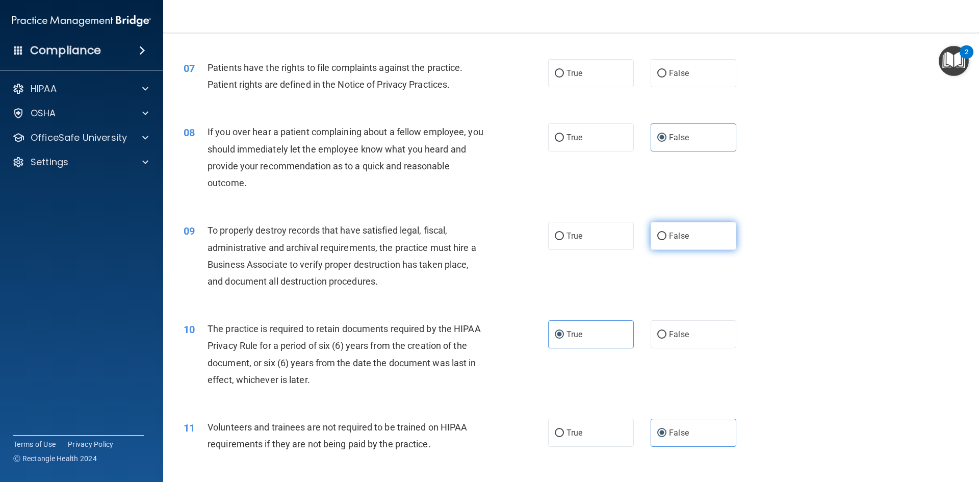
click at [663, 238] on label "False" at bounding box center [694, 236] width 86 height 28
click at [663, 238] on input "False" at bounding box center [661, 236] width 9 height 8
radio input "true"
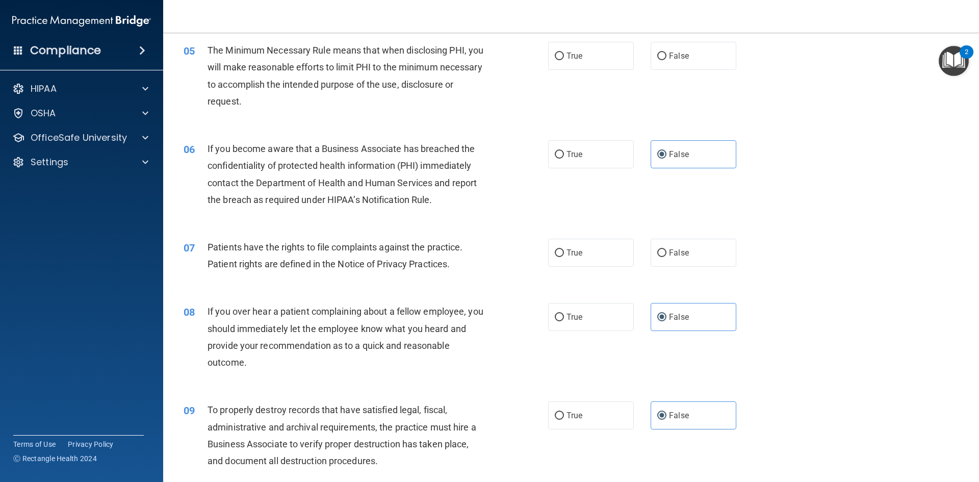
scroll to position [357, 0]
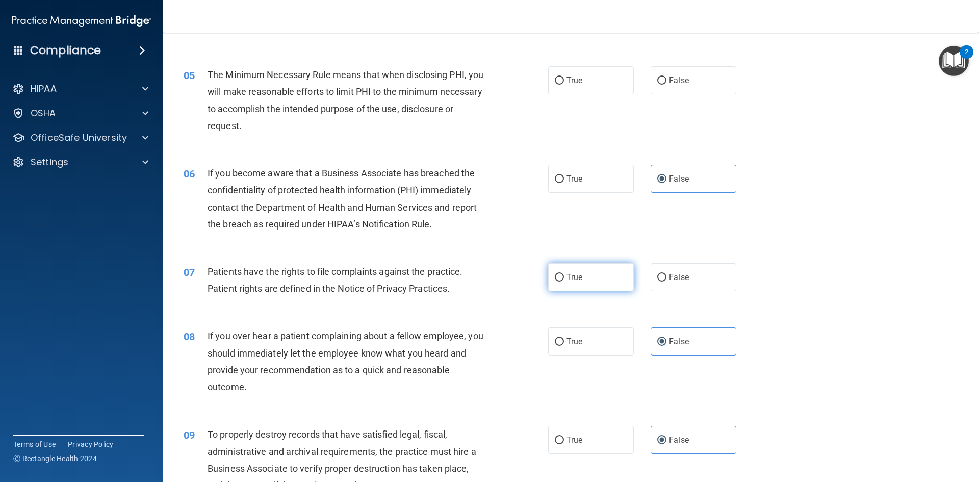
click at [557, 277] on input "True" at bounding box center [559, 278] width 9 height 8
radio input "true"
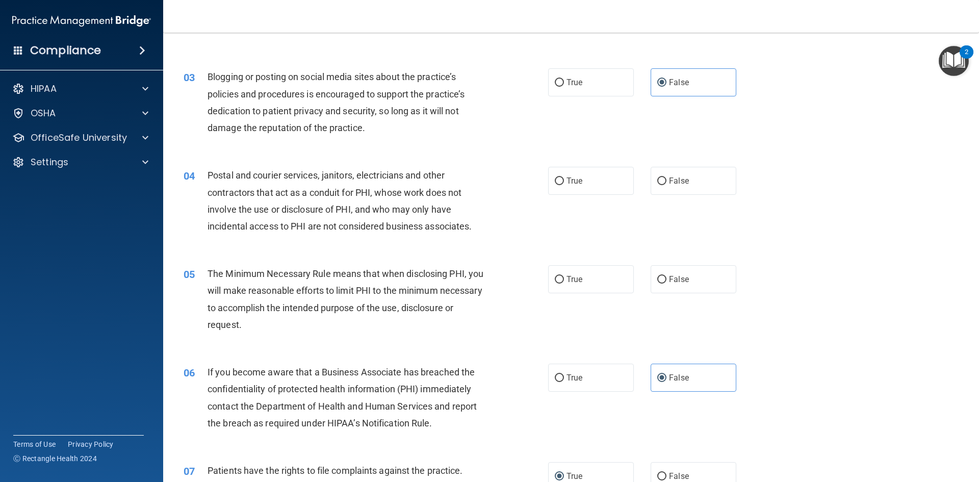
scroll to position [102, 0]
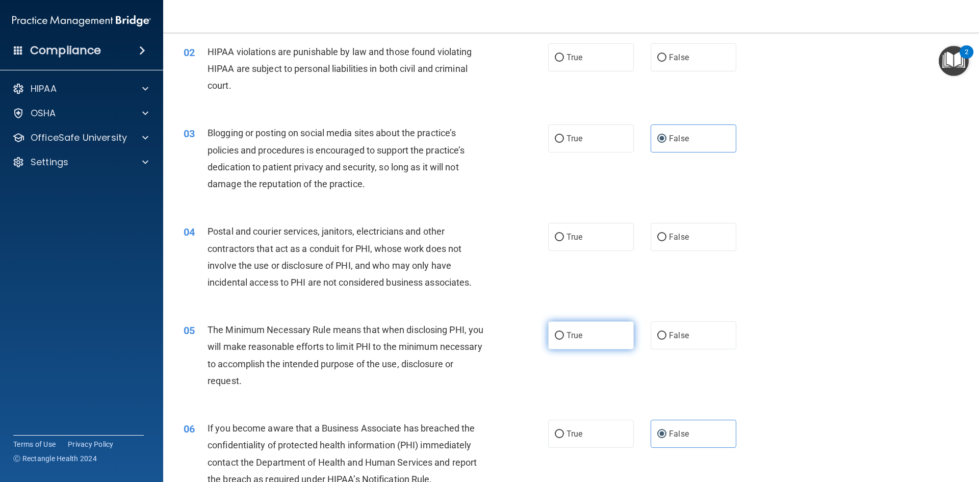
click at [556, 341] on label "True" at bounding box center [591, 335] width 86 height 28
click at [556, 340] on input "True" at bounding box center [559, 336] width 9 height 8
radio input "true"
drag, startPoint x: 593, startPoint y: 238, endPoint x: 603, endPoint y: 237, distance: 9.2
click at [594, 238] on label "True" at bounding box center [591, 237] width 86 height 28
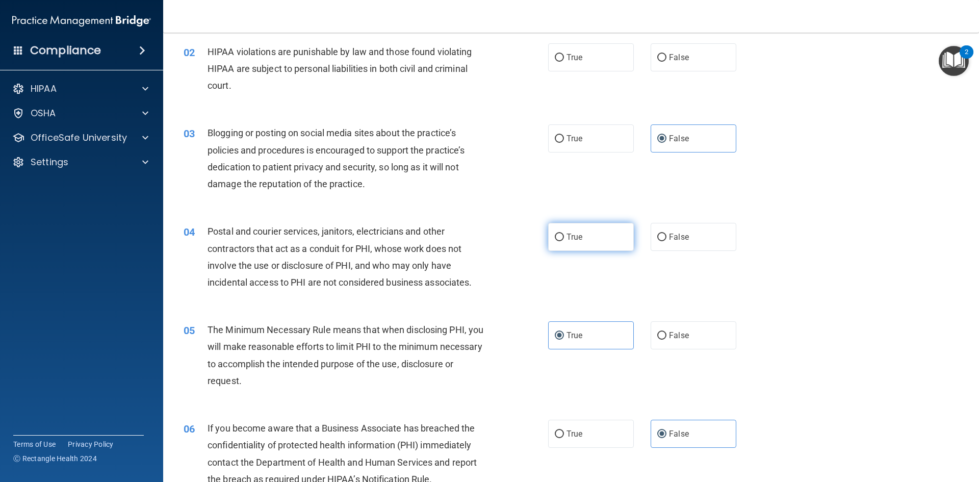
click at [564, 238] on input "True" at bounding box center [559, 237] width 9 height 8
radio input "true"
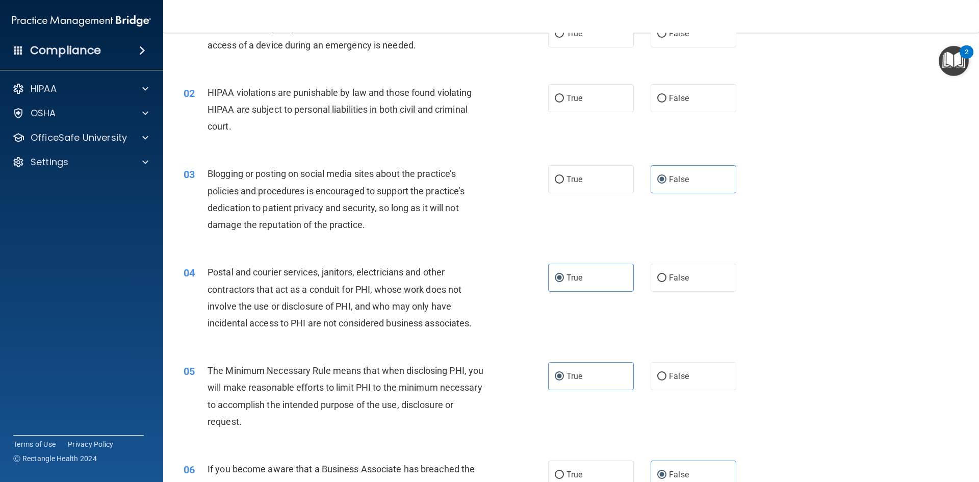
scroll to position [0, 0]
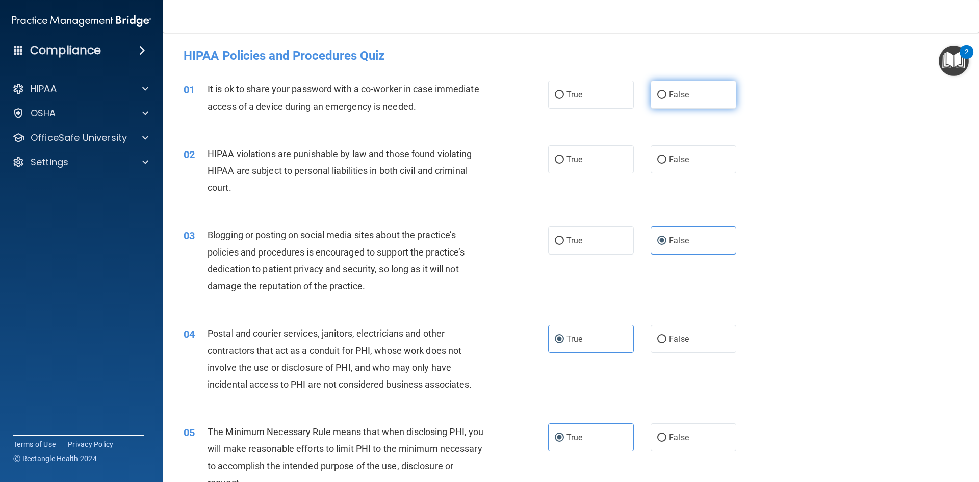
click at [683, 94] on span "False" at bounding box center [679, 95] width 20 height 10
click at [666, 94] on input "False" at bounding box center [661, 95] width 9 height 8
radio input "true"
click at [581, 156] on label "True" at bounding box center [591, 159] width 86 height 28
click at [564, 156] on input "True" at bounding box center [559, 160] width 9 height 8
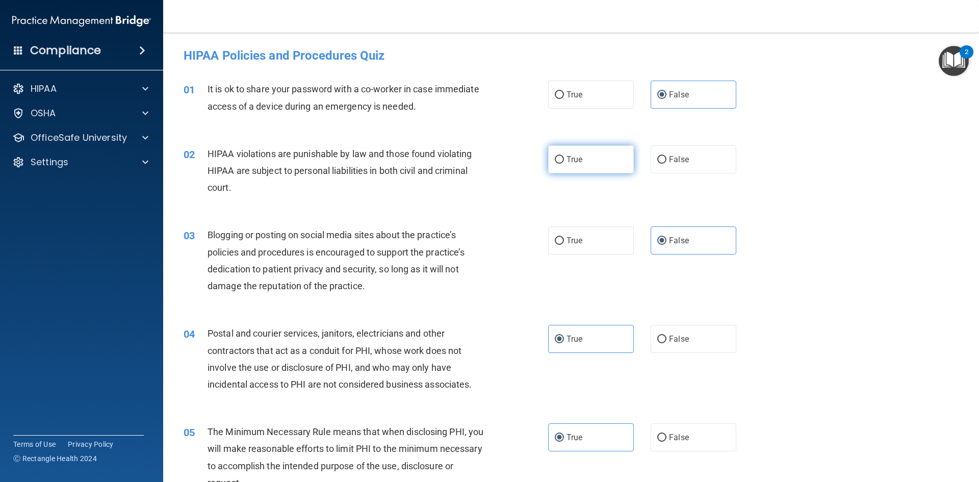
radio input "true"
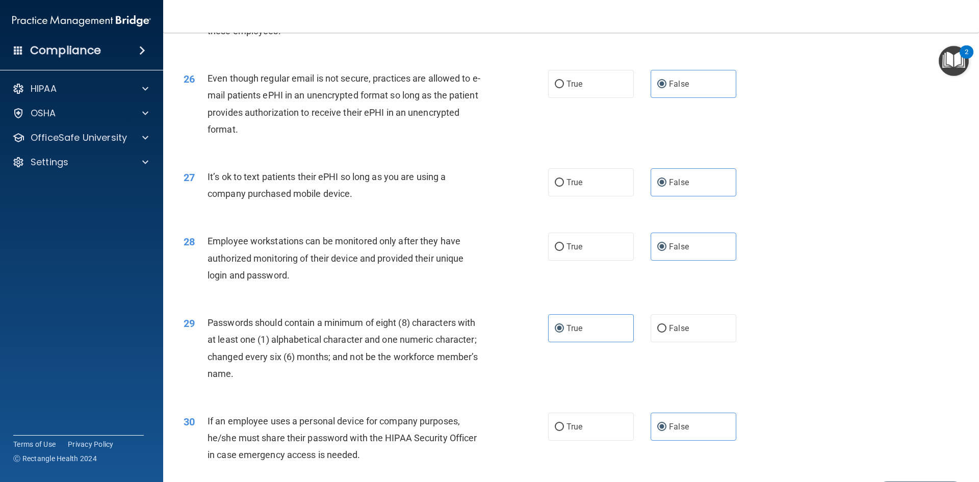
scroll to position [2077, 0]
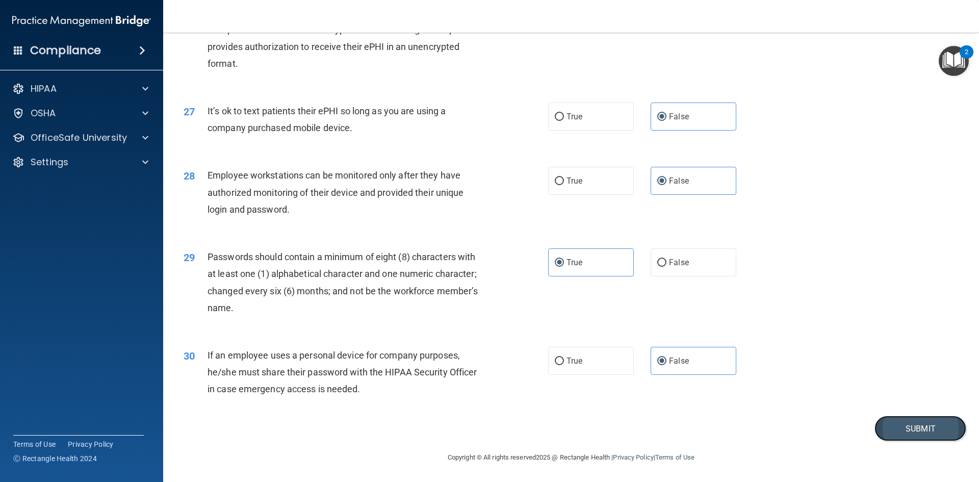
click at [894, 435] on button "Submit" at bounding box center [920, 428] width 92 height 26
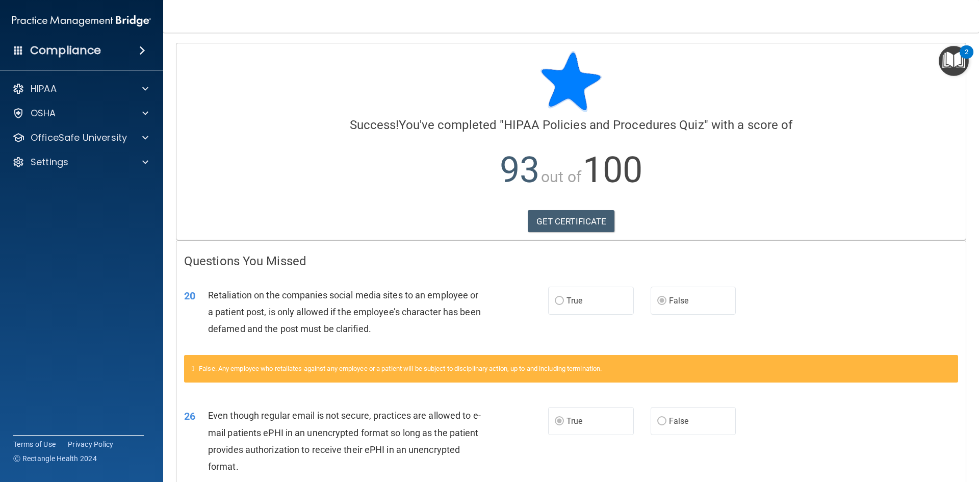
click at [952, 61] on img "Open Resource Center, 2 new notifications" at bounding box center [954, 61] width 30 height 30
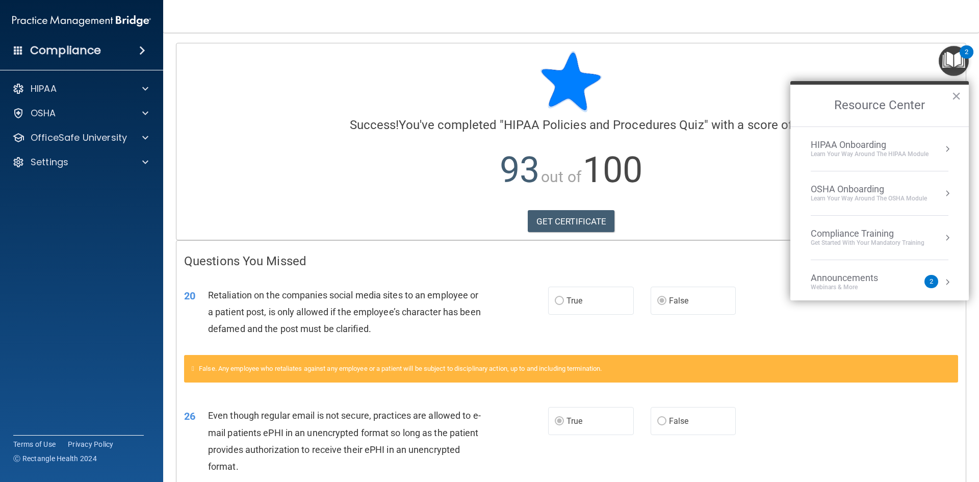
click at [855, 238] on div "Compliance Training" at bounding box center [868, 233] width 114 height 11
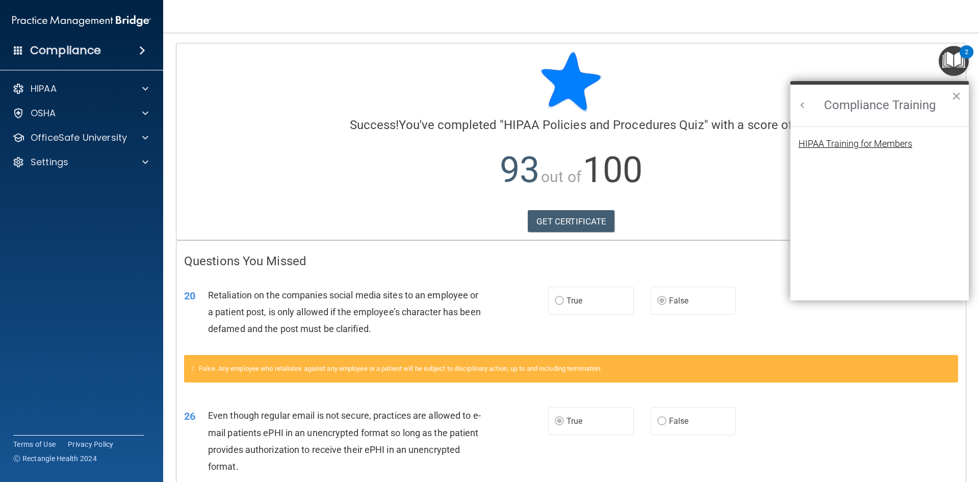
click at [842, 143] on div "HIPAA Training for Members" at bounding box center [855, 143] width 114 height 9
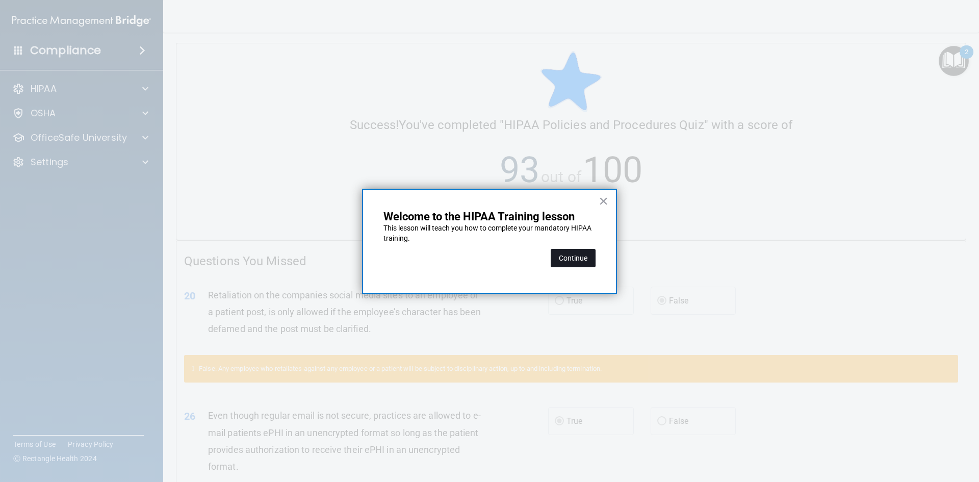
click at [575, 262] on button "Continue" at bounding box center [573, 258] width 45 height 18
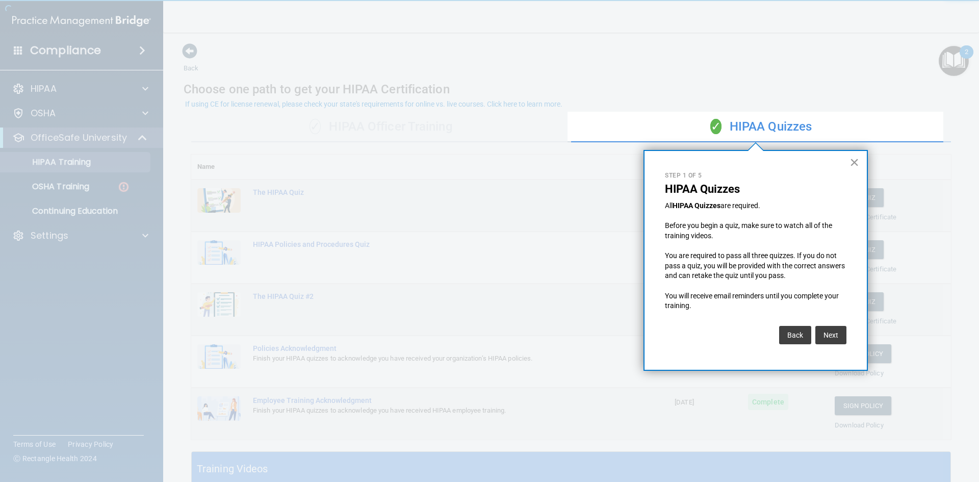
click at [853, 161] on button "×" at bounding box center [854, 162] width 10 height 16
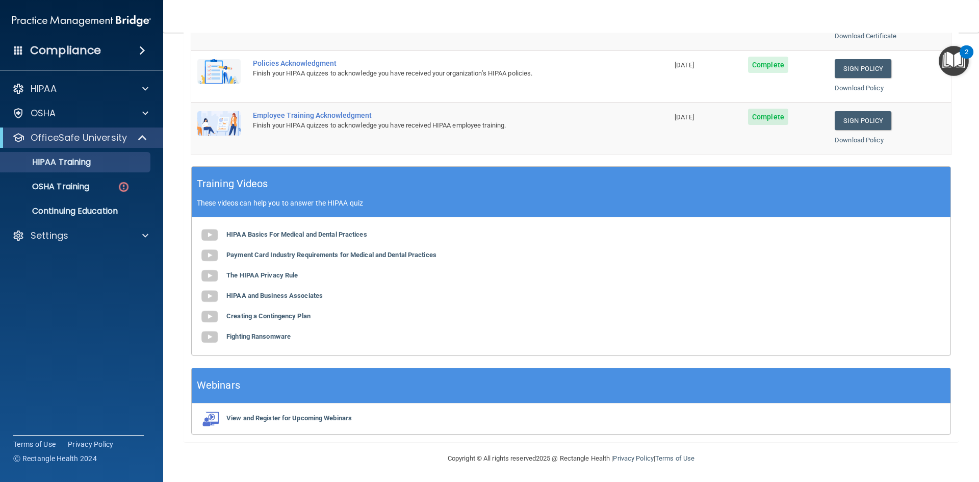
scroll to position [286, 0]
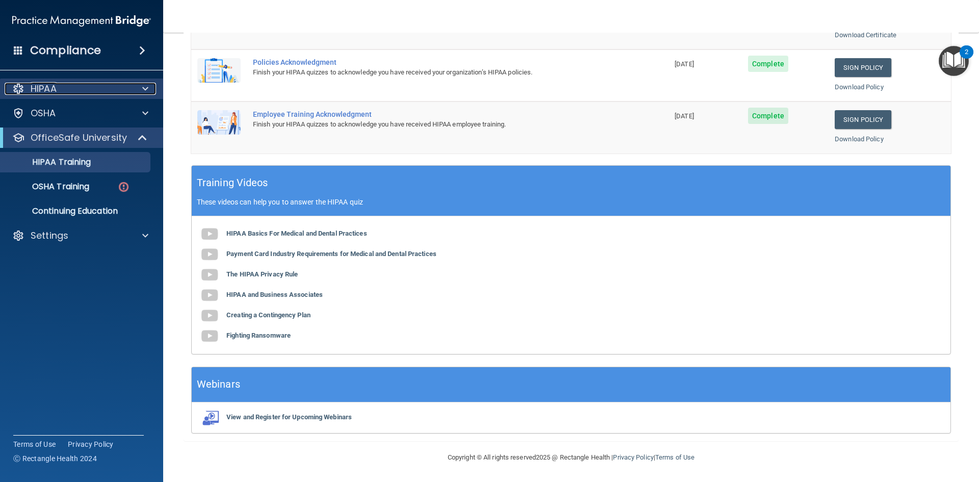
click at [137, 87] on div at bounding box center [143, 89] width 25 height 12
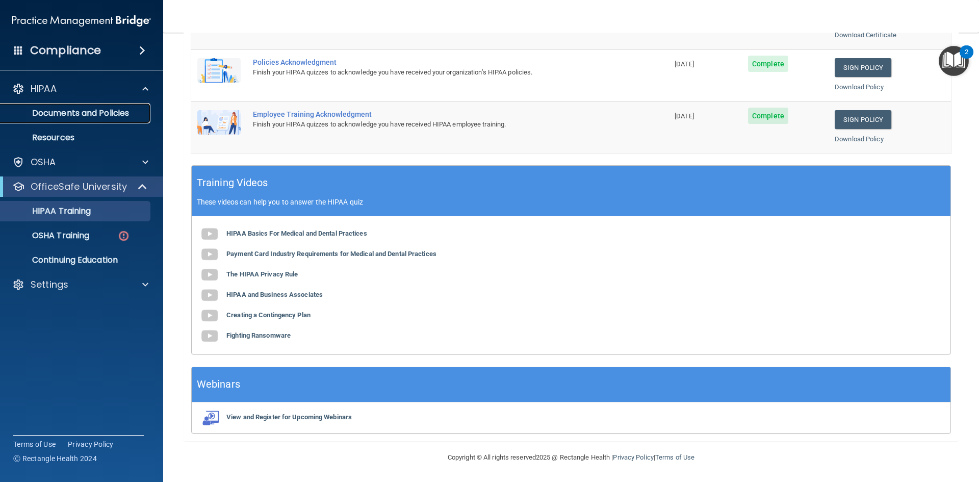
click at [100, 108] on p "Documents and Policies" at bounding box center [76, 113] width 139 height 10
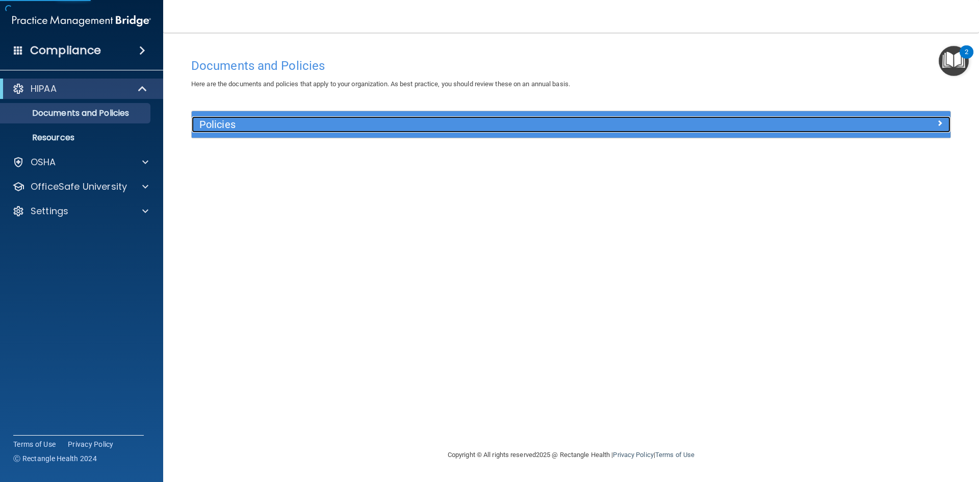
click at [557, 124] on h5 "Policies" at bounding box center [476, 124] width 554 height 11
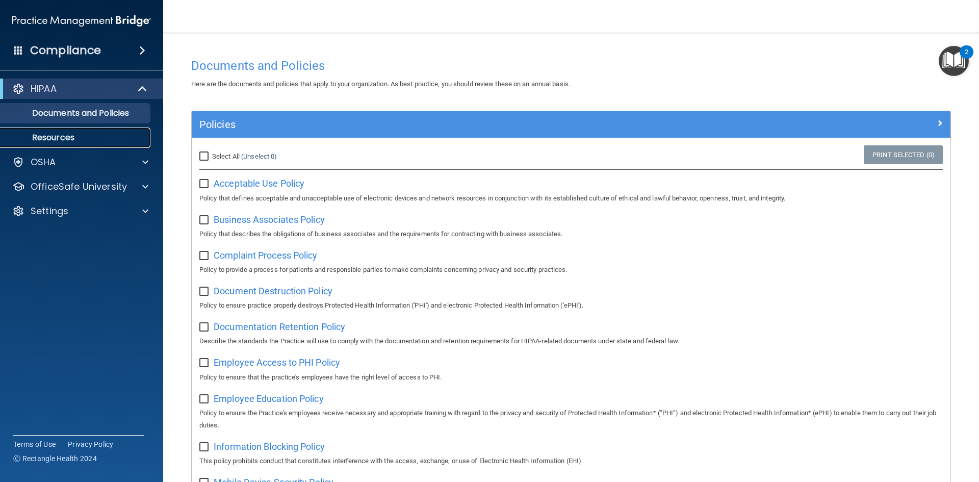
click at [55, 128] on link "Resources" at bounding box center [70, 137] width 161 height 20
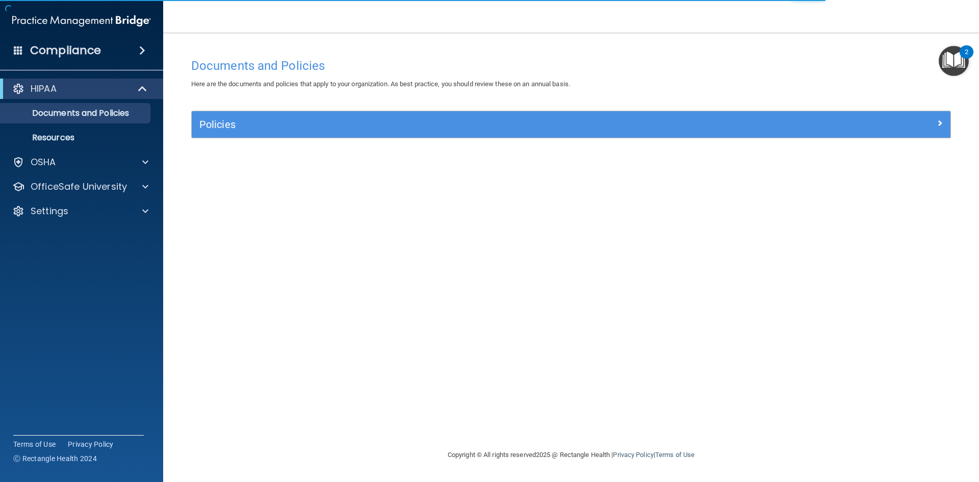
click at [946, 59] on img "Open Resource Center, 2 new notifications" at bounding box center [954, 61] width 30 height 30
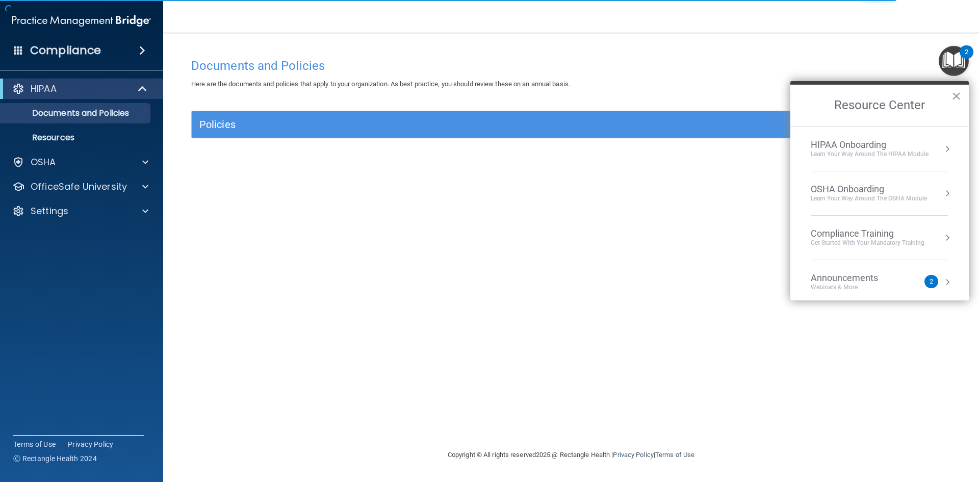
click at [888, 149] on div "HIPAA Onboarding" at bounding box center [870, 144] width 118 height 11
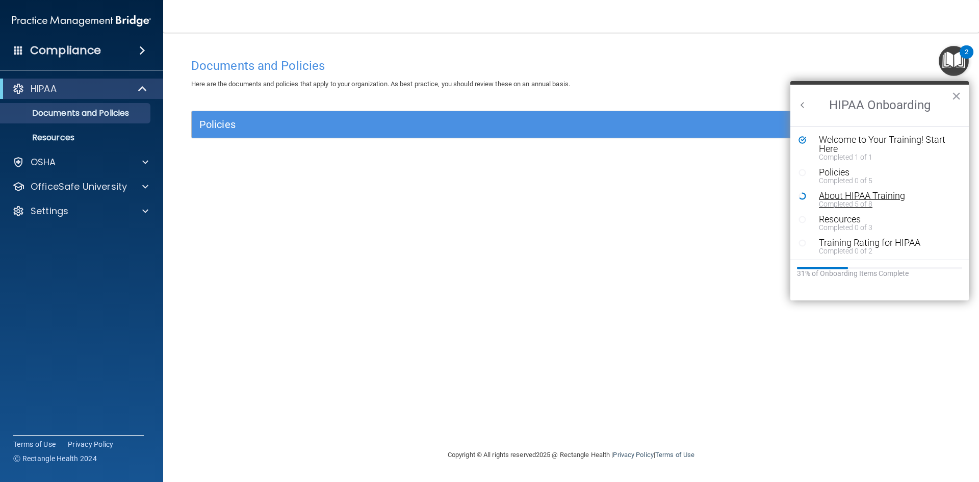
scroll to position [2, 0]
click at [802, 102] on button "Back to Resource Center Home" at bounding box center [802, 105] width 10 height 10
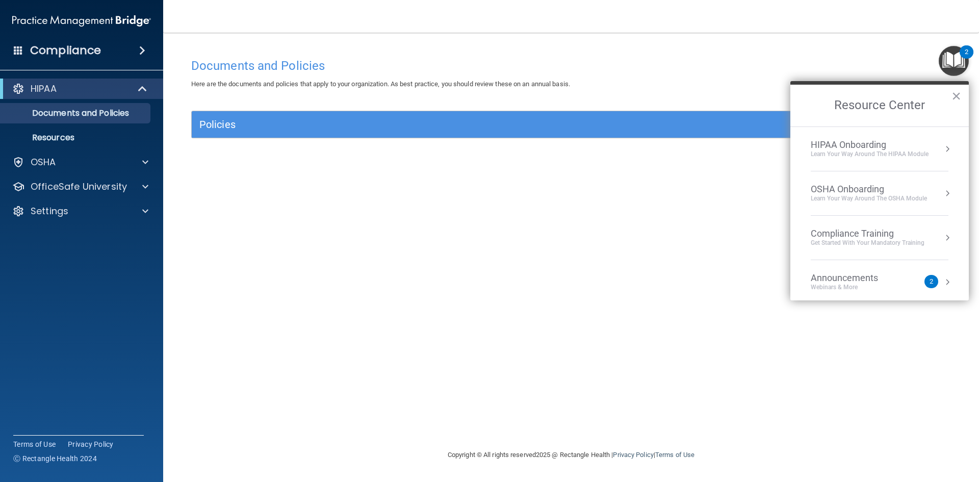
scroll to position [0, 0]
click at [902, 239] on div "Get Started with your mandatory training" at bounding box center [868, 243] width 114 height 9
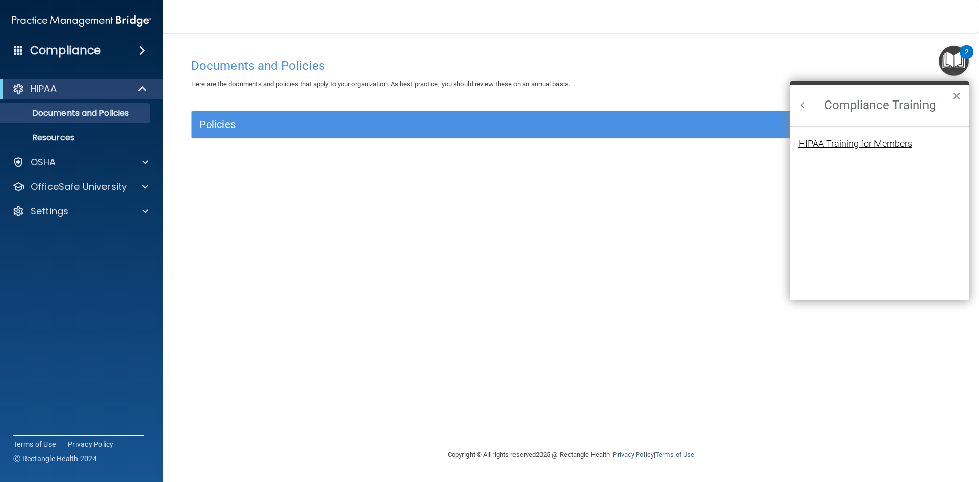
click at [889, 139] on div "HIPAA Training for Members" at bounding box center [855, 143] width 114 height 9
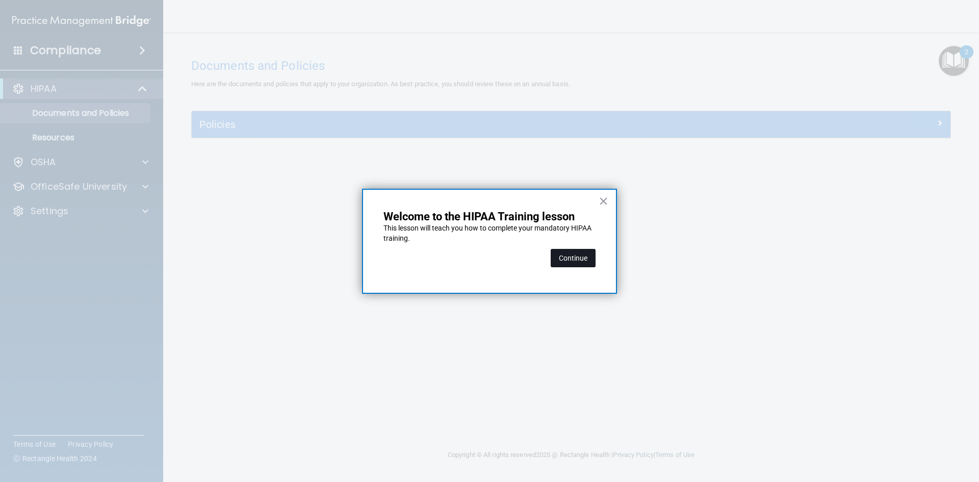
click at [578, 261] on button "Continue" at bounding box center [573, 258] width 45 height 18
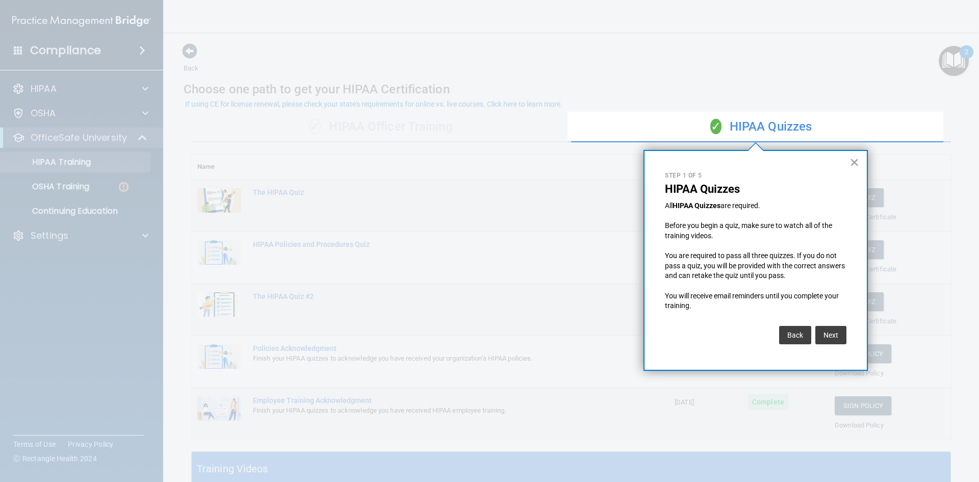
click at [855, 163] on button "×" at bounding box center [854, 162] width 10 height 16
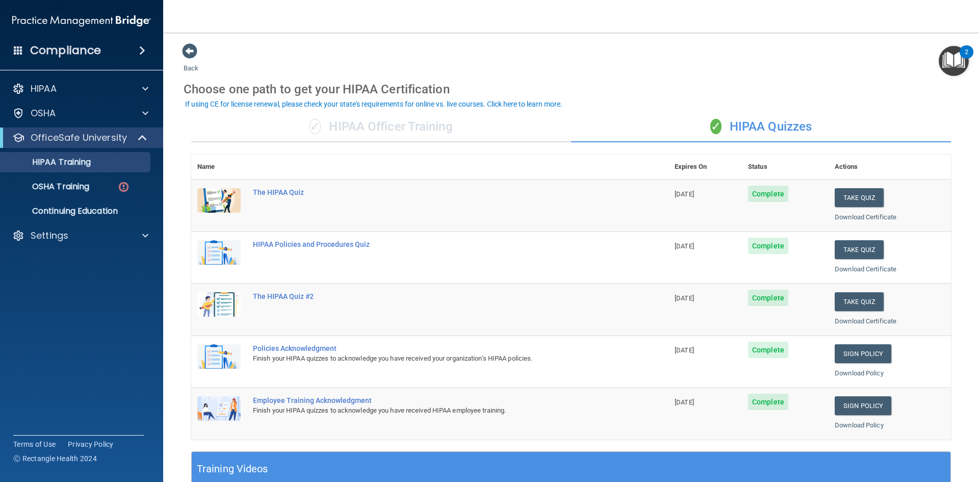
click at [472, 123] on div "✓ HIPAA Officer Training" at bounding box center [381, 127] width 380 height 31
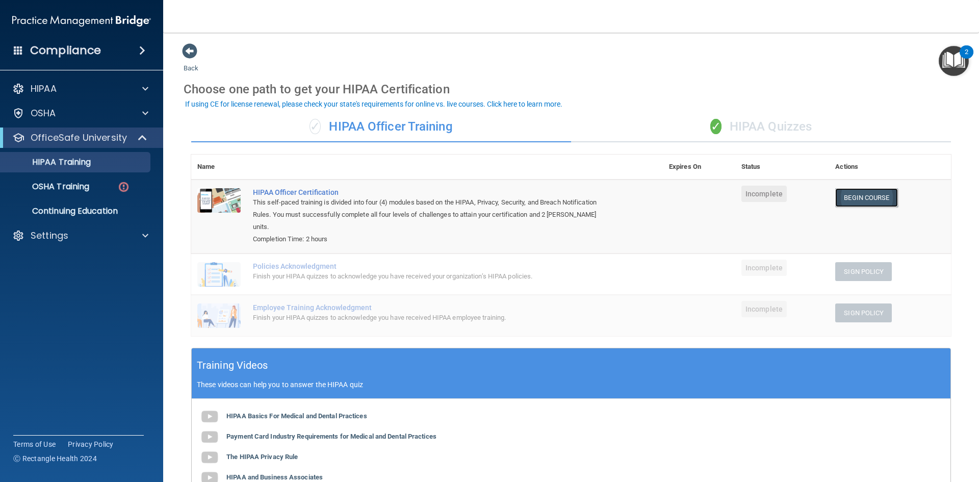
click at [879, 202] on link "Begin Course" at bounding box center [866, 197] width 62 height 19
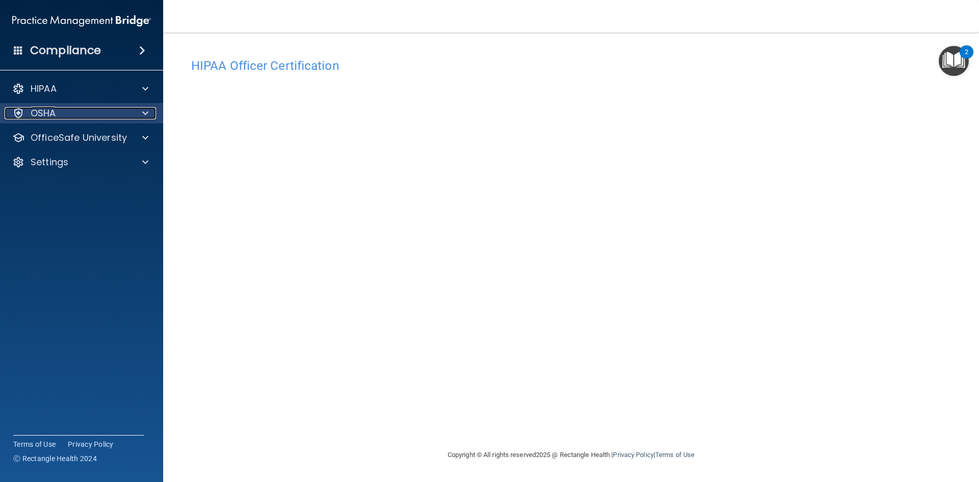
click at [76, 108] on div "OSHA" at bounding box center [68, 113] width 126 height 12
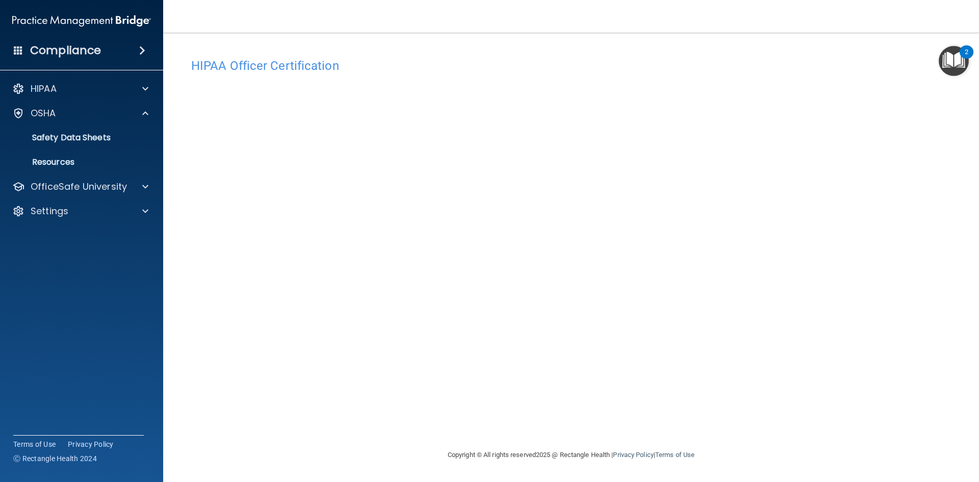
click at [971, 56] on div "2" at bounding box center [966, 51] width 14 height 13
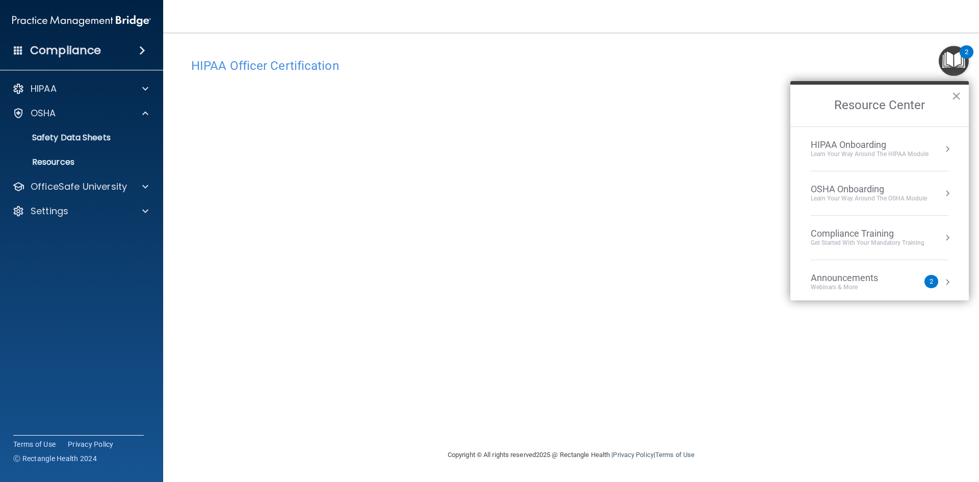
click at [887, 199] on div "Learn your way around the OSHA module" at bounding box center [869, 198] width 116 height 9
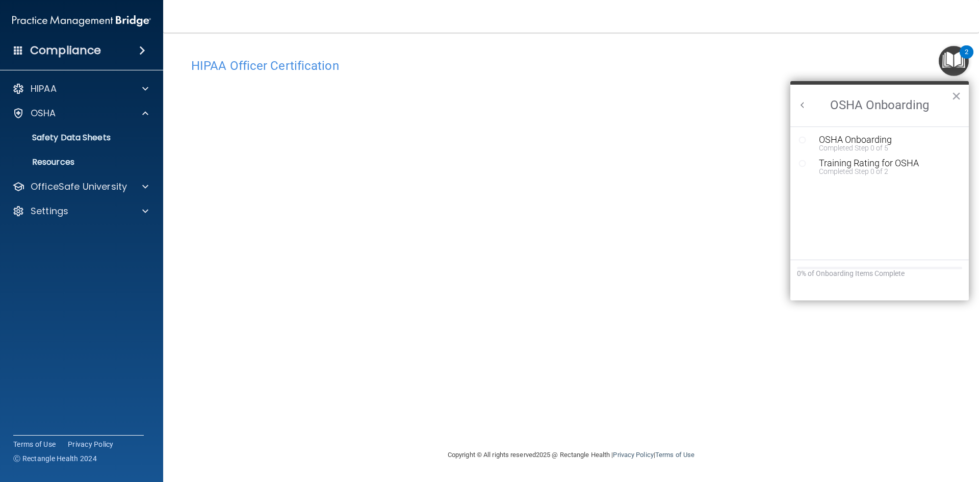
click at [803, 104] on button "Back to Resource Center Home" at bounding box center [802, 105] width 10 height 10
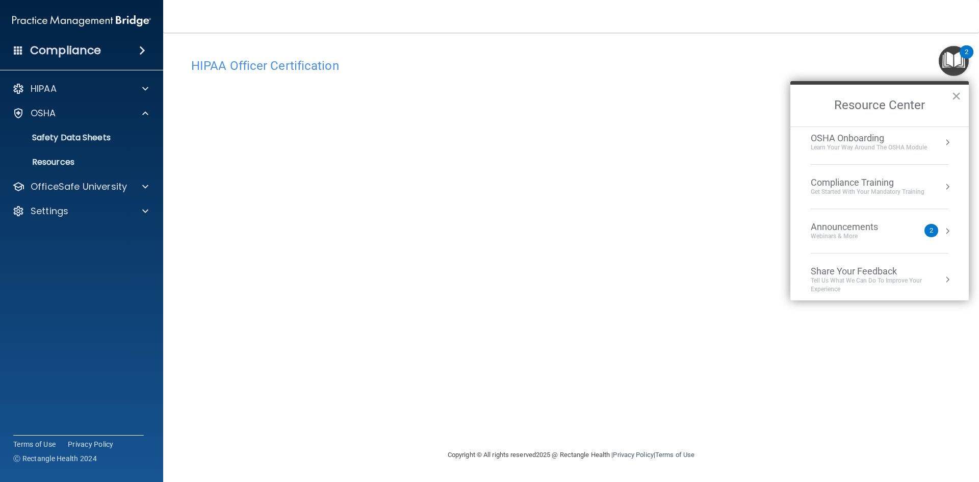
scroll to position [57, 0]
click at [877, 178] on div "Compliance Training" at bounding box center [868, 176] width 114 height 11
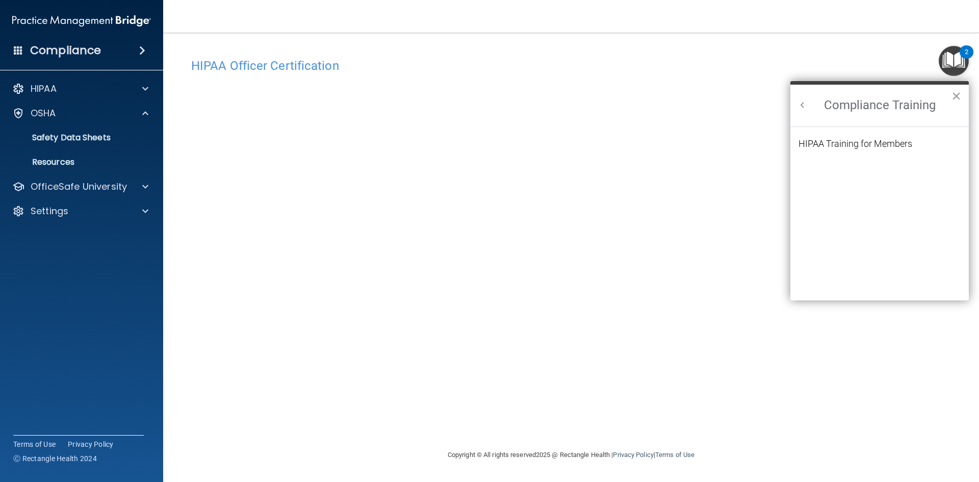
scroll to position [0, 0]
click at [962, 53] on div "2" at bounding box center [966, 51] width 14 height 13
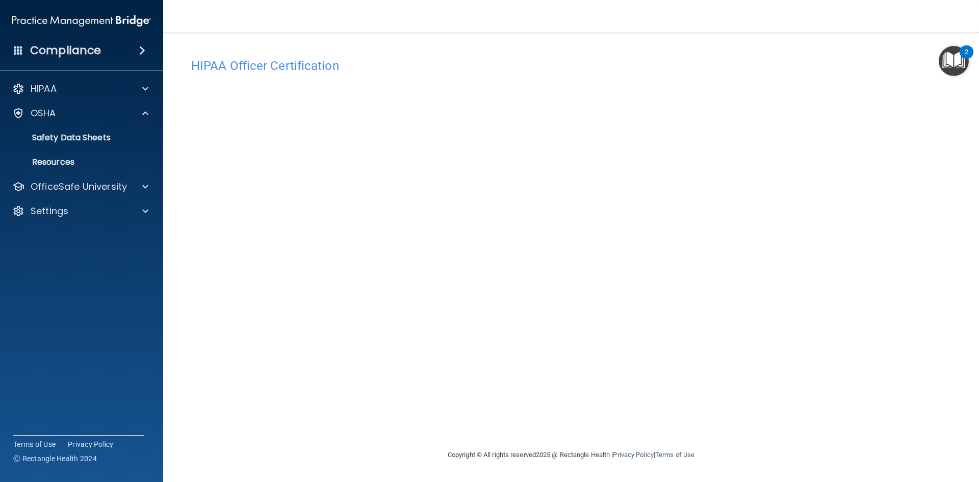
click at [957, 53] on img "Open Resource Center, 2 new notifications" at bounding box center [954, 61] width 30 height 30
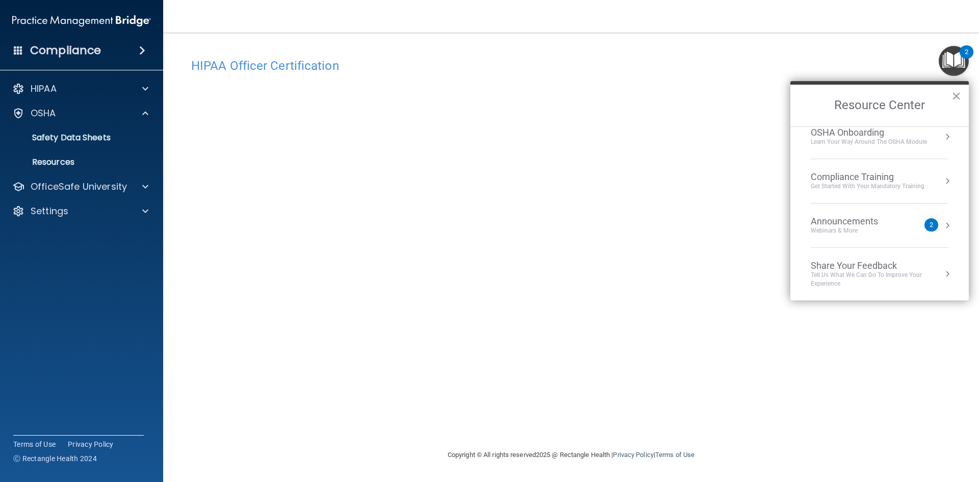
scroll to position [57, 0]
click at [889, 189] on div "Get Started with your mandatory training" at bounding box center [868, 185] width 114 height 9
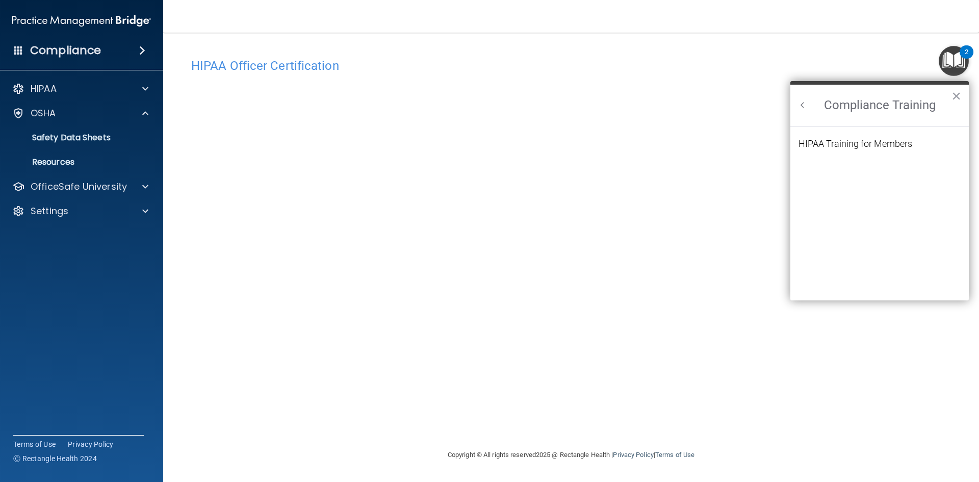
scroll to position [0, 0]
click at [871, 139] on div "HIPAA Training for Members" at bounding box center [855, 143] width 114 height 9
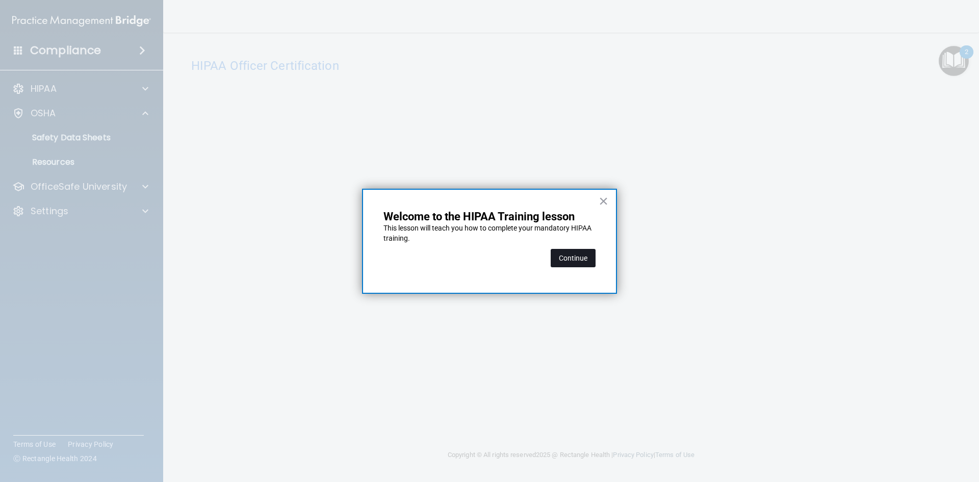
drag, startPoint x: 548, startPoint y: 260, endPoint x: 558, endPoint y: 259, distance: 10.7
click at [558, 259] on div "Continue" at bounding box center [489, 258] width 212 height 29
click at [558, 259] on button "Continue" at bounding box center [573, 258] width 45 height 18
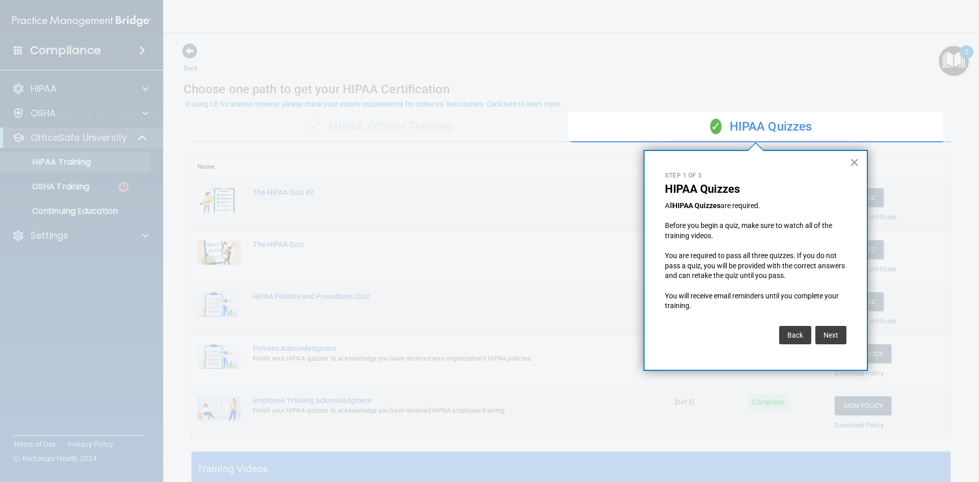
click at [850, 163] on button "×" at bounding box center [854, 162] width 10 height 16
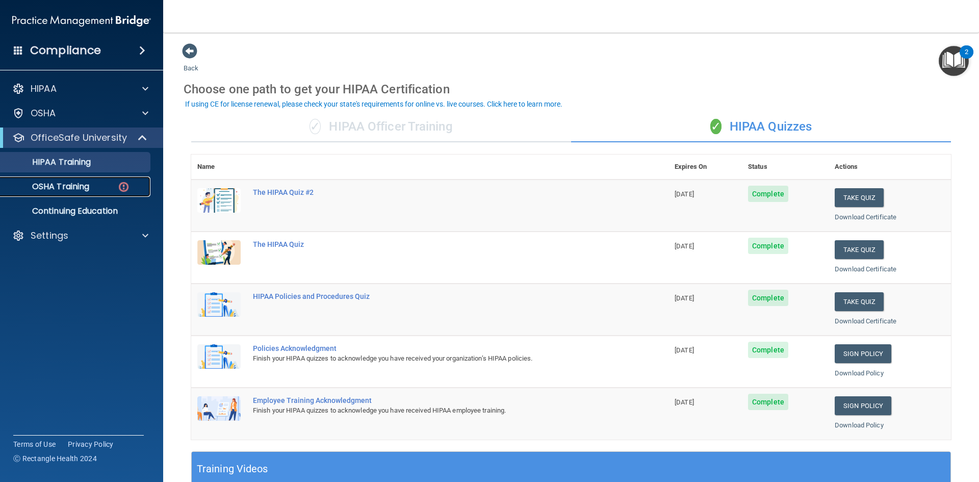
click at [64, 186] on p "OSHA Training" at bounding box center [48, 186] width 83 height 10
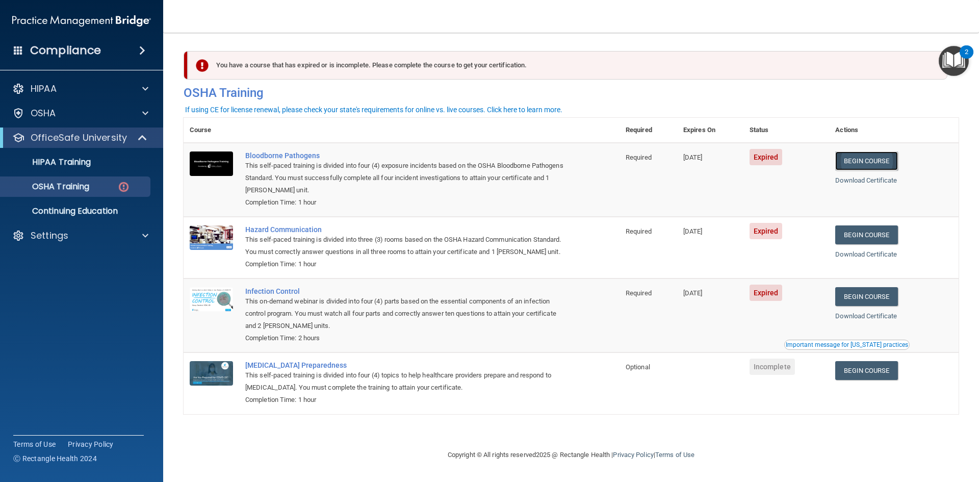
click at [877, 162] on link "Begin Course" at bounding box center [866, 160] width 62 height 19
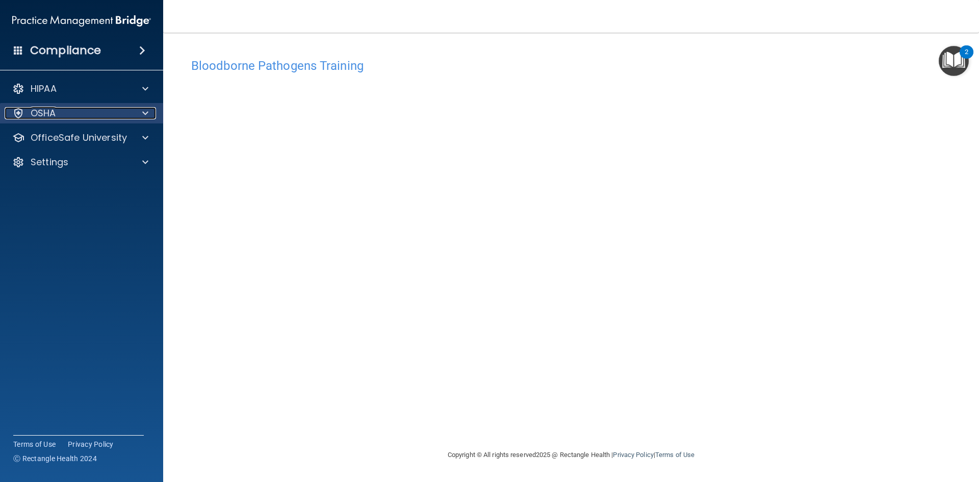
click at [128, 110] on div "OSHA" at bounding box center [68, 113] width 126 height 12
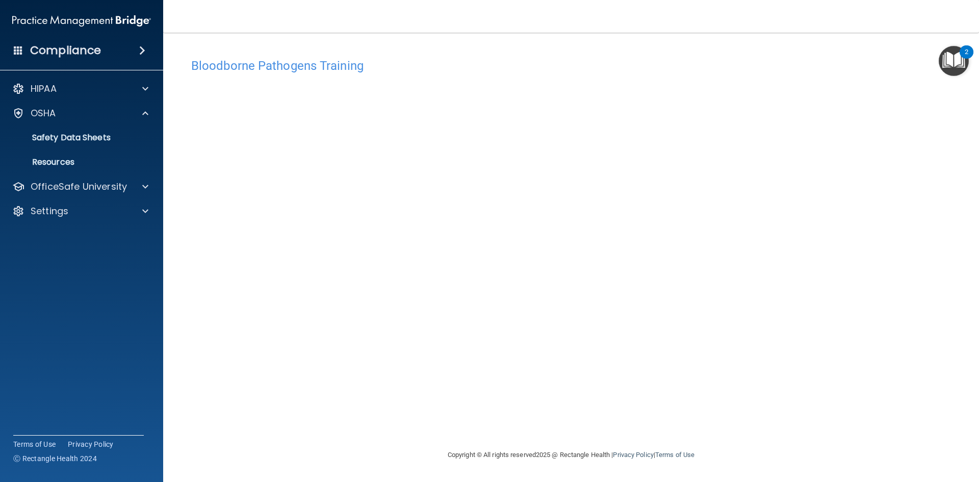
click at [948, 56] on img "Open Resource Center, 2 new notifications" at bounding box center [954, 61] width 30 height 30
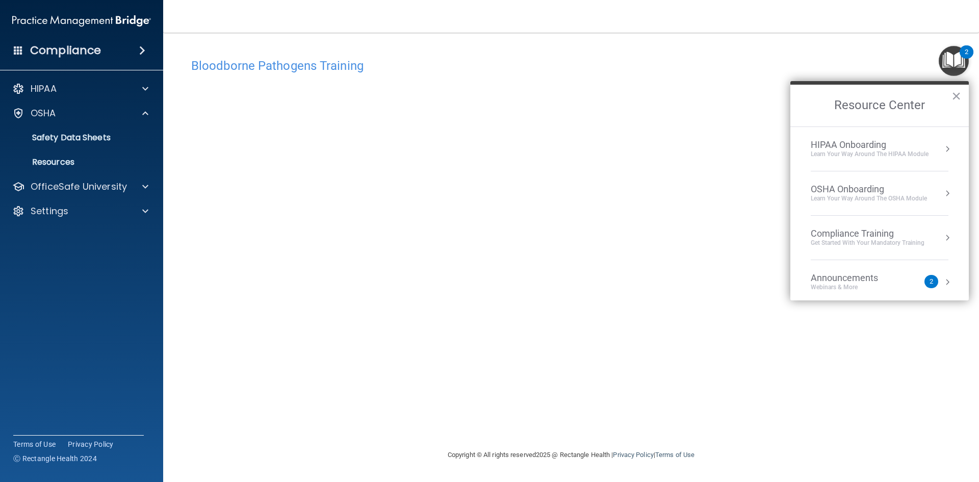
click at [900, 202] on div "Learn your way around the OSHA module" at bounding box center [869, 198] width 116 height 9
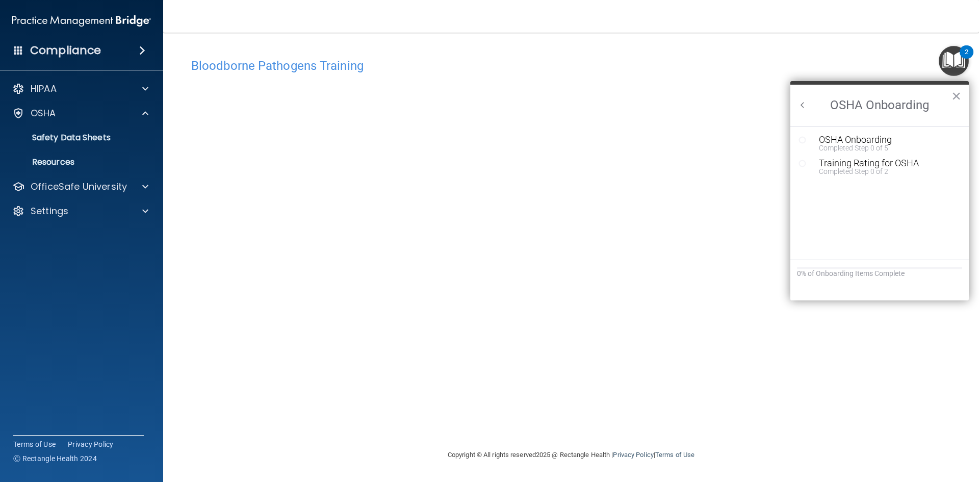
click at [800, 102] on button "Back to Resource Center Home" at bounding box center [802, 105] width 10 height 10
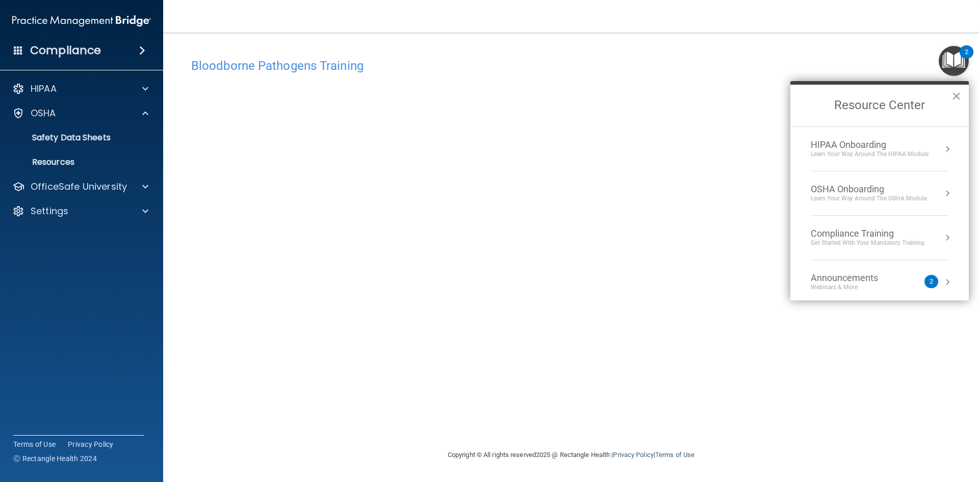
click at [898, 247] on li "Compliance Training Get Started with your mandatory training" at bounding box center [880, 238] width 138 height 44
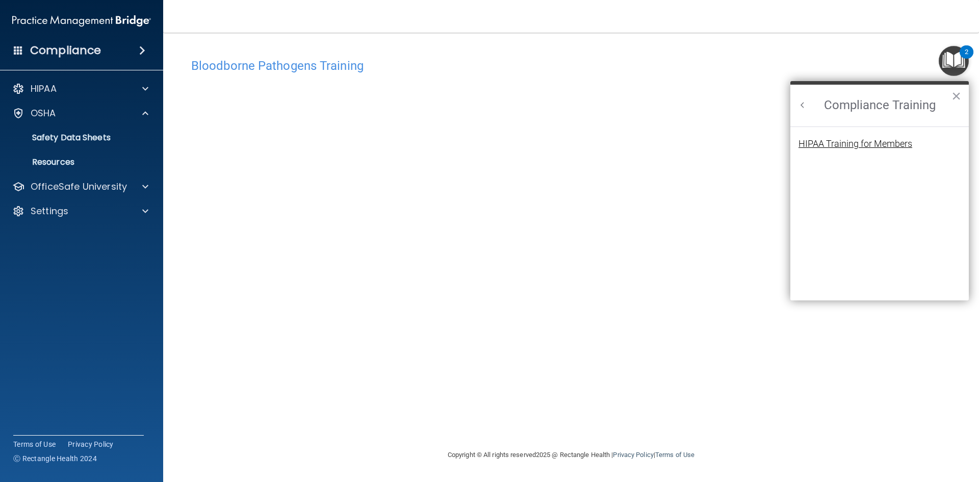
click at [866, 147] on div "HIPAA Training for Members" at bounding box center [855, 143] width 114 height 9
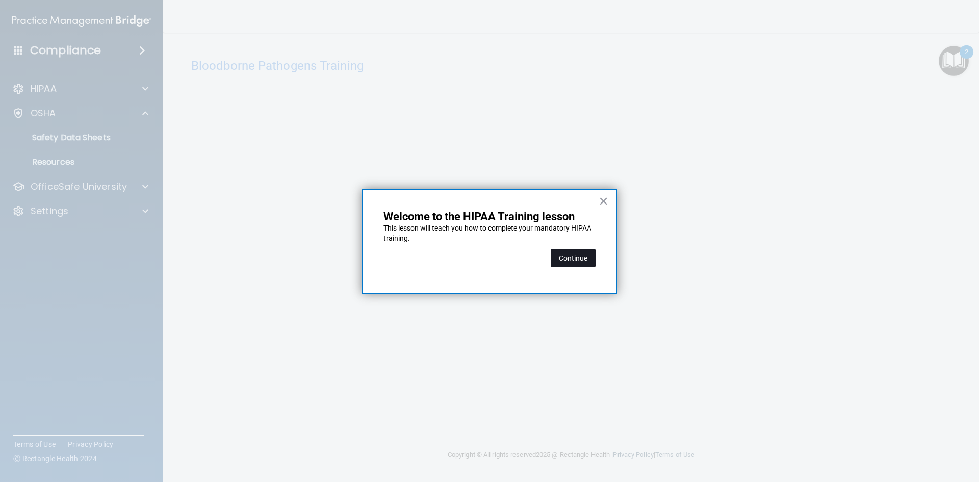
click at [559, 263] on button "Continue" at bounding box center [573, 258] width 45 height 18
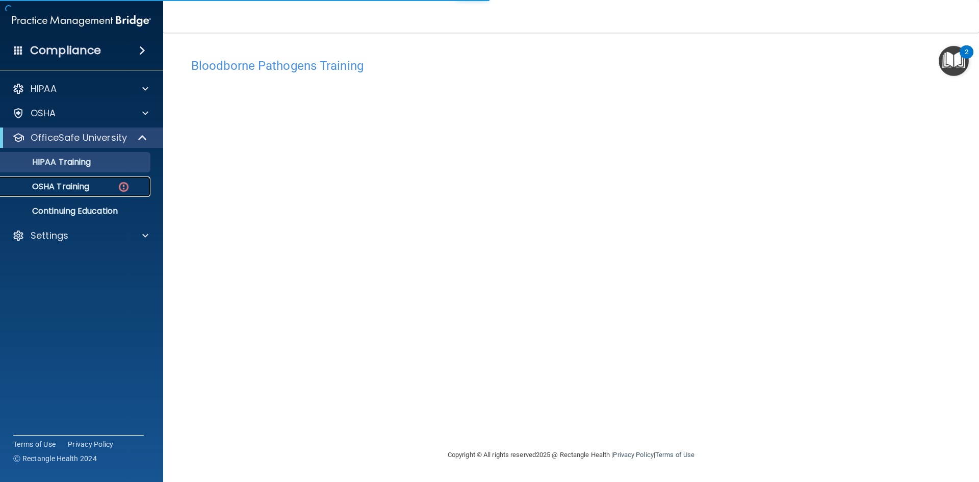
click at [69, 192] on p "OSHA Training" at bounding box center [48, 186] width 83 height 10
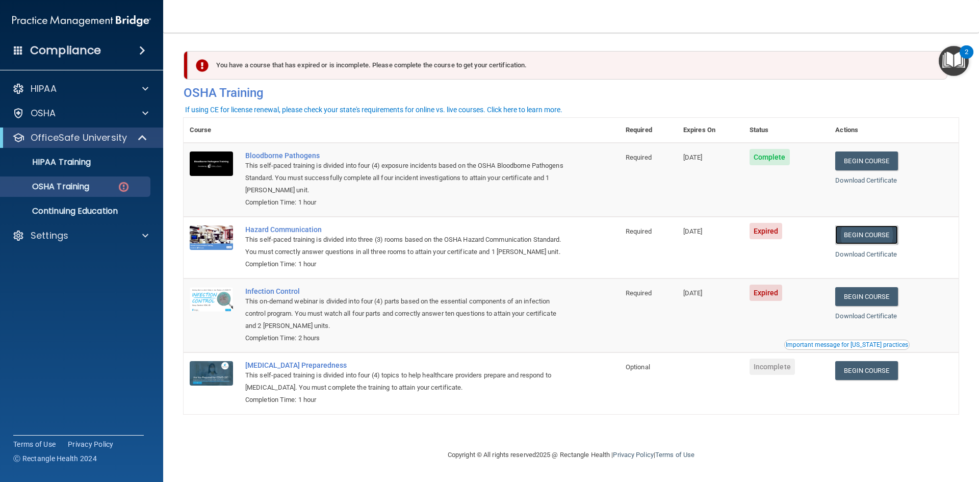
click at [884, 239] on link "Begin Course" at bounding box center [866, 234] width 62 height 19
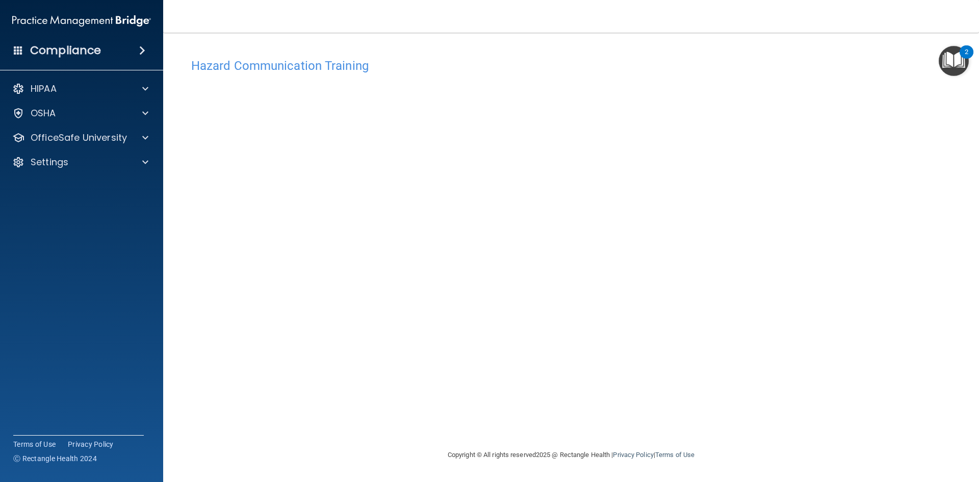
click at [955, 57] on img "Open Resource Center, 2 new notifications" at bounding box center [954, 61] width 30 height 30
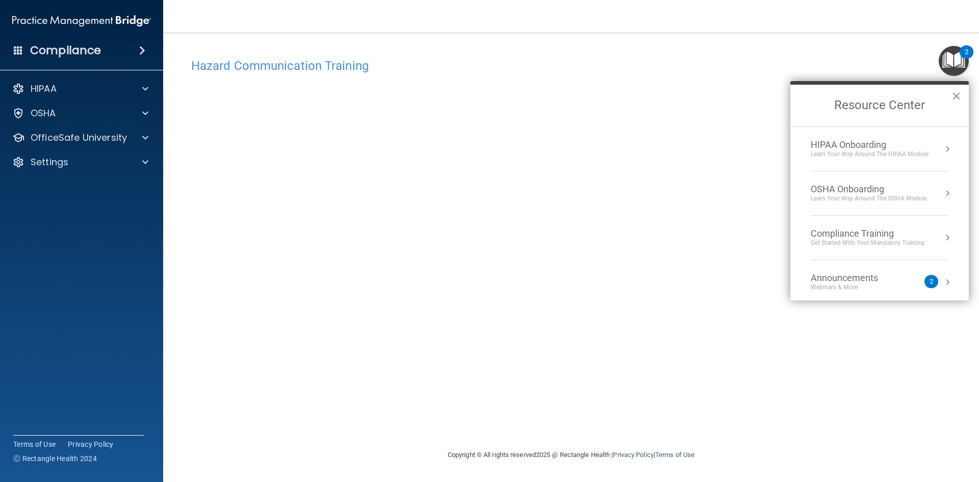
click at [867, 241] on div "Get Started with your mandatory training" at bounding box center [868, 243] width 114 height 9
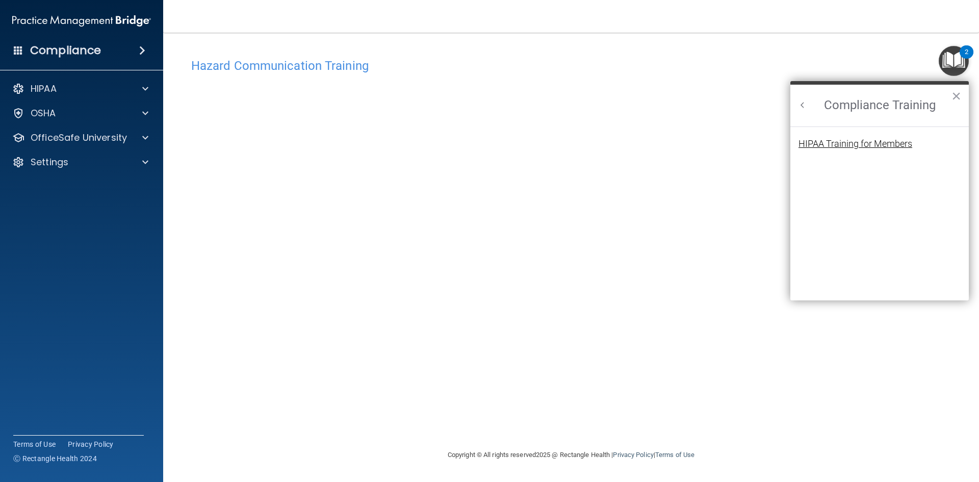
click at [836, 142] on div "HIPAA Training for Members" at bounding box center [855, 143] width 114 height 9
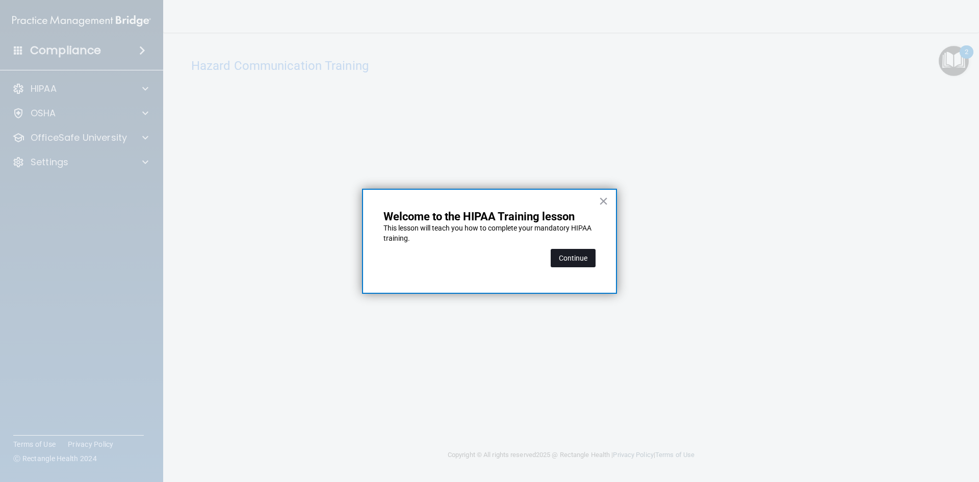
click at [575, 260] on button "Continue" at bounding box center [573, 258] width 45 height 18
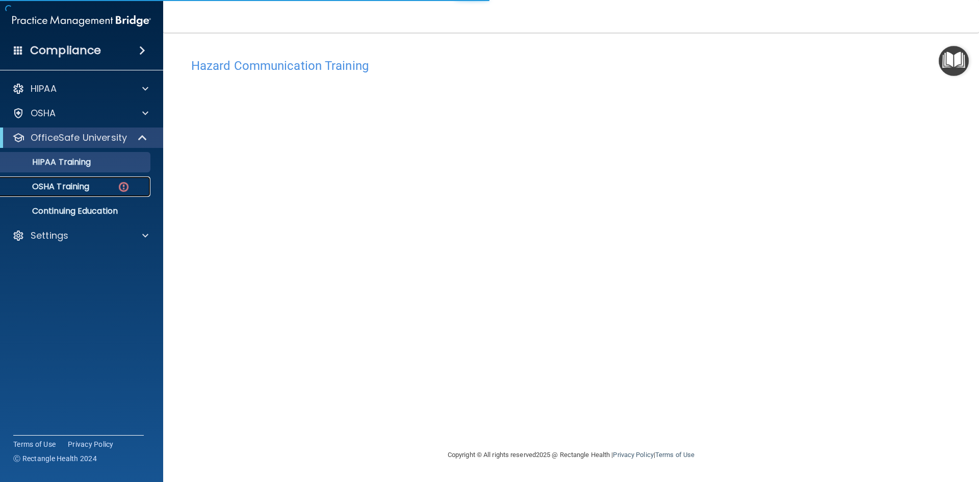
click at [89, 190] on p "OSHA Training" at bounding box center [48, 186] width 83 height 10
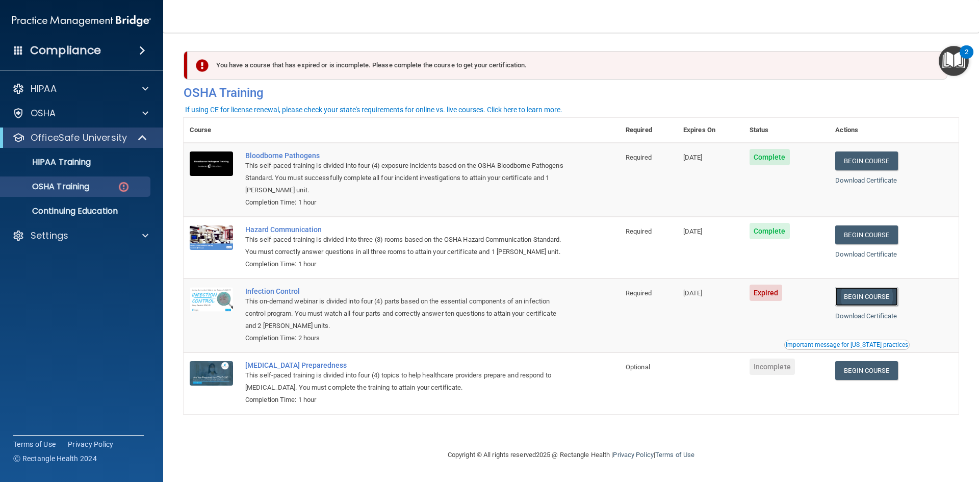
click at [871, 301] on link "Begin Course" at bounding box center [866, 296] width 62 height 19
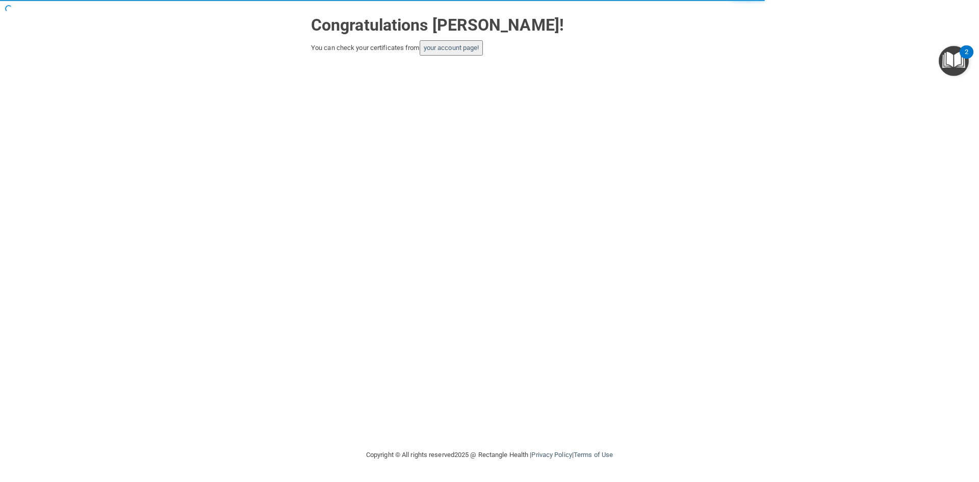
click at [955, 63] on img "Open Resource Center, 2 new notifications" at bounding box center [954, 61] width 30 height 30
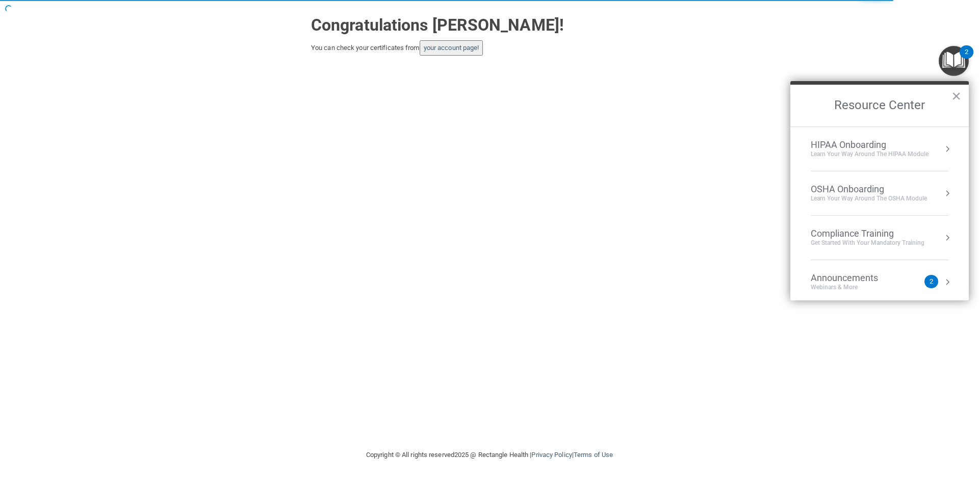
click at [876, 233] on div "Compliance Training" at bounding box center [868, 233] width 114 height 11
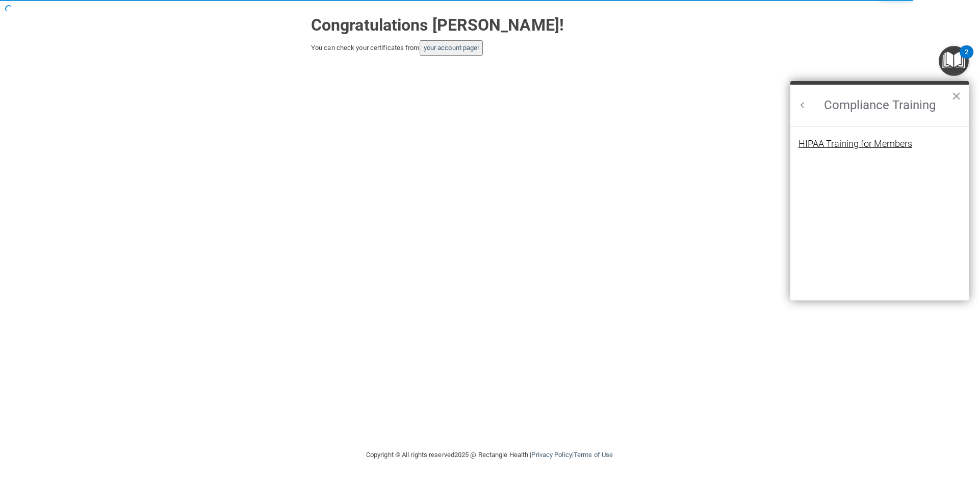
click at [845, 142] on div "HIPAA Training for Members" at bounding box center [855, 143] width 114 height 9
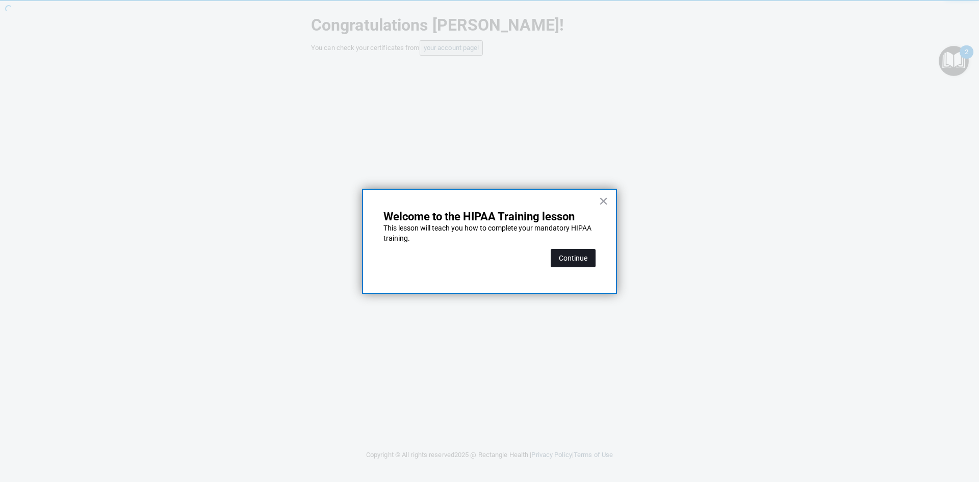
click at [567, 261] on button "Continue" at bounding box center [573, 258] width 45 height 18
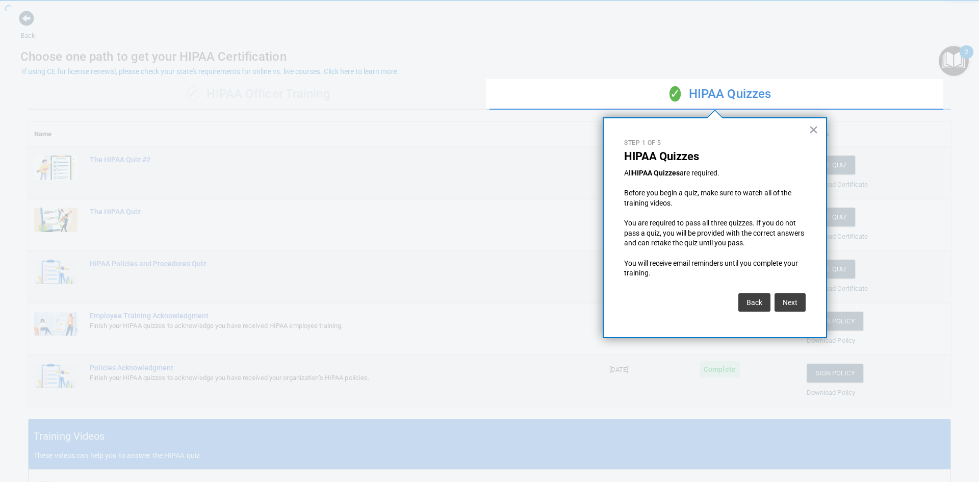
click at [814, 125] on button "×" at bounding box center [814, 129] width 10 height 16
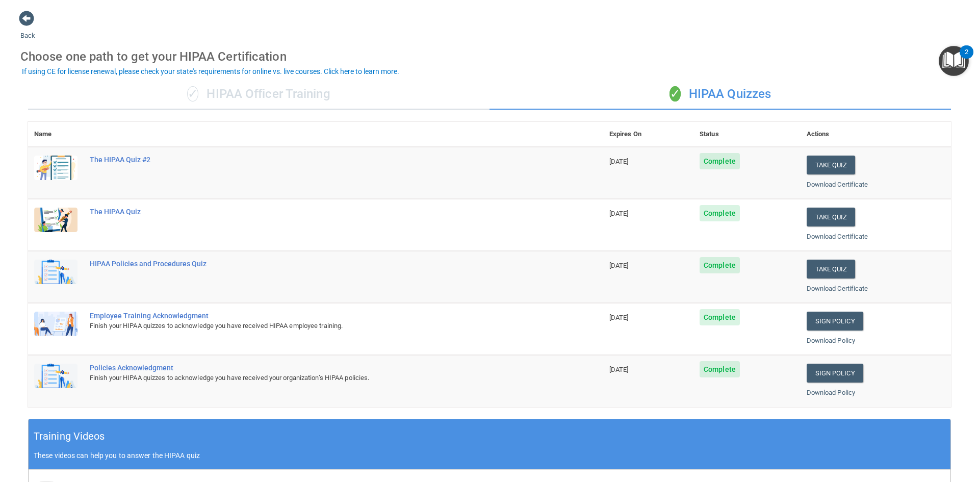
click at [947, 57] on img "Open Resource Center, 2 new notifications" at bounding box center [954, 61] width 30 height 30
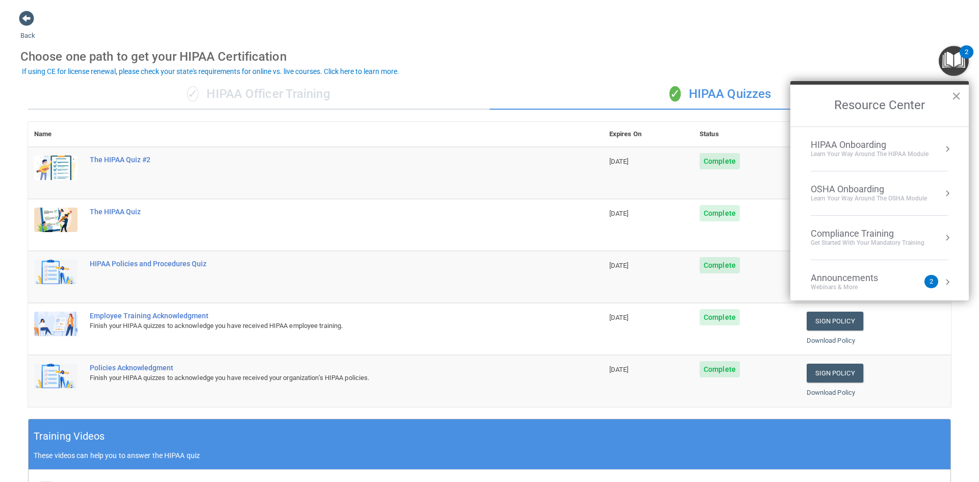
click at [895, 238] on div "Compliance Training" at bounding box center [868, 233] width 114 height 11
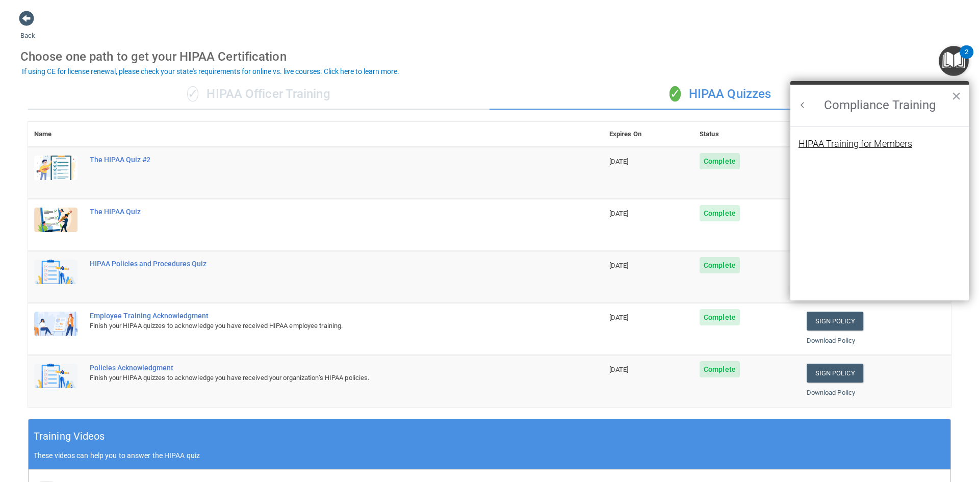
click at [863, 147] on div "HIPAA Training for Members" at bounding box center [855, 143] width 114 height 9
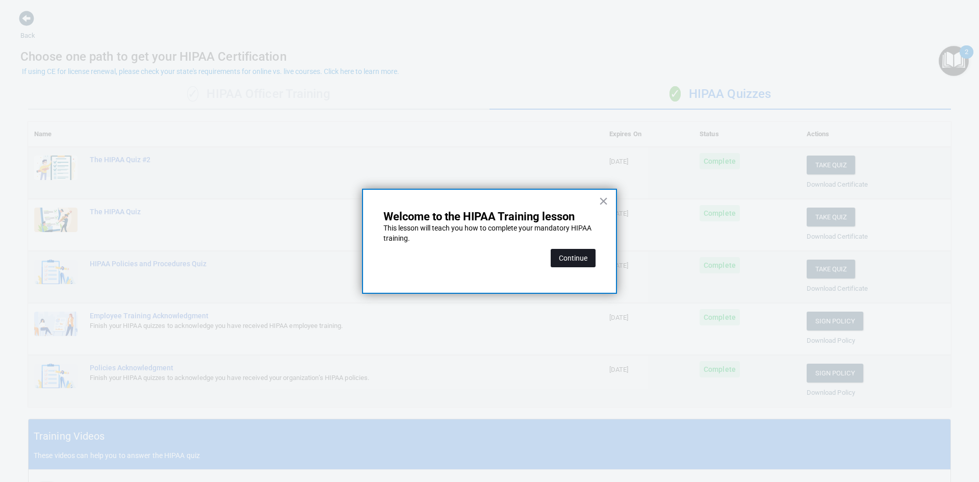
click at [577, 259] on button "Continue" at bounding box center [573, 258] width 45 height 18
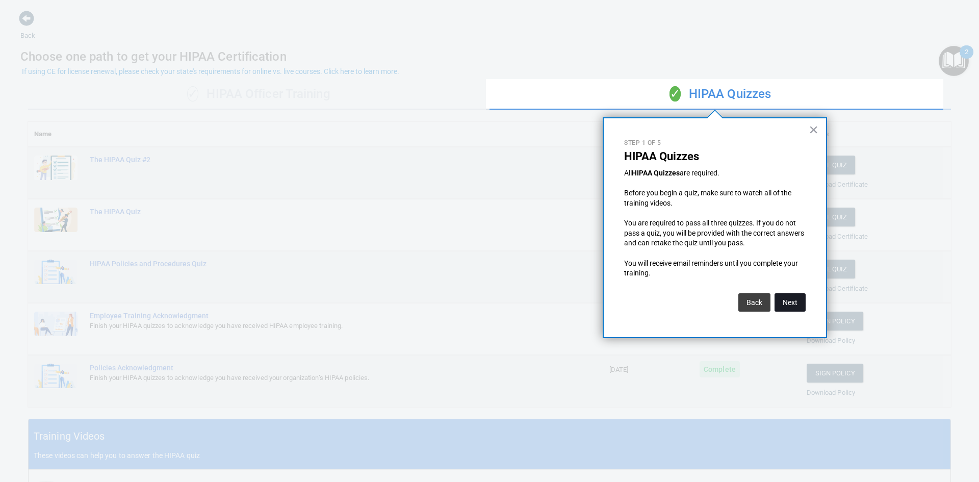
click at [787, 303] on button "Next" at bounding box center [789, 302] width 31 height 18
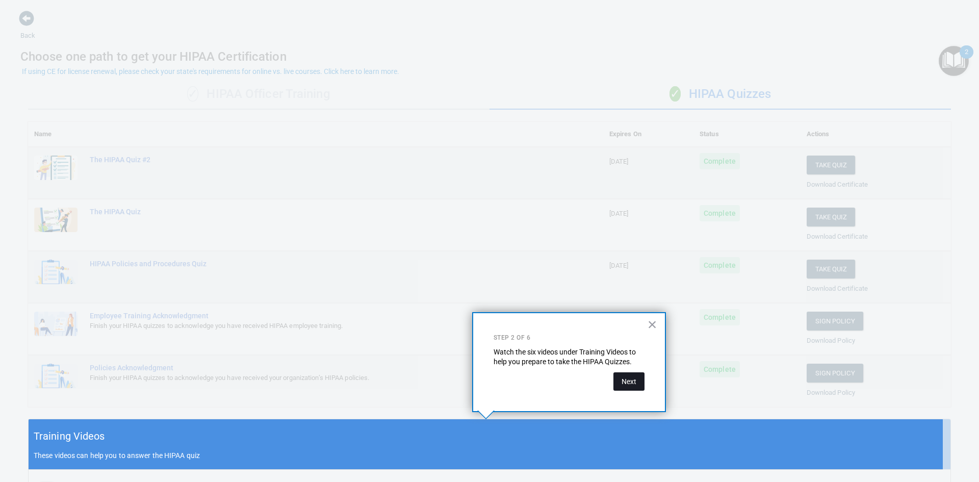
click at [628, 378] on button "Next" at bounding box center [628, 381] width 31 height 18
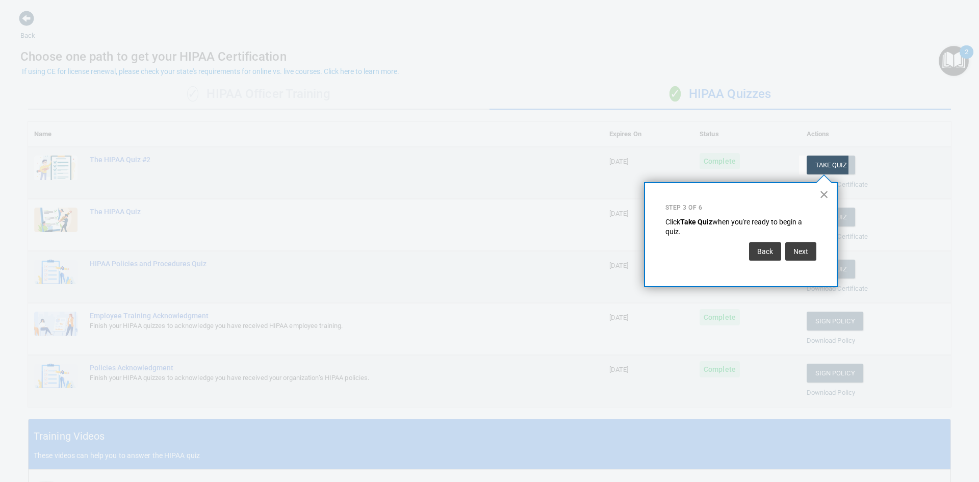
click at [823, 193] on button "×" at bounding box center [824, 194] width 10 height 16
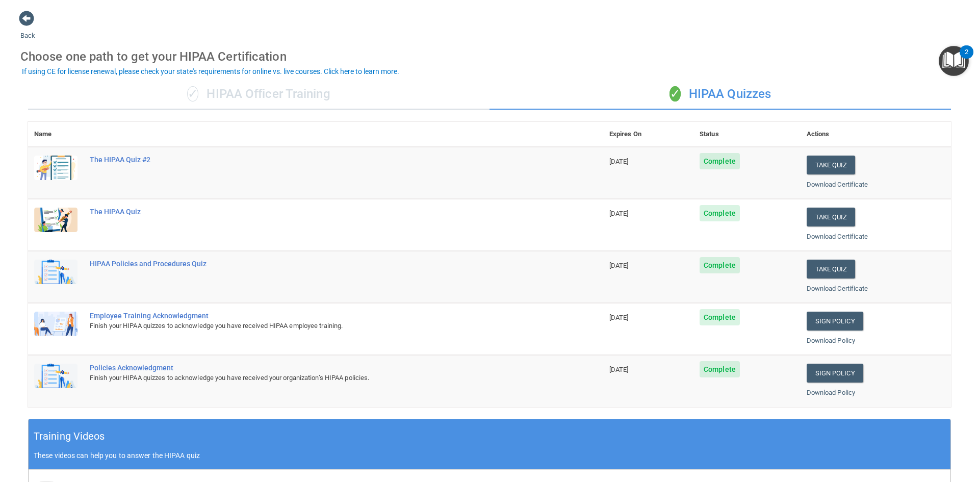
click at [31, 31] on div "Back Choose one path to get your HIPAA Certification ✓ HIPAA Officer Training ✓…" at bounding box center [489, 352] width 938 height 684
click at [27, 19] on span at bounding box center [26, 18] width 15 height 15
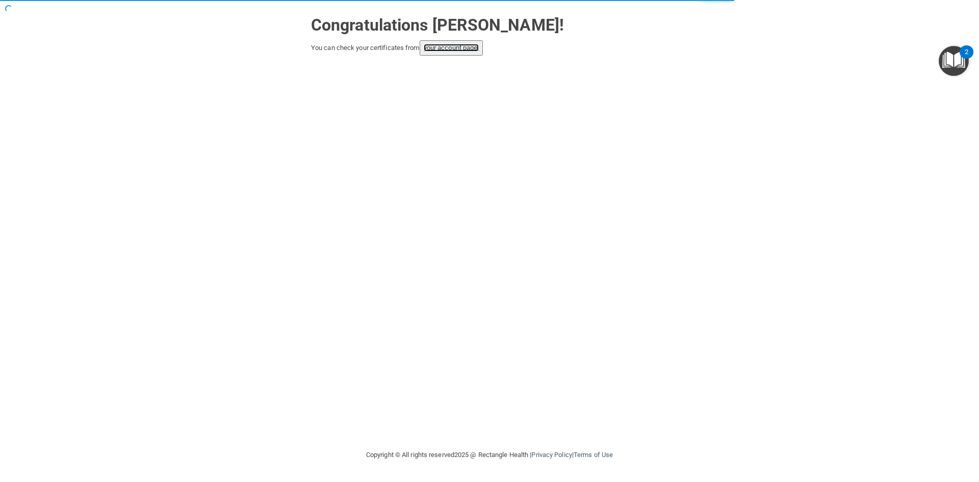
click at [465, 51] on link "your account page!" at bounding box center [452, 48] width 56 height 8
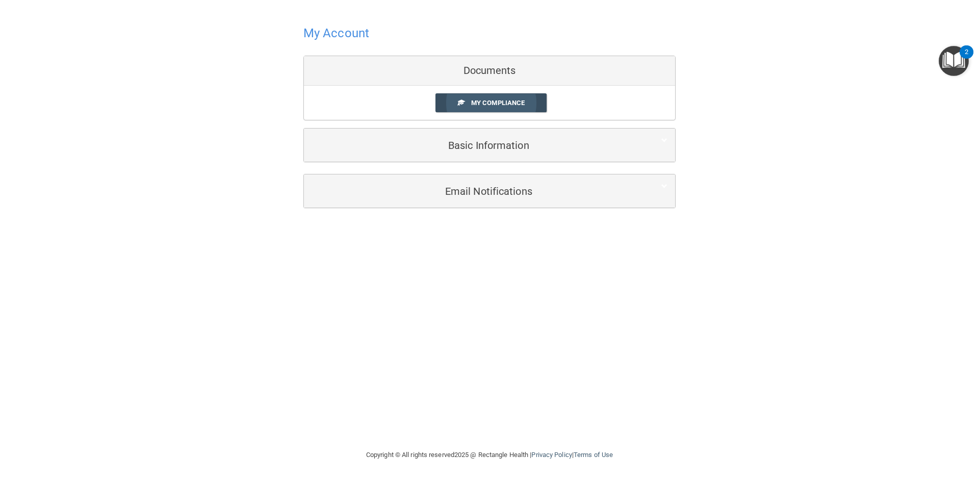
click at [483, 106] on span "My Compliance" at bounding box center [498, 103] width 54 height 8
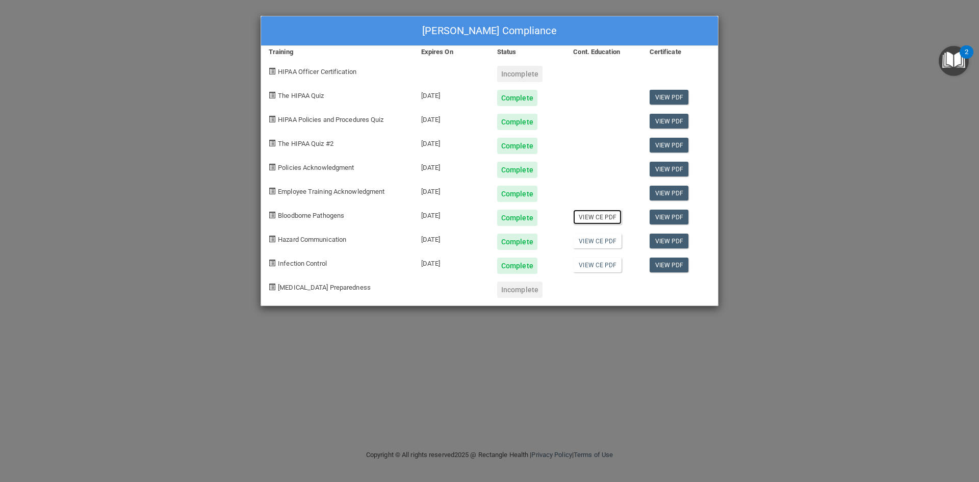
click at [608, 219] on link "View CE PDF" at bounding box center [597, 217] width 48 height 15
